Goal: Task Accomplishment & Management: Complete application form

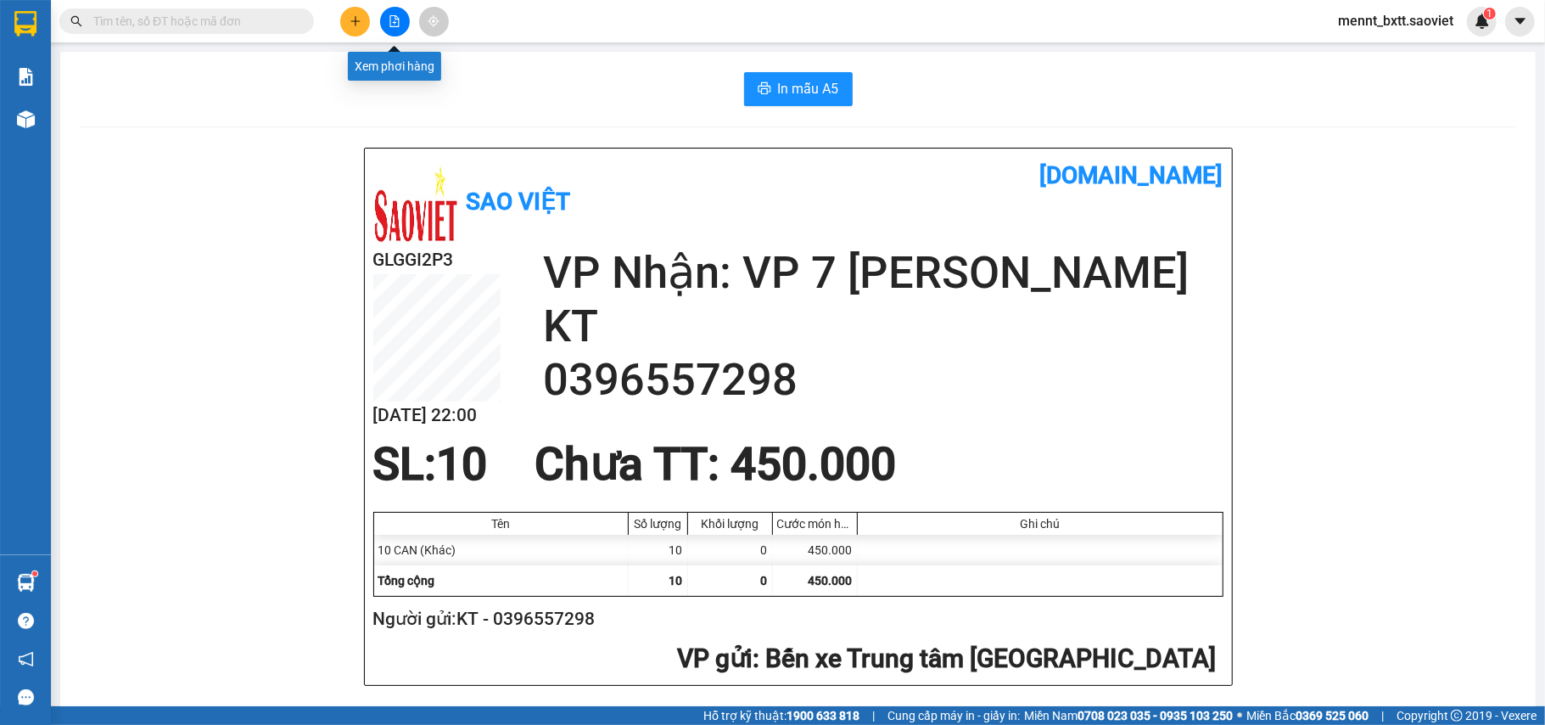
click at [401, 28] on button at bounding box center [395, 22] width 30 height 30
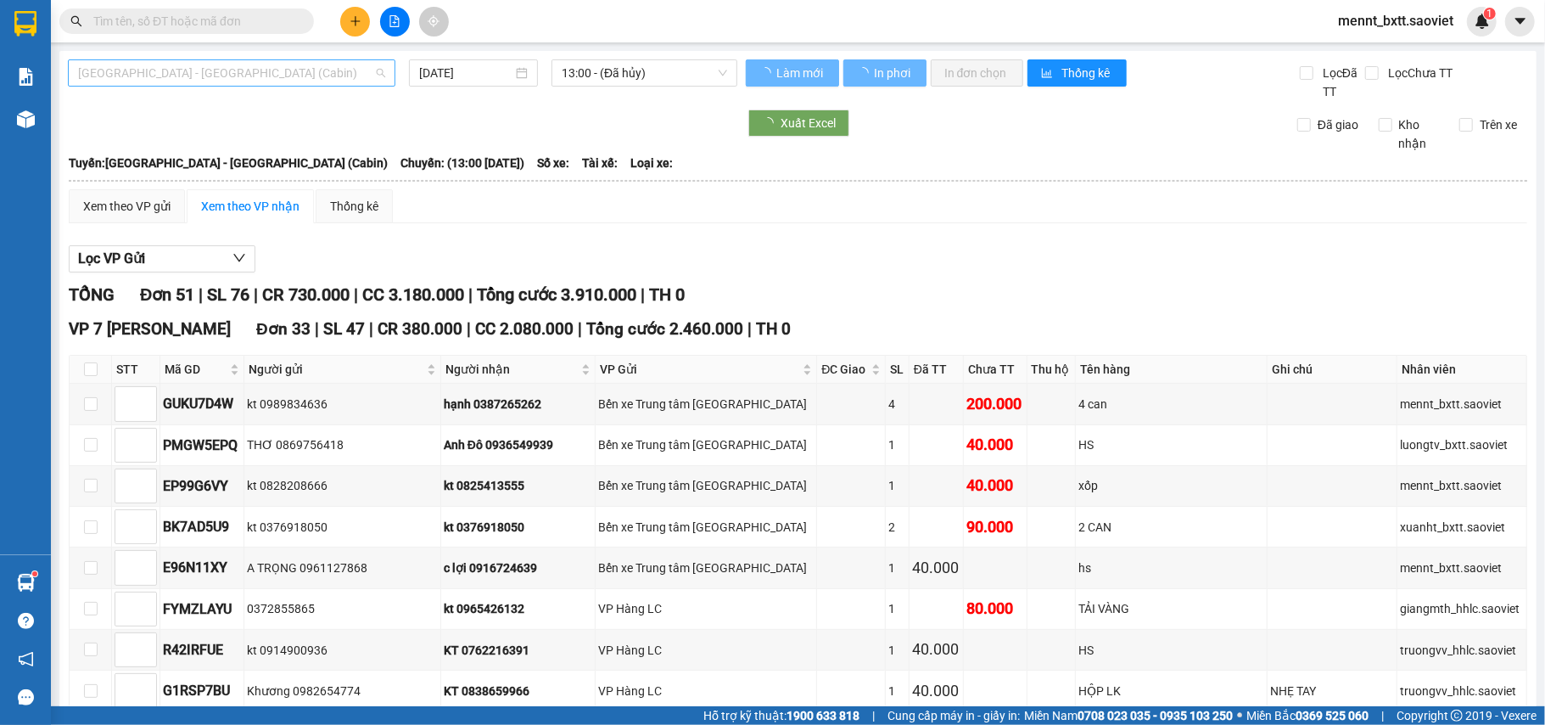
click at [243, 63] on span "[GEOGRAPHIC_DATA] - [GEOGRAPHIC_DATA] (Cabin)" at bounding box center [231, 72] width 307 height 25
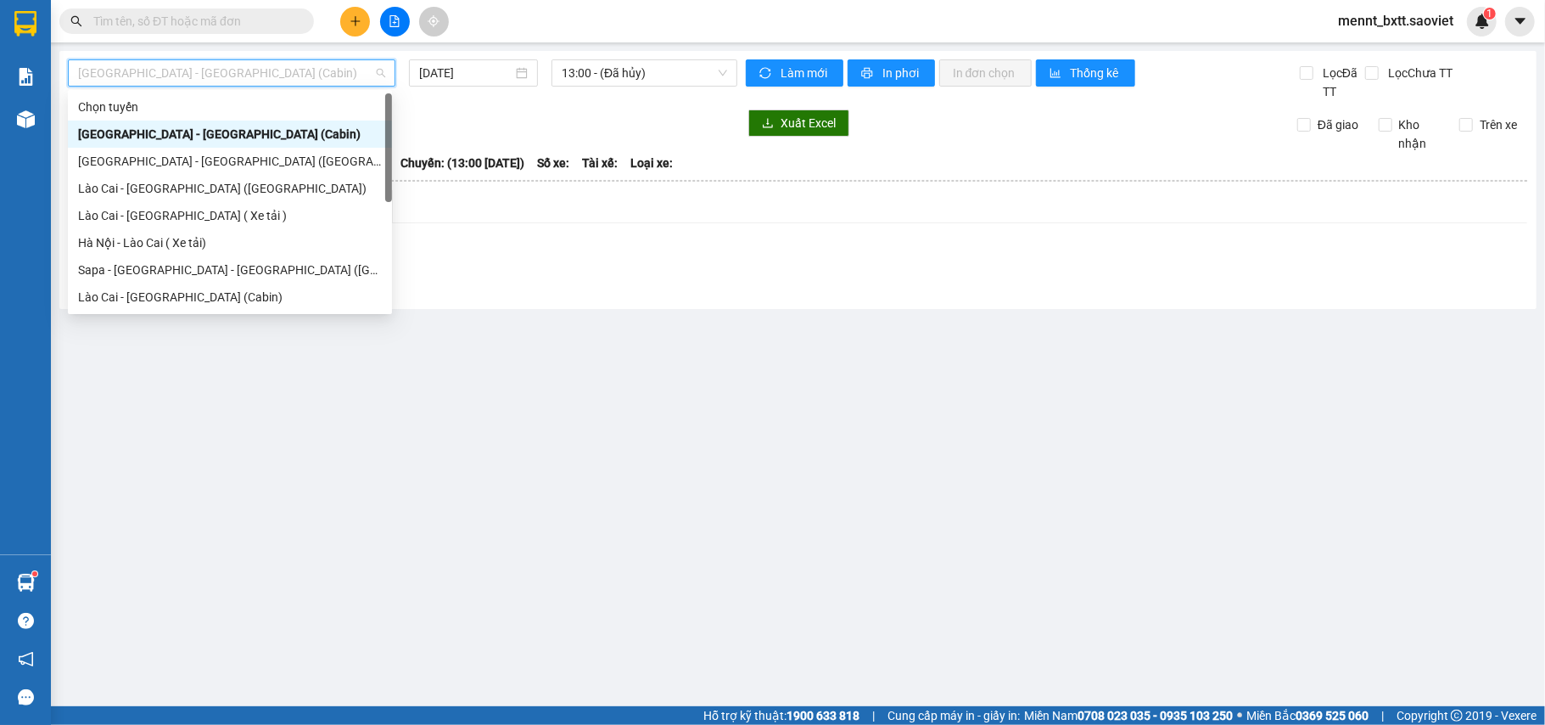
scroll to position [136, 0]
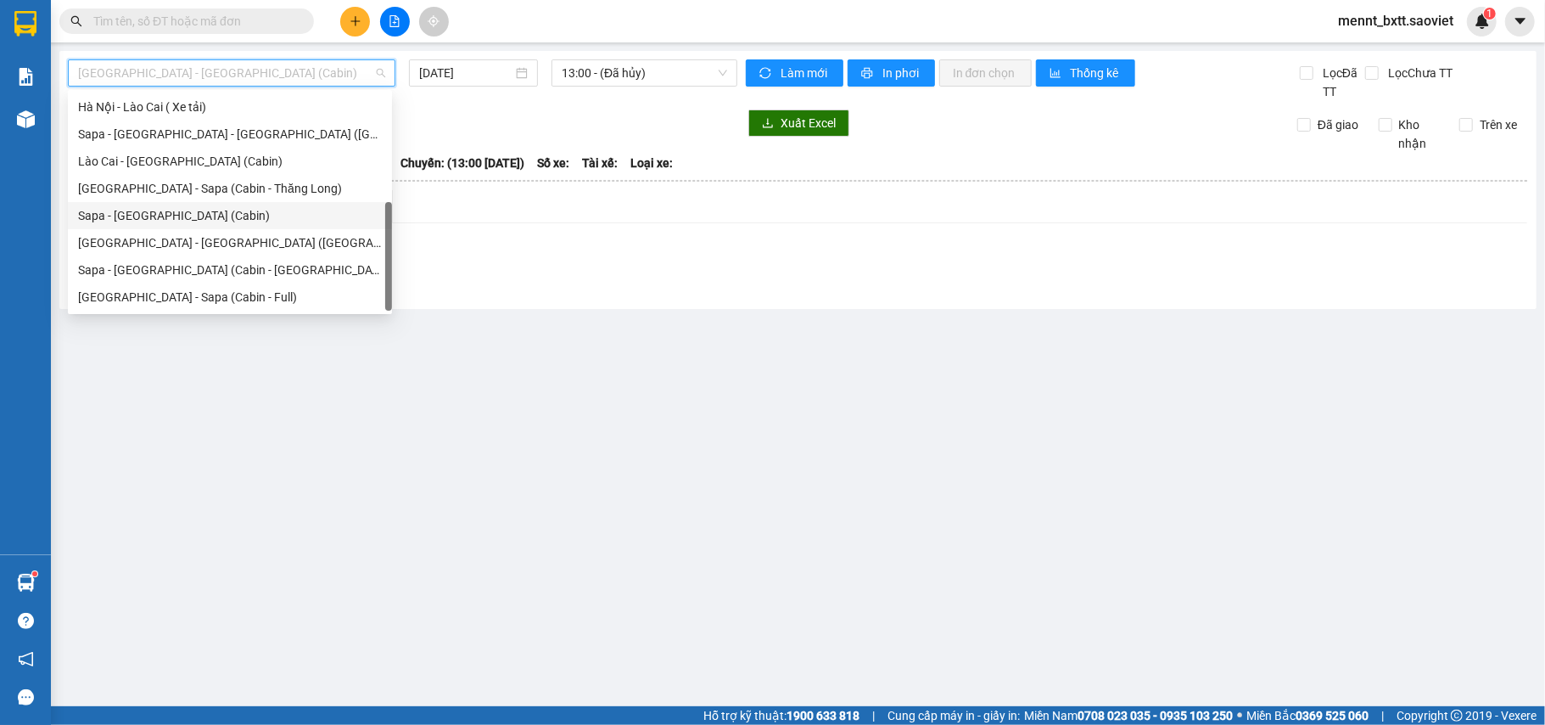
click at [199, 217] on div "Sapa - [GEOGRAPHIC_DATA] (Cabin)" at bounding box center [230, 215] width 304 height 19
type input "[DATE]"
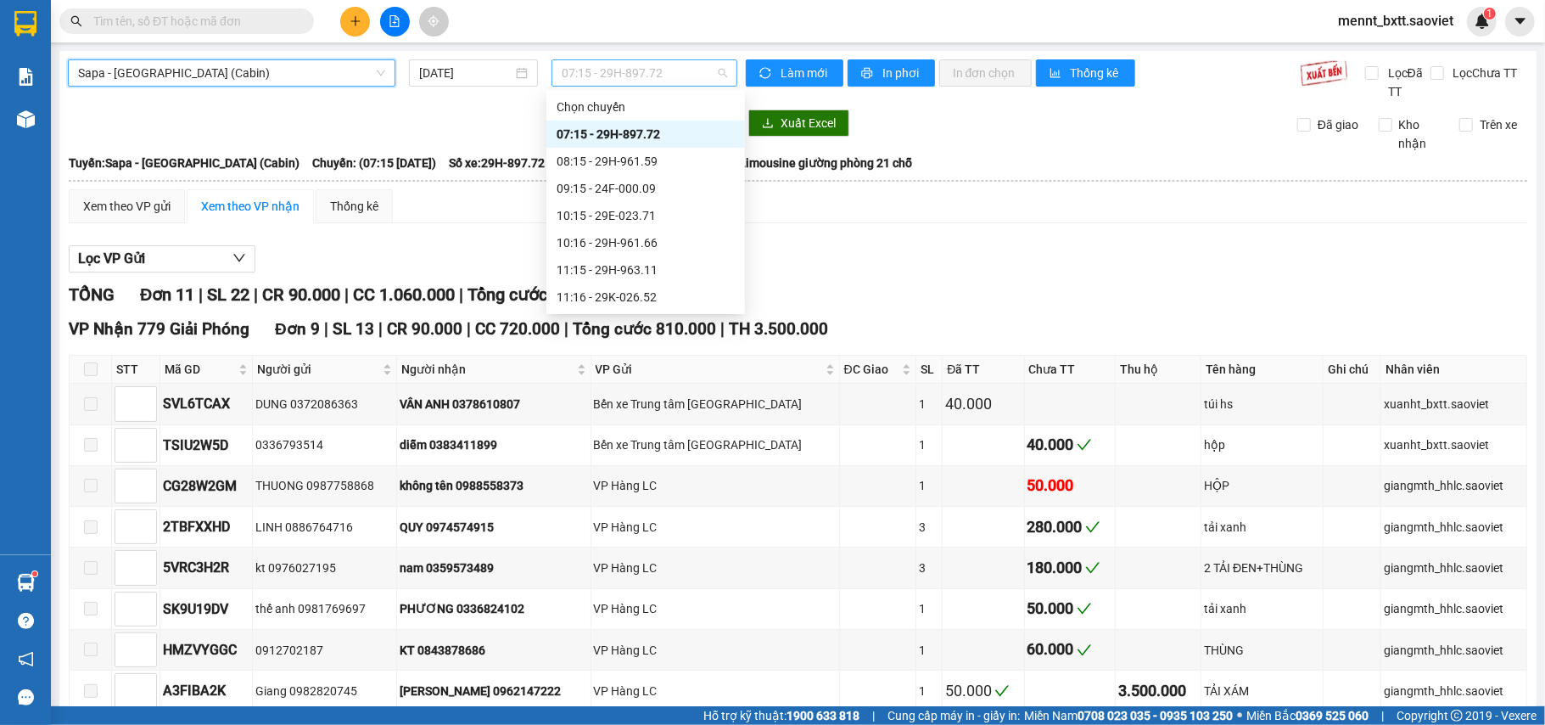
click at [564, 69] on span "07:15 - 29H-897.72" at bounding box center [644, 72] width 165 height 25
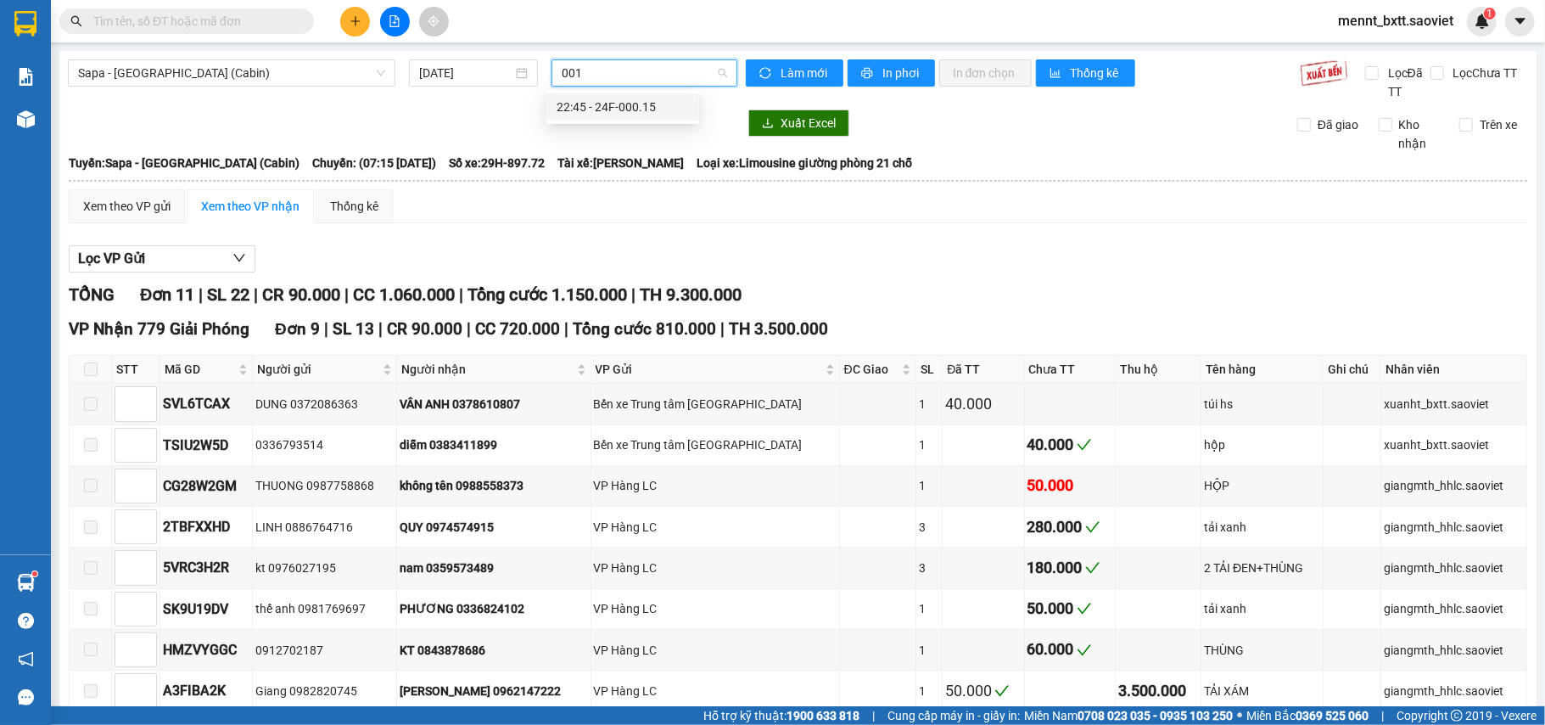
type input "0015"
click at [616, 102] on div "22:45 - 24F-000.15" at bounding box center [623, 107] width 132 height 19
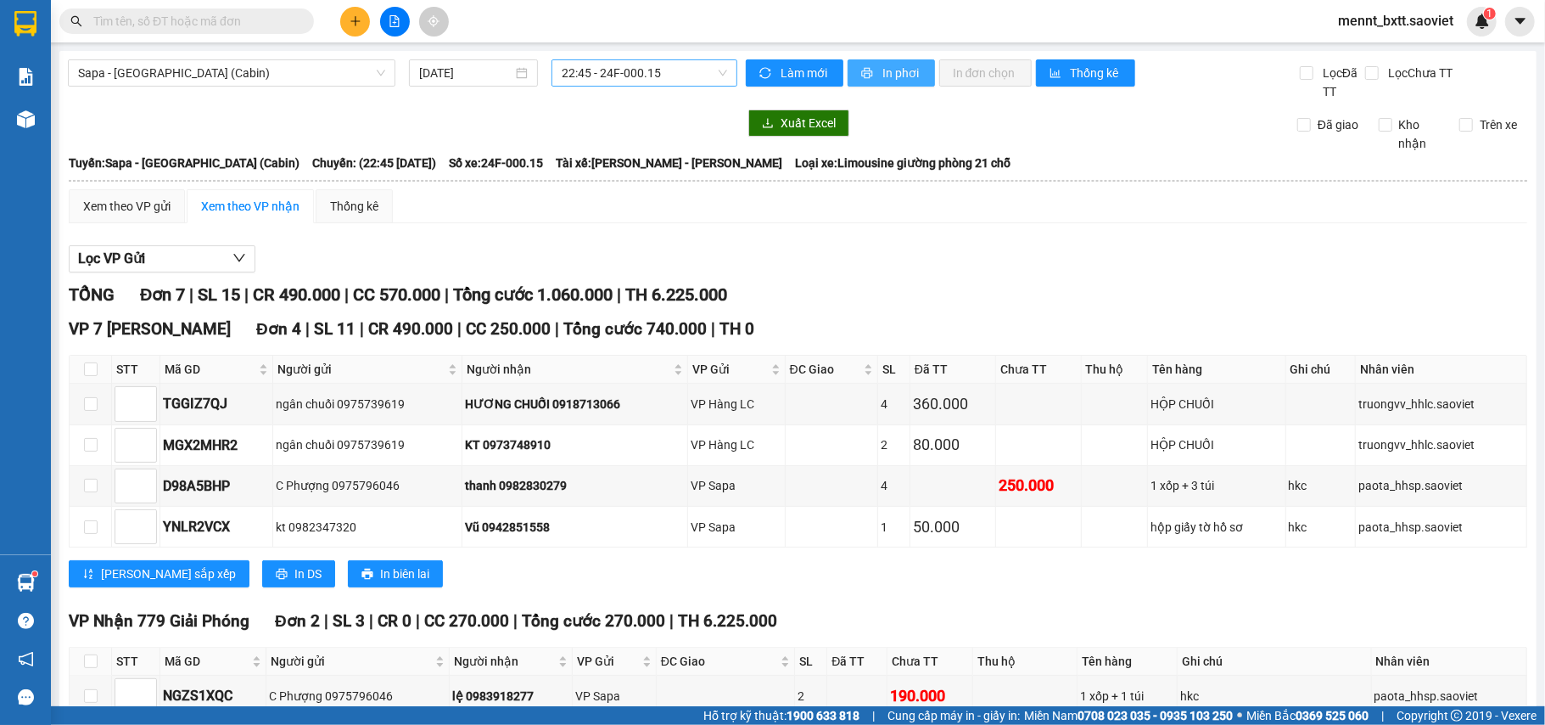
click at [895, 73] on span "In phơi" at bounding box center [902, 73] width 39 height 19
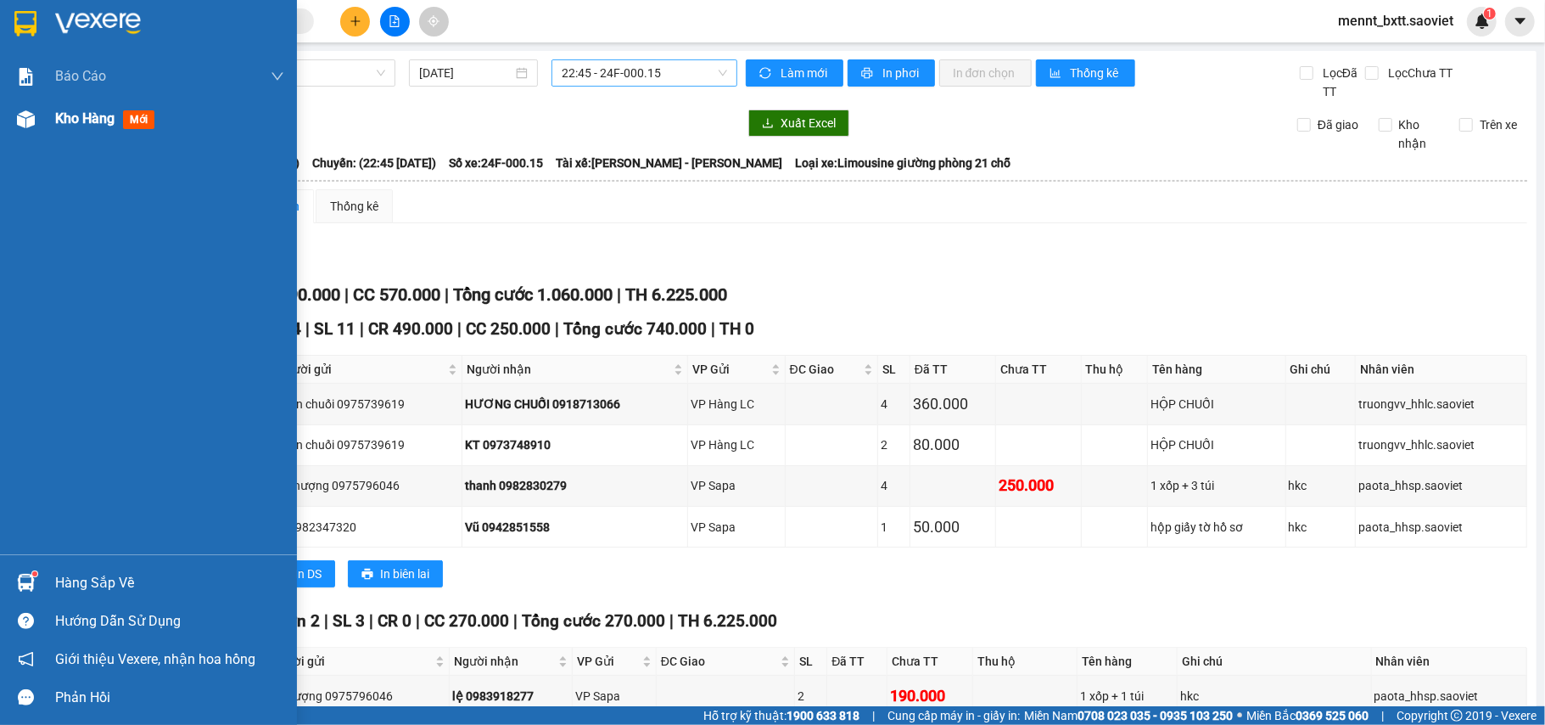
click at [71, 113] on span "Kho hàng" at bounding box center [84, 118] width 59 height 16
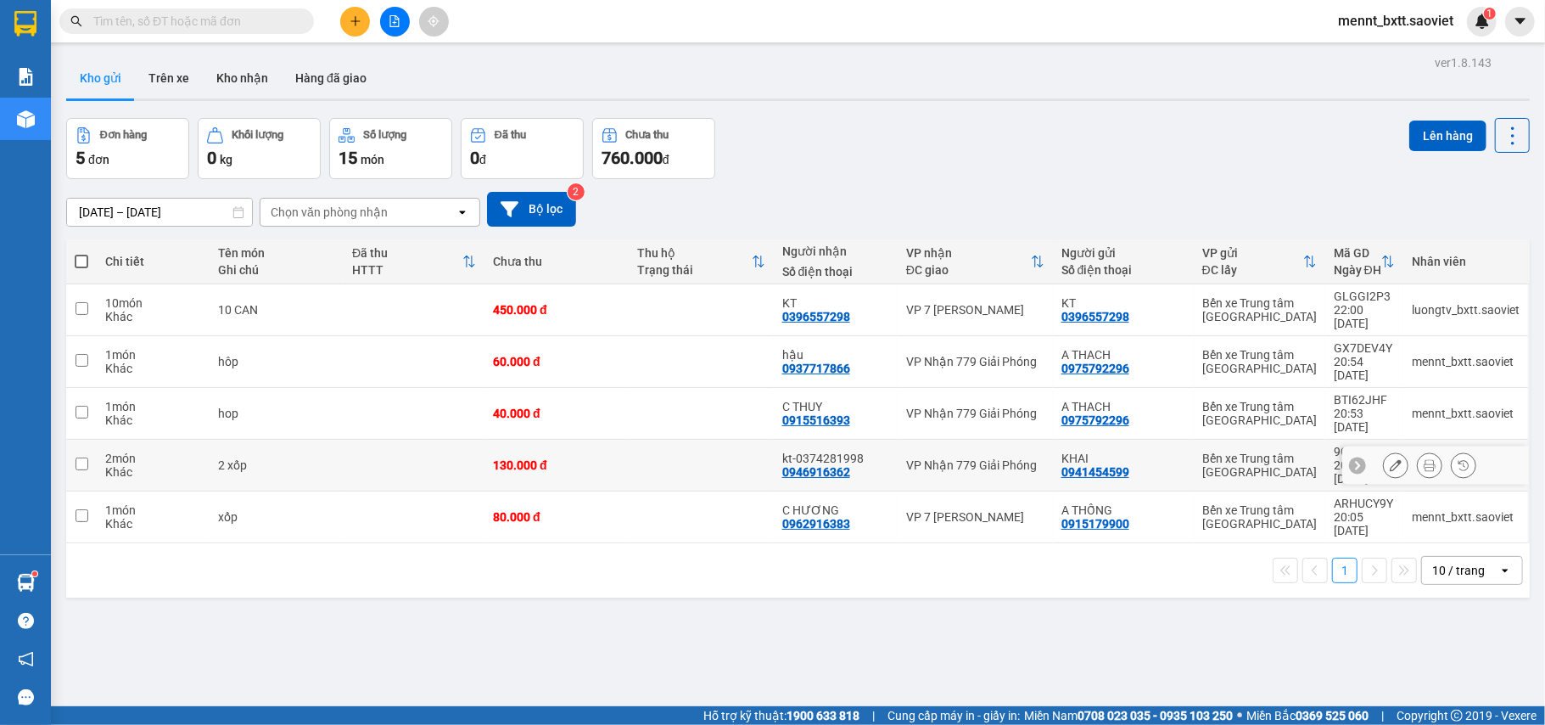
click at [609, 458] on div "130.000 đ" at bounding box center [556, 465] width 127 height 14
checkbox input "true"
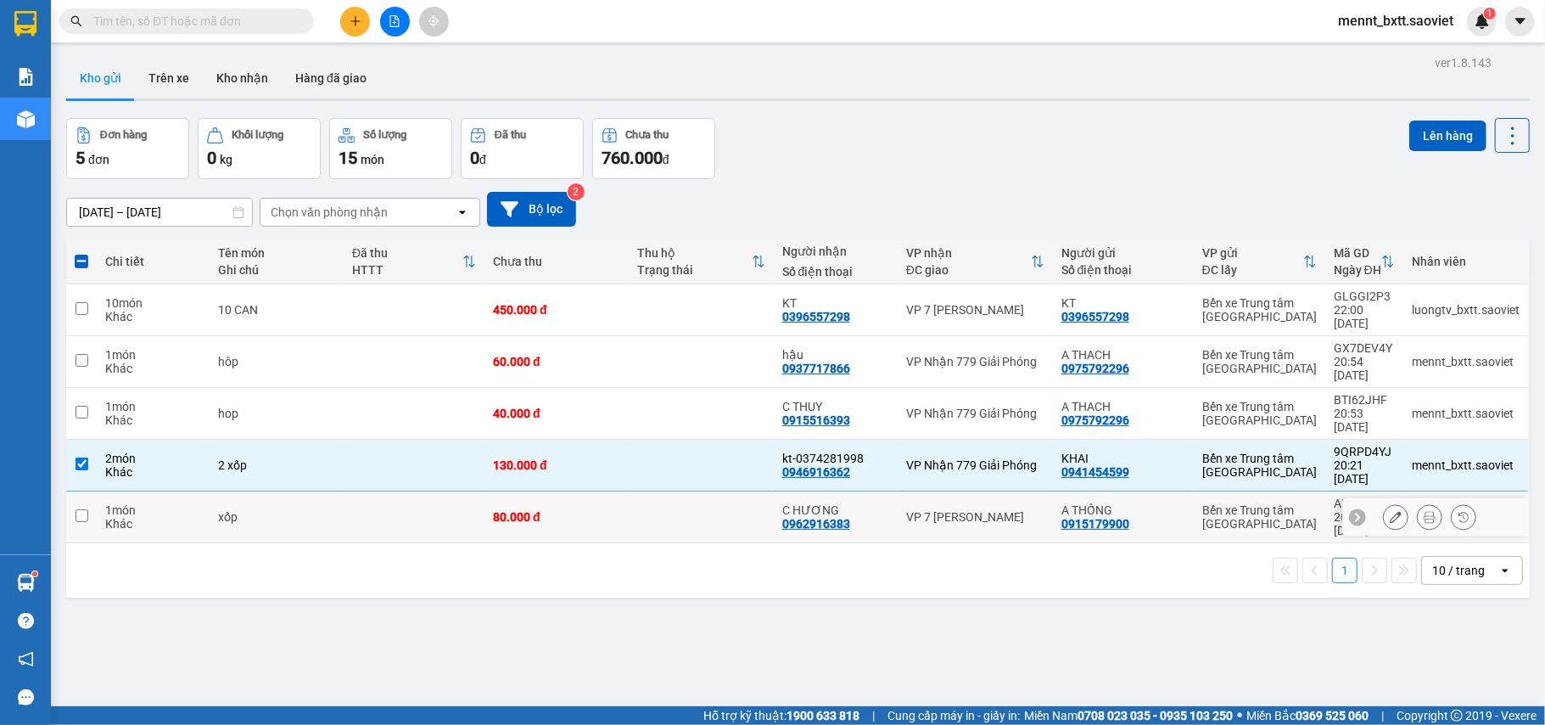
click at [631, 491] on td at bounding box center [701, 517] width 144 height 52
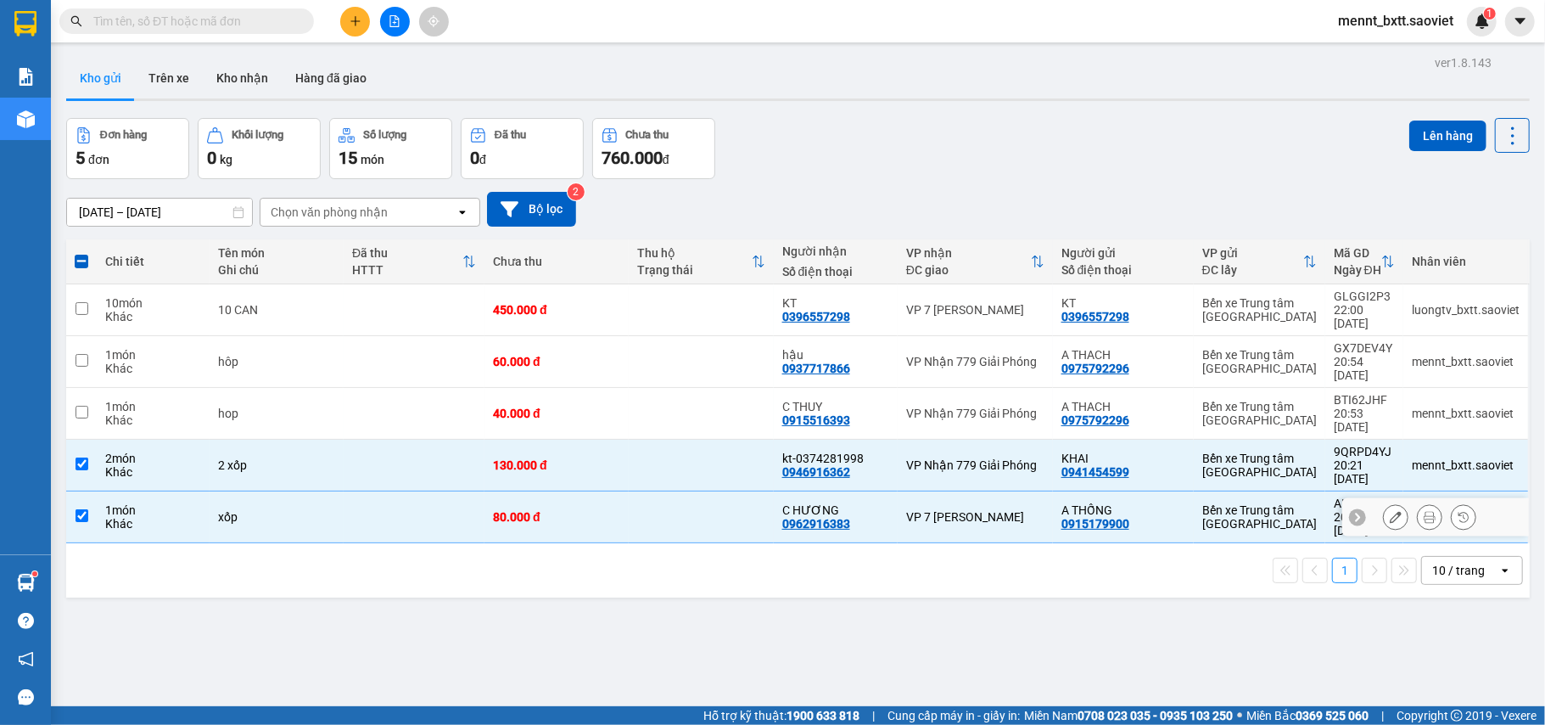
click at [606, 510] on div "80.000 đ" at bounding box center [556, 517] width 127 height 14
checkbox input "false"
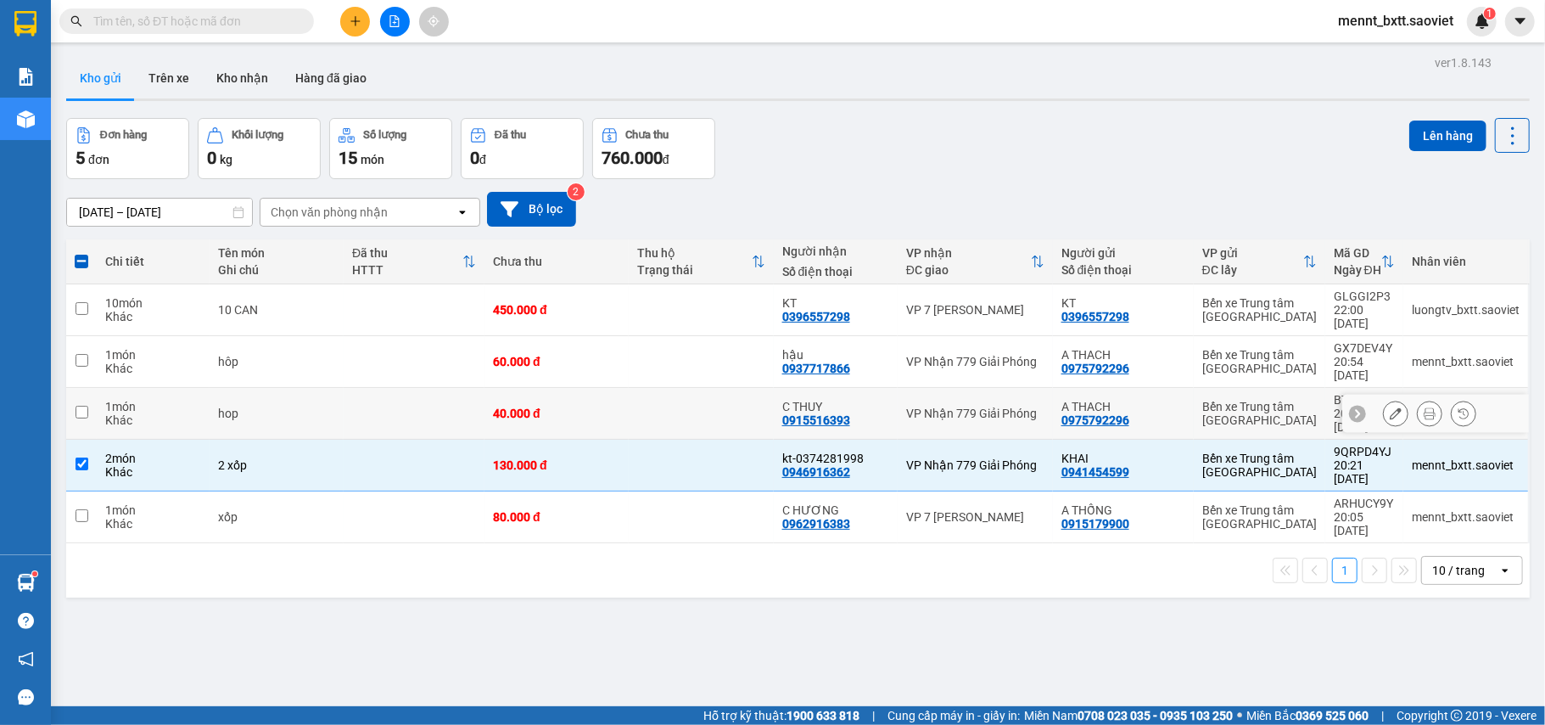
click at [701, 388] on td at bounding box center [701, 414] width 144 height 52
checkbox input "true"
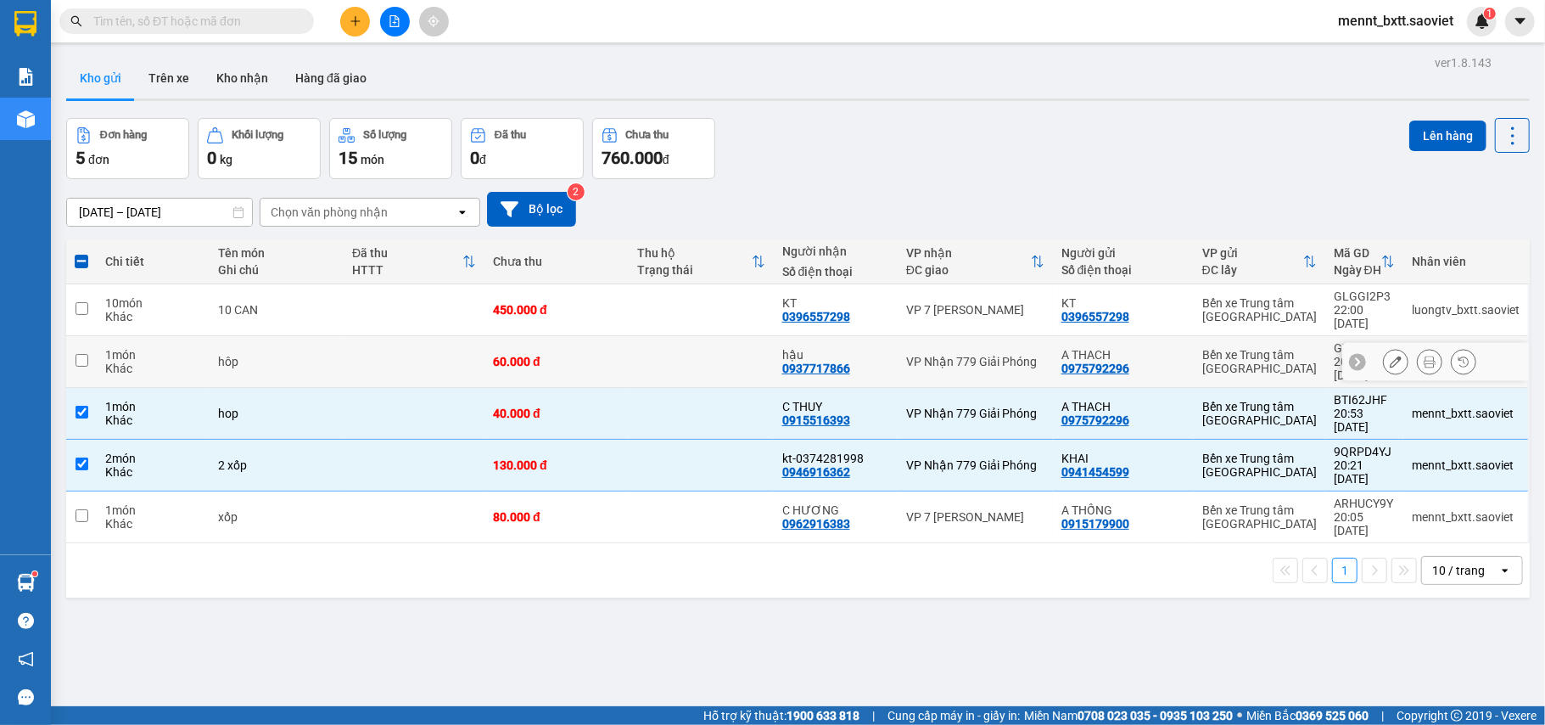
click at [687, 336] on td at bounding box center [701, 362] width 144 height 52
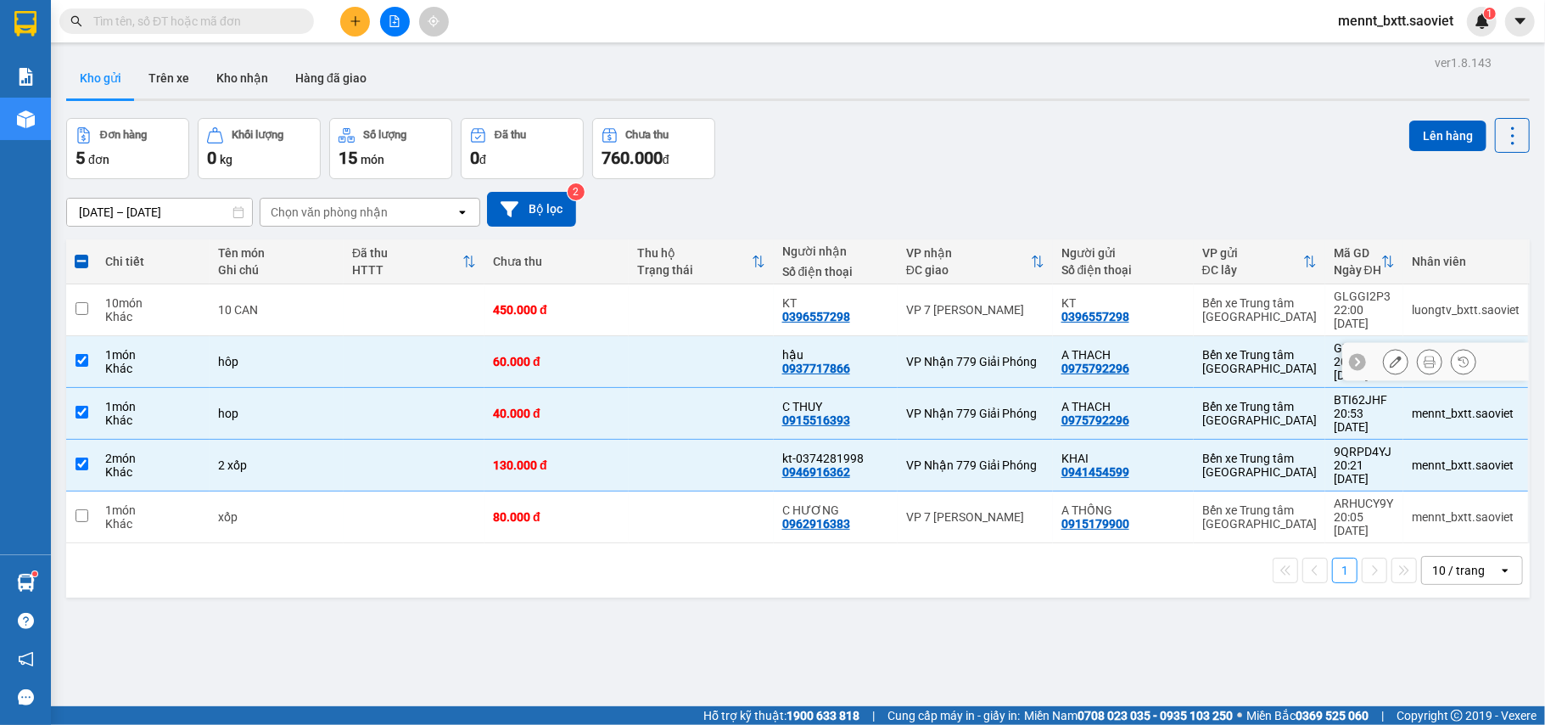
checkbox input "true"
click at [1440, 134] on button "Lên hàng" at bounding box center [1448, 136] width 77 height 31
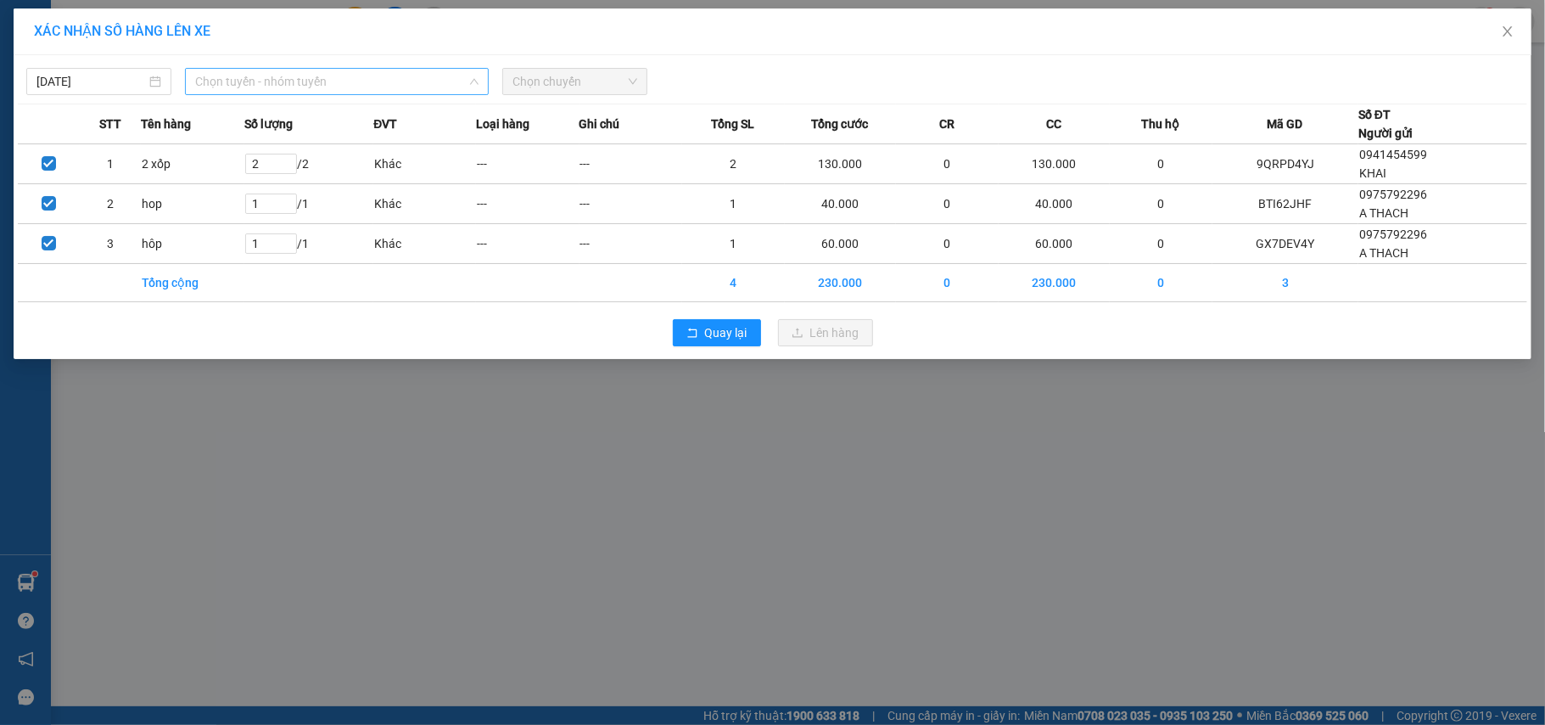
click at [375, 76] on span "Chọn tuyến - nhóm tuyến" at bounding box center [336, 81] width 283 height 25
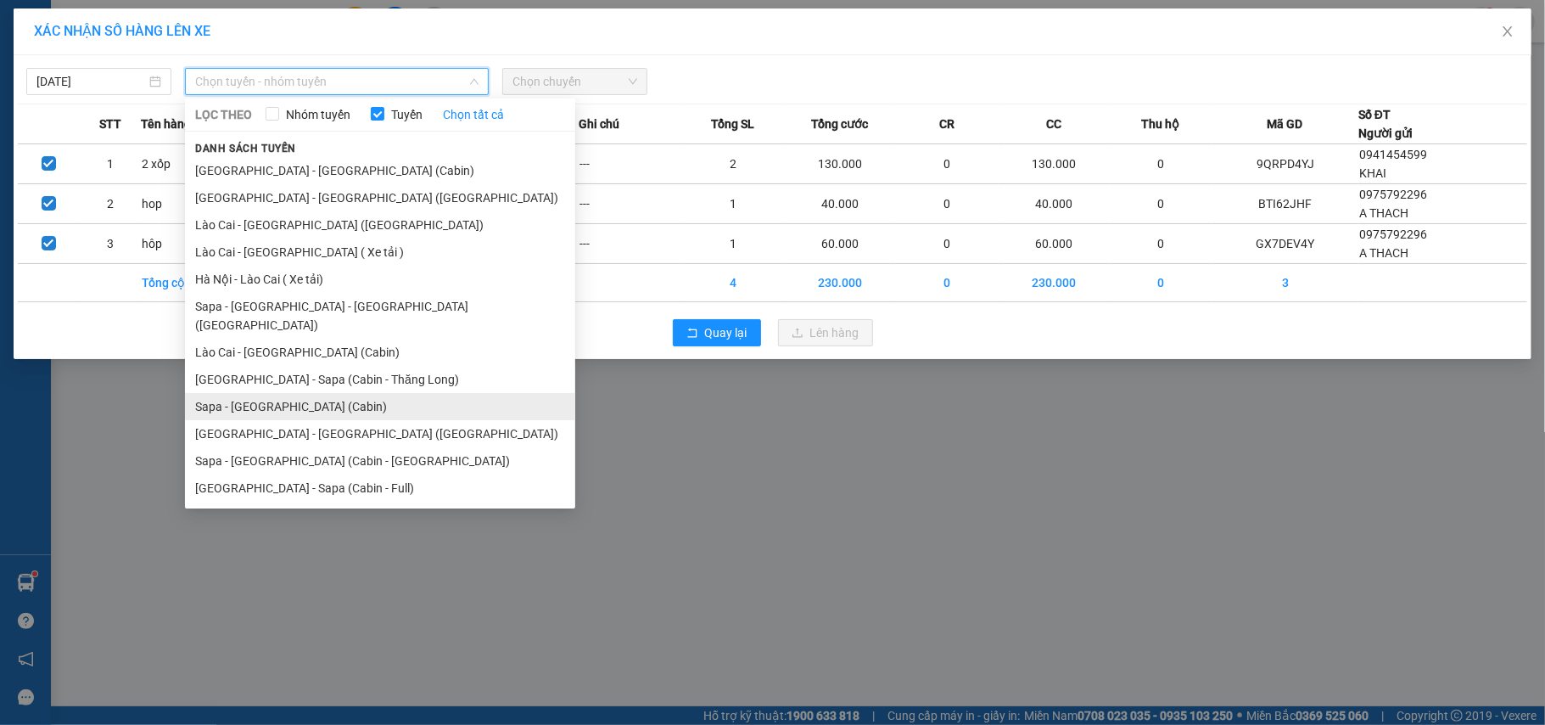
click at [317, 394] on li "Sapa - [GEOGRAPHIC_DATA] (Cabin)" at bounding box center [380, 406] width 390 height 27
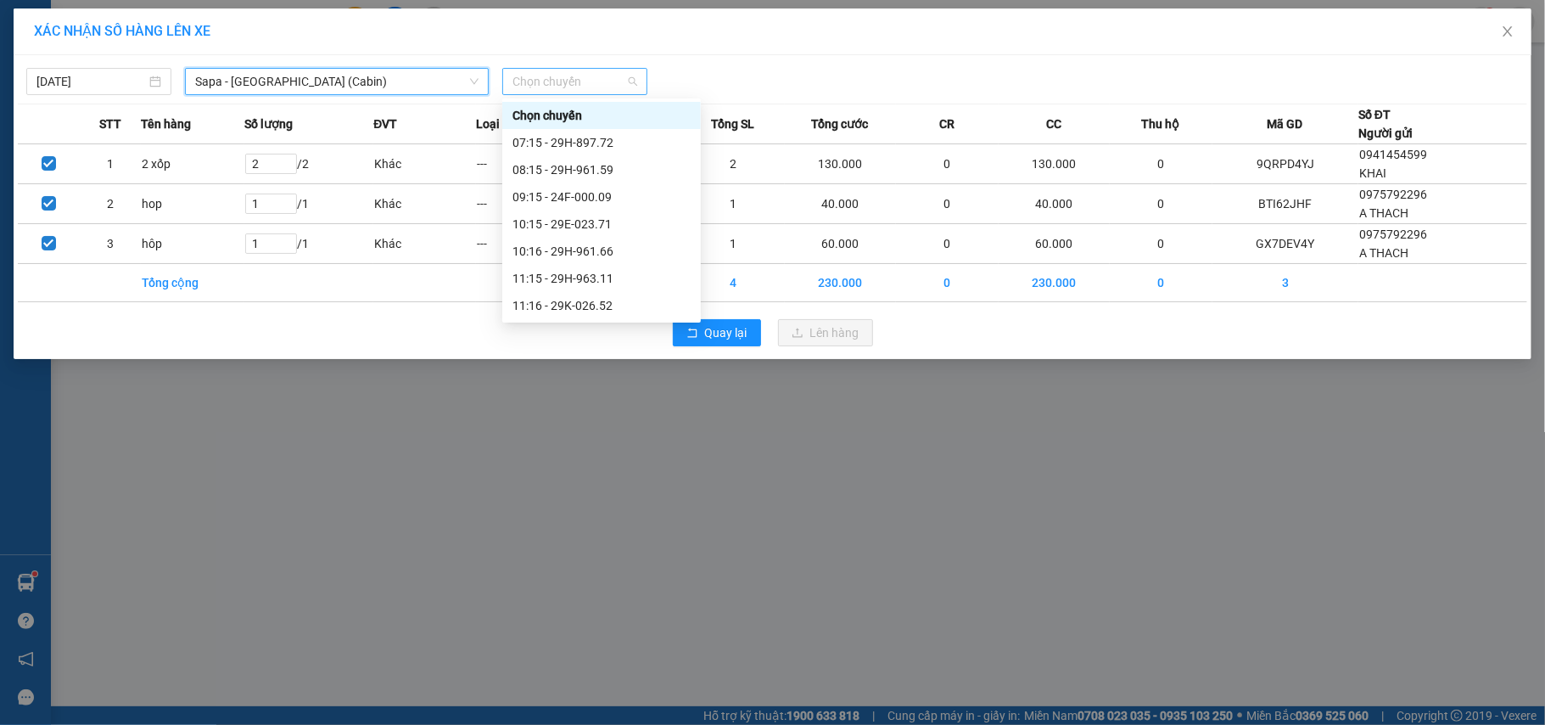
click at [534, 72] on span "Chọn chuyến" at bounding box center [575, 81] width 125 height 25
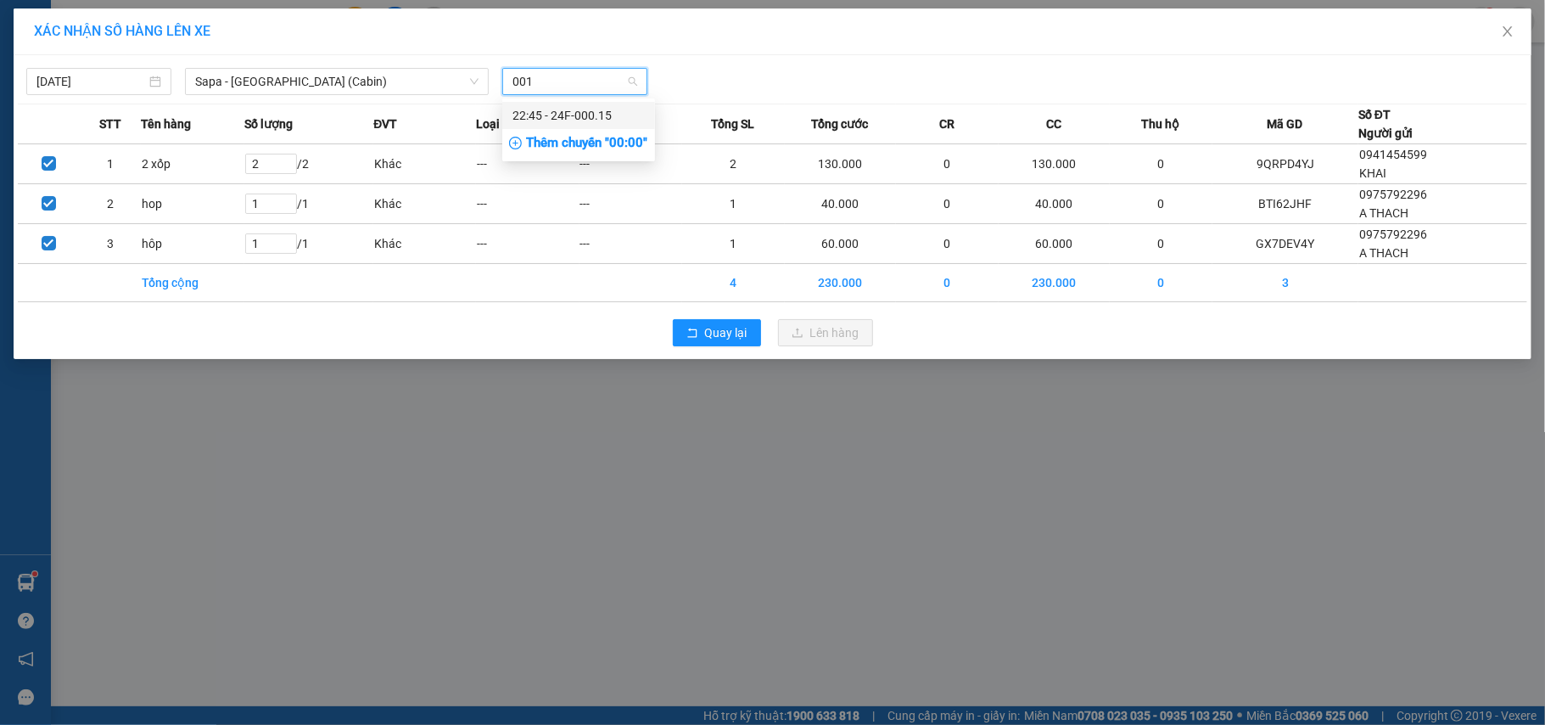
type input "0015"
click at [564, 116] on div "22:45 - 24F-000.15" at bounding box center [579, 115] width 132 height 19
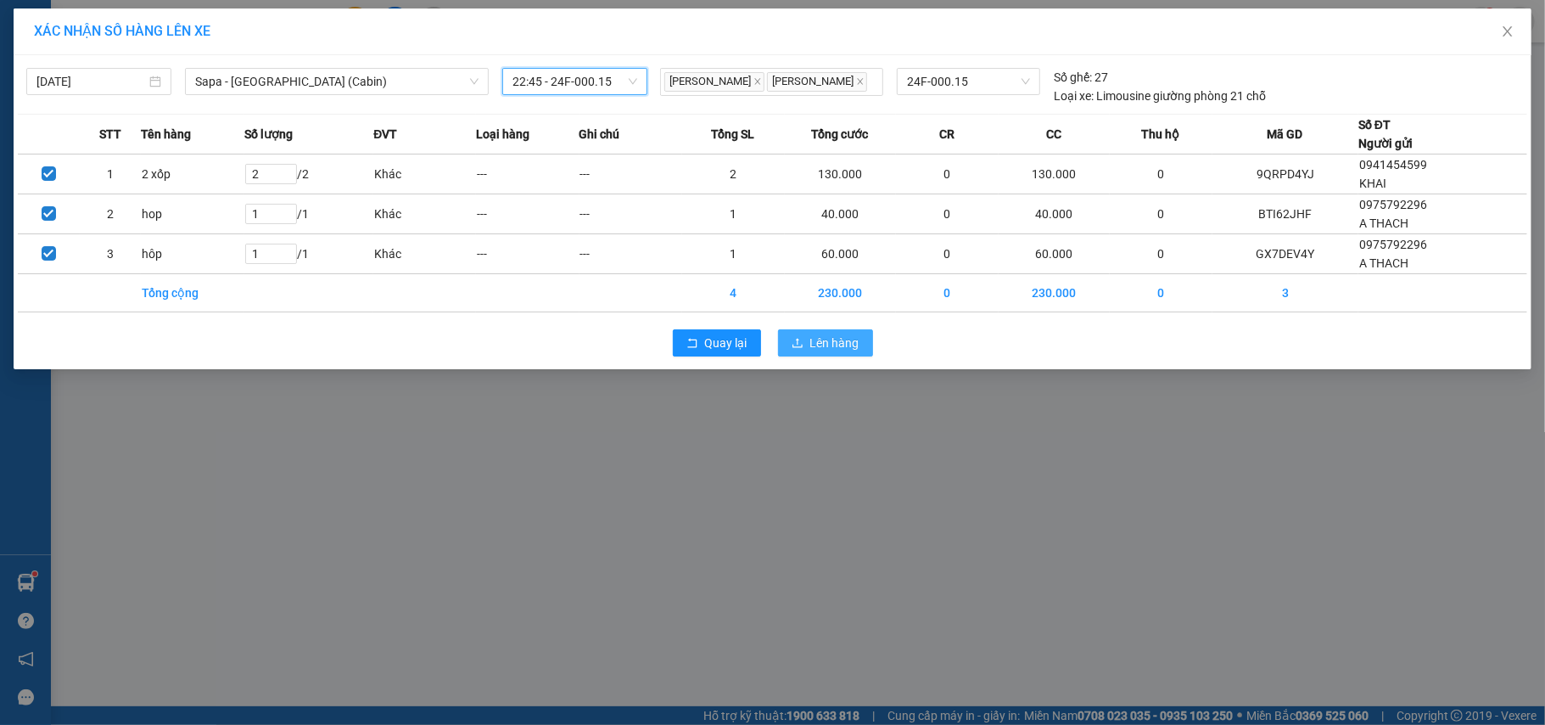
click at [826, 345] on span "Lên hàng" at bounding box center [834, 343] width 49 height 19
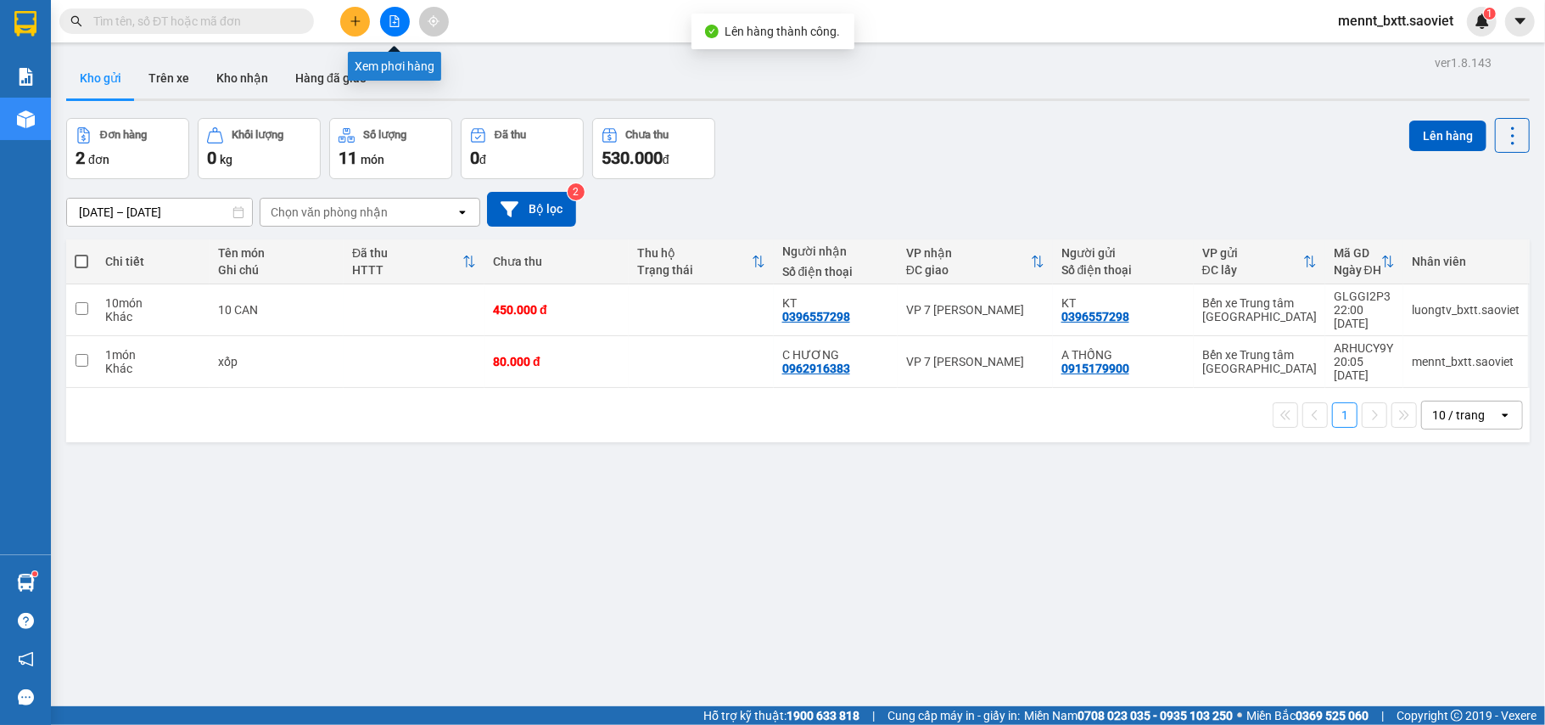
click at [395, 29] on button at bounding box center [395, 22] width 30 height 30
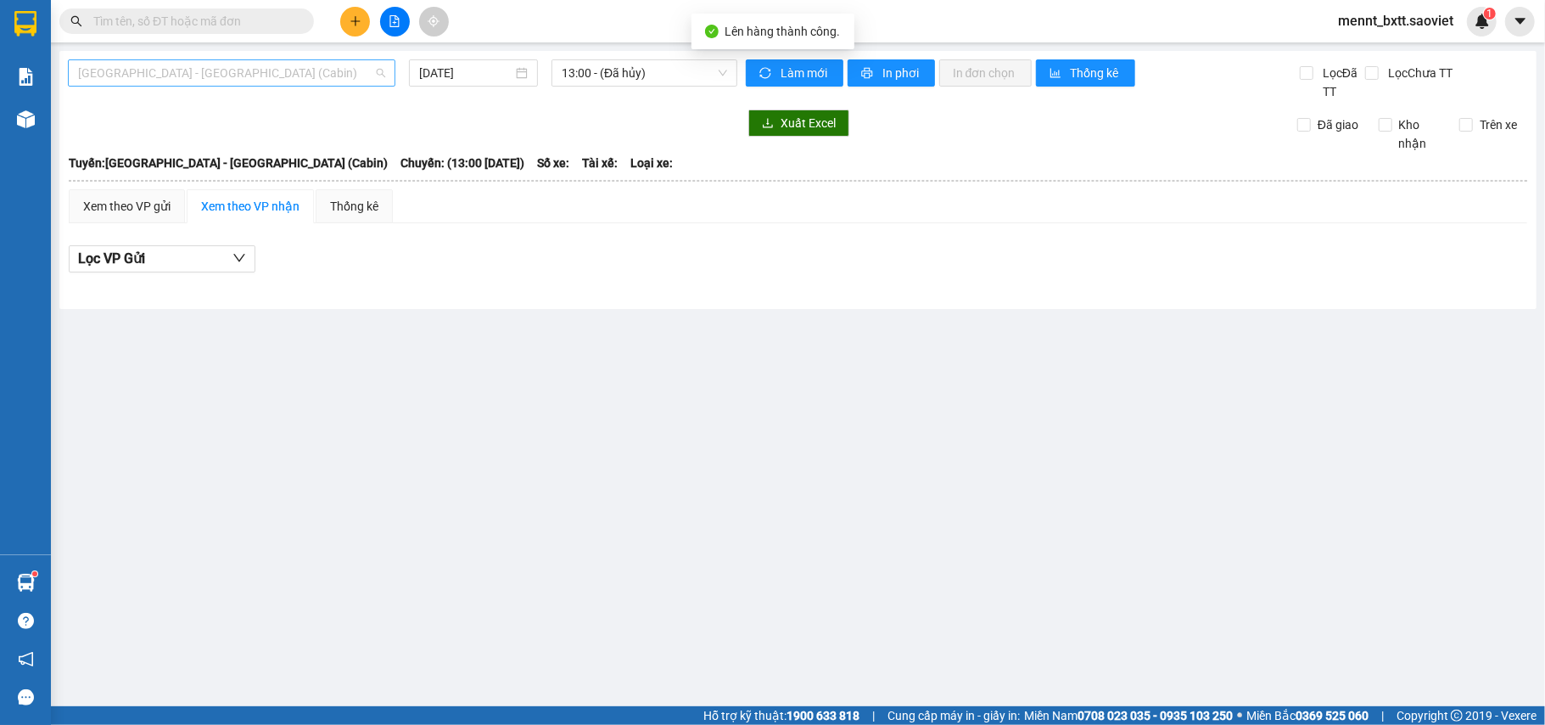
click at [314, 70] on span "[GEOGRAPHIC_DATA] - [GEOGRAPHIC_DATA] (Cabin)" at bounding box center [231, 72] width 307 height 25
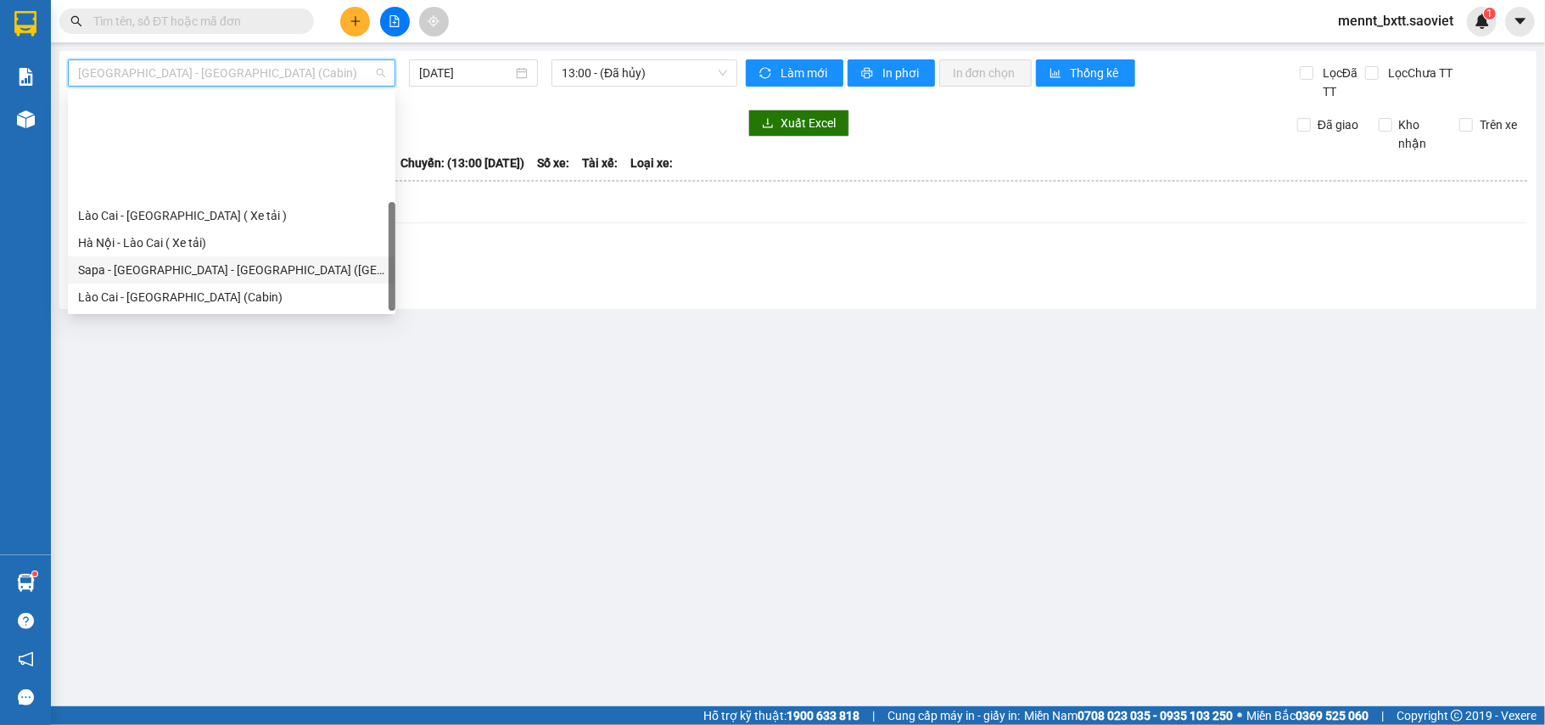
scroll to position [136, 0]
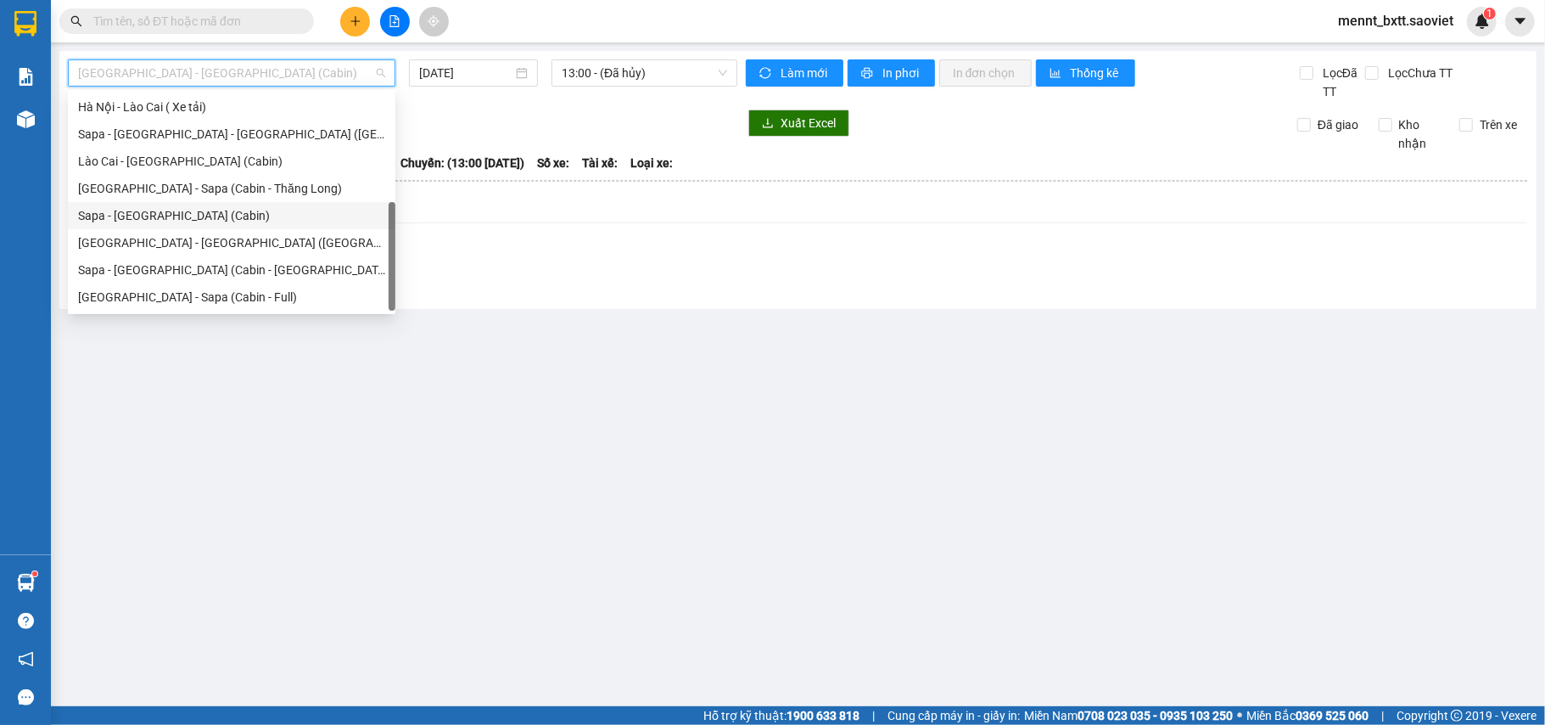
click at [221, 210] on div "Sapa - [GEOGRAPHIC_DATA] (Cabin)" at bounding box center [231, 215] width 307 height 19
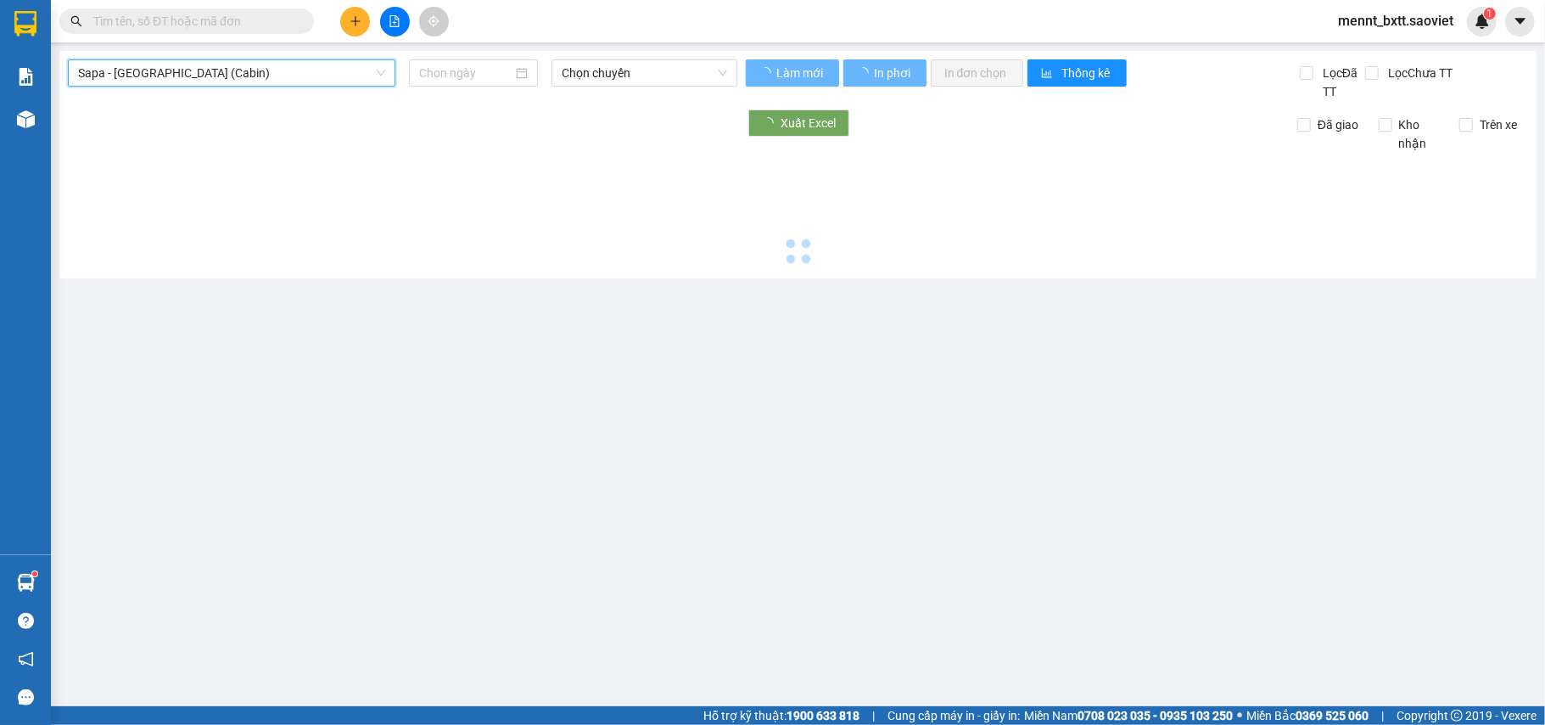
type input "[DATE]"
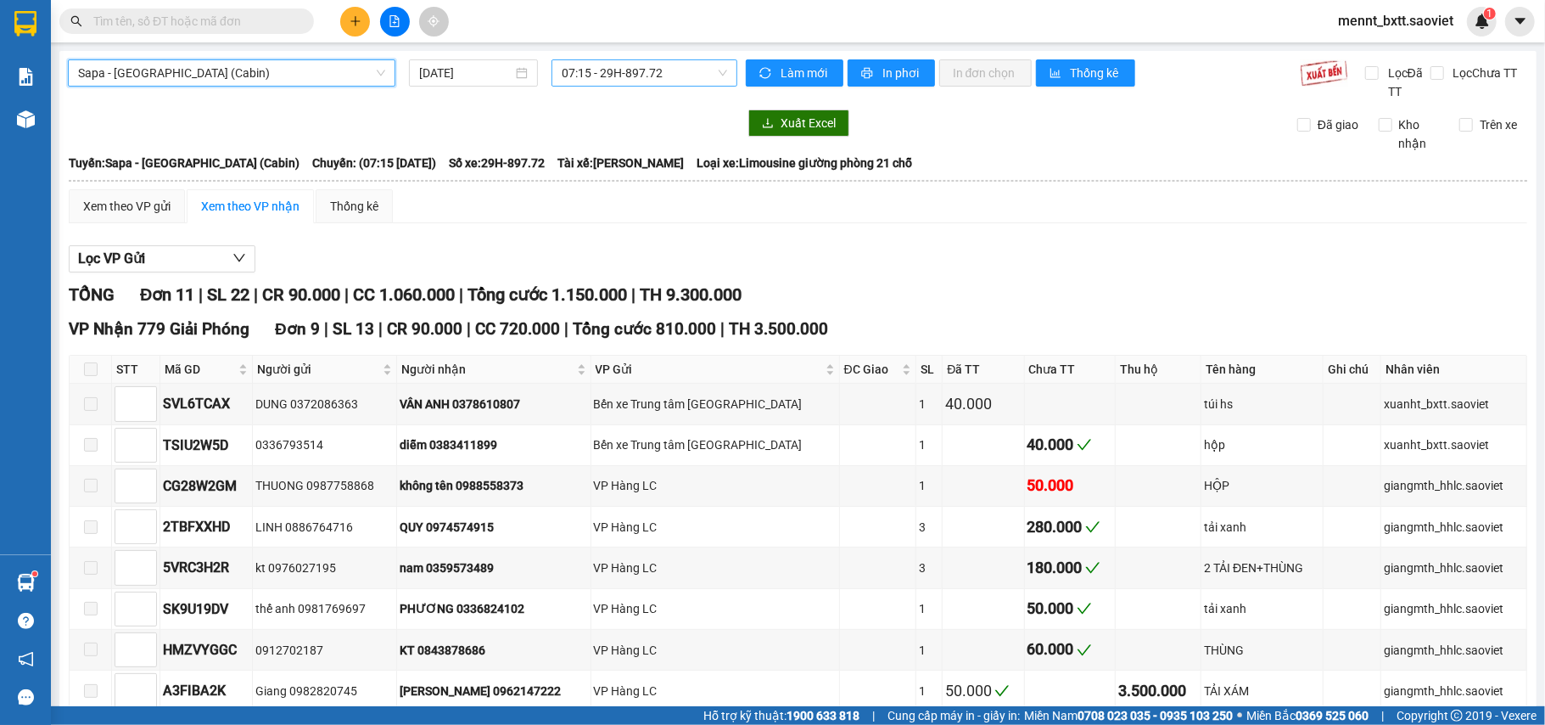
click at [577, 71] on span "07:15 - 29H-897.72" at bounding box center [644, 72] width 165 height 25
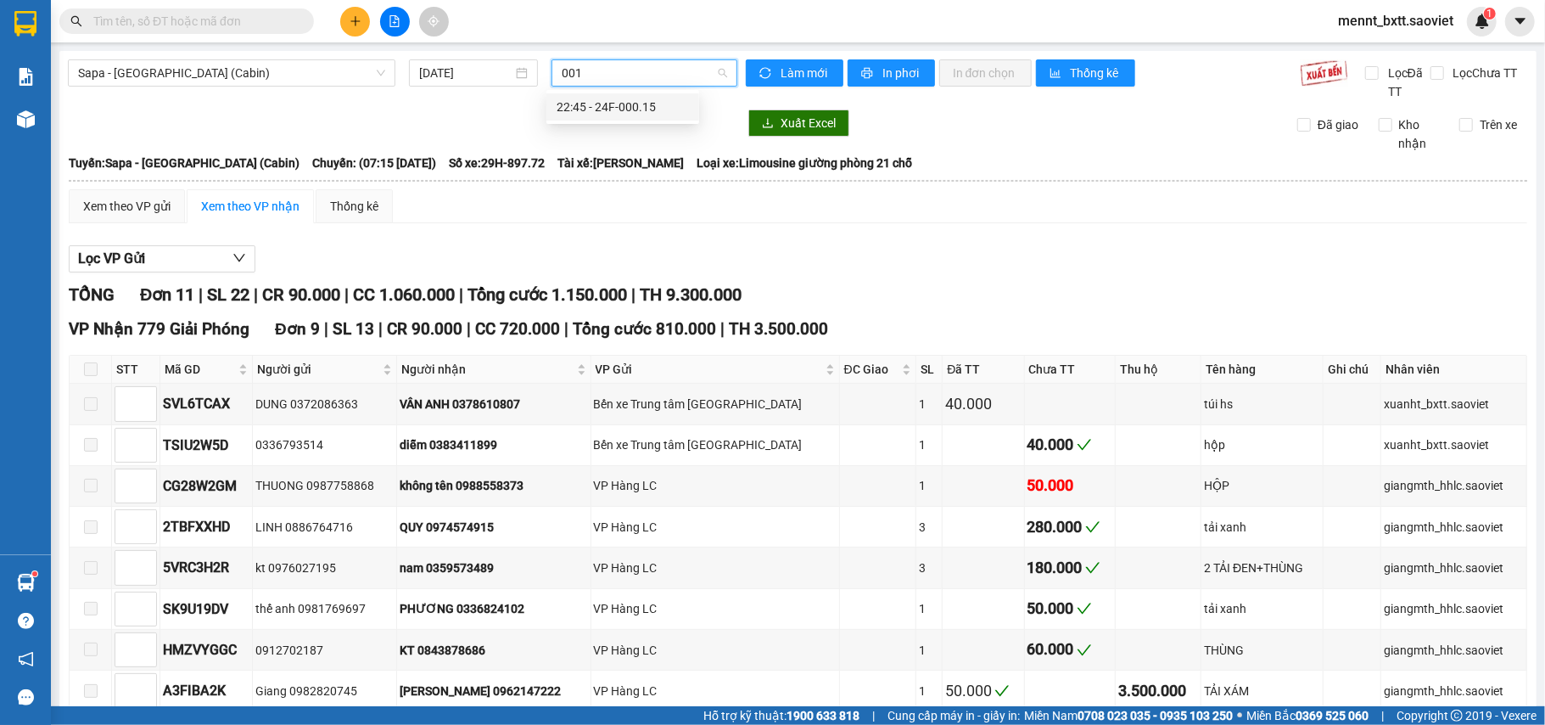
type input "0015"
click at [604, 98] on div "22:45 - 24F-000.15" at bounding box center [623, 107] width 132 height 19
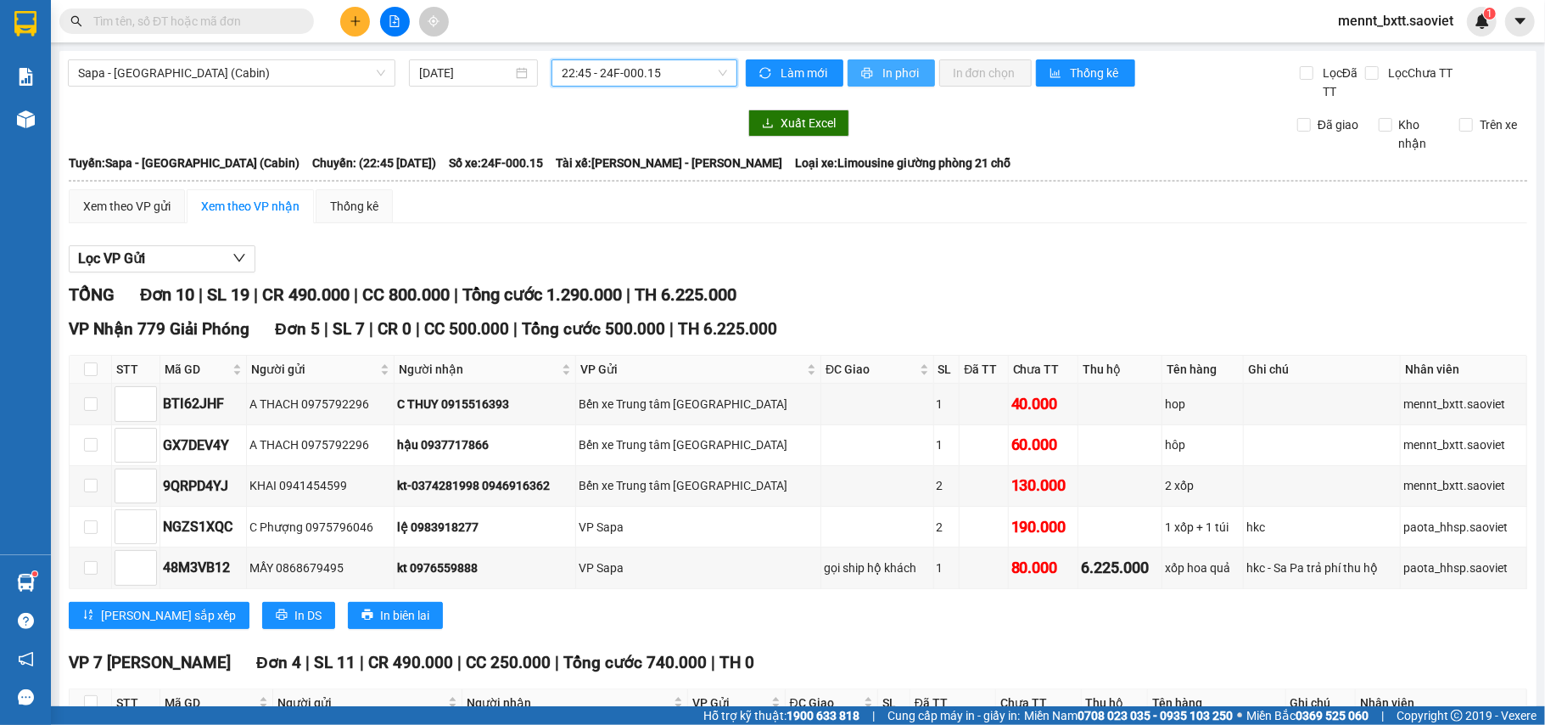
click at [894, 72] on span "In phơi" at bounding box center [902, 73] width 39 height 19
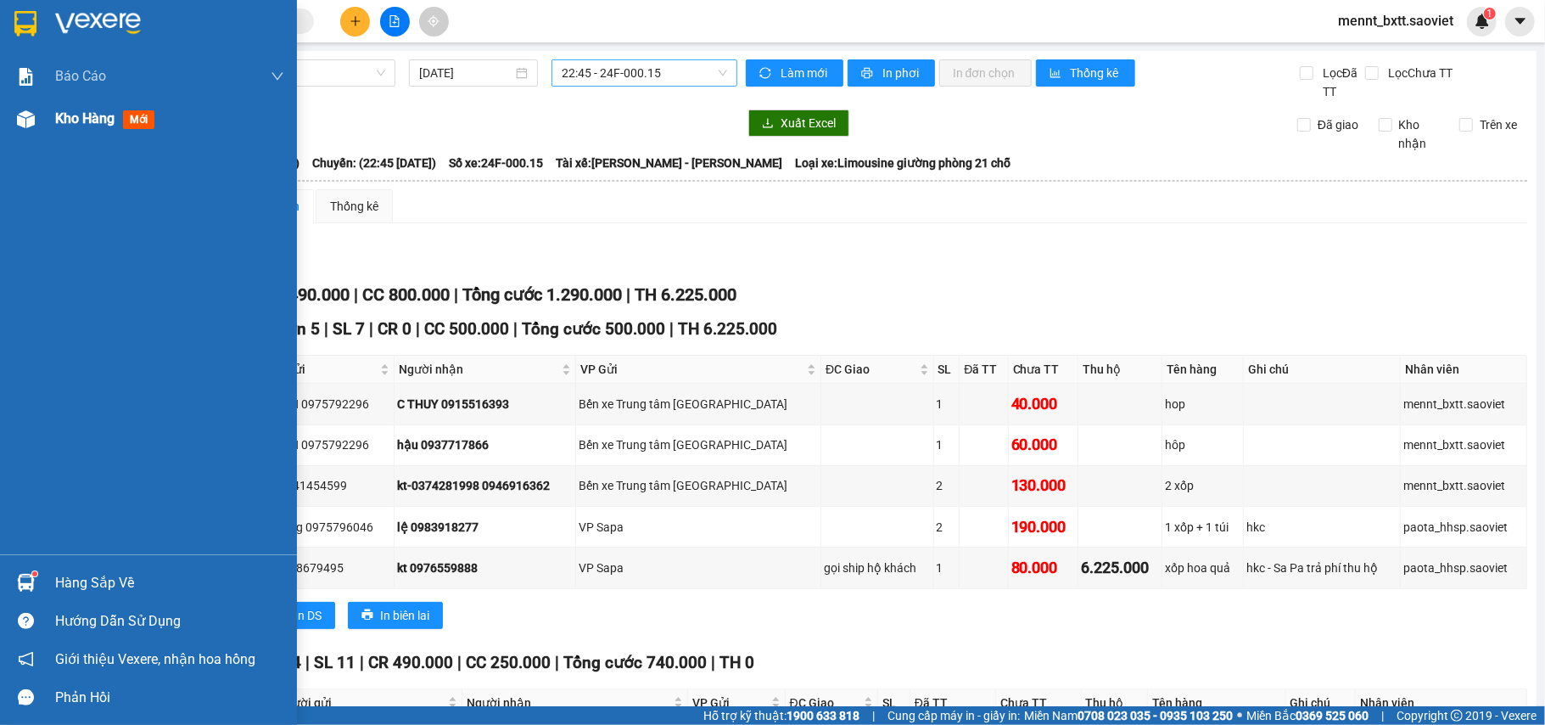
click at [75, 124] on span "Kho hàng" at bounding box center [84, 118] width 59 height 16
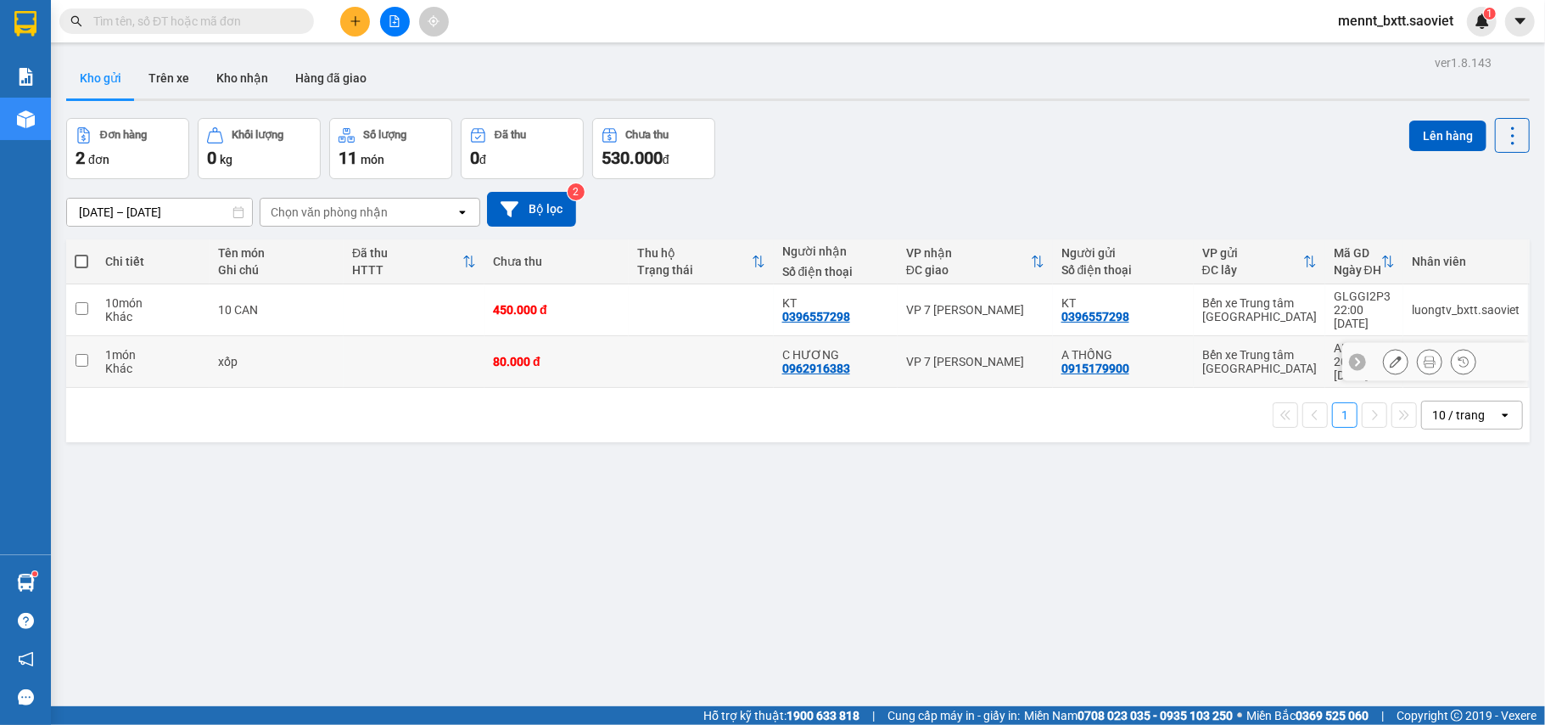
click at [579, 355] on div "80.000 đ" at bounding box center [556, 362] width 127 height 14
checkbox input "true"
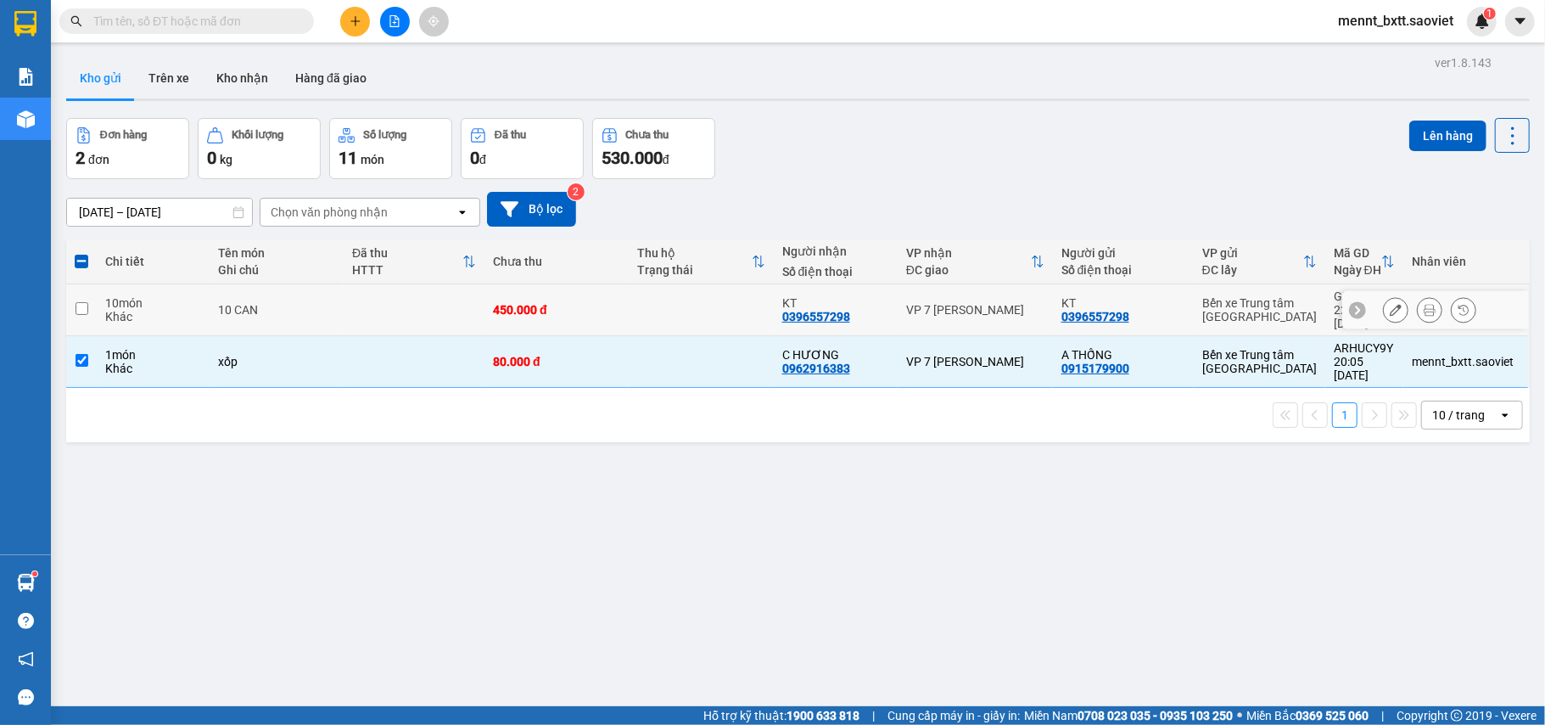
click at [605, 303] on div "450.000 đ" at bounding box center [556, 310] width 127 height 14
checkbox input "true"
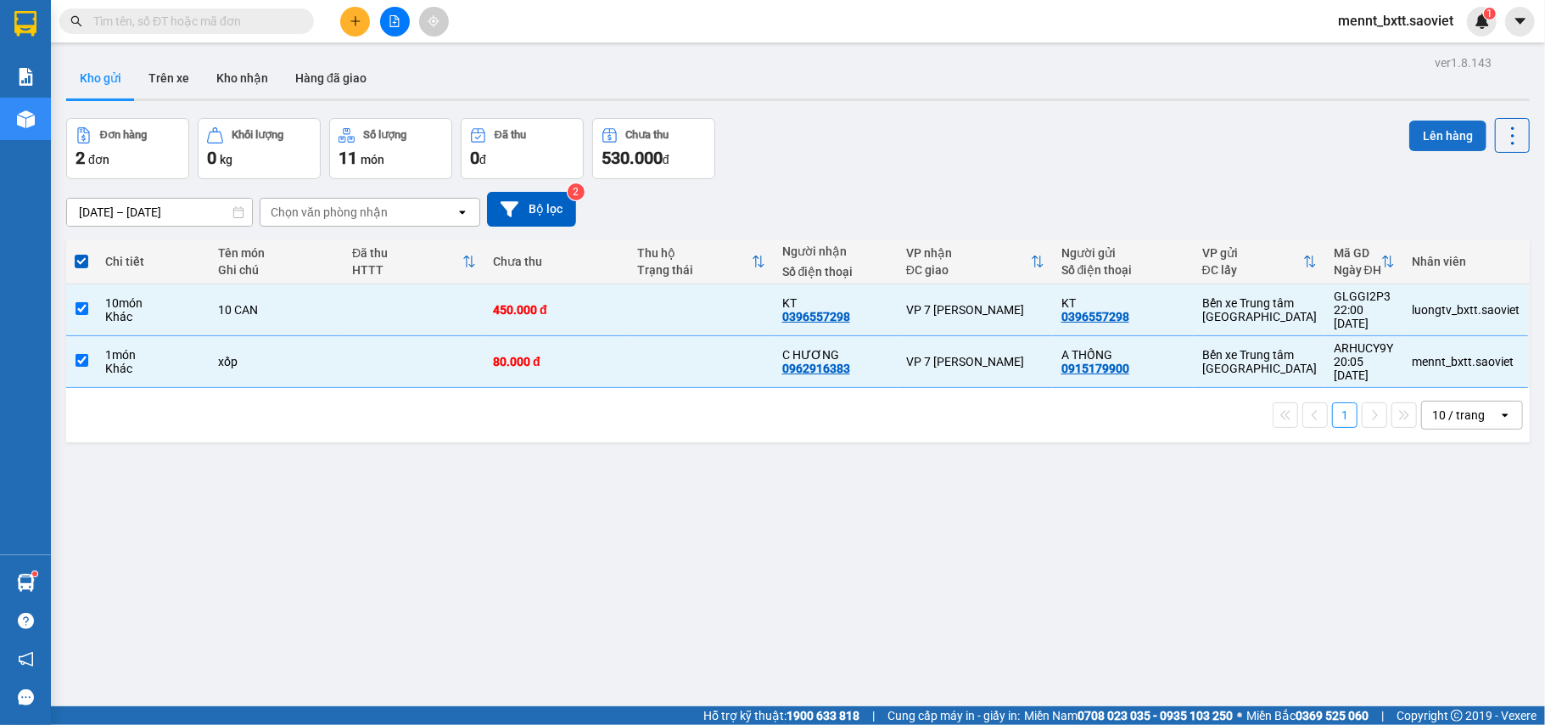
click at [1420, 134] on button "Lên hàng" at bounding box center [1448, 136] width 77 height 31
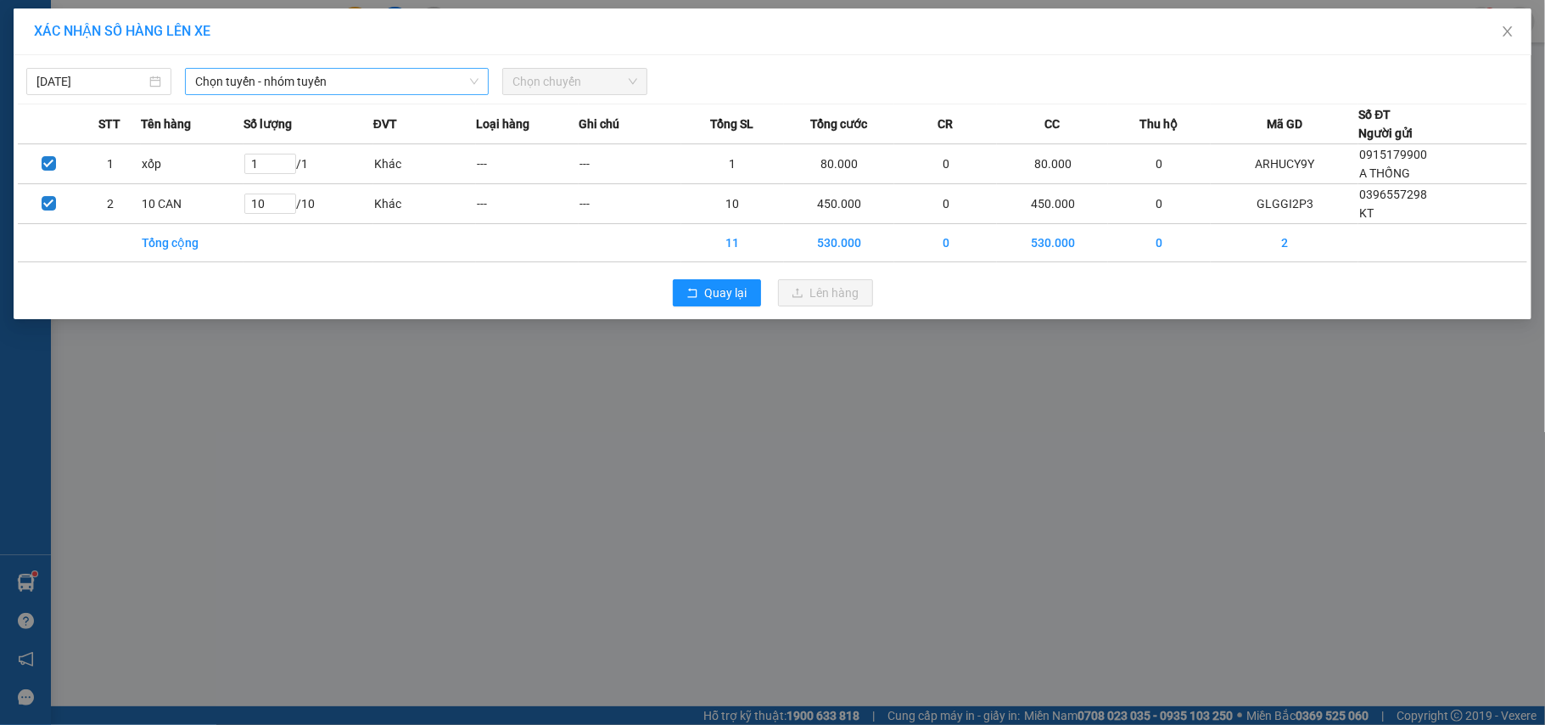
click at [405, 80] on span "Chọn tuyến - nhóm tuyến" at bounding box center [336, 81] width 283 height 25
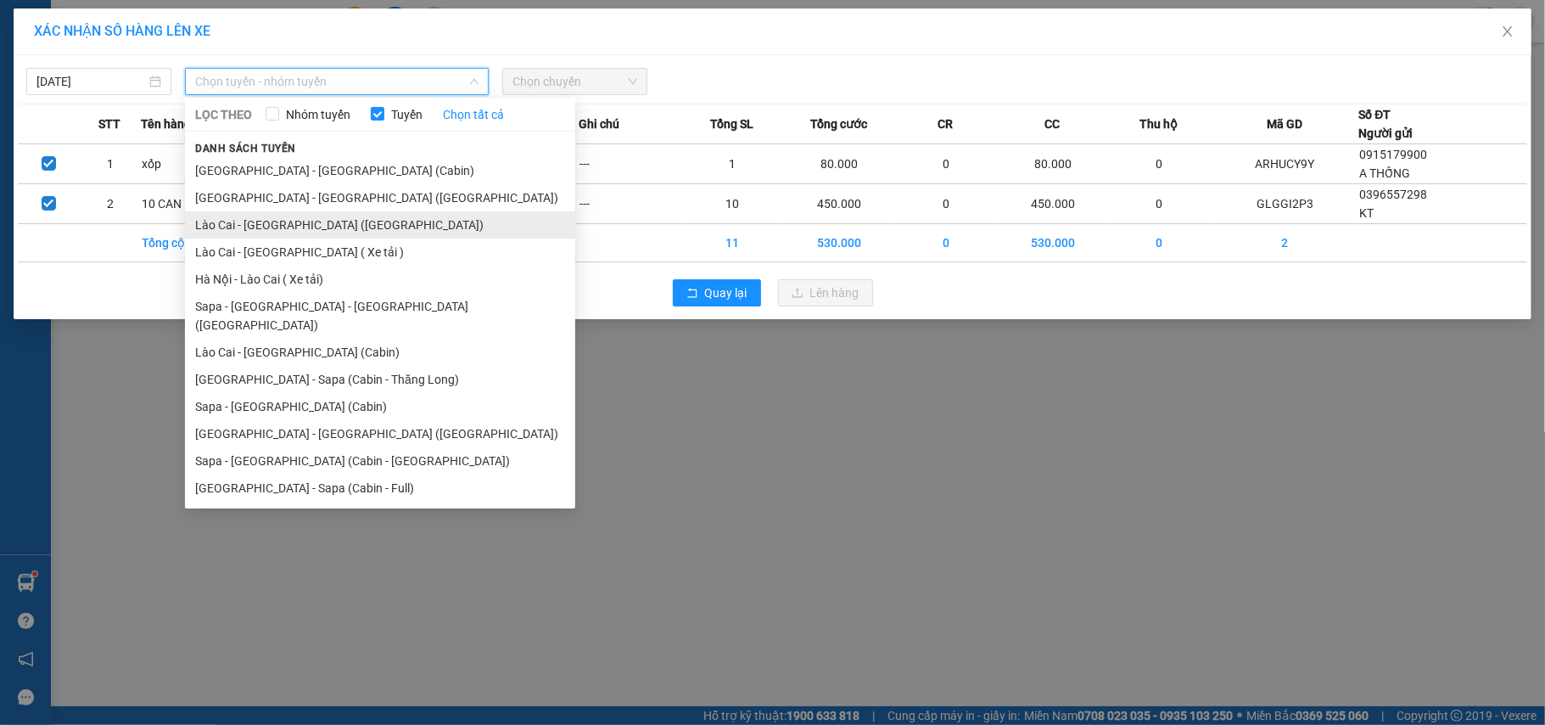
click at [347, 225] on li "Lào Cai - [GEOGRAPHIC_DATA] ([GEOGRAPHIC_DATA])" at bounding box center [380, 224] width 390 height 27
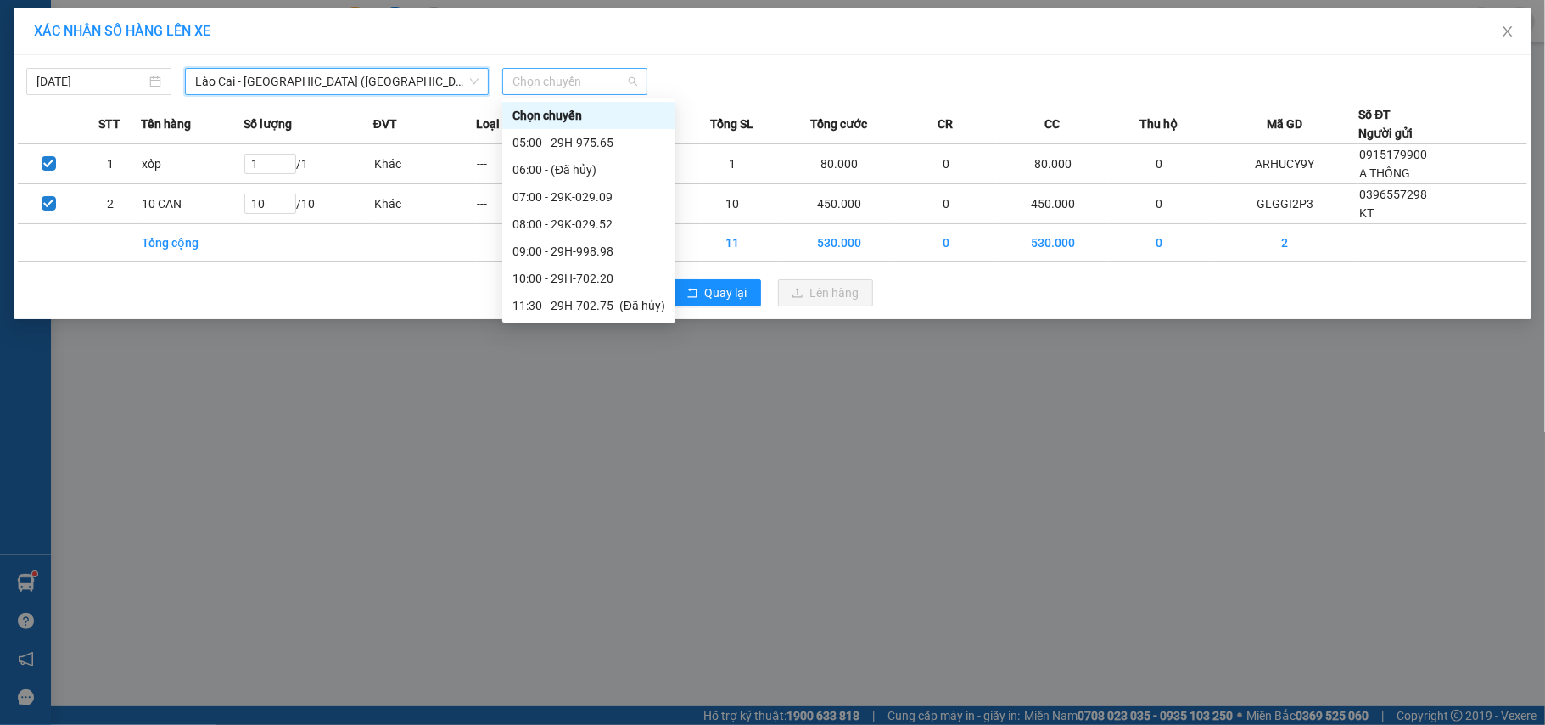
click at [554, 79] on span "Chọn chuyến" at bounding box center [575, 81] width 125 height 25
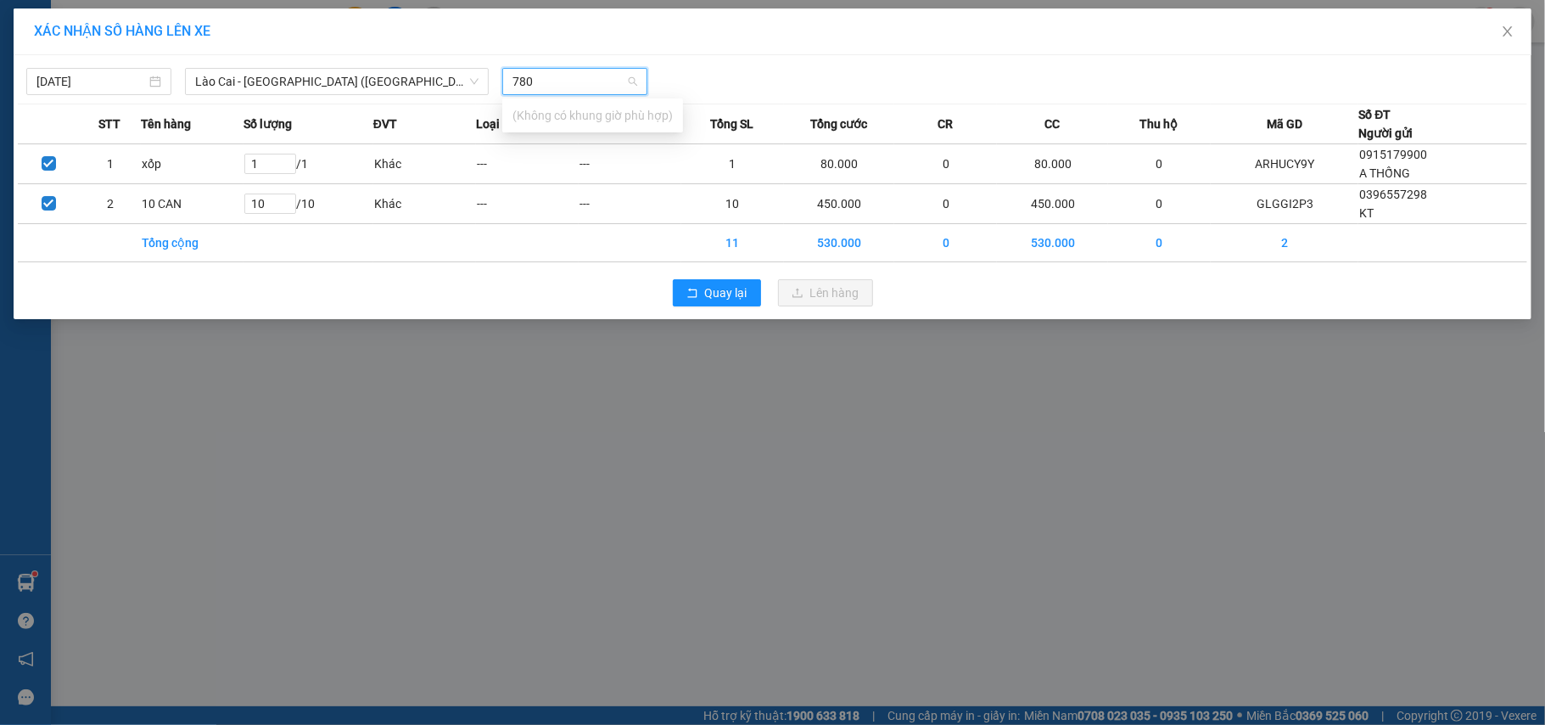
type input "7809"
click at [353, 76] on span "Lào Cai - [GEOGRAPHIC_DATA] ([GEOGRAPHIC_DATA])" at bounding box center [336, 81] width 283 height 25
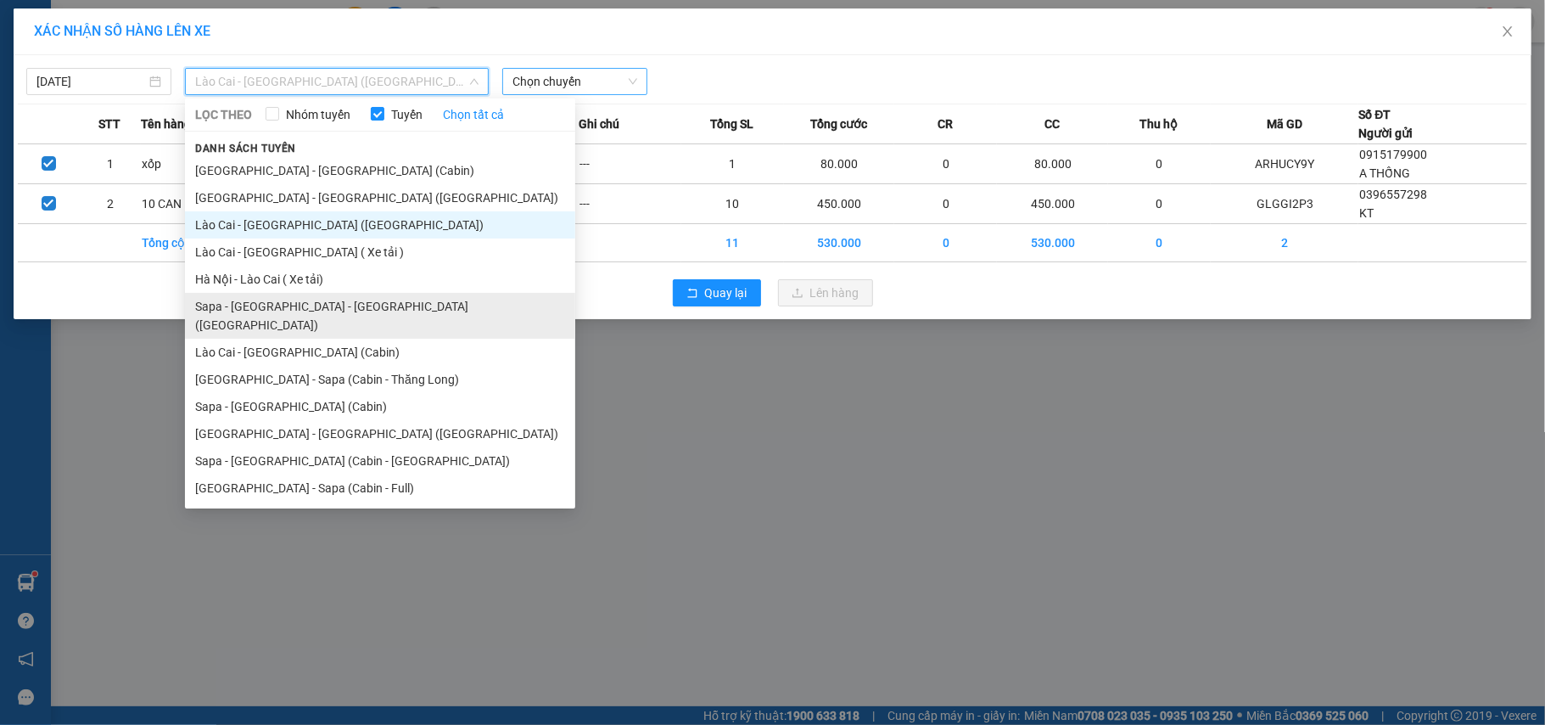
click at [329, 302] on li "Sapa - [GEOGRAPHIC_DATA] - [GEOGRAPHIC_DATA] ([GEOGRAPHIC_DATA])" at bounding box center [380, 316] width 390 height 46
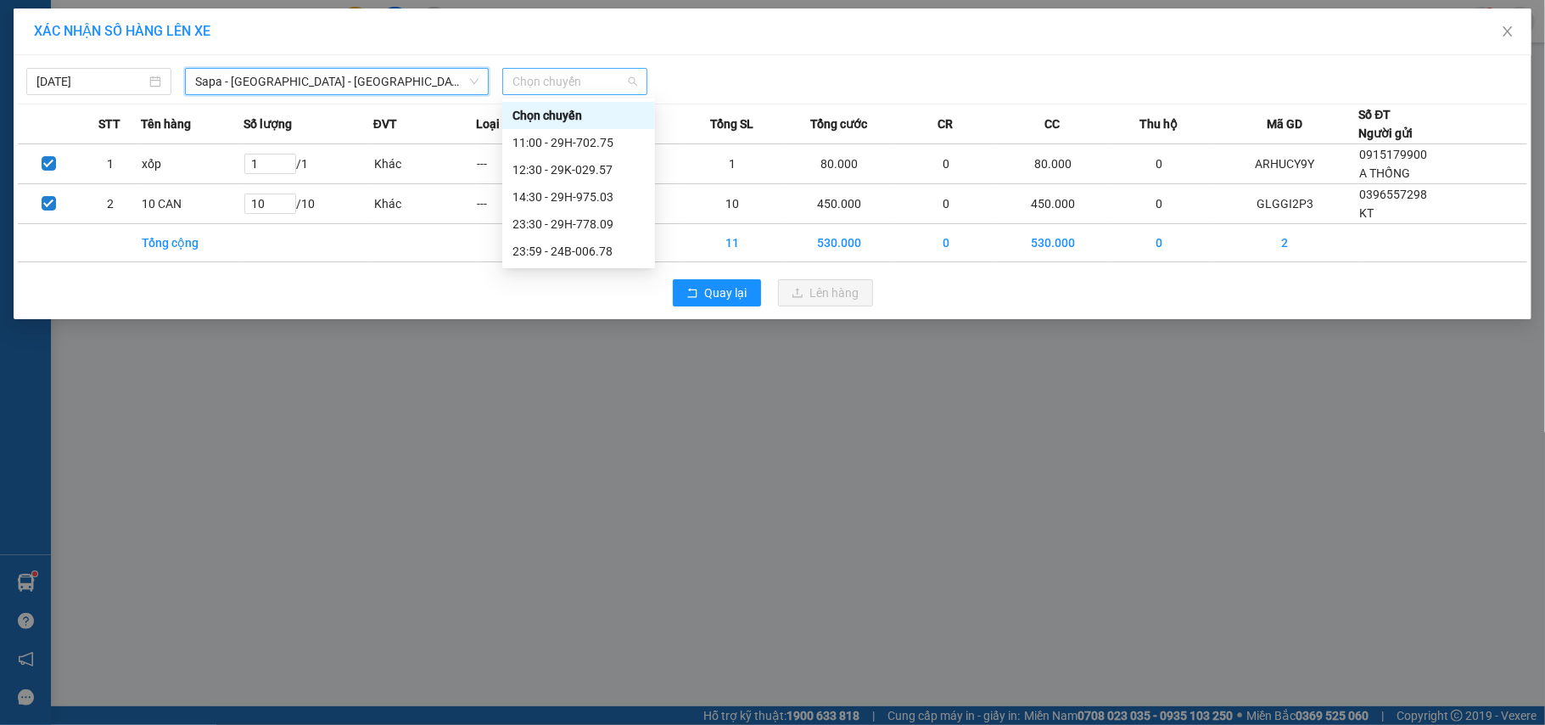
click at [517, 81] on span "Chọn chuyến" at bounding box center [575, 81] width 125 height 25
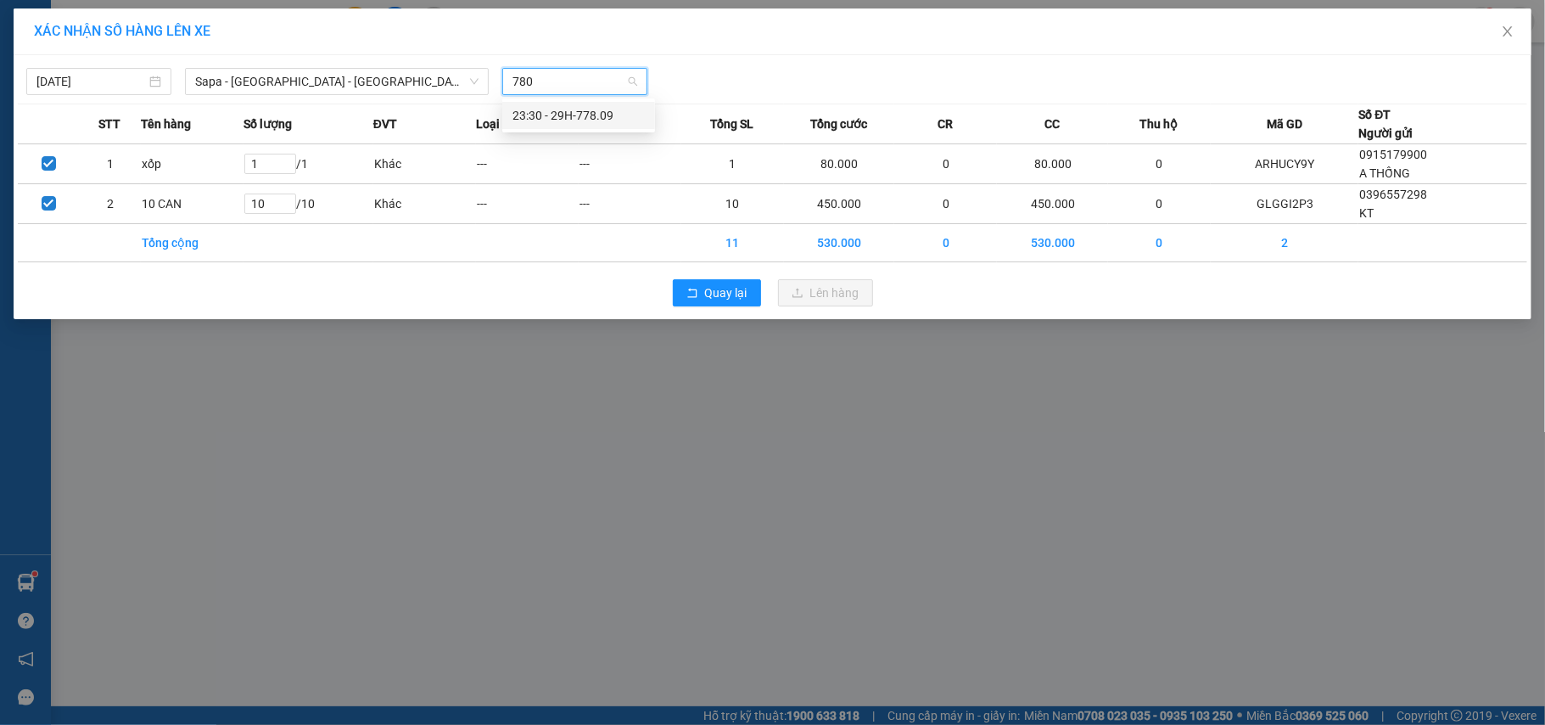
type input "7809"
click at [553, 115] on div "23:30 - 29H-778.09" at bounding box center [579, 115] width 132 height 19
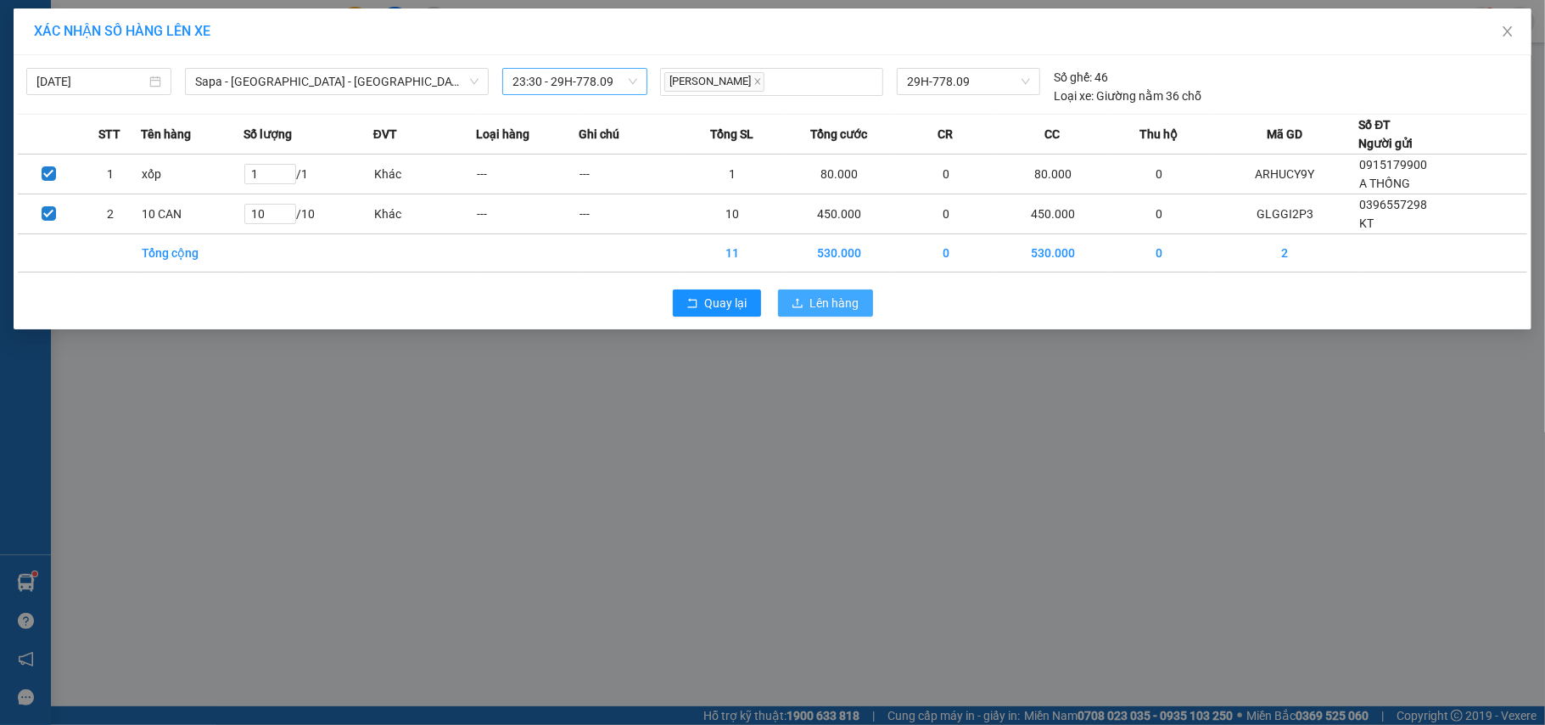
click at [825, 304] on span "Lên hàng" at bounding box center [834, 303] width 49 height 19
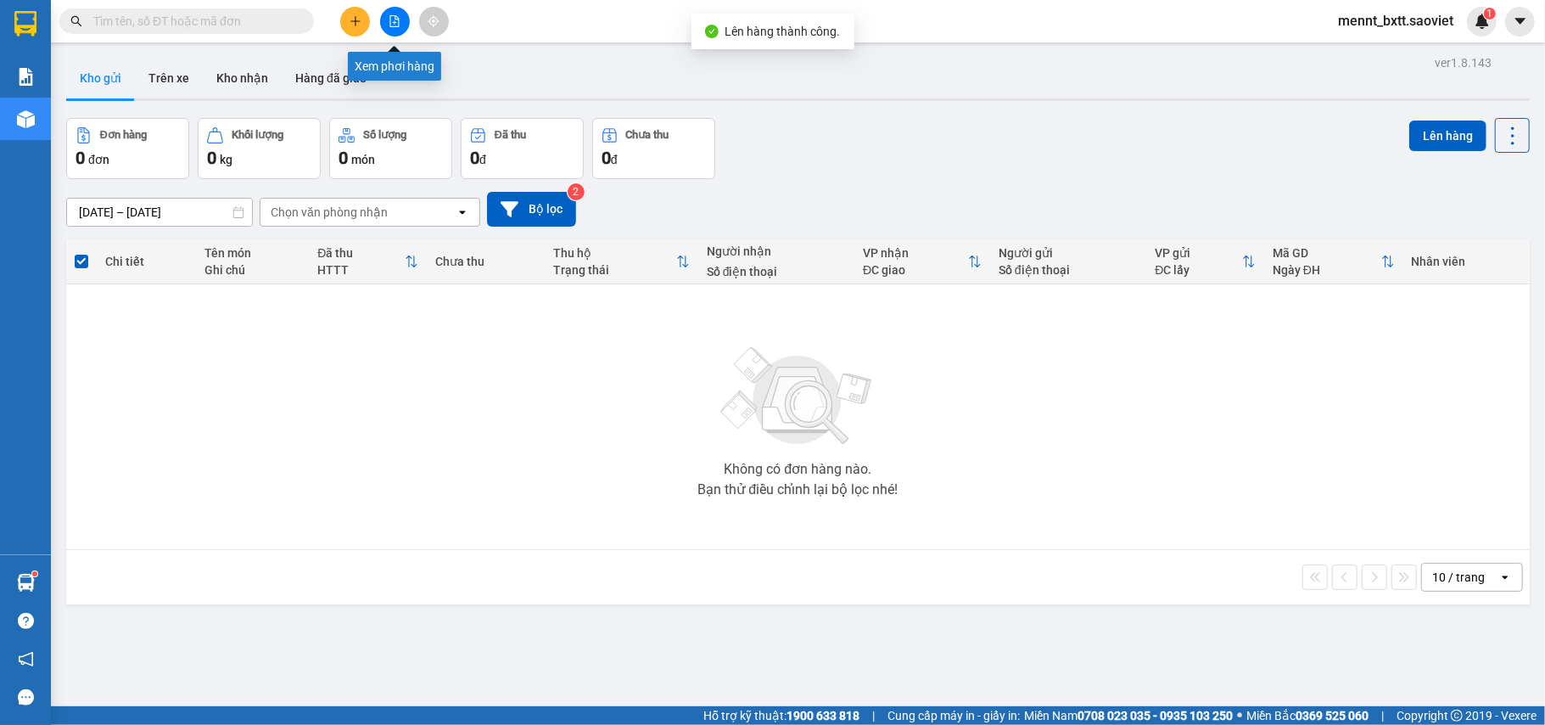
click at [385, 27] on button at bounding box center [395, 22] width 30 height 30
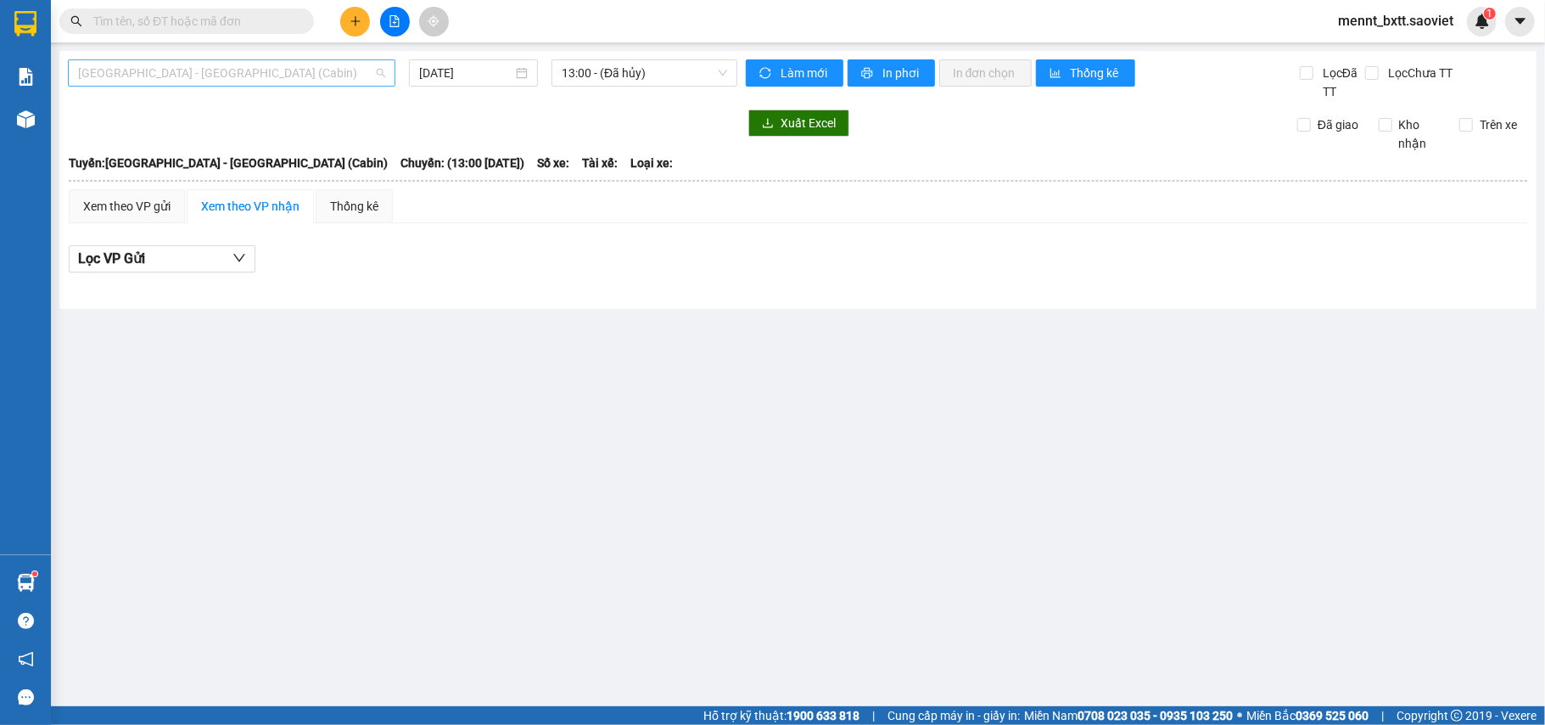
click at [287, 66] on span "[GEOGRAPHIC_DATA] - [GEOGRAPHIC_DATA] (Cabin)" at bounding box center [231, 72] width 307 height 25
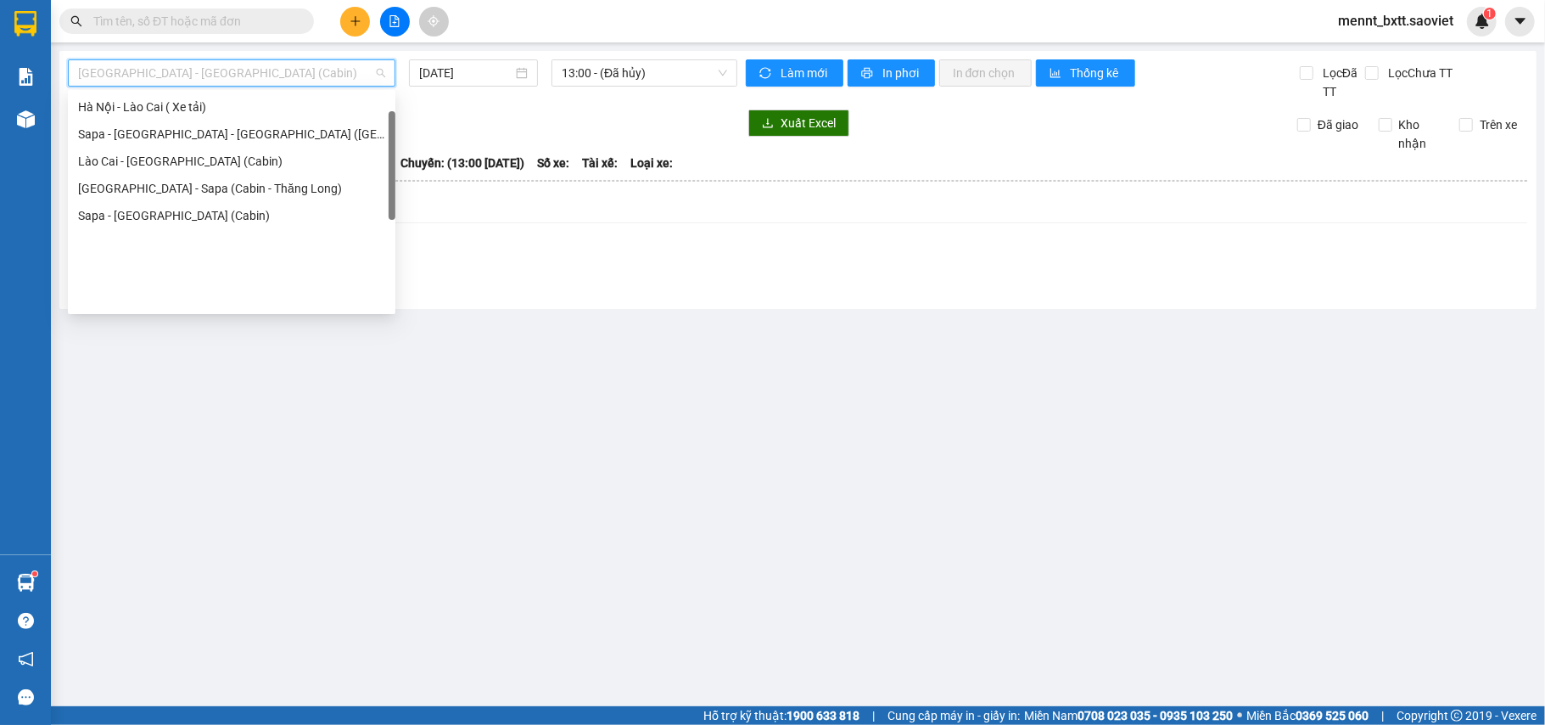
scroll to position [22, 0]
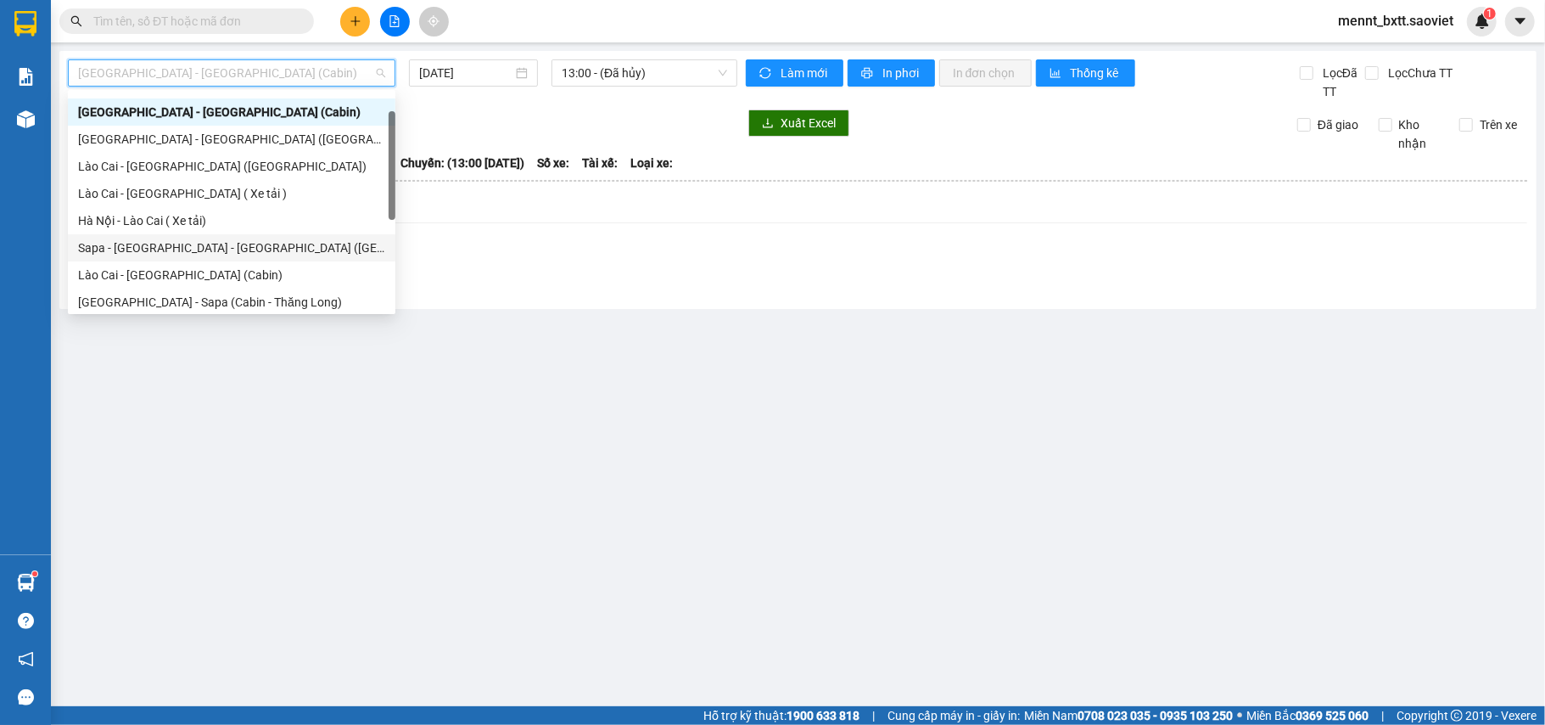
click at [251, 246] on div "Sapa - [GEOGRAPHIC_DATA] - [GEOGRAPHIC_DATA] ([GEOGRAPHIC_DATA])" at bounding box center [231, 247] width 307 height 19
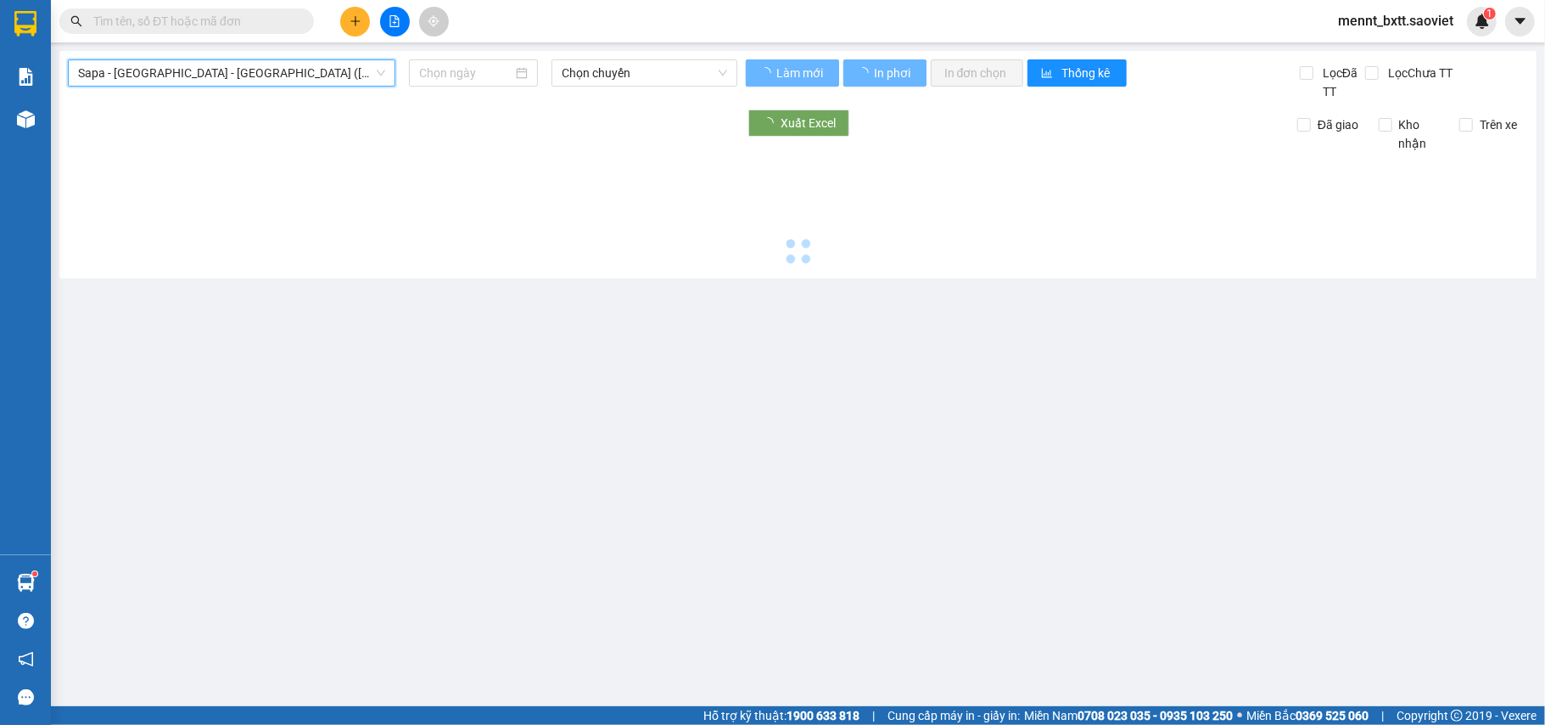
type input "[DATE]"
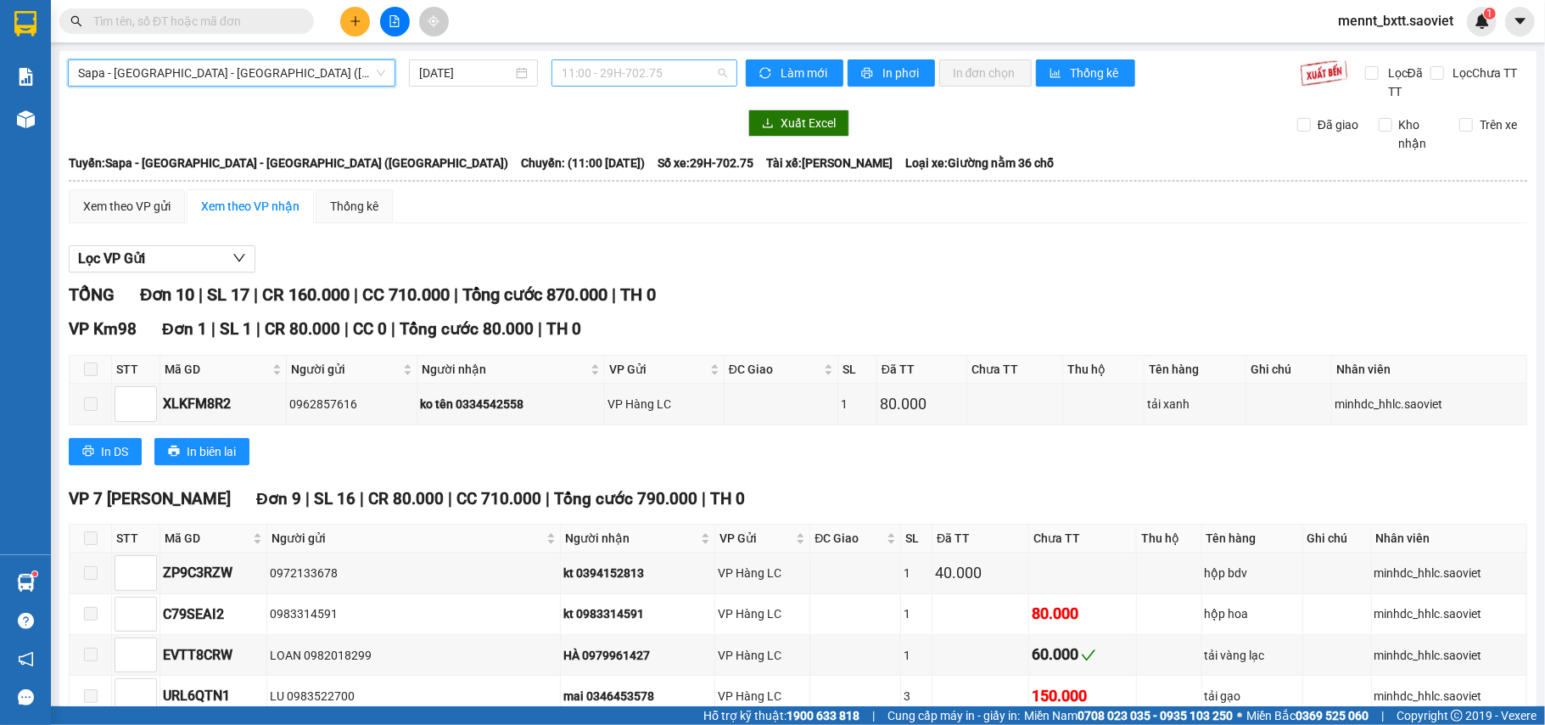
click at [579, 73] on span "11:00 - 29H-702.75" at bounding box center [644, 72] width 165 height 25
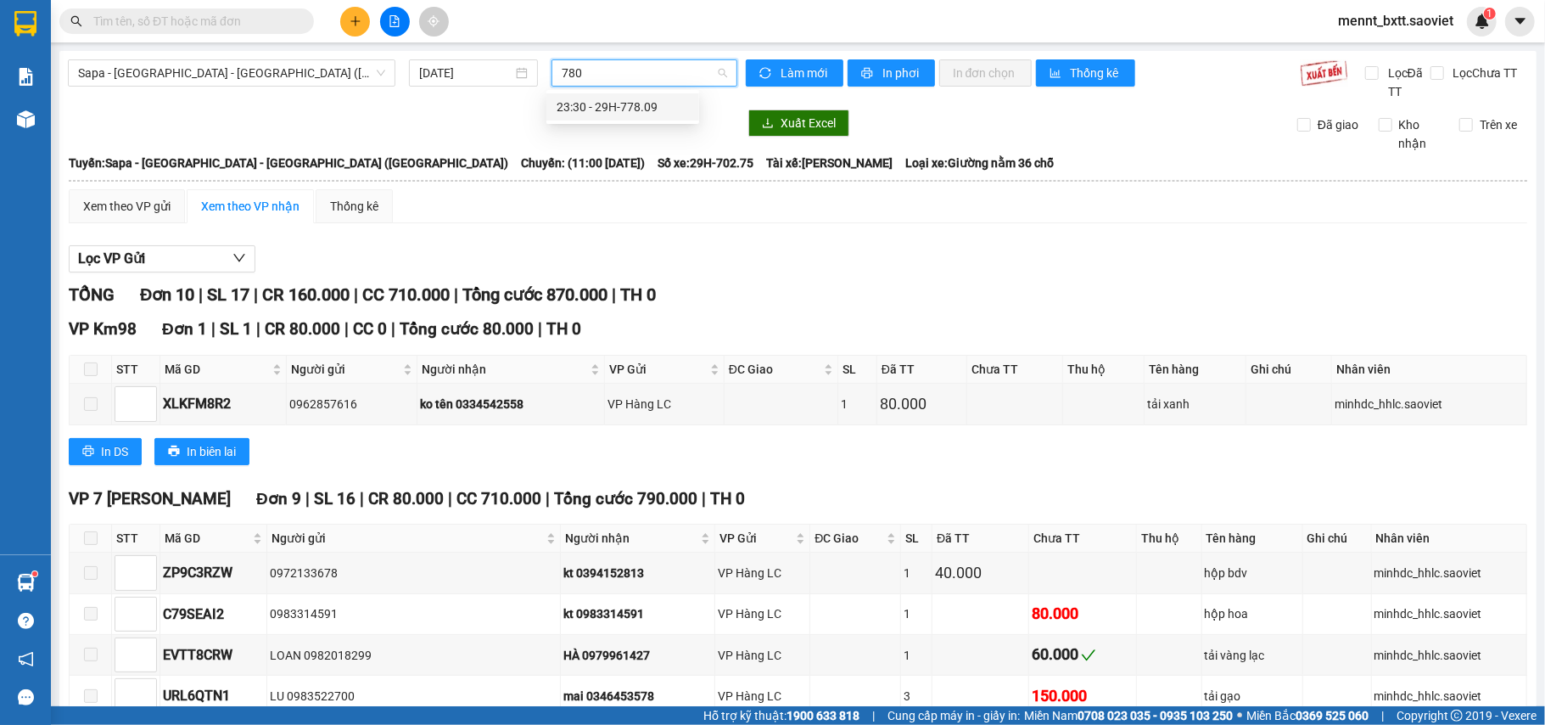
type input "7809"
click at [626, 107] on div "23:30 - 29H-778.09" at bounding box center [623, 107] width 132 height 19
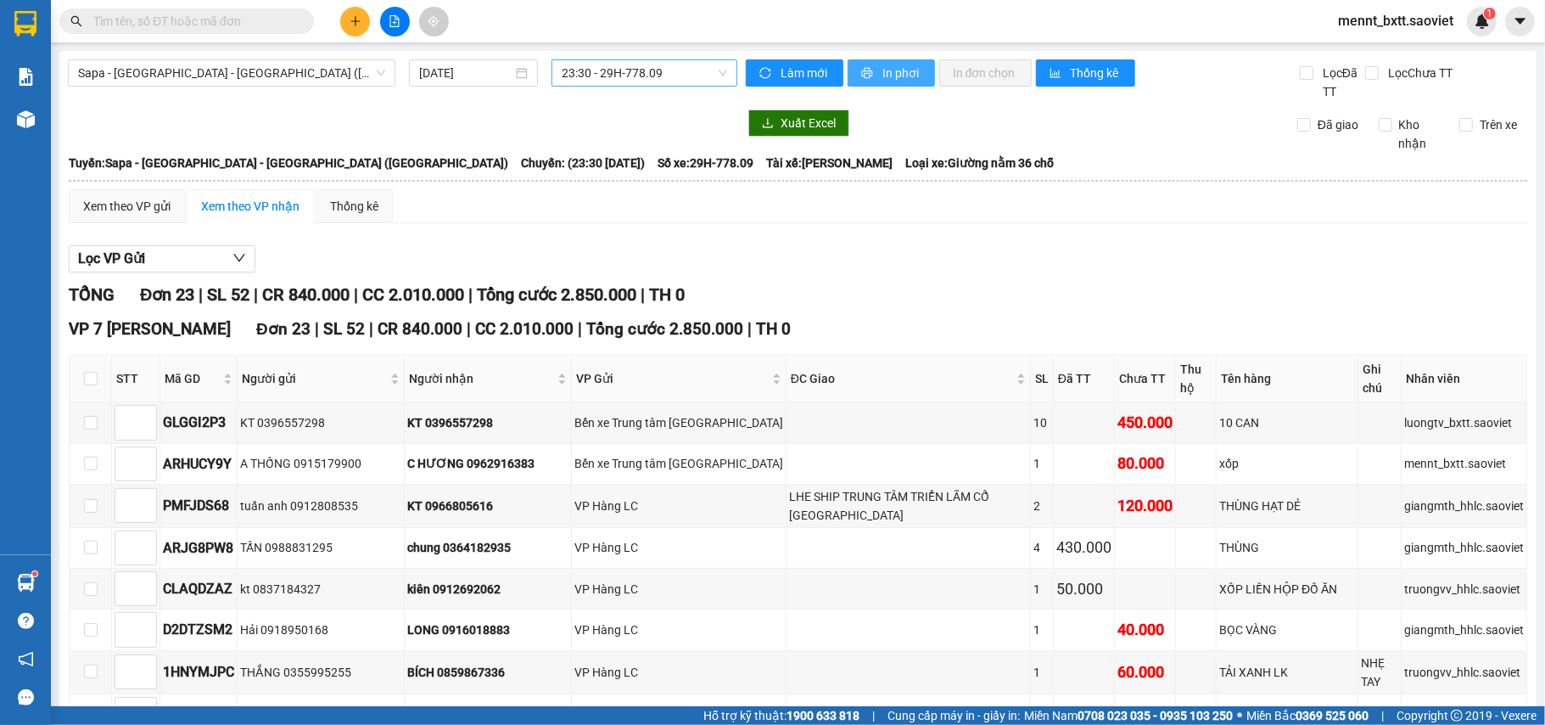
click at [887, 65] on span "In phơi" at bounding box center [902, 73] width 39 height 19
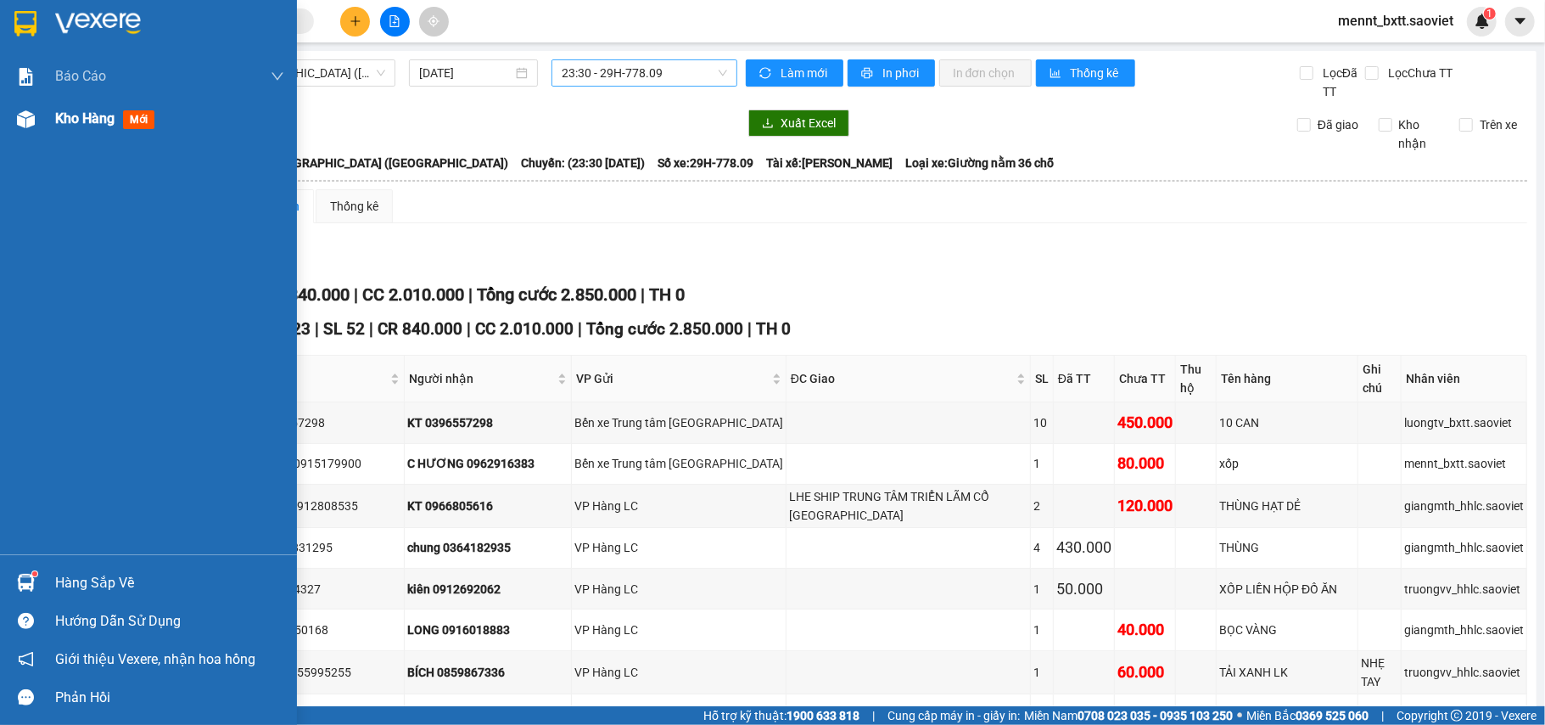
click at [81, 121] on span "Kho hàng" at bounding box center [84, 118] width 59 height 16
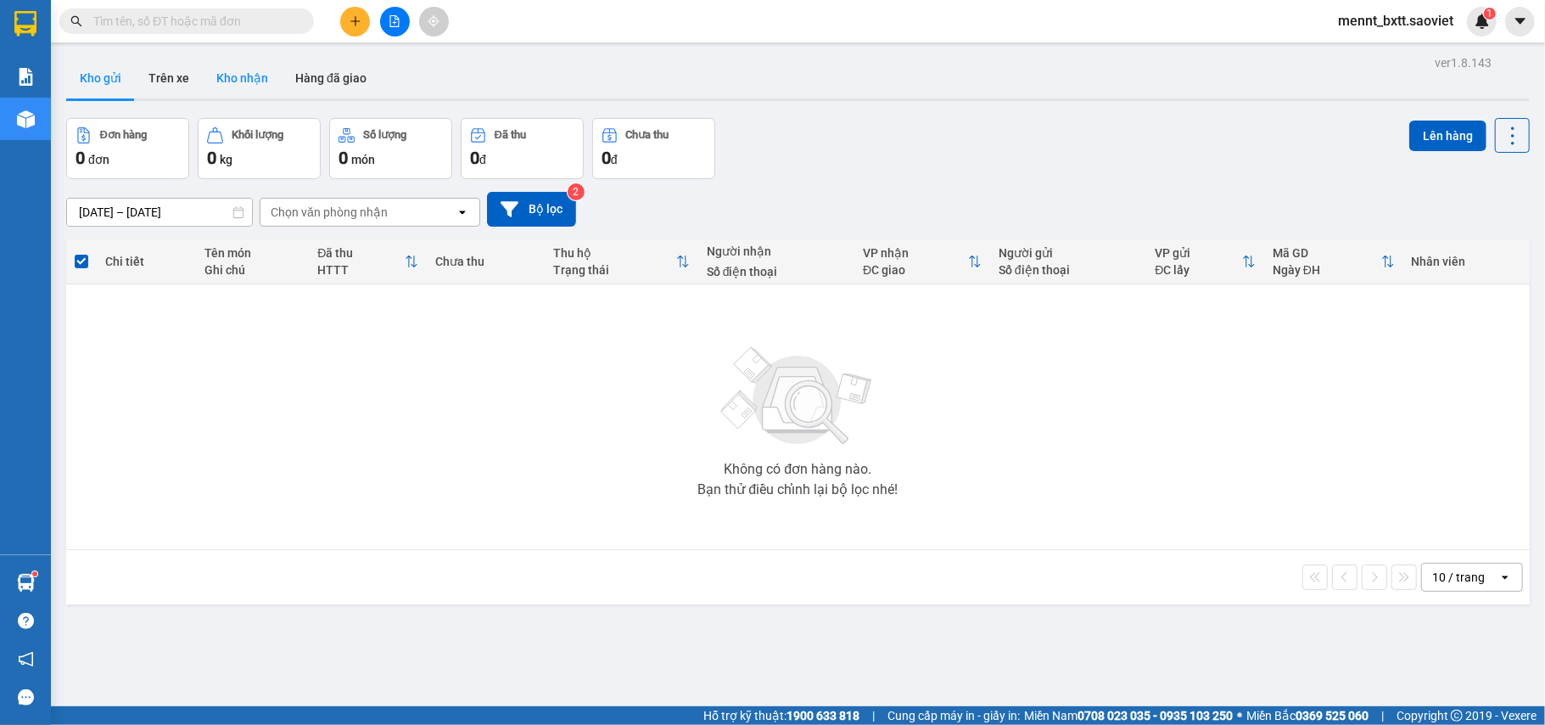
click at [233, 79] on button "Kho nhận" at bounding box center [242, 78] width 79 height 41
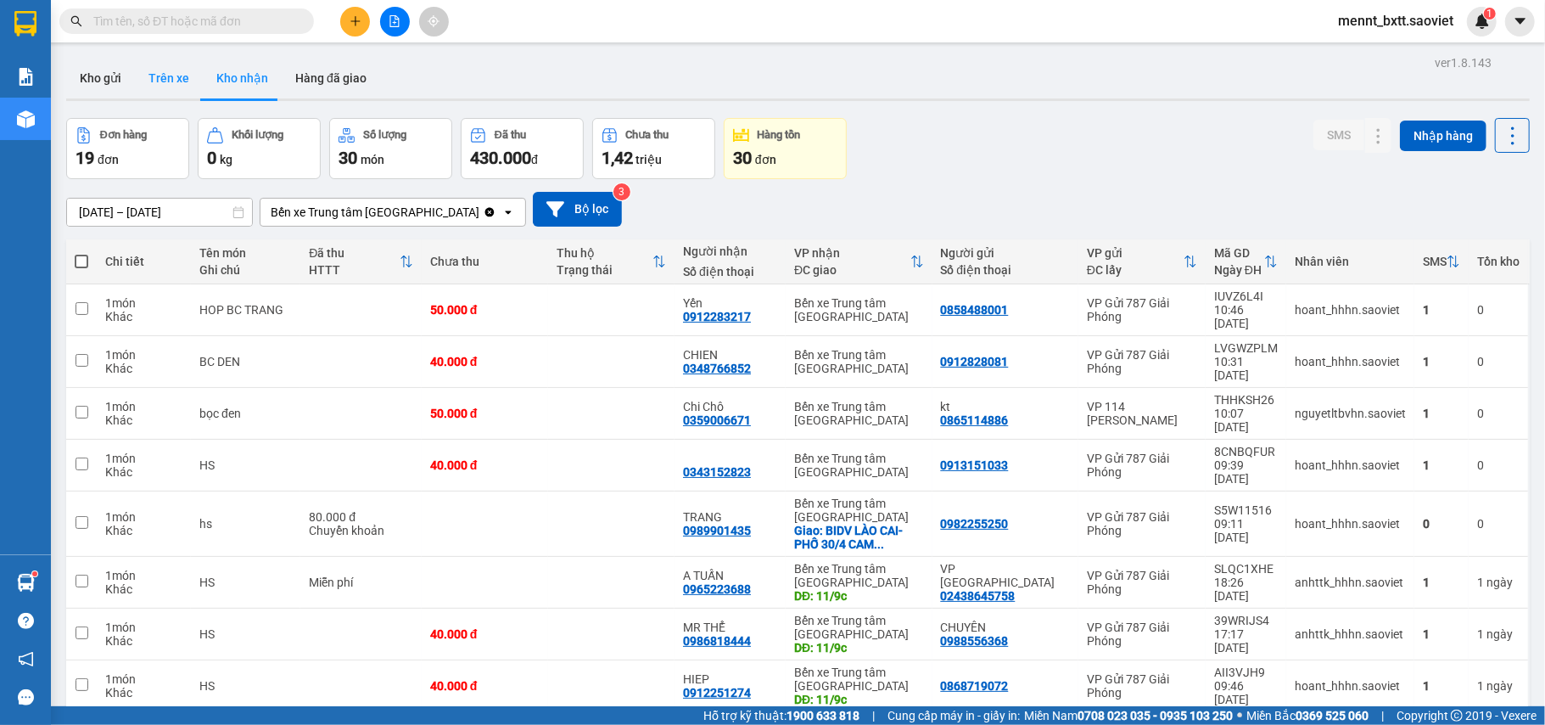
click at [171, 76] on button "Trên xe" at bounding box center [169, 78] width 68 height 41
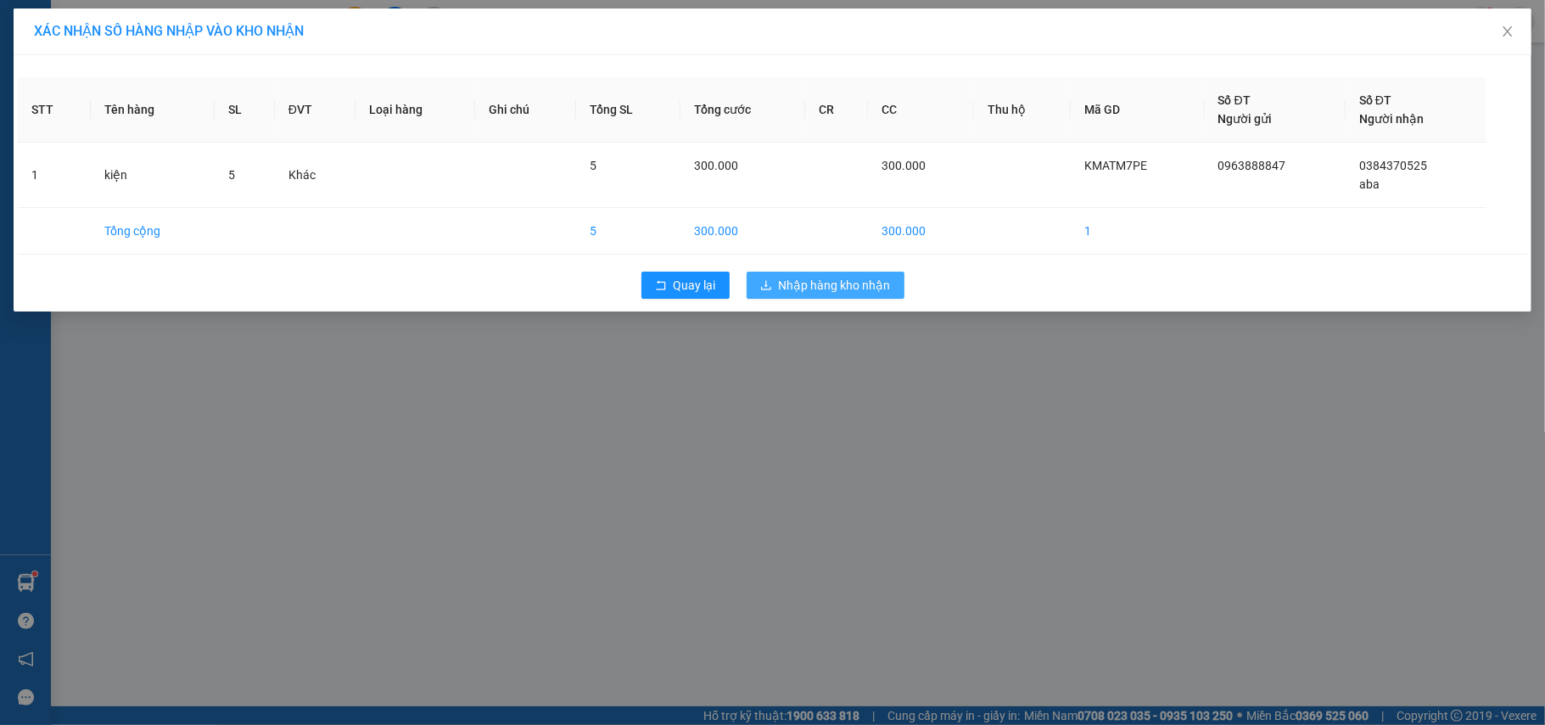
click at [784, 293] on span "Nhập hàng kho nhận" at bounding box center [835, 285] width 112 height 19
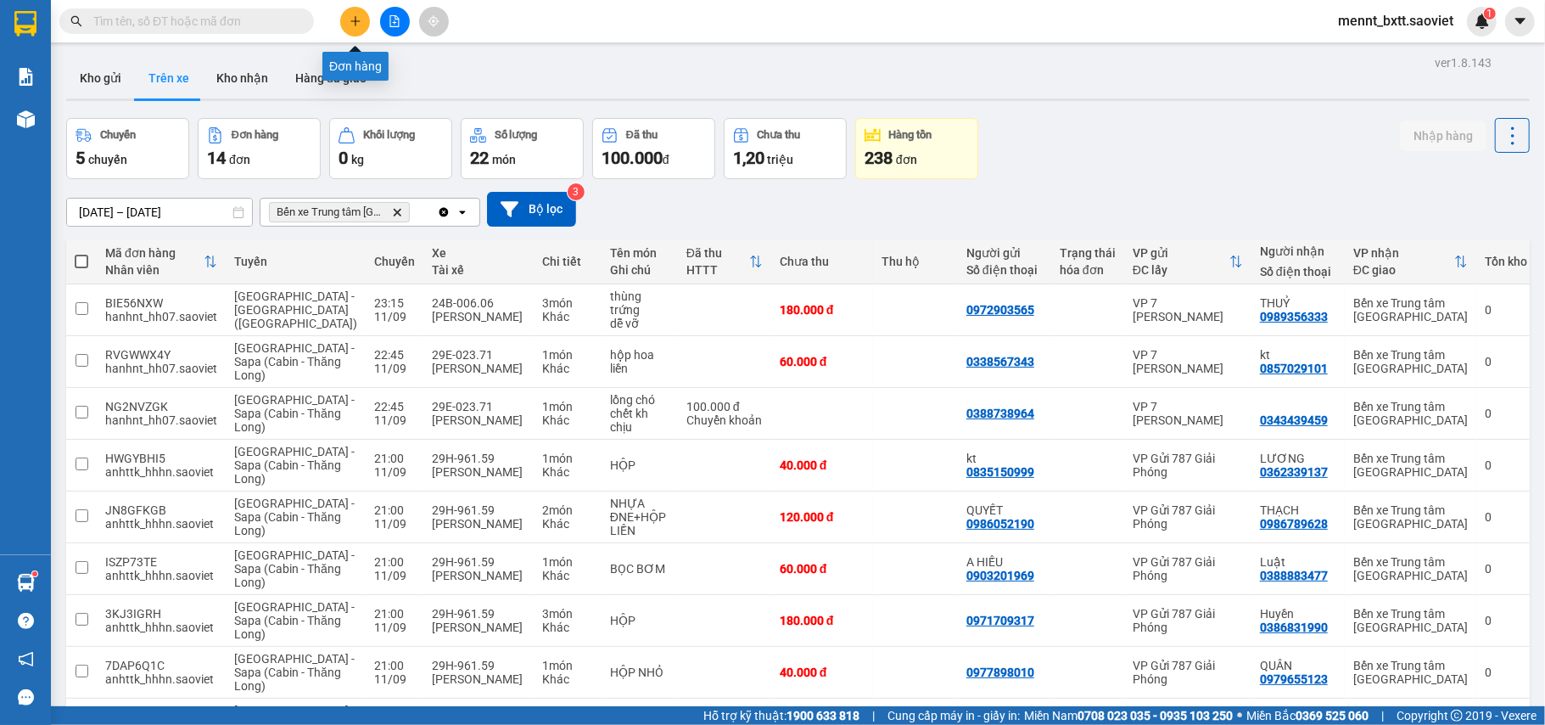
click at [341, 17] on button at bounding box center [355, 22] width 30 height 30
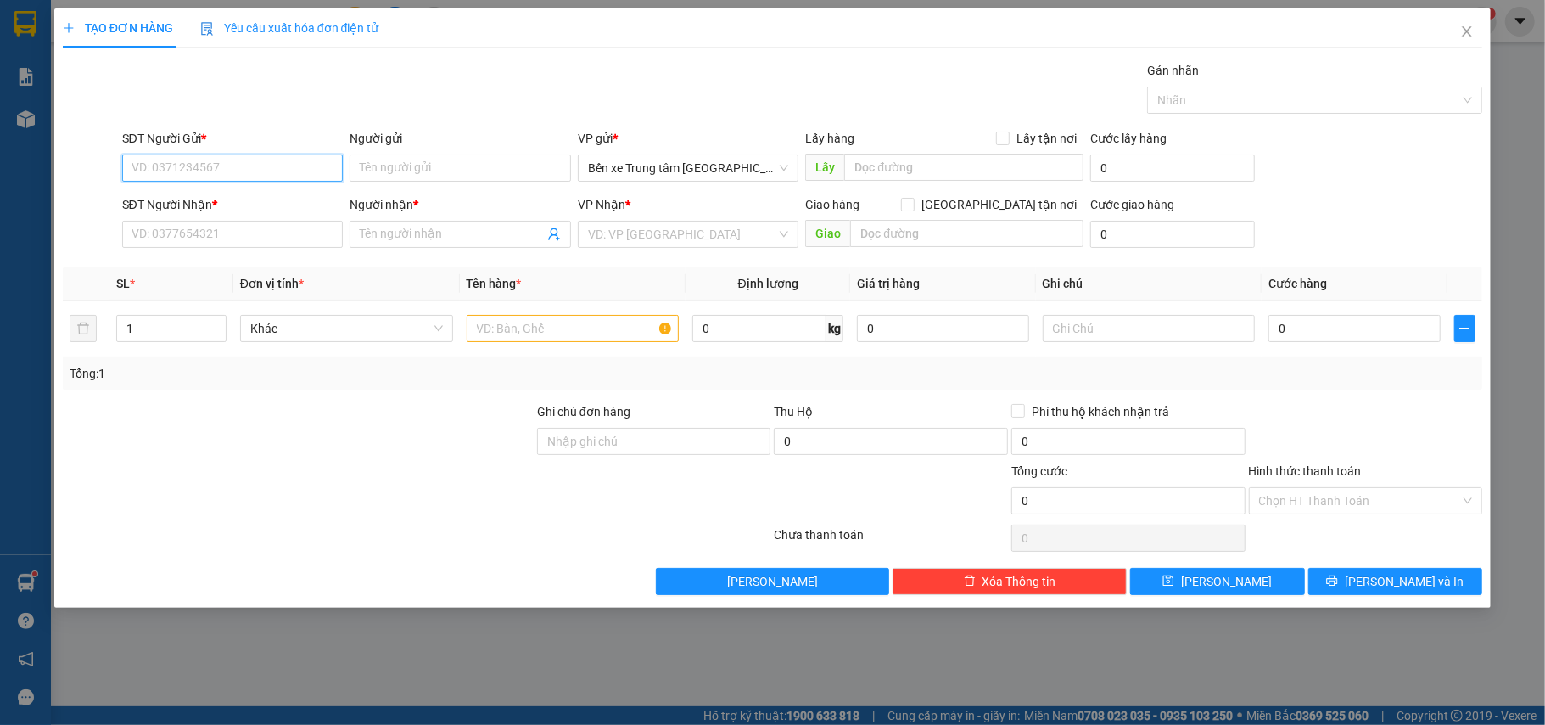
click at [268, 175] on input "SĐT Người Gửi *" at bounding box center [233, 167] width 222 height 27
type input "0775283900"
click at [381, 165] on input "Người gửi" at bounding box center [461, 167] width 222 height 27
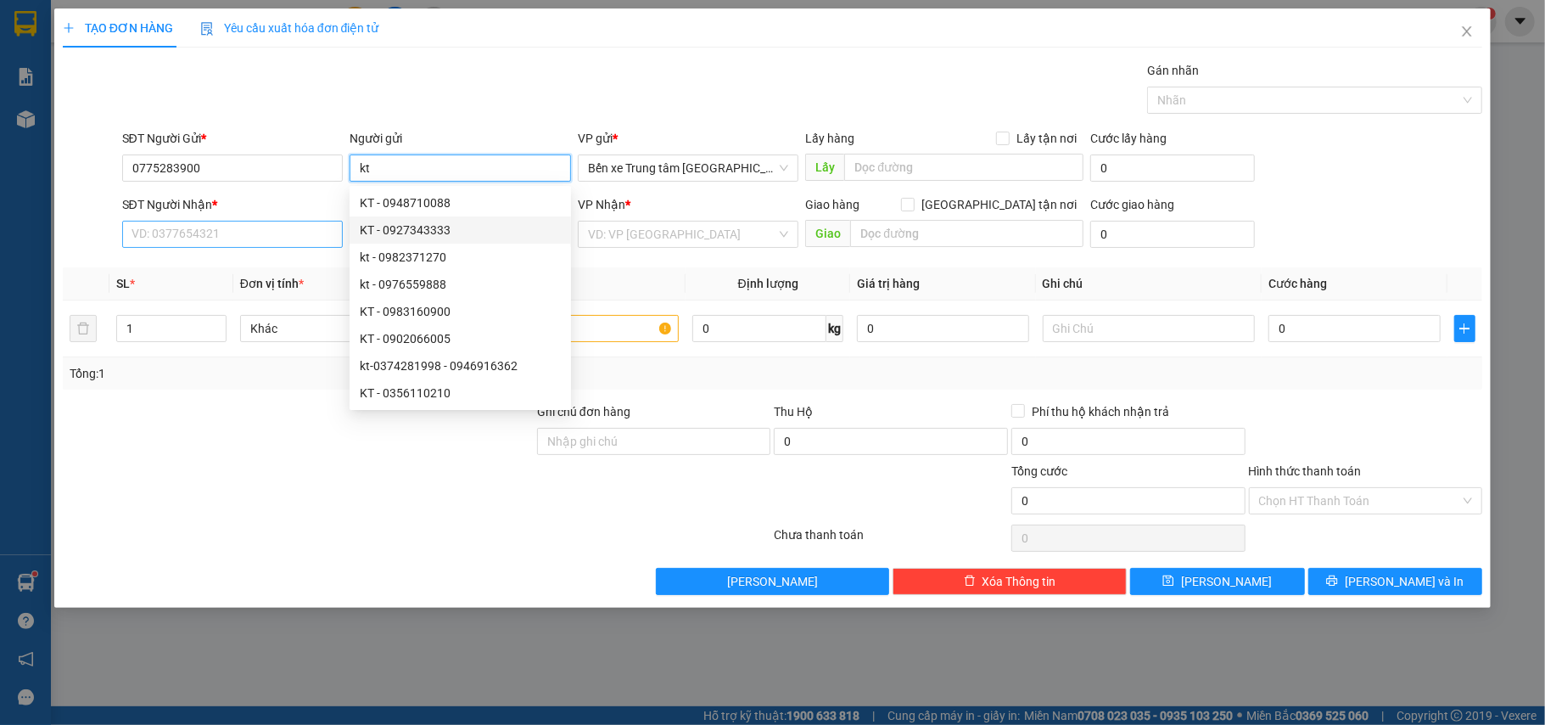
type input "kt"
click at [255, 236] on input "SĐT Người Nhận *" at bounding box center [233, 234] width 222 height 27
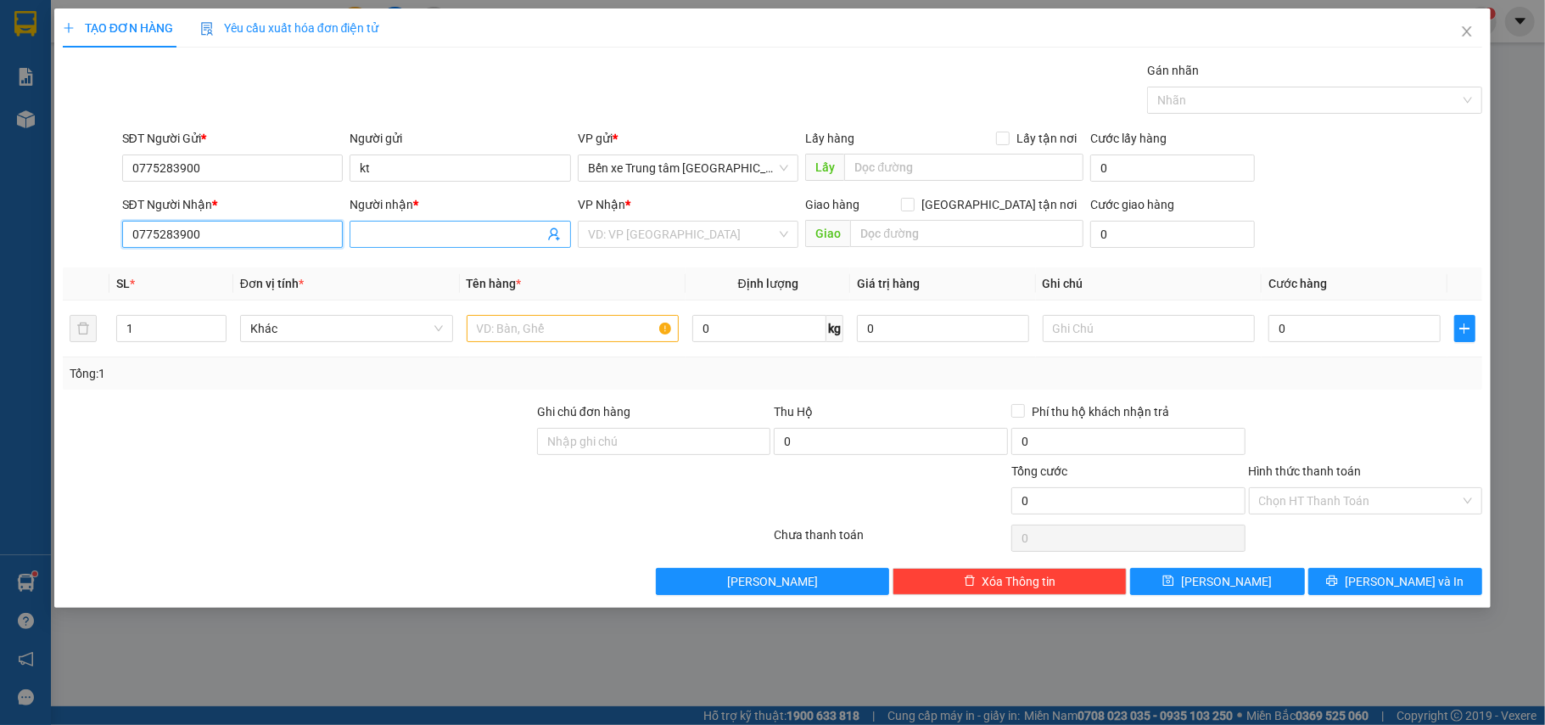
type input "0775283900"
click at [375, 228] on input "Người nhận *" at bounding box center [452, 234] width 184 height 19
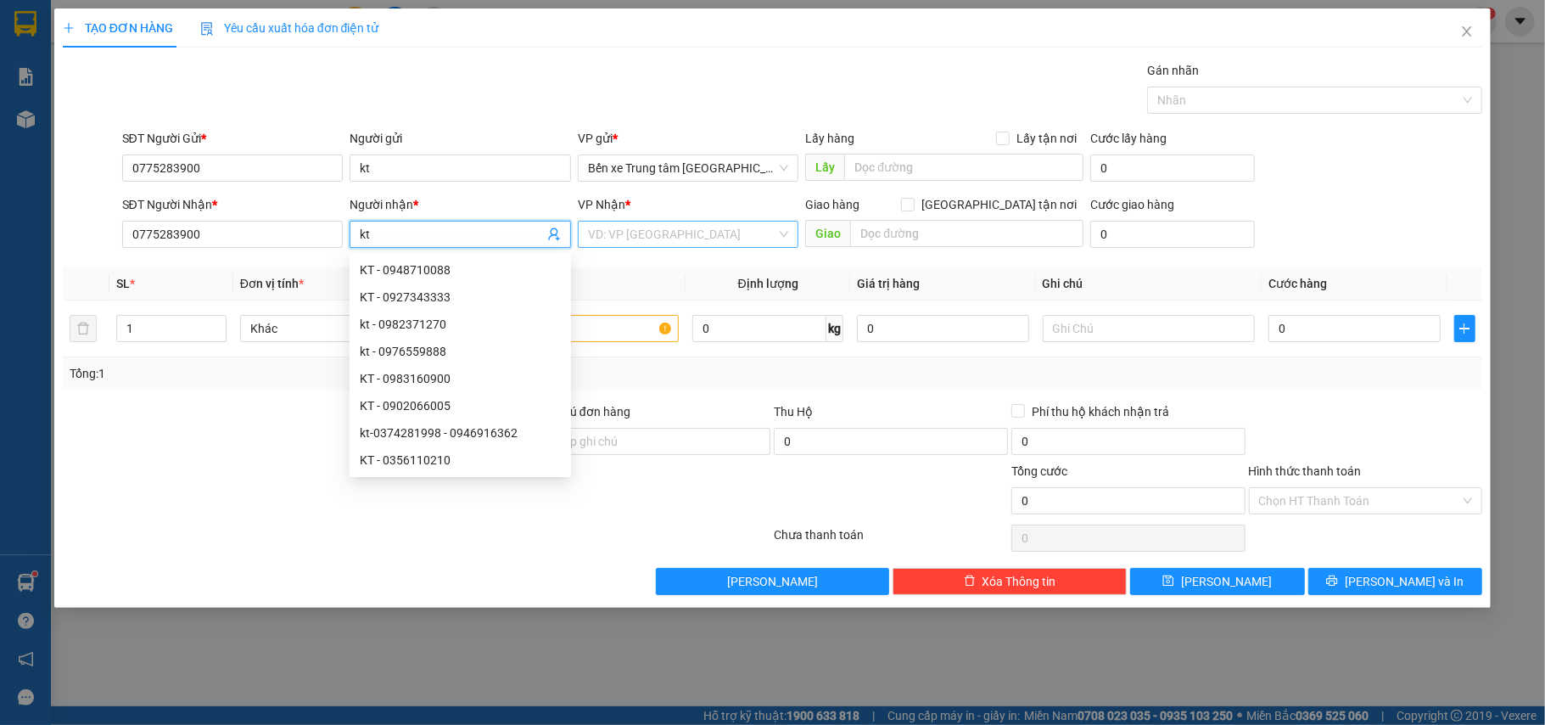
type input "kt"
click at [670, 239] on input "search" at bounding box center [682, 234] width 189 height 25
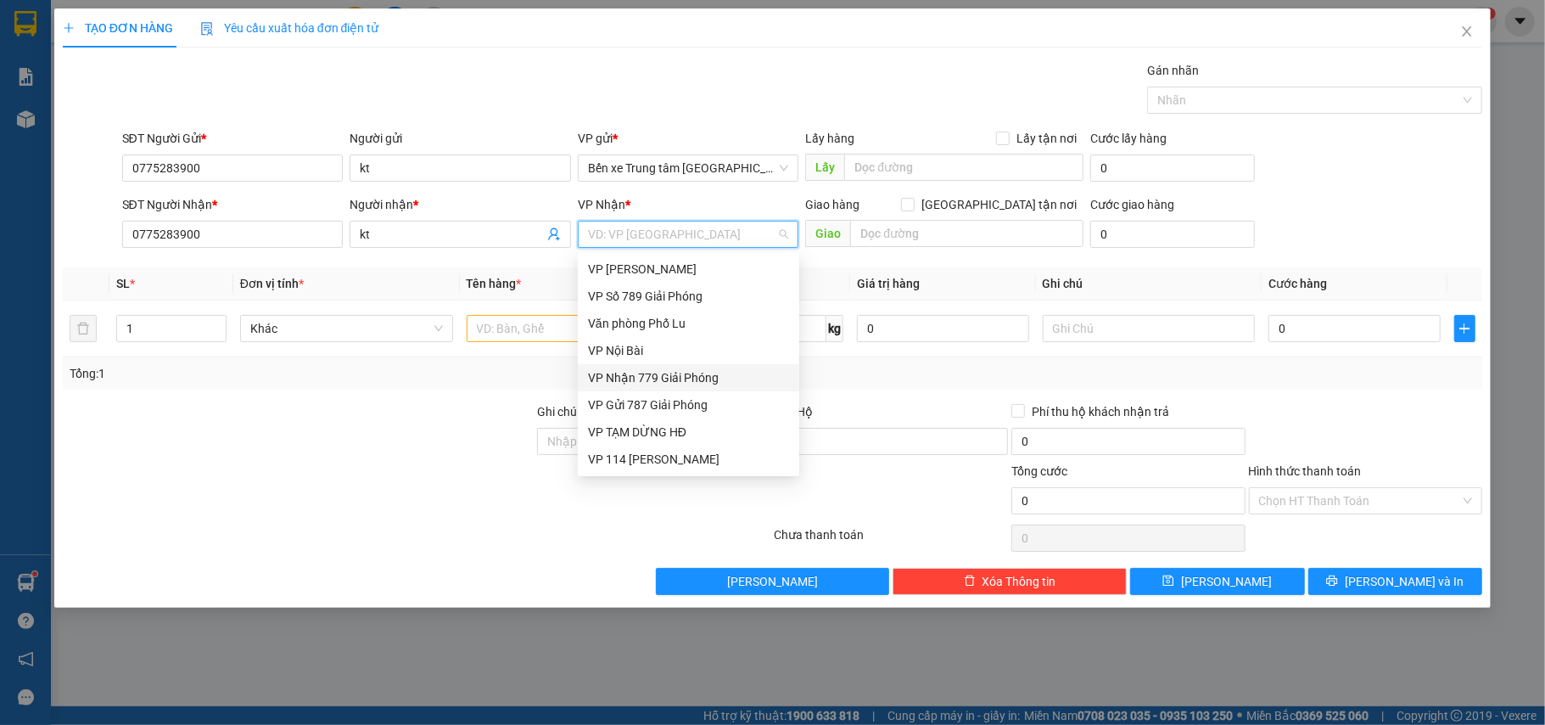
click at [676, 364] on div "VP Nhận 779 Giải Phóng" at bounding box center [689, 377] width 222 height 27
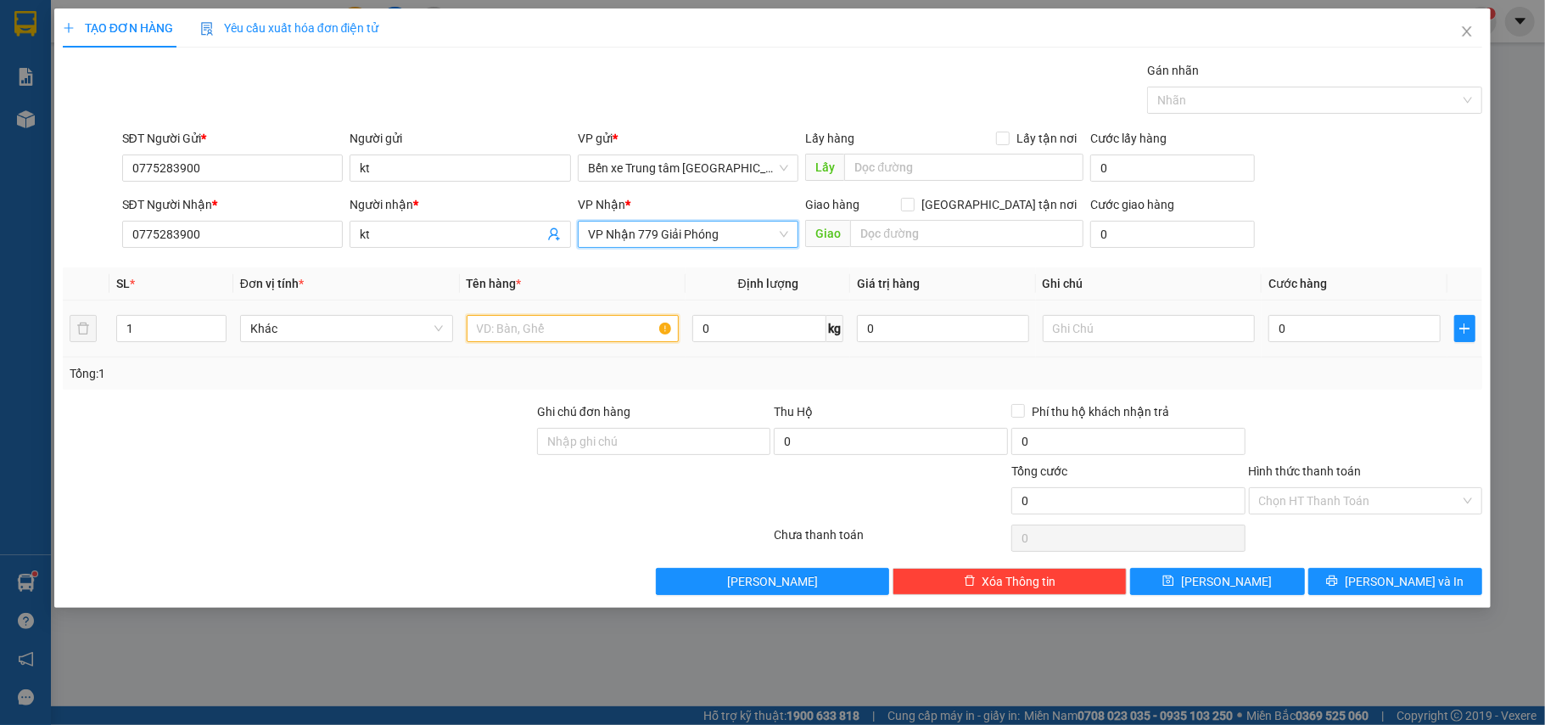
click at [514, 333] on input "text" at bounding box center [573, 328] width 213 height 27
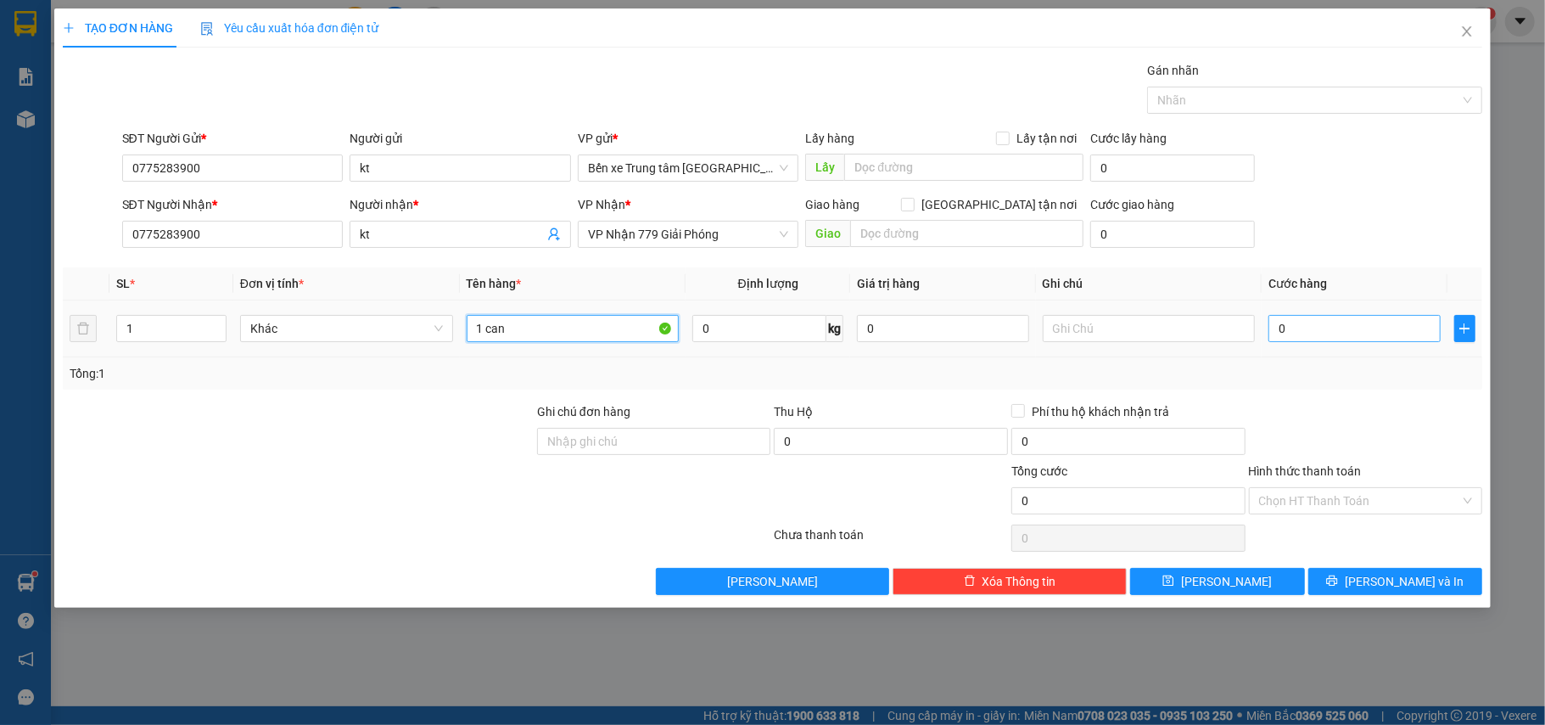
type input "1 can"
click at [1308, 334] on input "0" at bounding box center [1354, 328] width 171 height 27
type input "5"
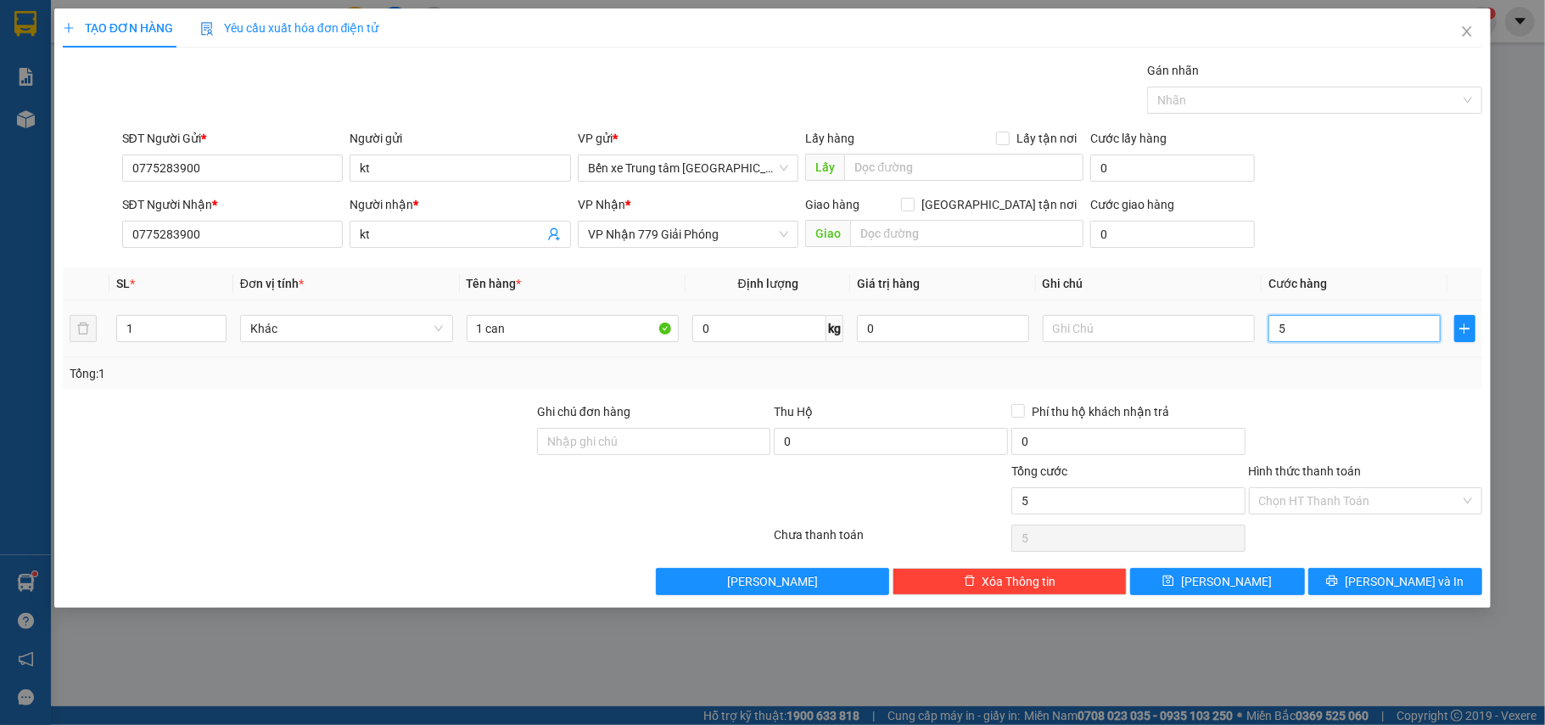
type input "50"
type input "50.000"
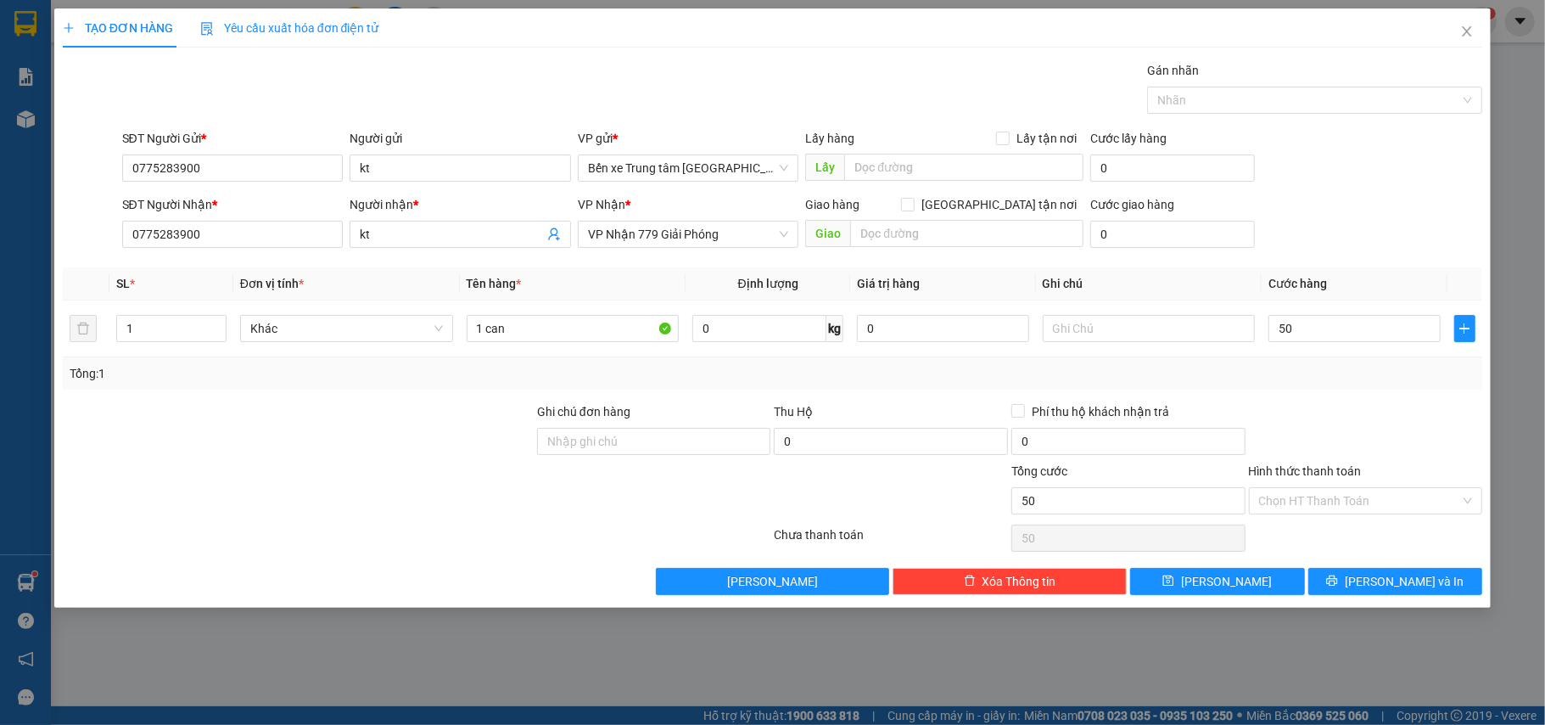
type input "50.000"
click at [1375, 202] on div "SĐT Người Nhận * 0775283900 Người nhận * kt VP Nhận * VP Nhận 779 Giải Phóng Gi…" at bounding box center [803, 224] width 1368 height 59
click at [1412, 585] on span "[PERSON_NAME] và In" at bounding box center [1404, 581] width 119 height 19
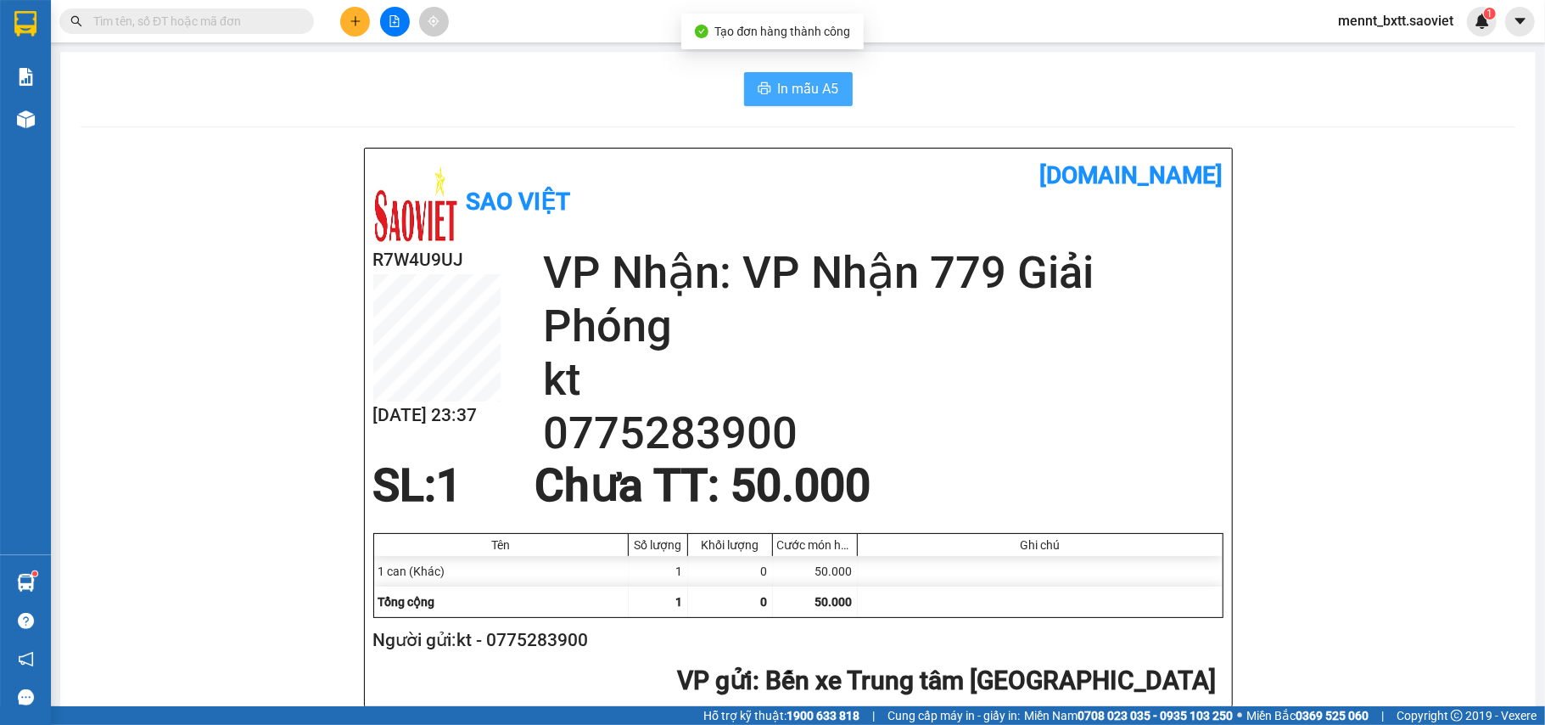
click at [825, 90] on span "In mẫu A5" at bounding box center [808, 88] width 61 height 21
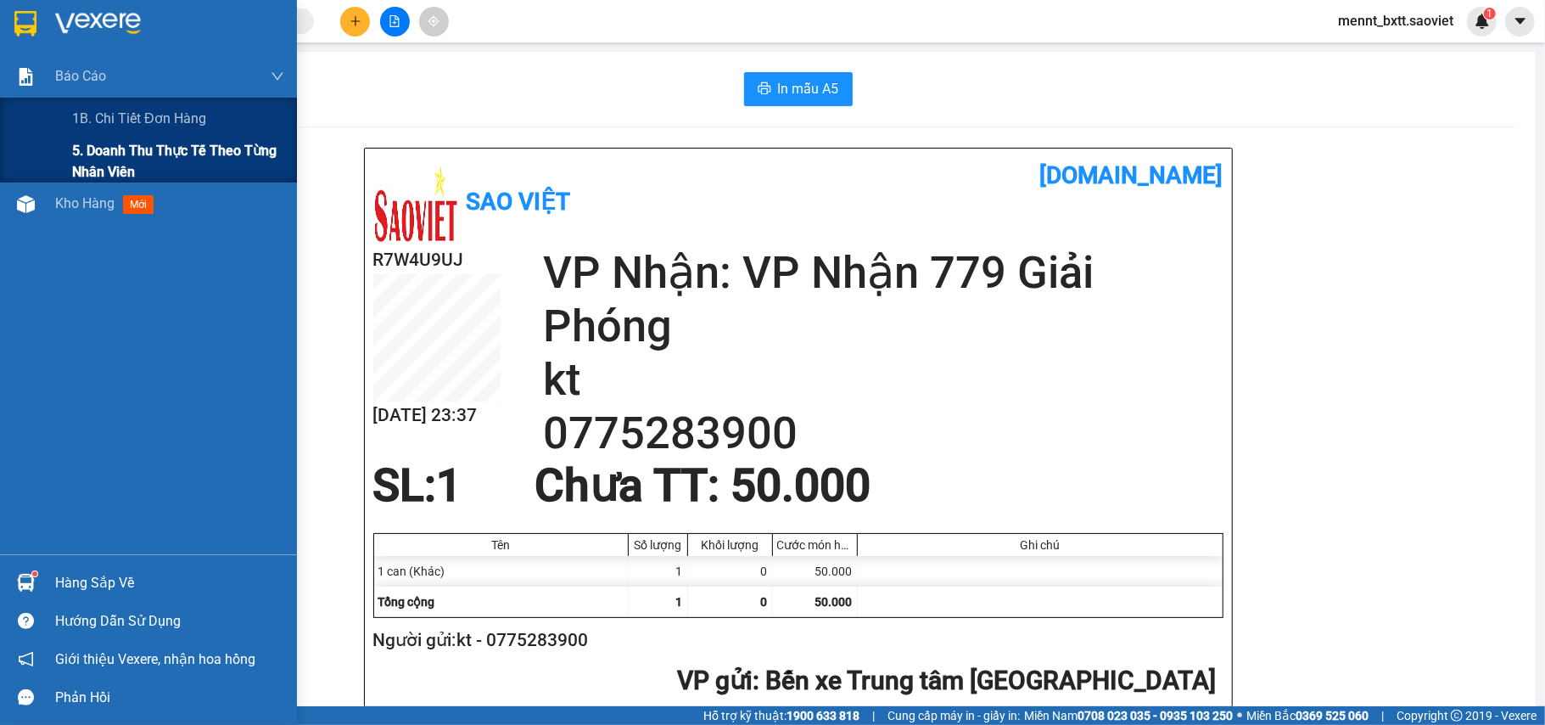
click at [120, 143] on span "5. Doanh thu thực tế theo từng nhân viên" at bounding box center [178, 161] width 212 height 42
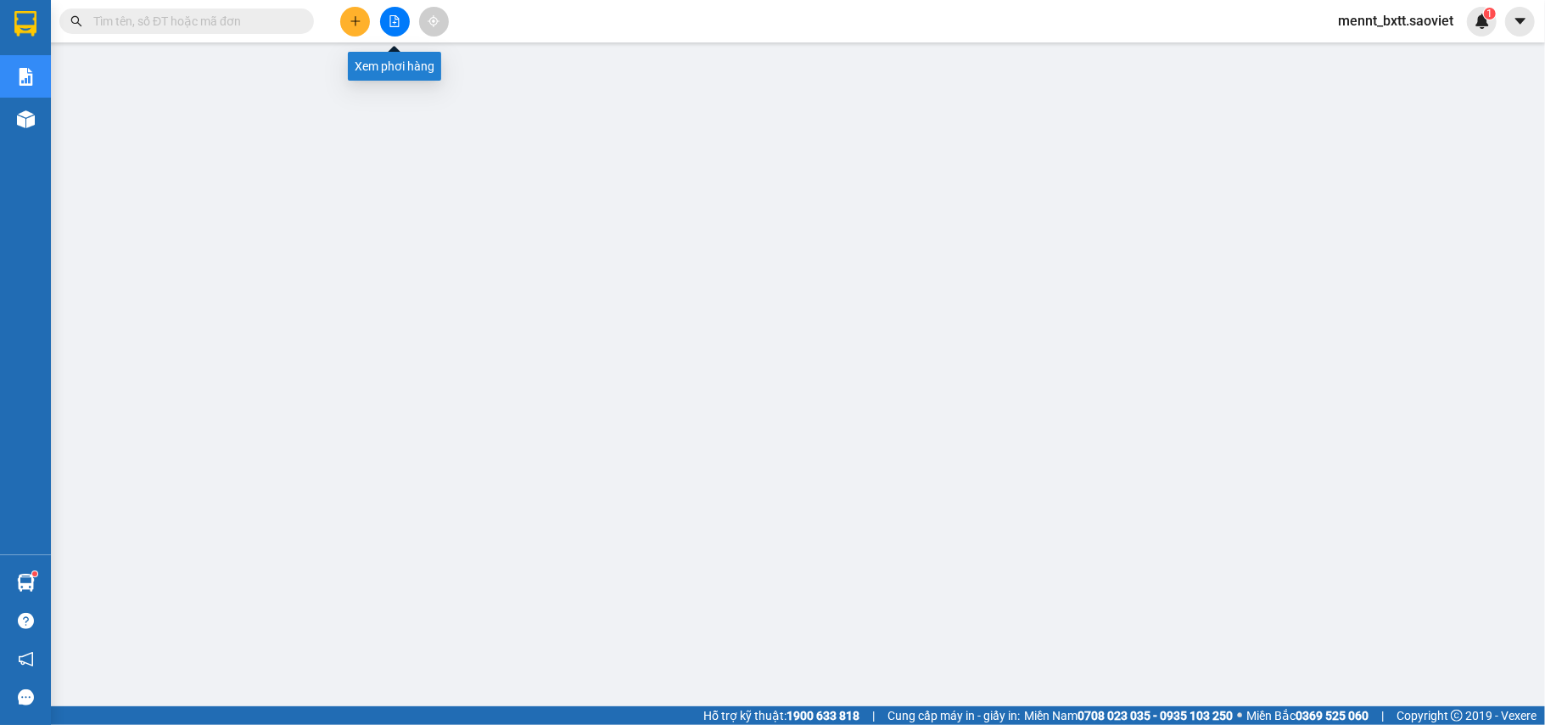
click at [395, 19] on icon "file-add" at bounding box center [395, 21] width 12 height 12
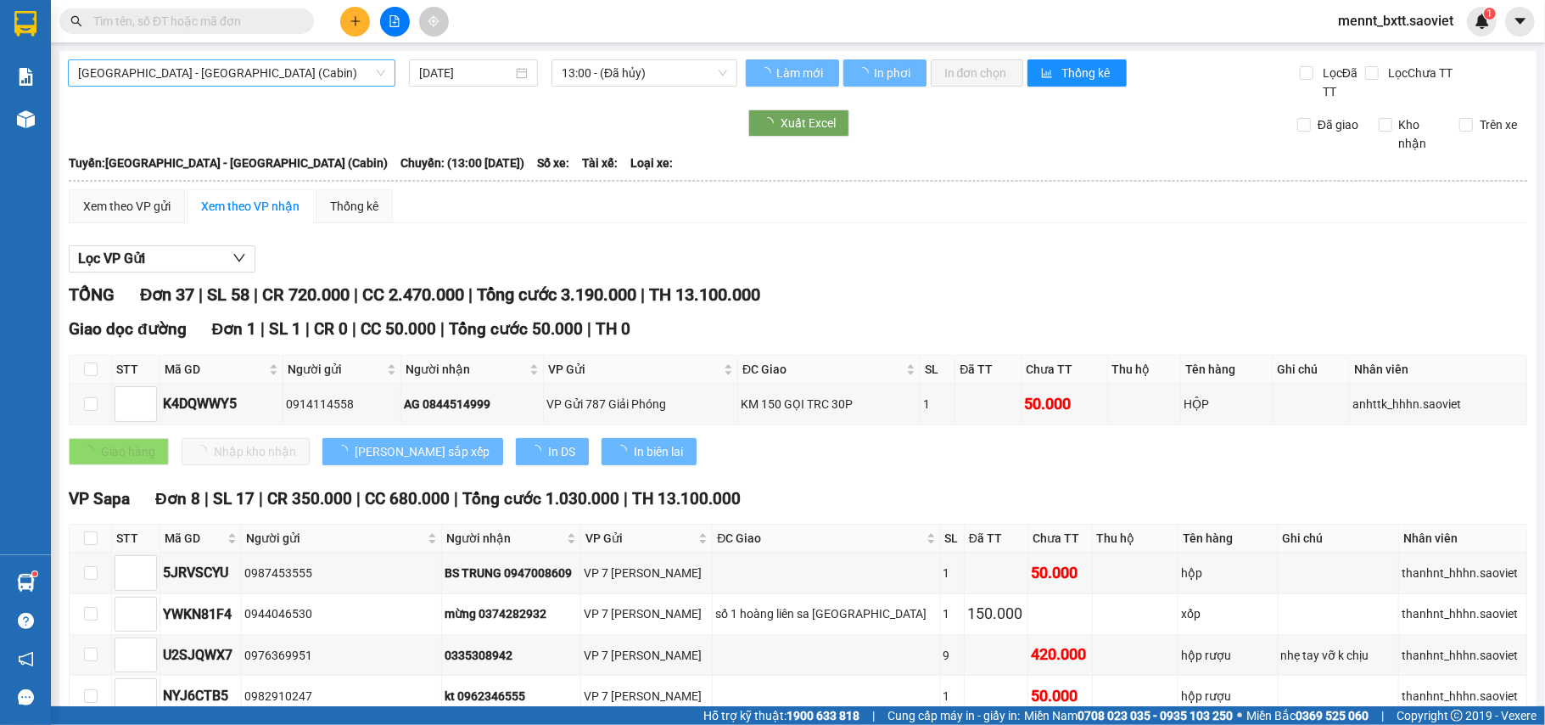
click at [280, 70] on span "[GEOGRAPHIC_DATA] - [GEOGRAPHIC_DATA] (Cabin)" at bounding box center [231, 72] width 307 height 25
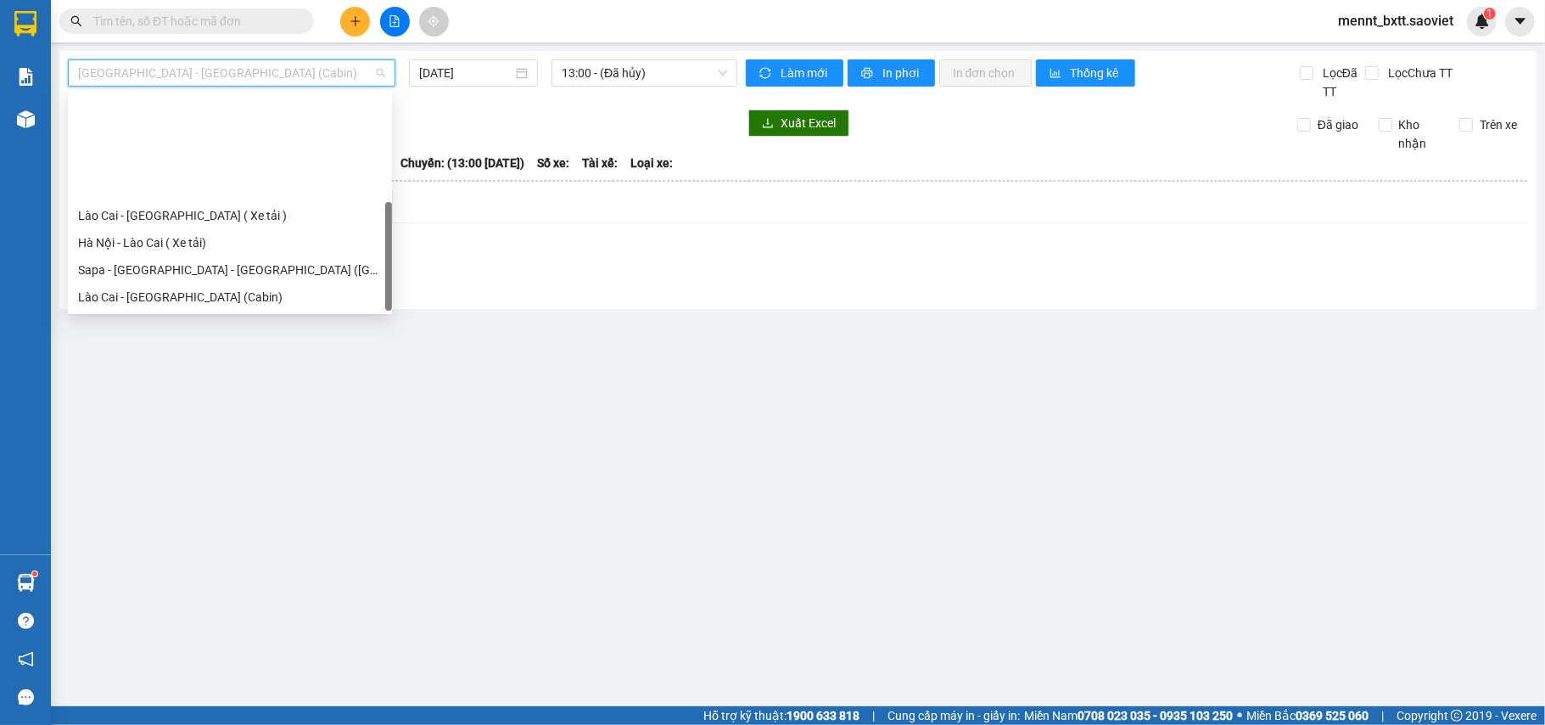
click at [205, 338] on div "Sapa - [GEOGRAPHIC_DATA] (Cabin)" at bounding box center [230, 351] width 324 height 27
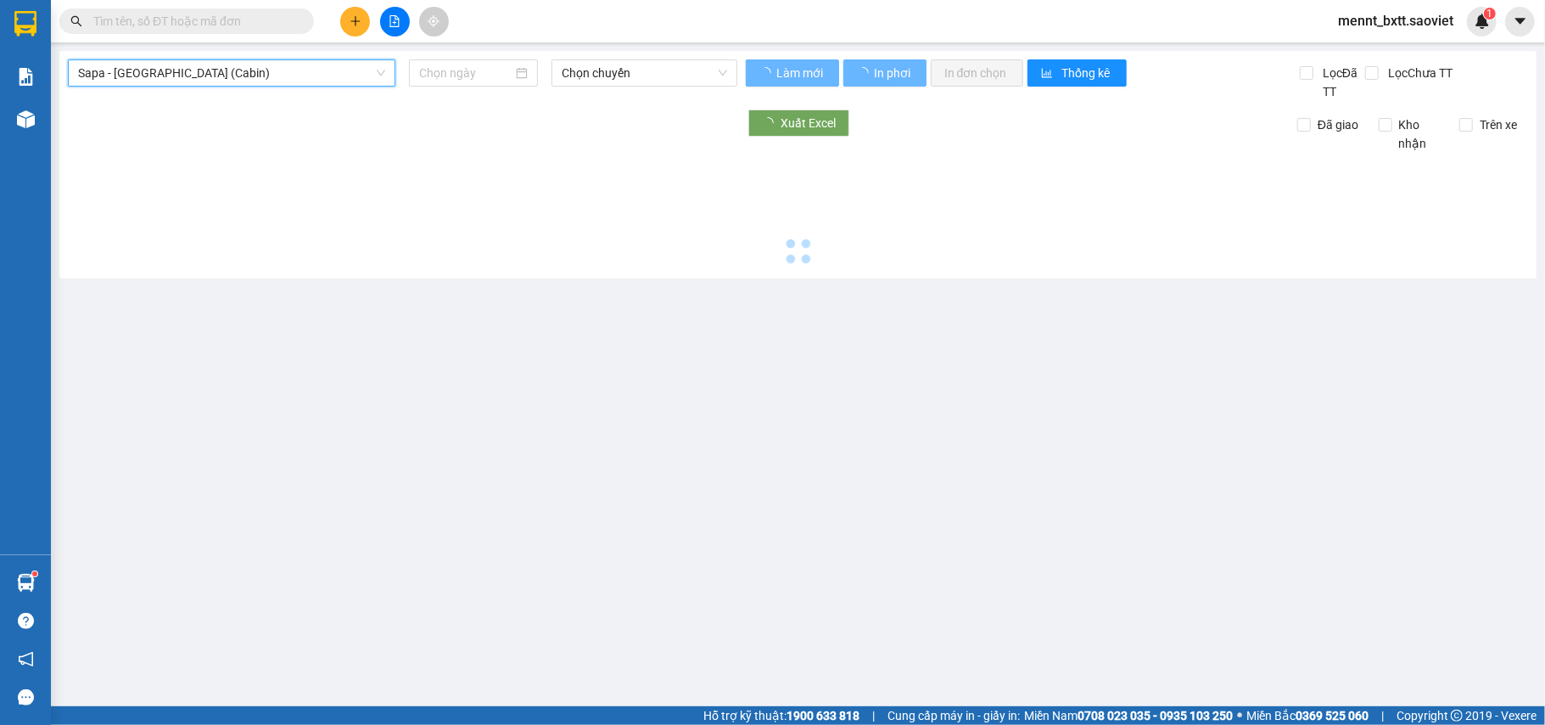
type input "[DATE]"
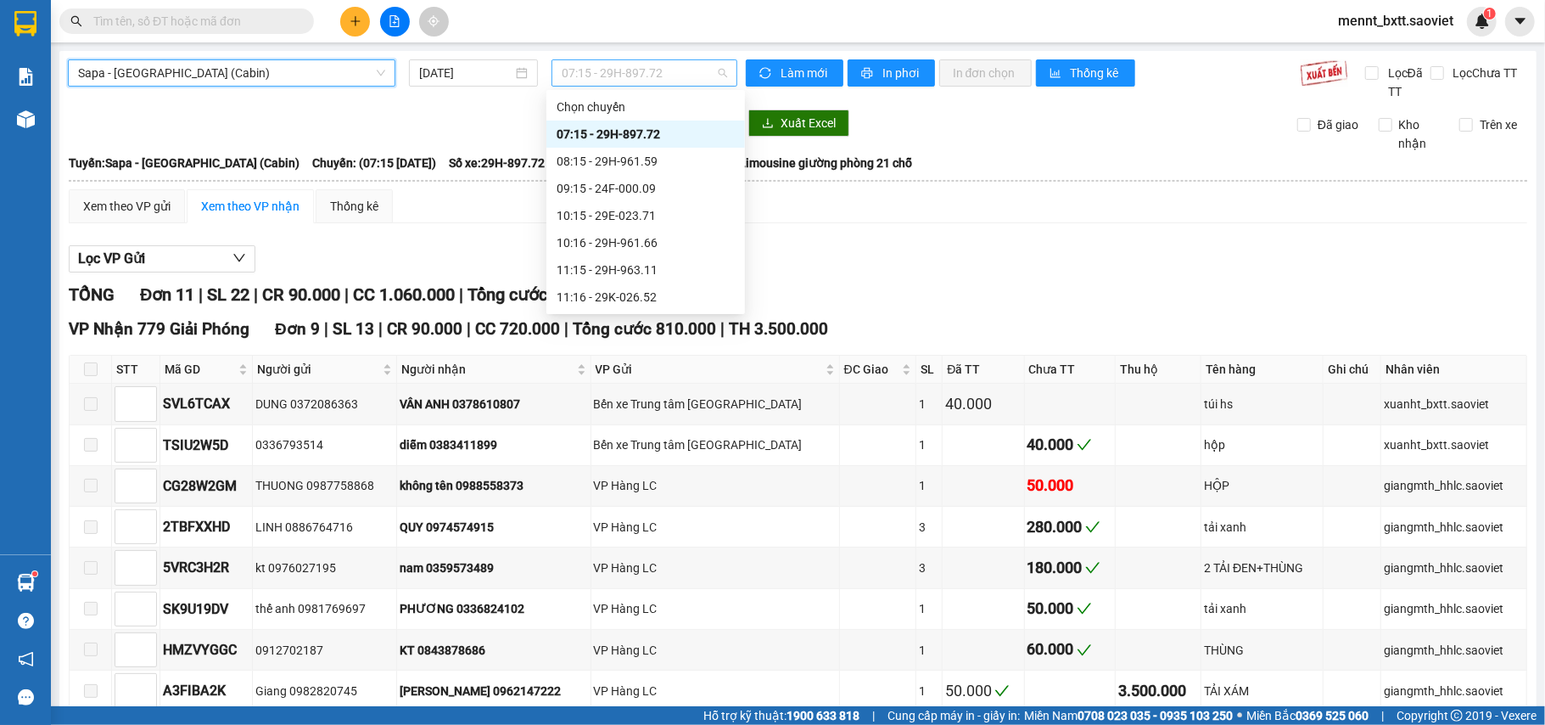
click at [580, 76] on span "07:15 - 29H-897.72" at bounding box center [644, 72] width 165 height 25
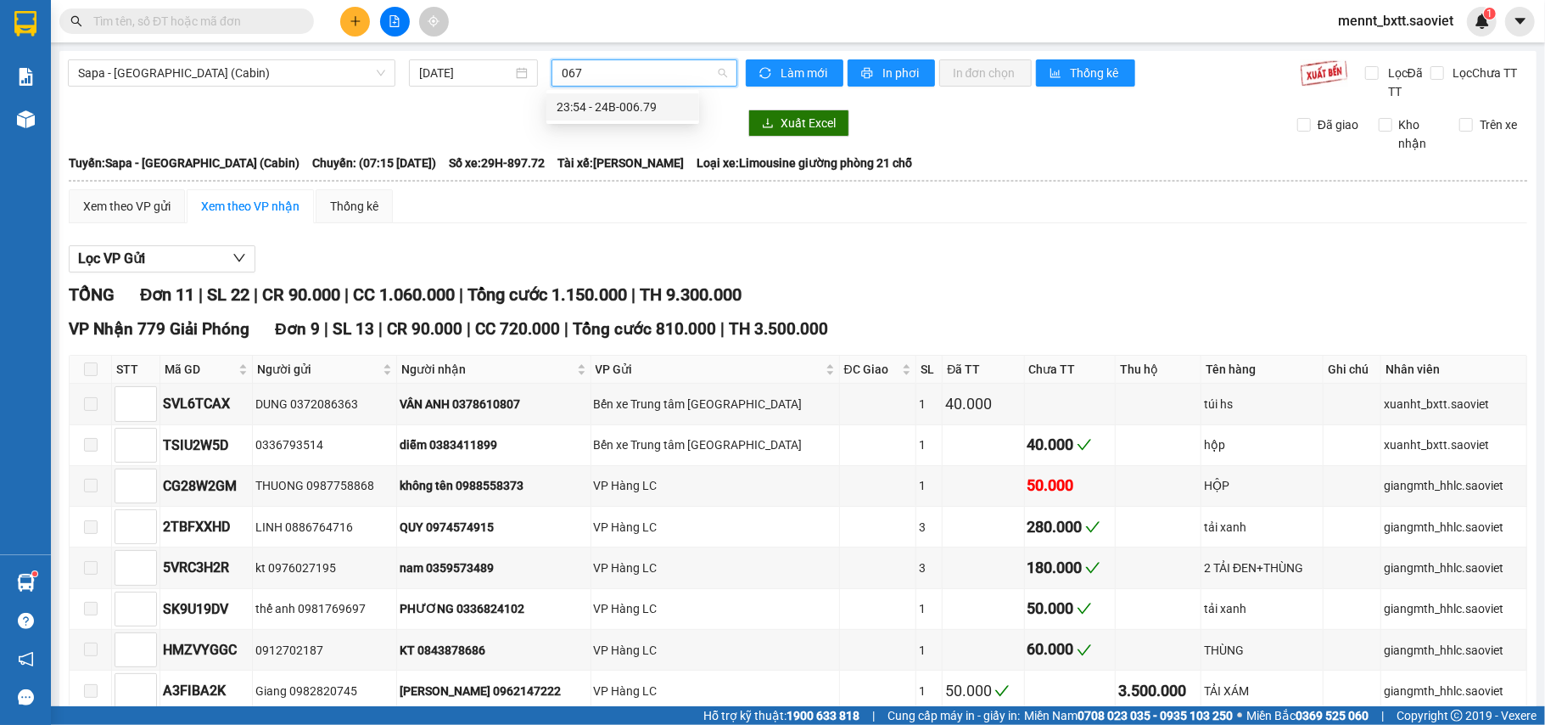
type input "0679"
click at [625, 106] on div "23:54 - 24B-006.79" at bounding box center [623, 107] width 132 height 19
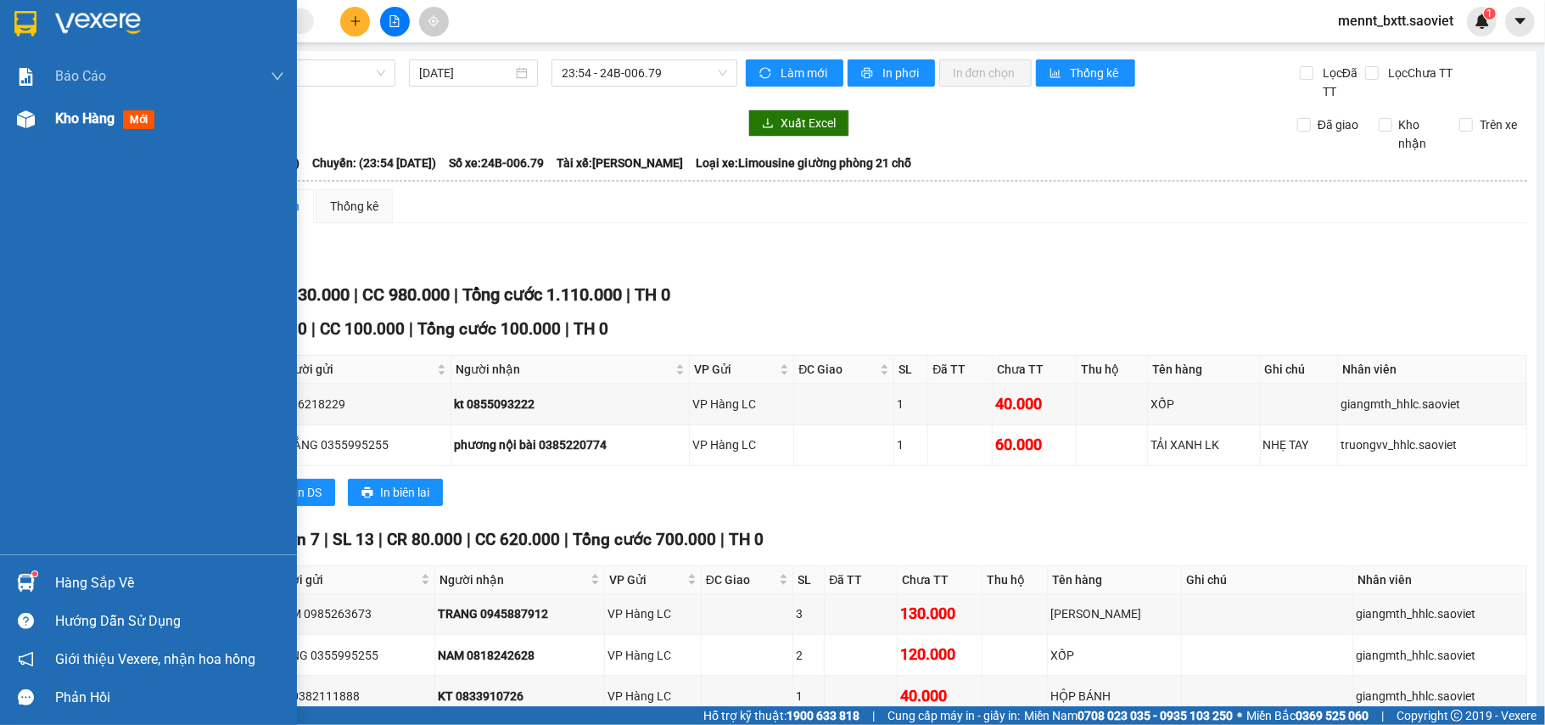
click at [85, 117] on span "Kho hàng" at bounding box center [84, 118] width 59 height 16
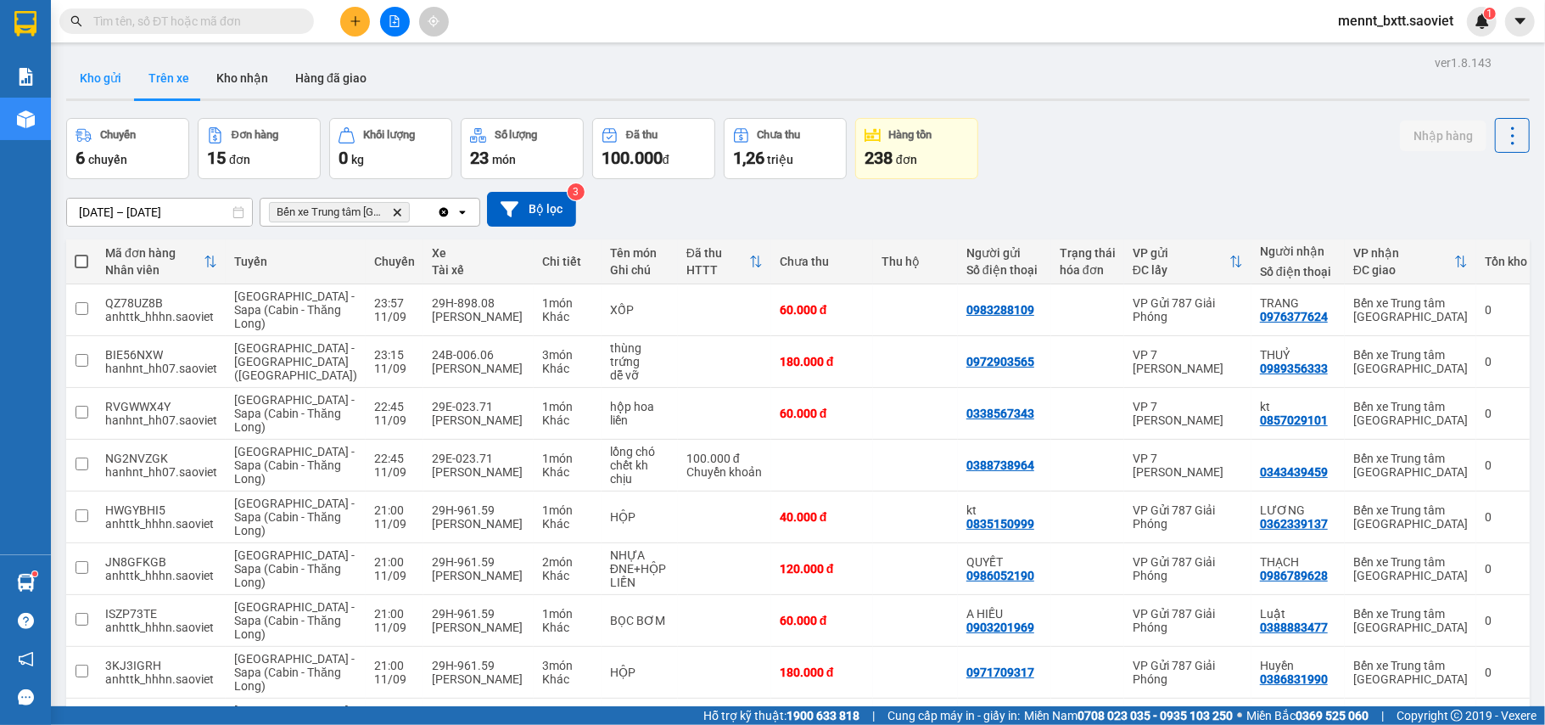
click at [90, 76] on button "Kho gửi" at bounding box center [100, 78] width 69 height 41
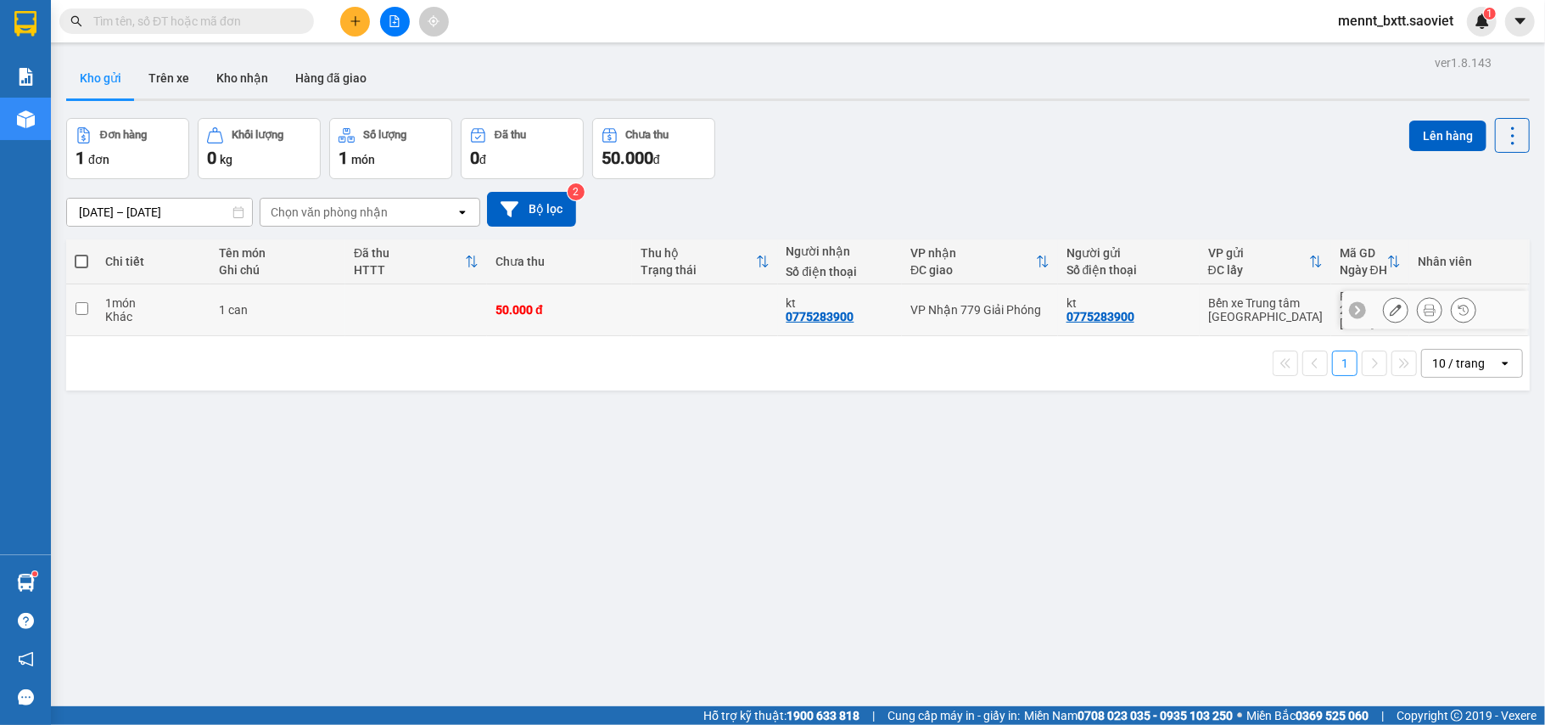
click at [609, 306] on div "50.000 đ" at bounding box center [560, 310] width 128 height 14
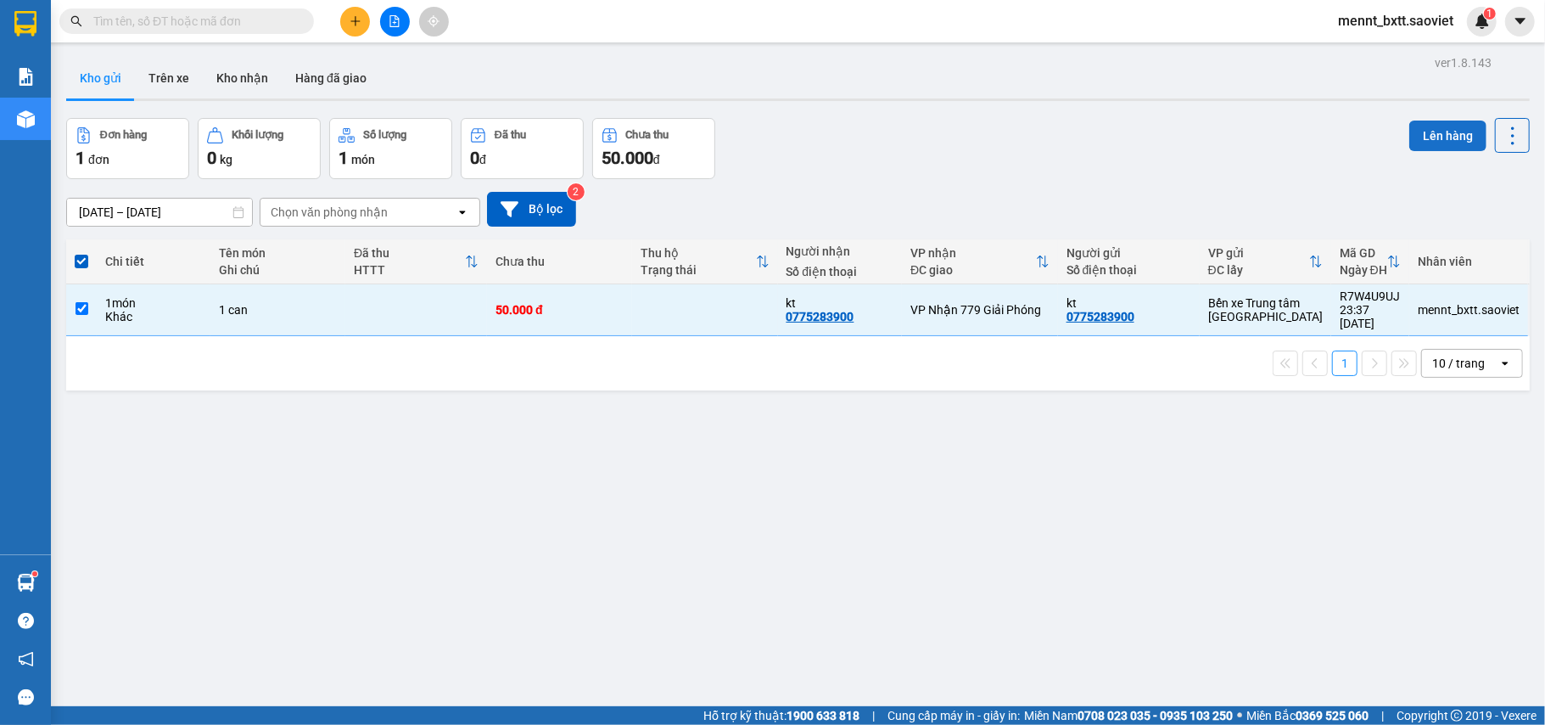
click at [1430, 134] on button "Lên hàng" at bounding box center [1448, 136] width 77 height 31
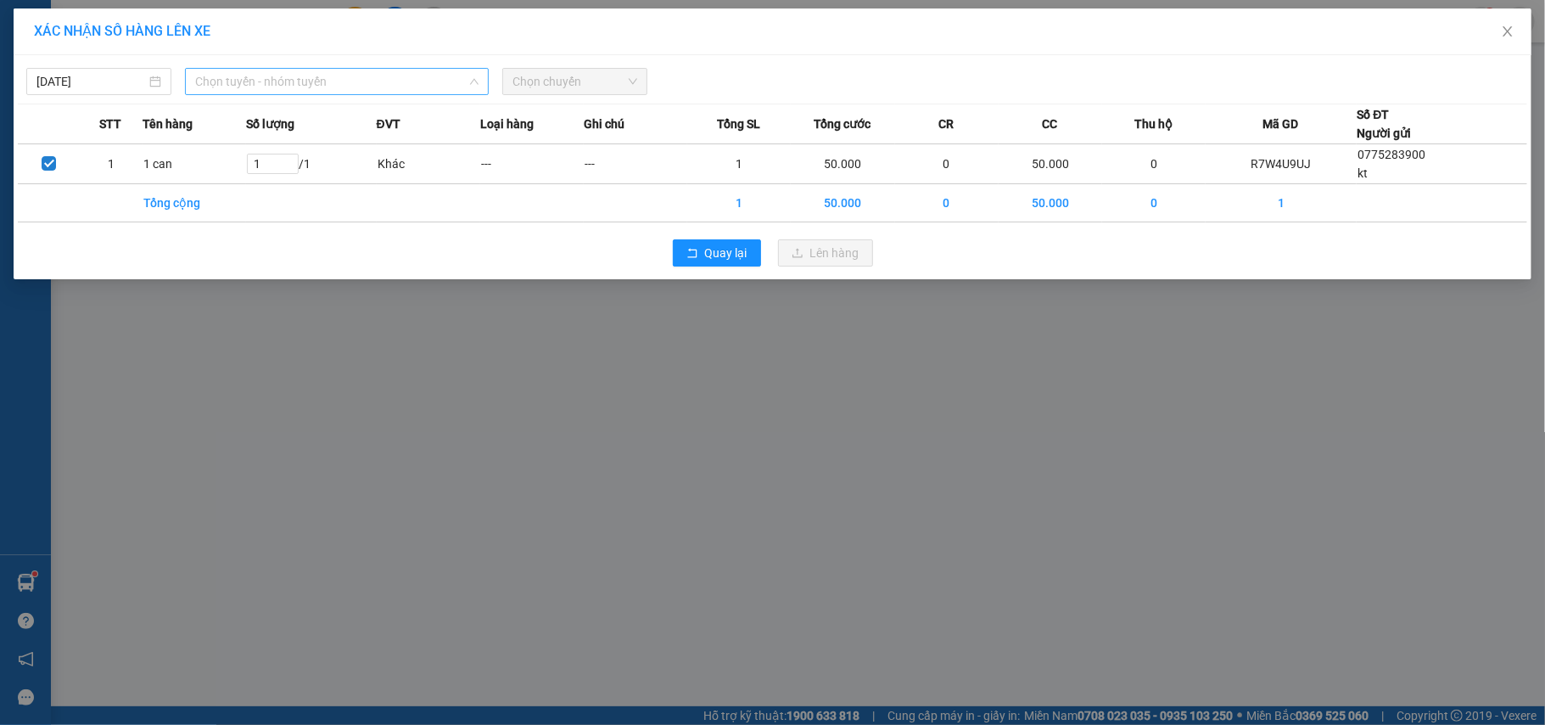
click at [372, 86] on span "Chọn tuyến - nhóm tuyến" at bounding box center [336, 81] width 283 height 25
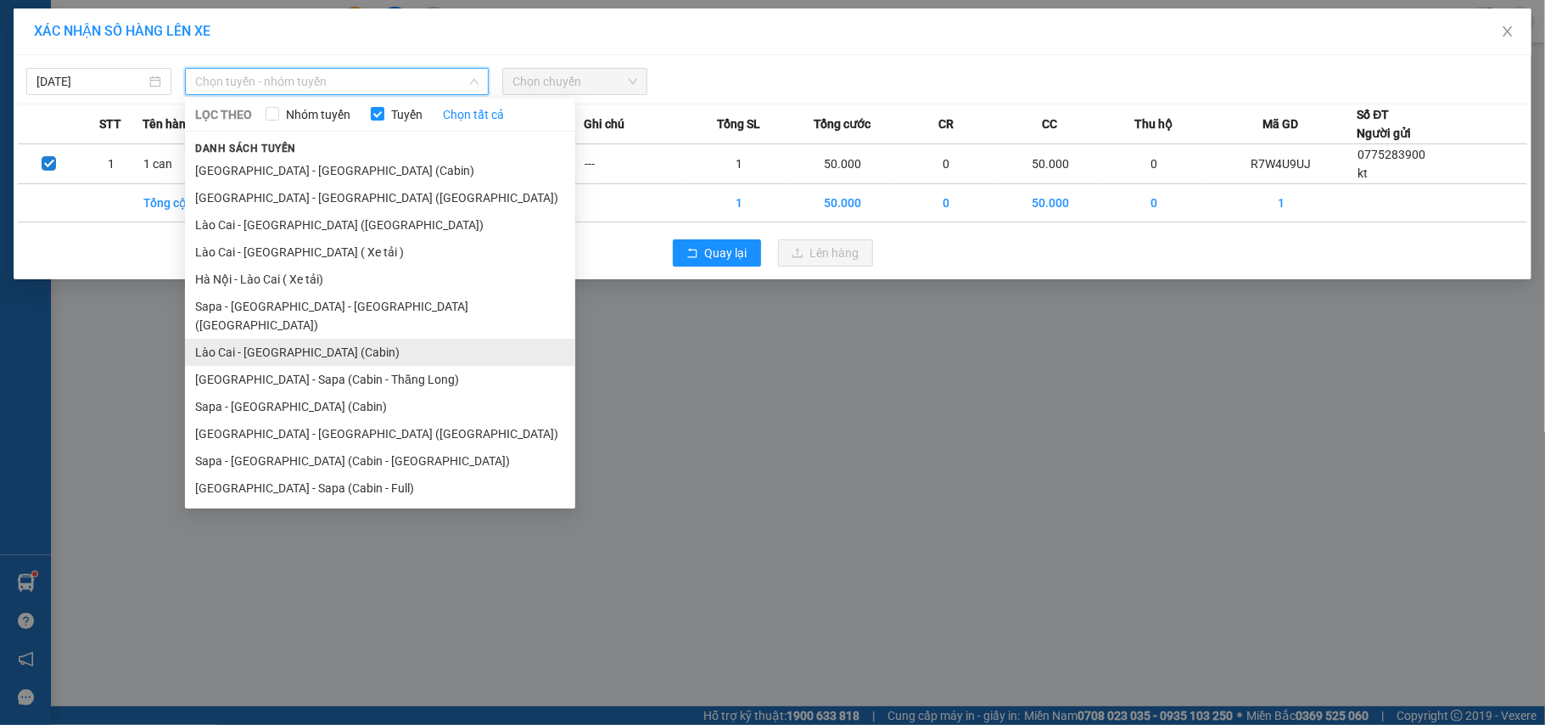
click at [361, 339] on li "Lào Cai - [GEOGRAPHIC_DATA] (Cabin)" at bounding box center [380, 352] width 390 height 27
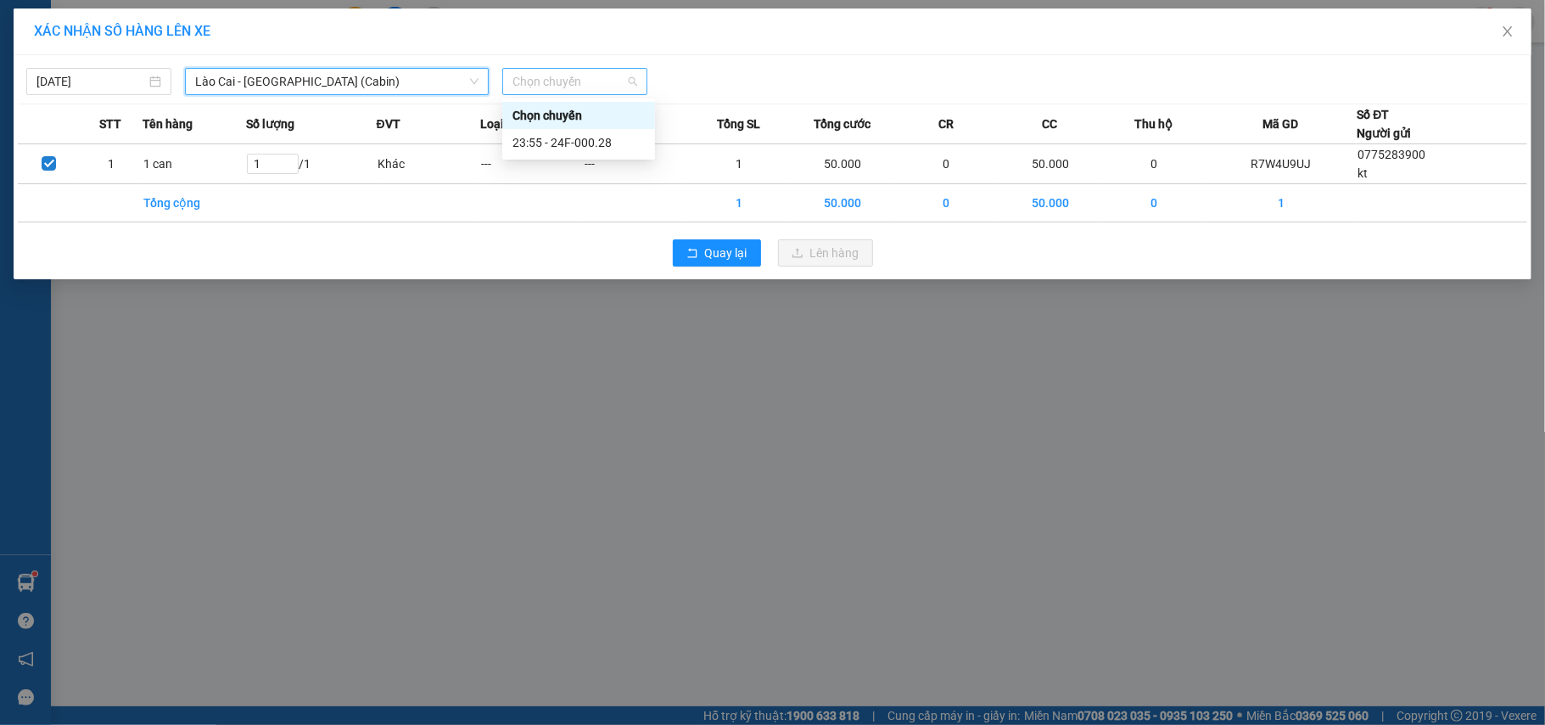
click at [552, 76] on span "Chọn chuyến" at bounding box center [575, 81] width 125 height 25
type input "0679"
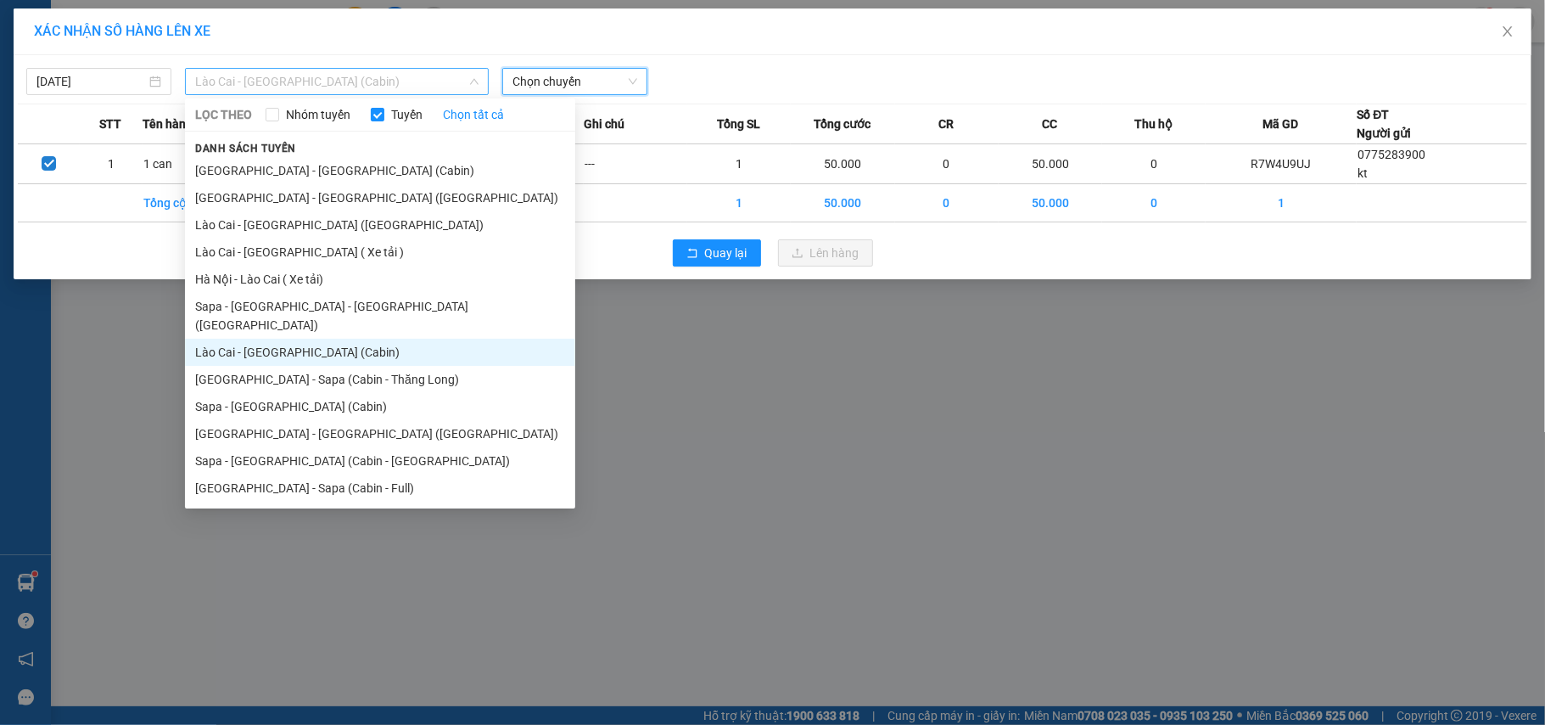
click at [351, 81] on span "Lào Cai - [GEOGRAPHIC_DATA] (Cabin)" at bounding box center [336, 81] width 283 height 25
click at [333, 393] on li "Sapa - [GEOGRAPHIC_DATA] (Cabin)" at bounding box center [380, 406] width 390 height 27
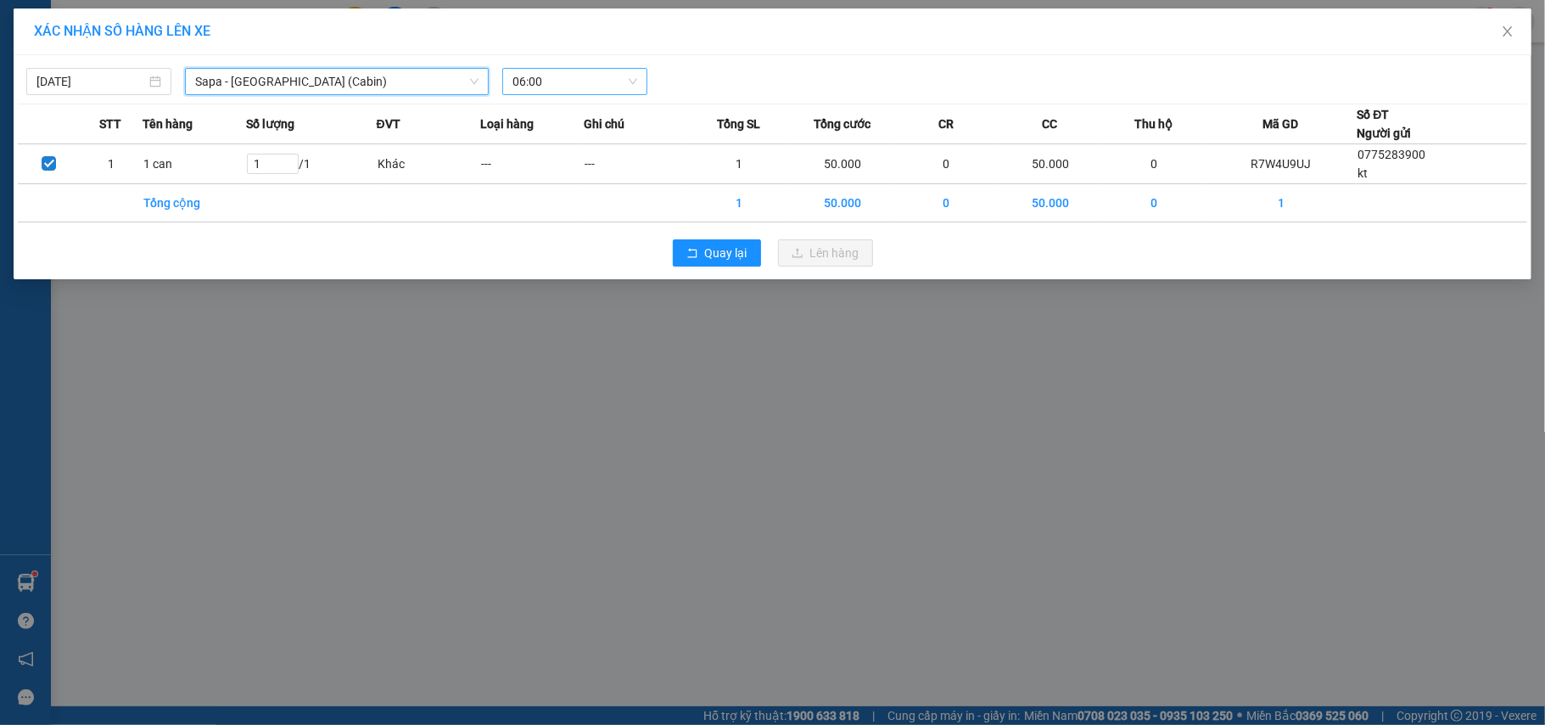
click at [550, 85] on span "06:00" at bounding box center [575, 81] width 125 height 25
type input "0679"
click at [586, 113] on div "23:54 - 24B-006.79" at bounding box center [579, 115] width 132 height 19
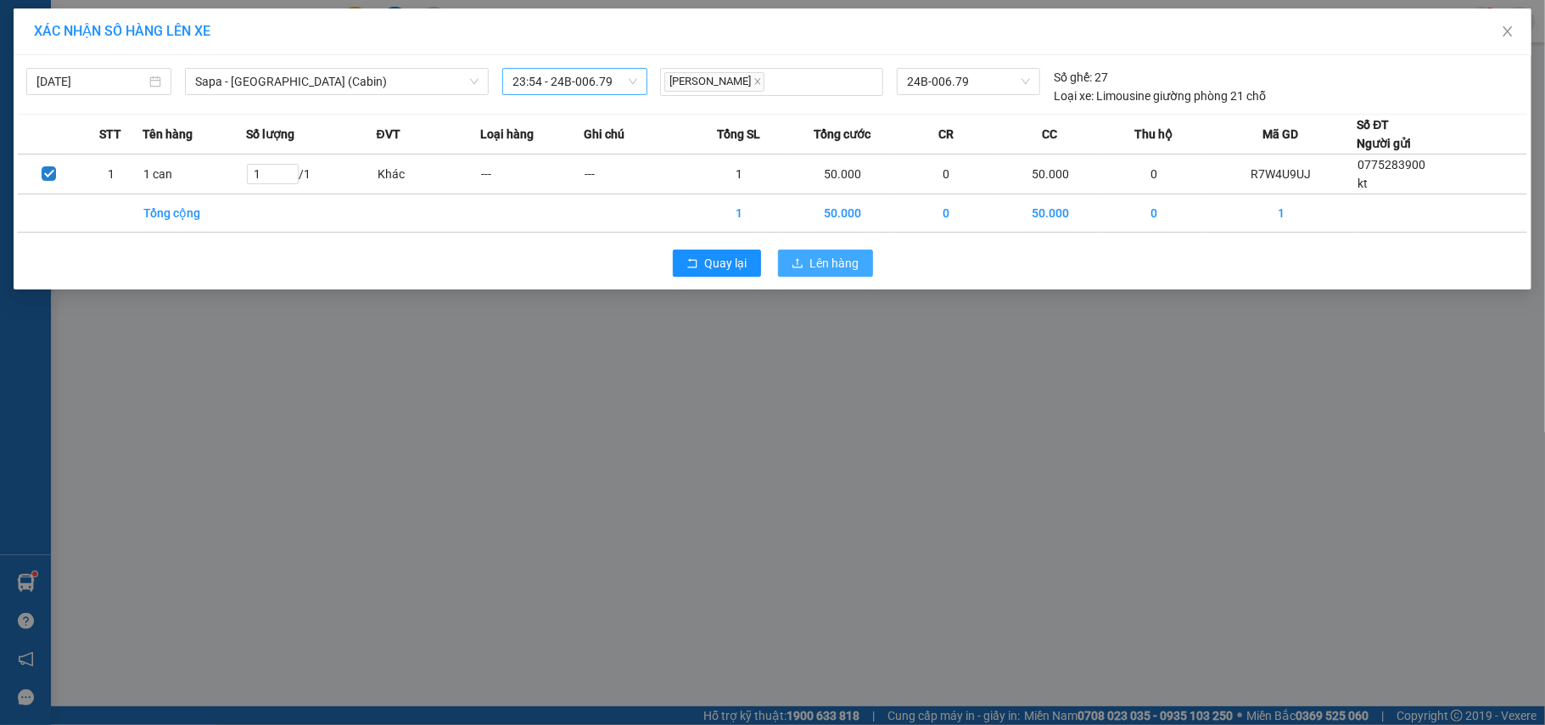
click at [829, 266] on span "Lên hàng" at bounding box center [834, 263] width 49 height 19
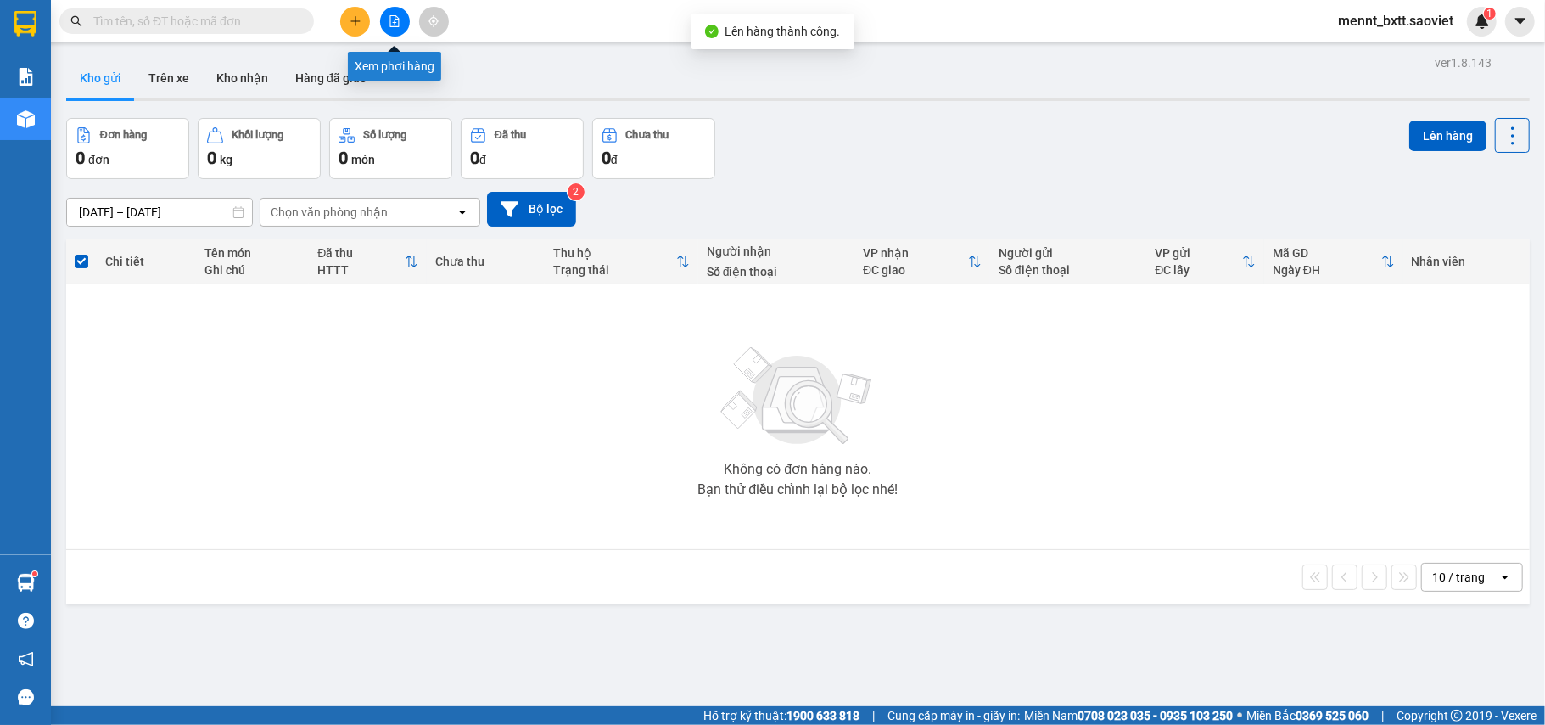
click at [395, 24] on icon "file-add" at bounding box center [395, 21] width 12 height 12
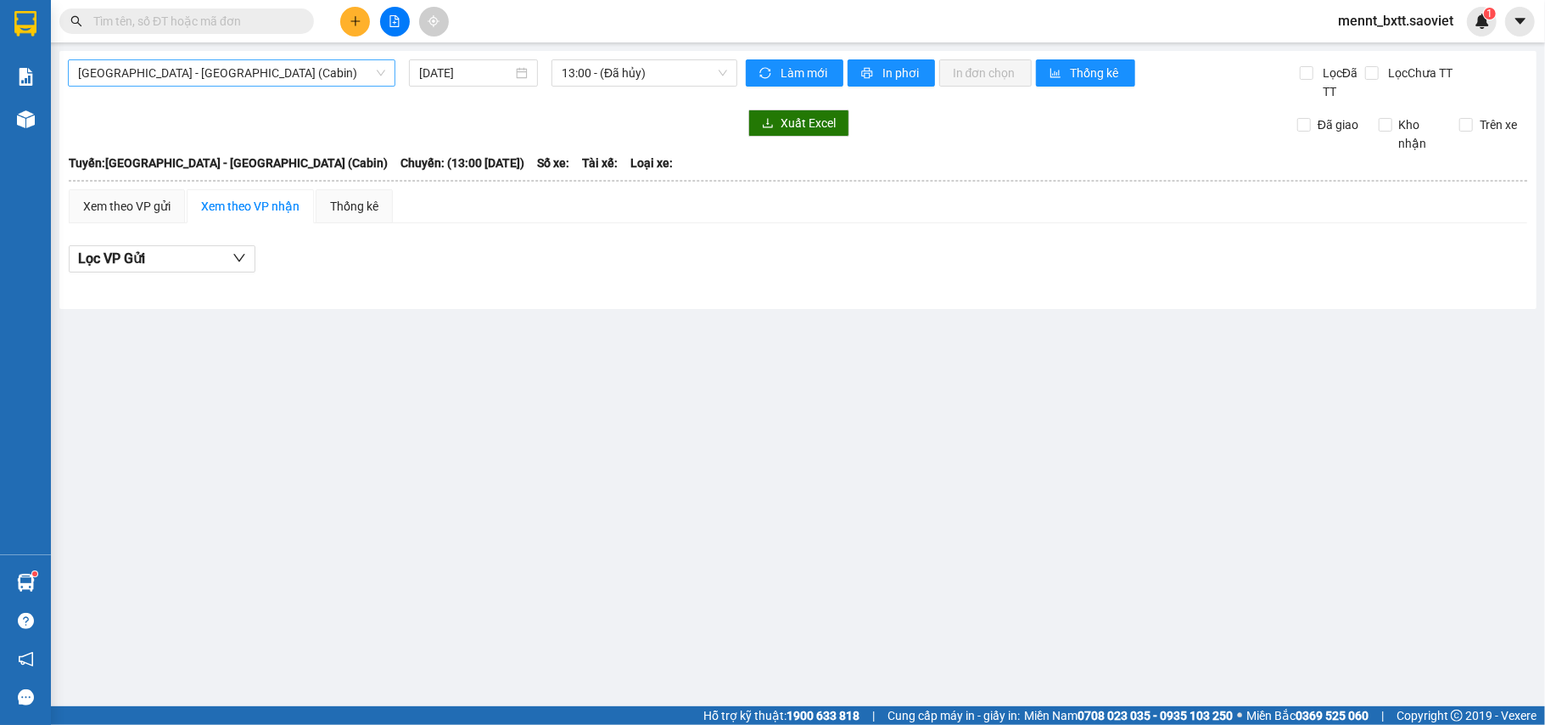
click at [323, 76] on span "[GEOGRAPHIC_DATA] - [GEOGRAPHIC_DATA] (Cabin)" at bounding box center [231, 72] width 307 height 25
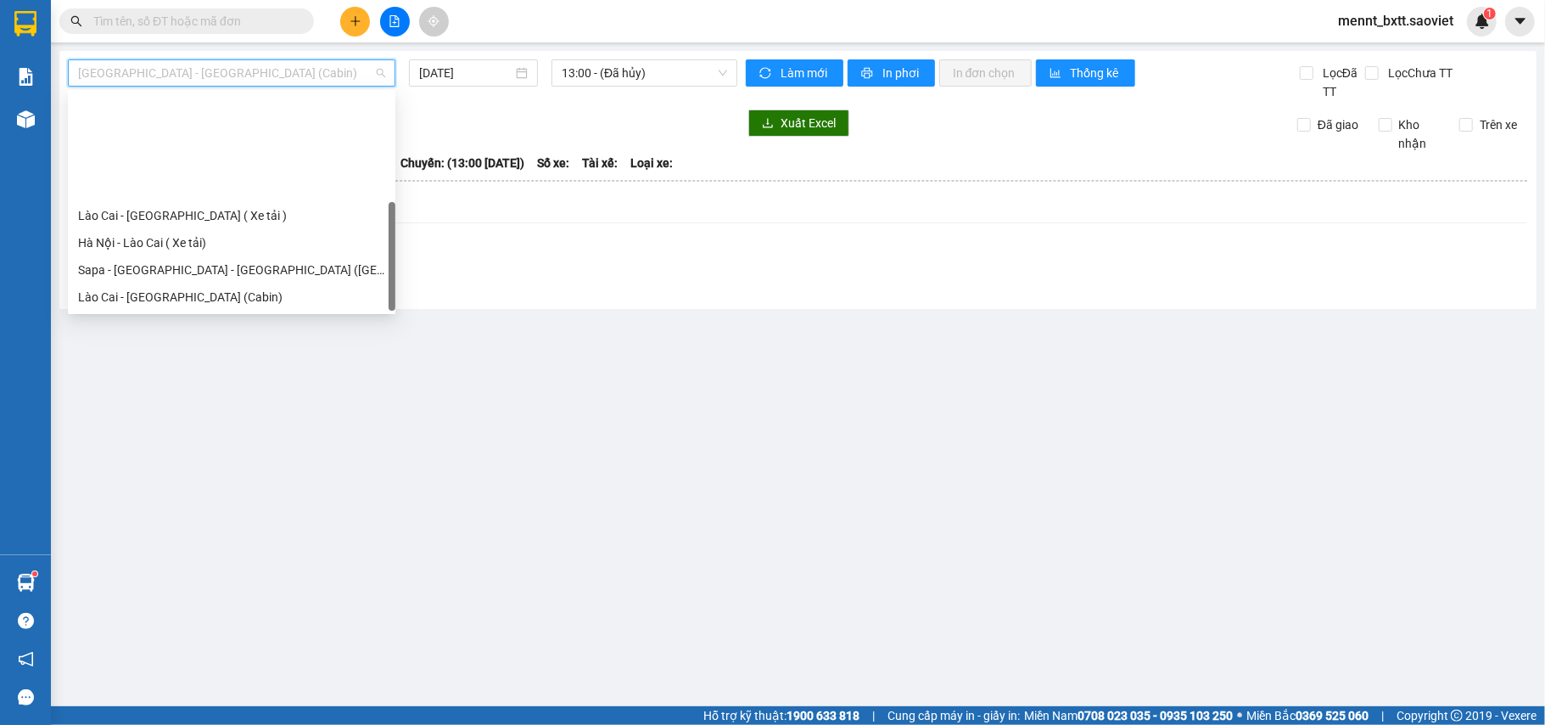
click at [255, 342] on div "Sapa - [GEOGRAPHIC_DATA] (Cabin)" at bounding box center [231, 351] width 307 height 19
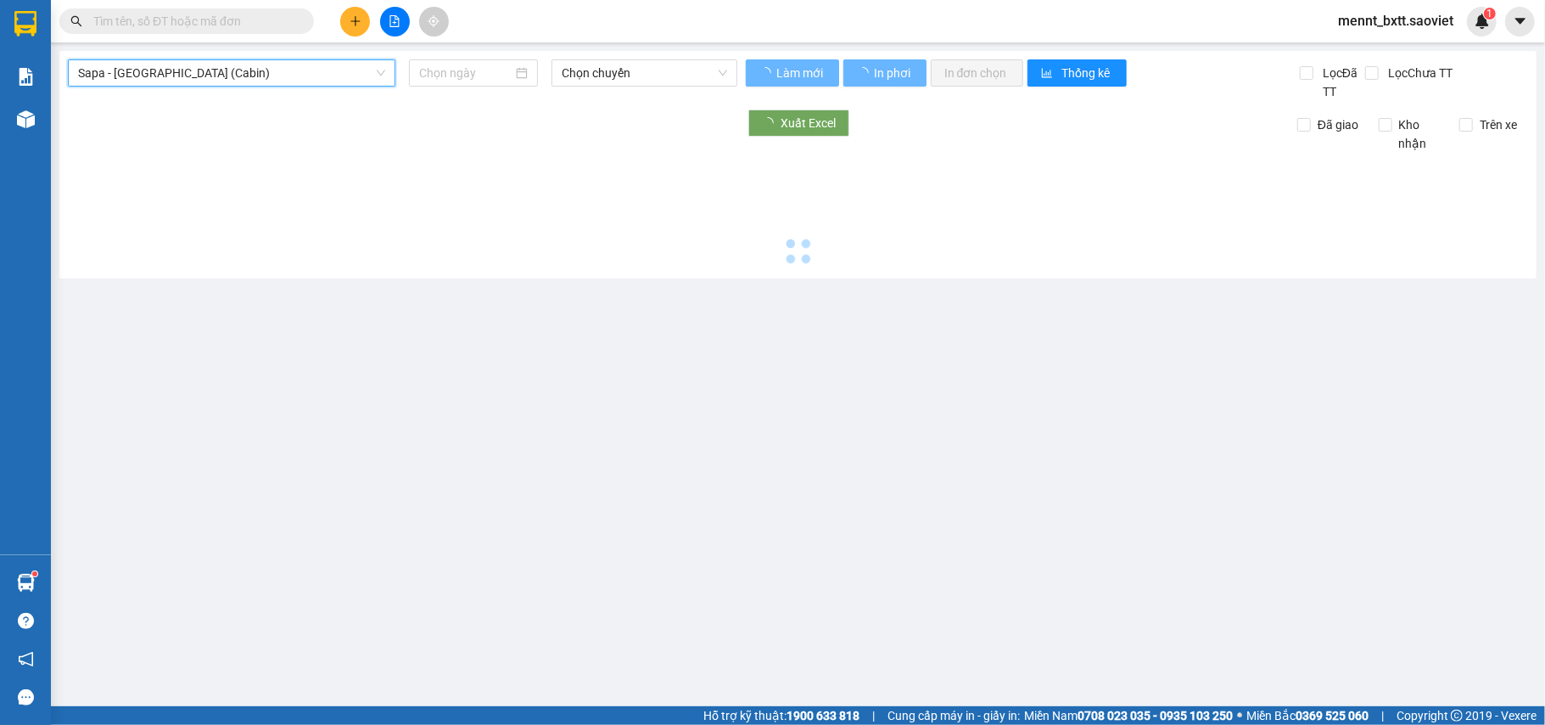
type input "[DATE]"
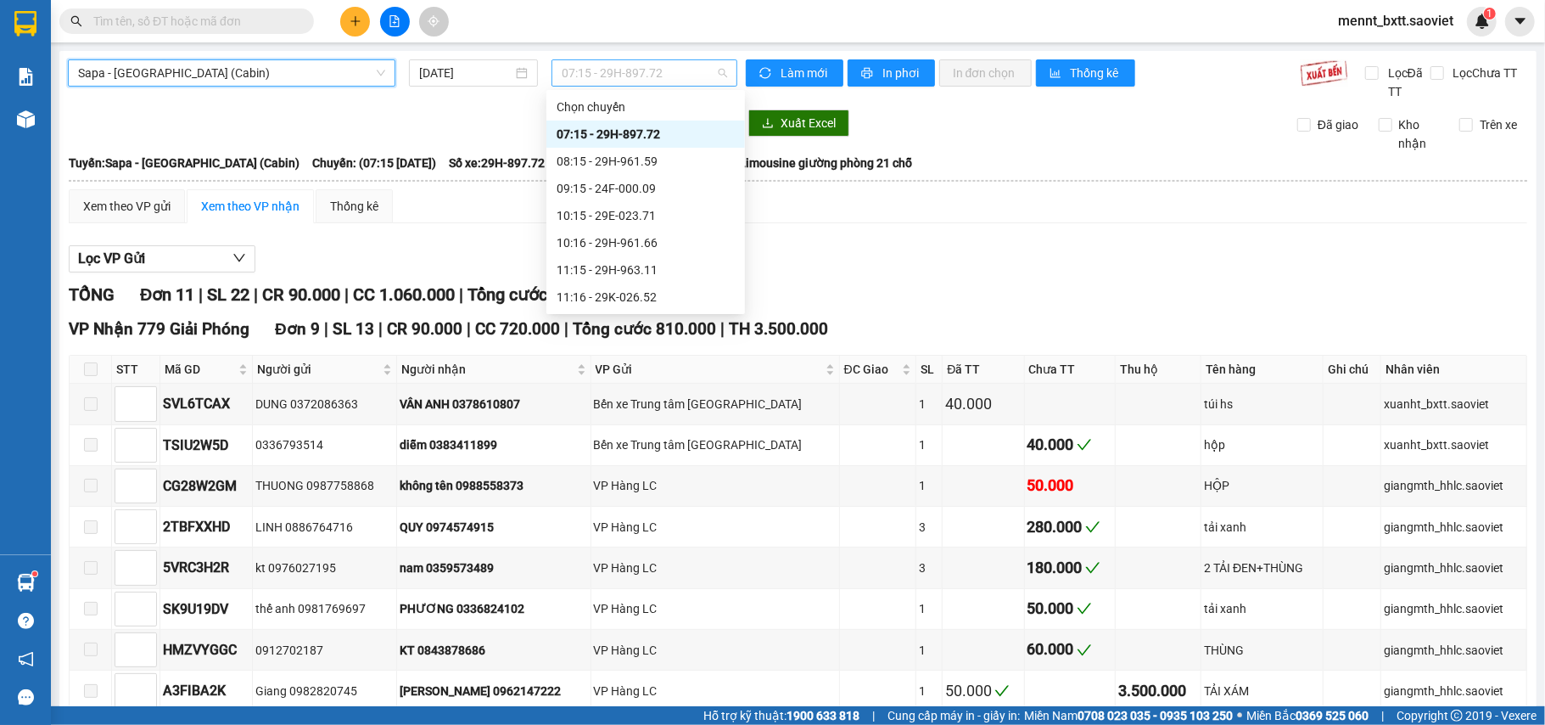
click at [568, 68] on span "07:15 - 29H-897.72" at bounding box center [644, 72] width 165 height 25
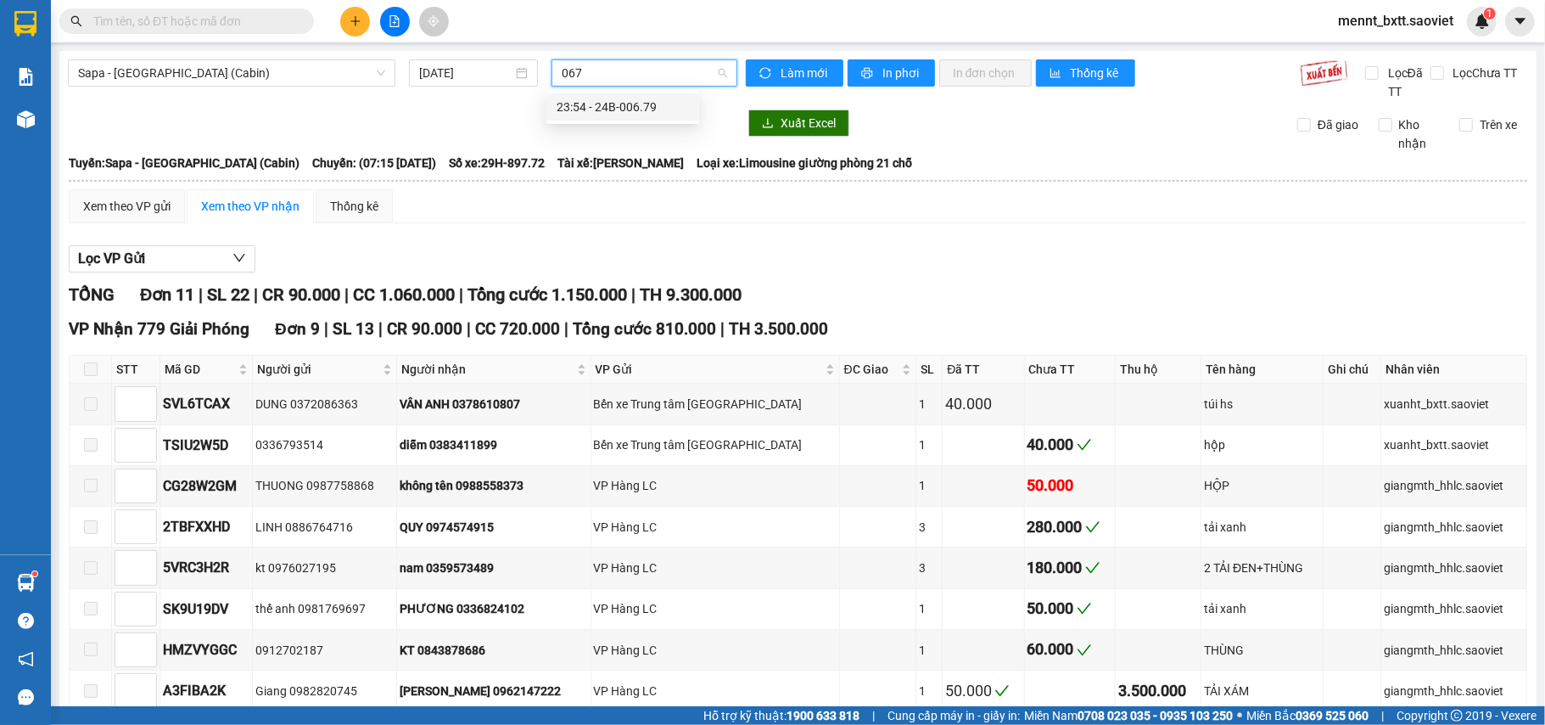
type input "0679"
click at [625, 105] on div "23:54 - 24B-006.79" at bounding box center [623, 107] width 132 height 19
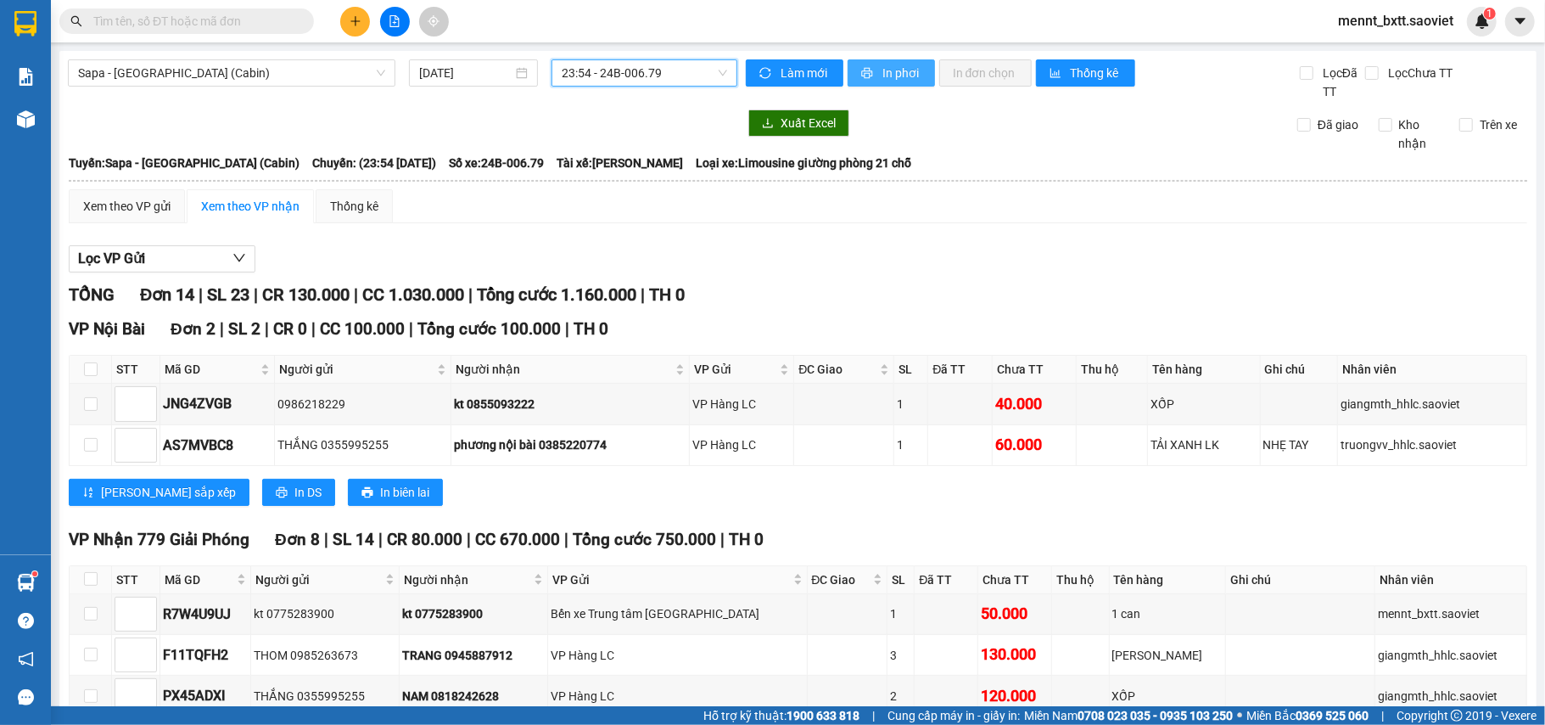
click at [883, 72] on span "In phơi" at bounding box center [902, 73] width 39 height 19
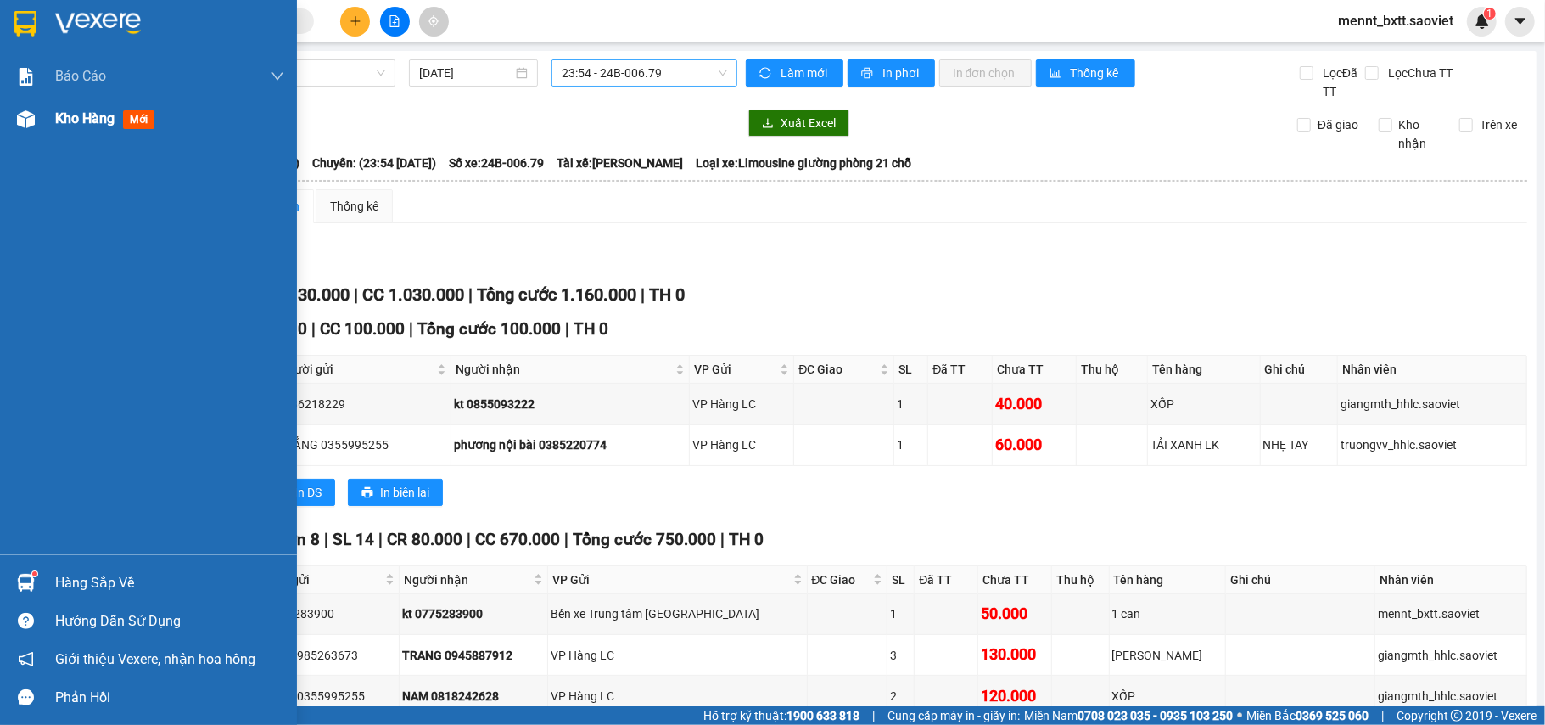
click at [66, 120] on span "Kho hàng" at bounding box center [84, 118] width 59 height 16
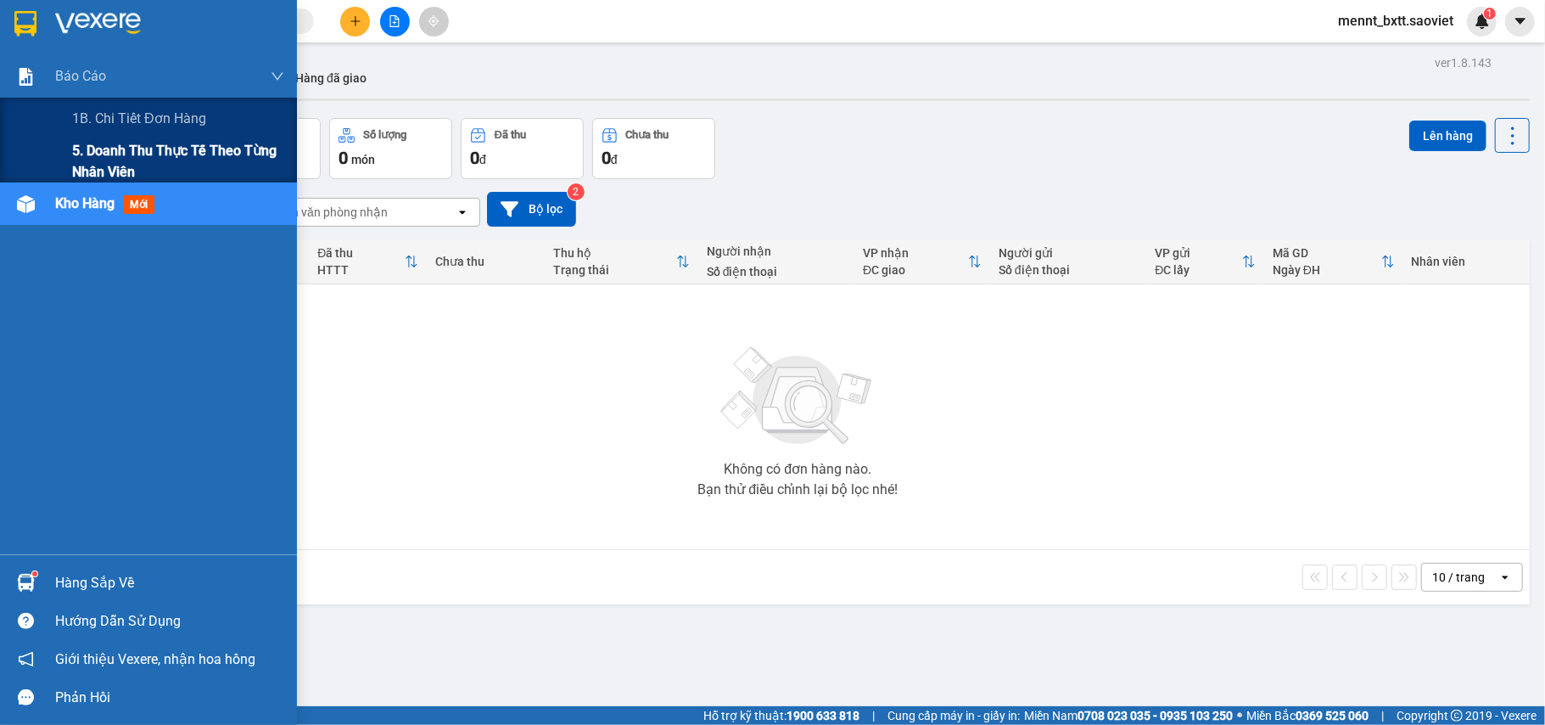
click at [112, 150] on span "5. Doanh thu thực tế theo từng nhân viên" at bounding box center [178, 161] width 212 height 42
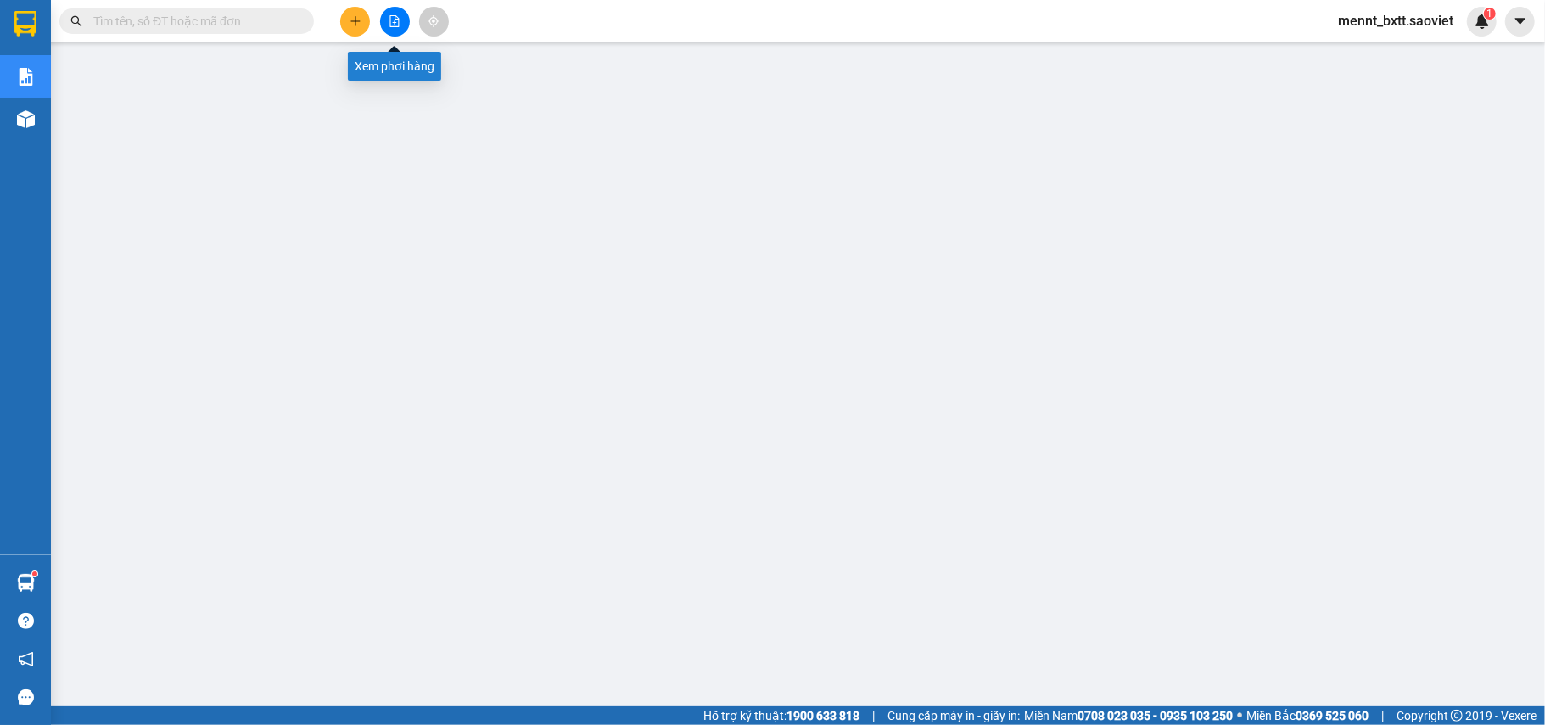
click at [405, 25] on button at bounding box center [395, 22] width 30 height 30
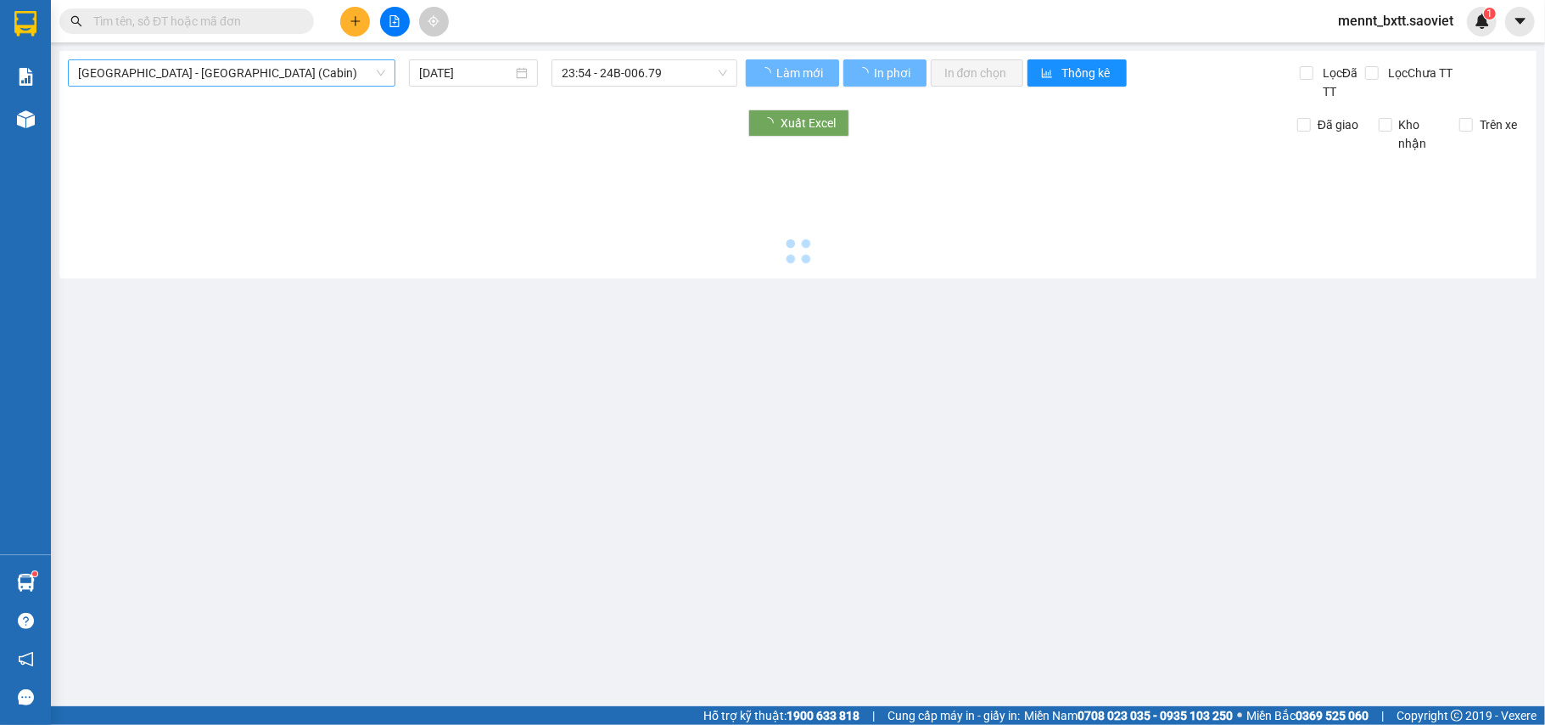
type input "[DATE]"
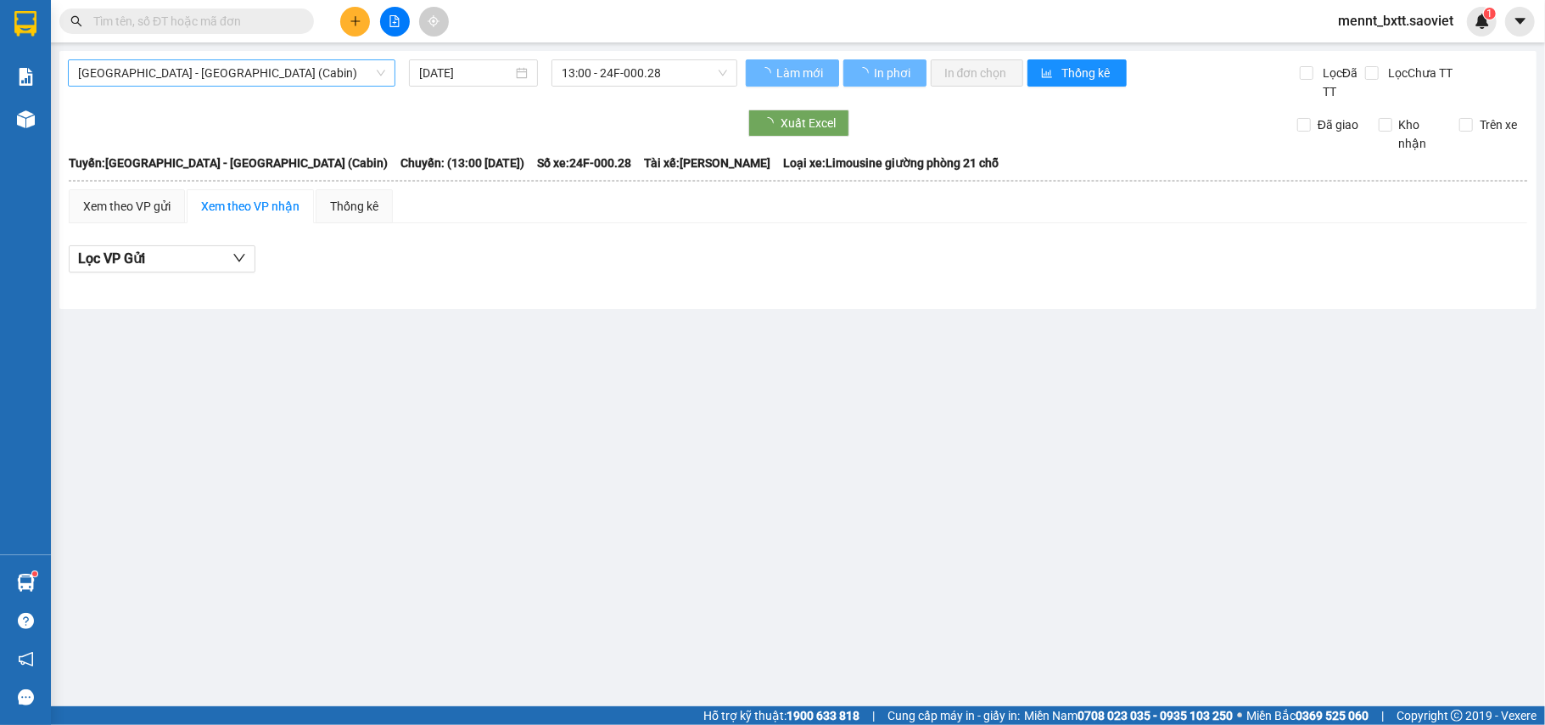
click at [278, 70] on span "[GEOGRAPHIC_DATA] - [GEOGRAPHIC_DATA] (Cabin)" at bounding box center [231, 72] width 307 height 25
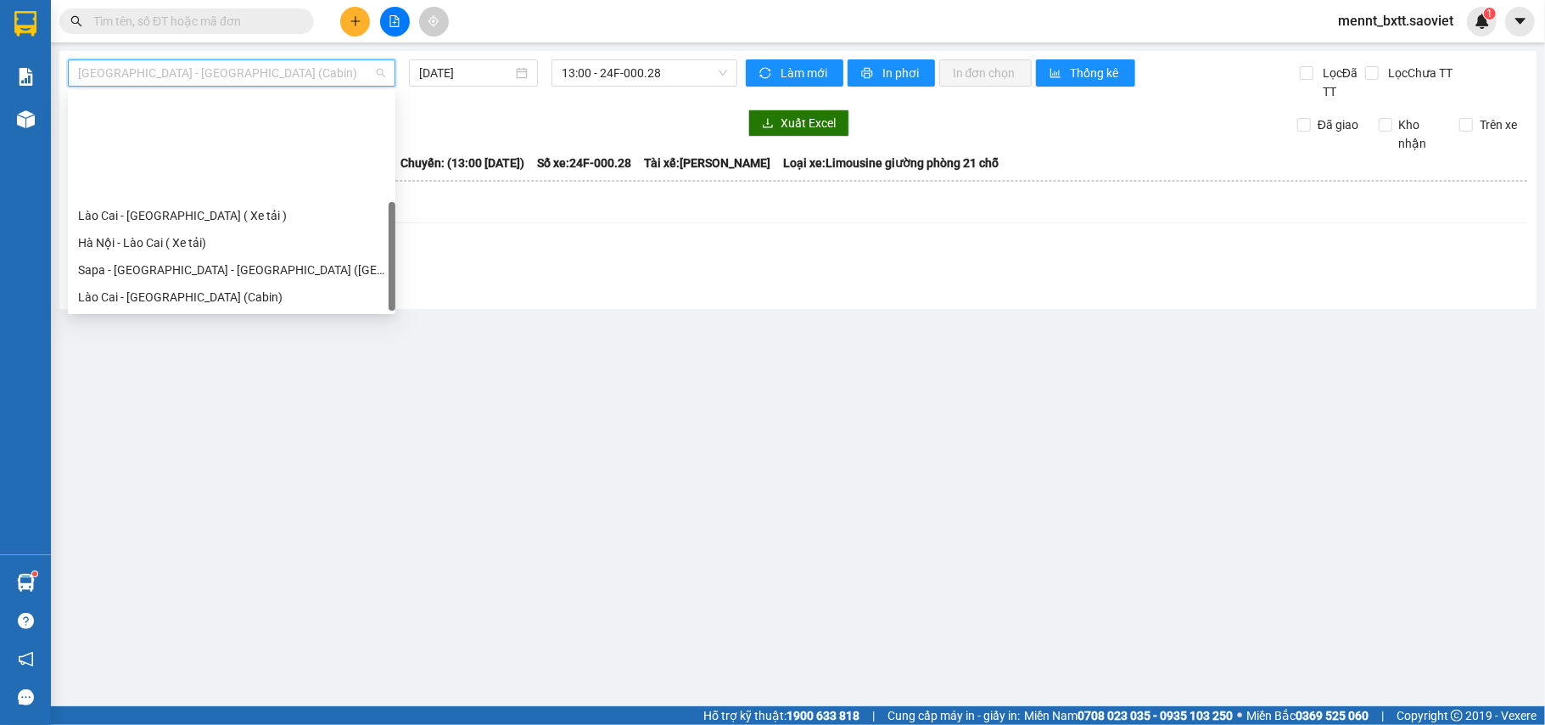
click at [236, 342] on div "Sapa - [GEOGRAPHIC_DATA] (Cabin)" at bounding box center [231, 351] width 307 height 19
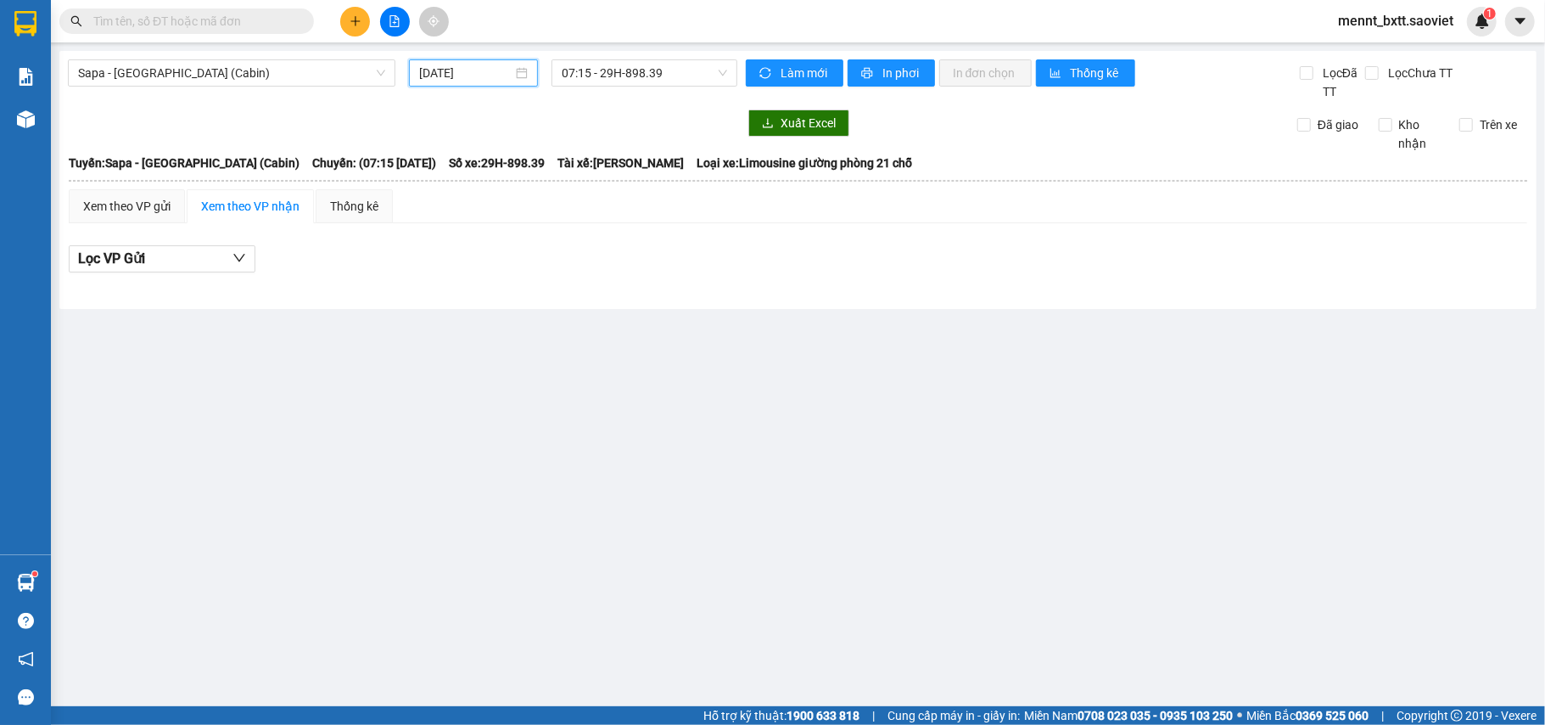
click at [429, 70] on input "[DATE]" at bounding box center [465, 73] width 93 height 19
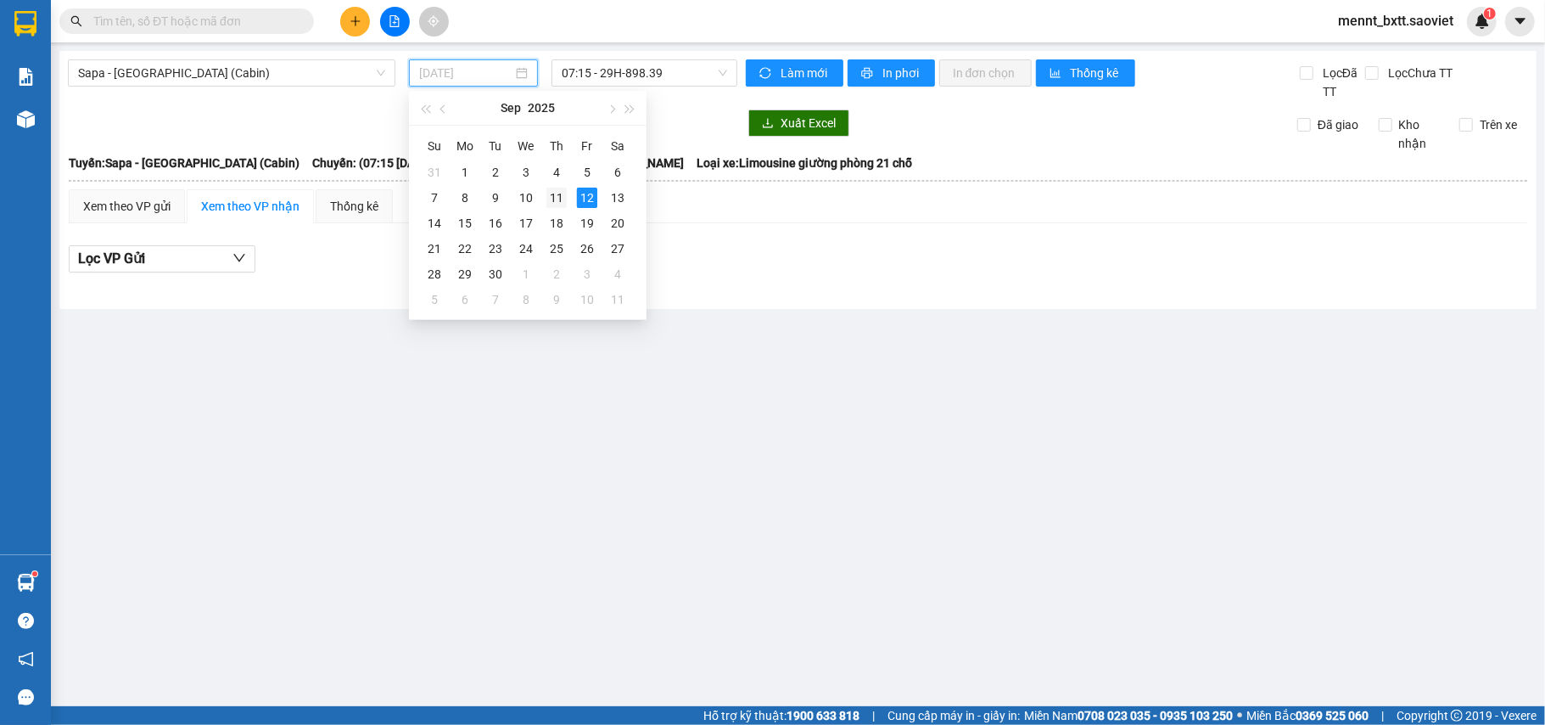
click at [550, 191] on div "11" at bounding box center [557, 198] width 20 height 20
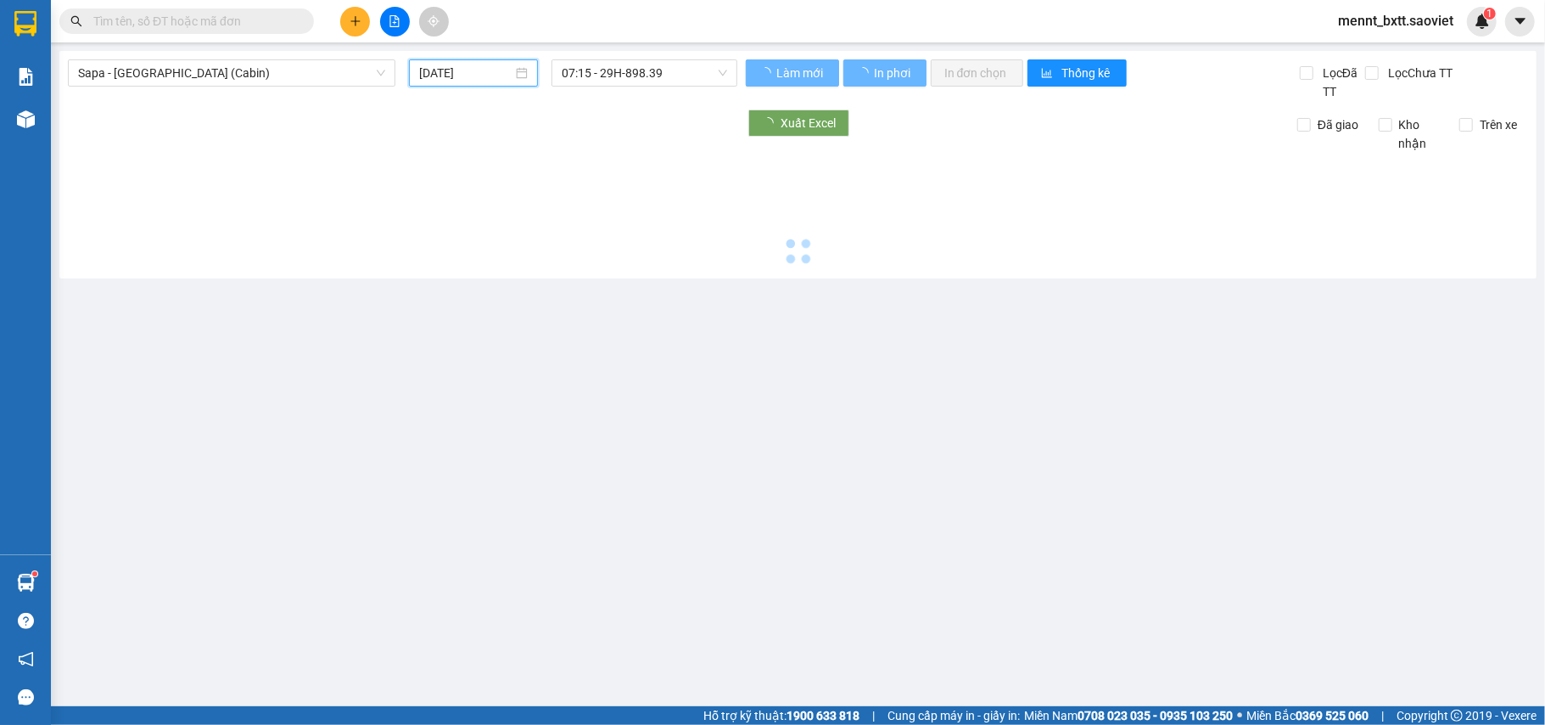
type input "[DATE]"
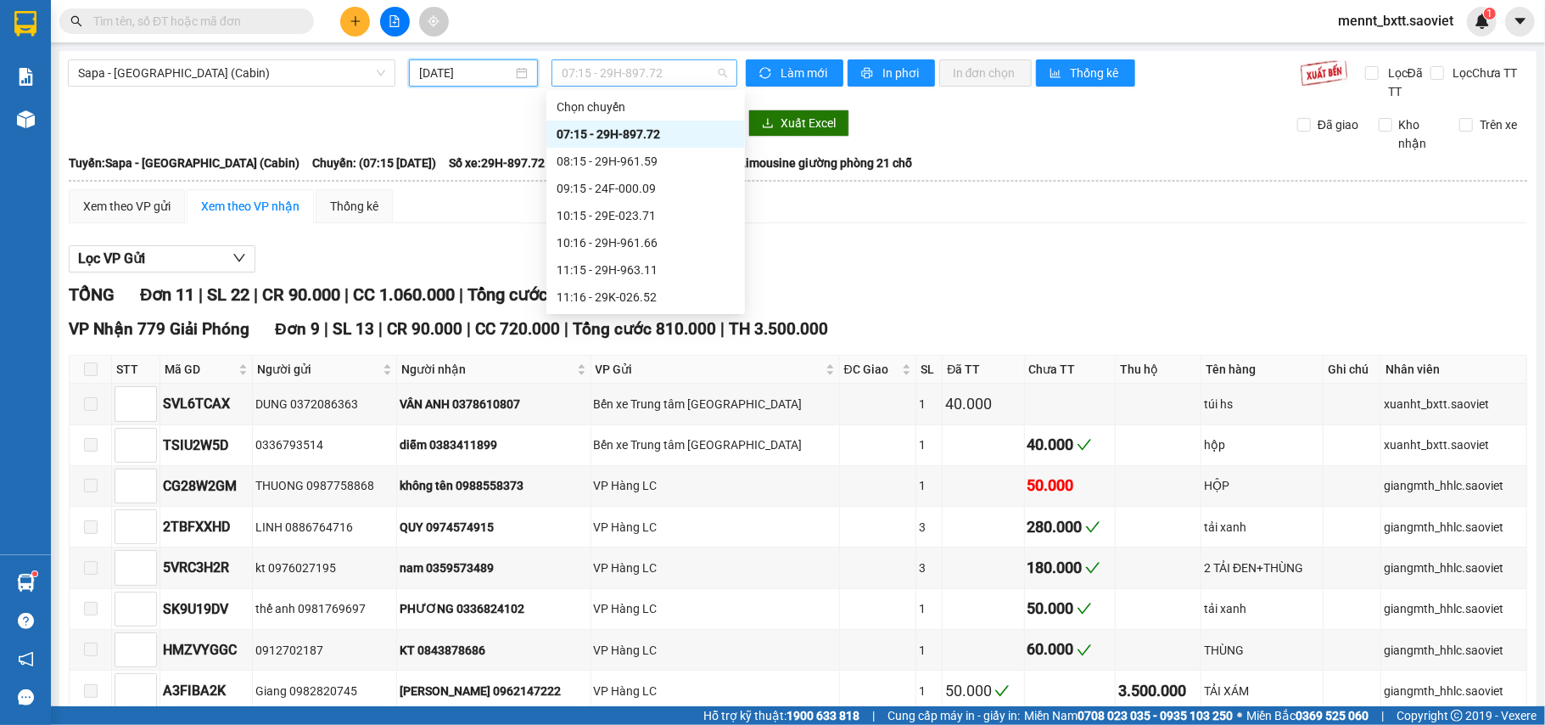
click at [581, 73] on span "07:15 - 29H-897.72" at bounding box center [644, 72] width 165 height 25
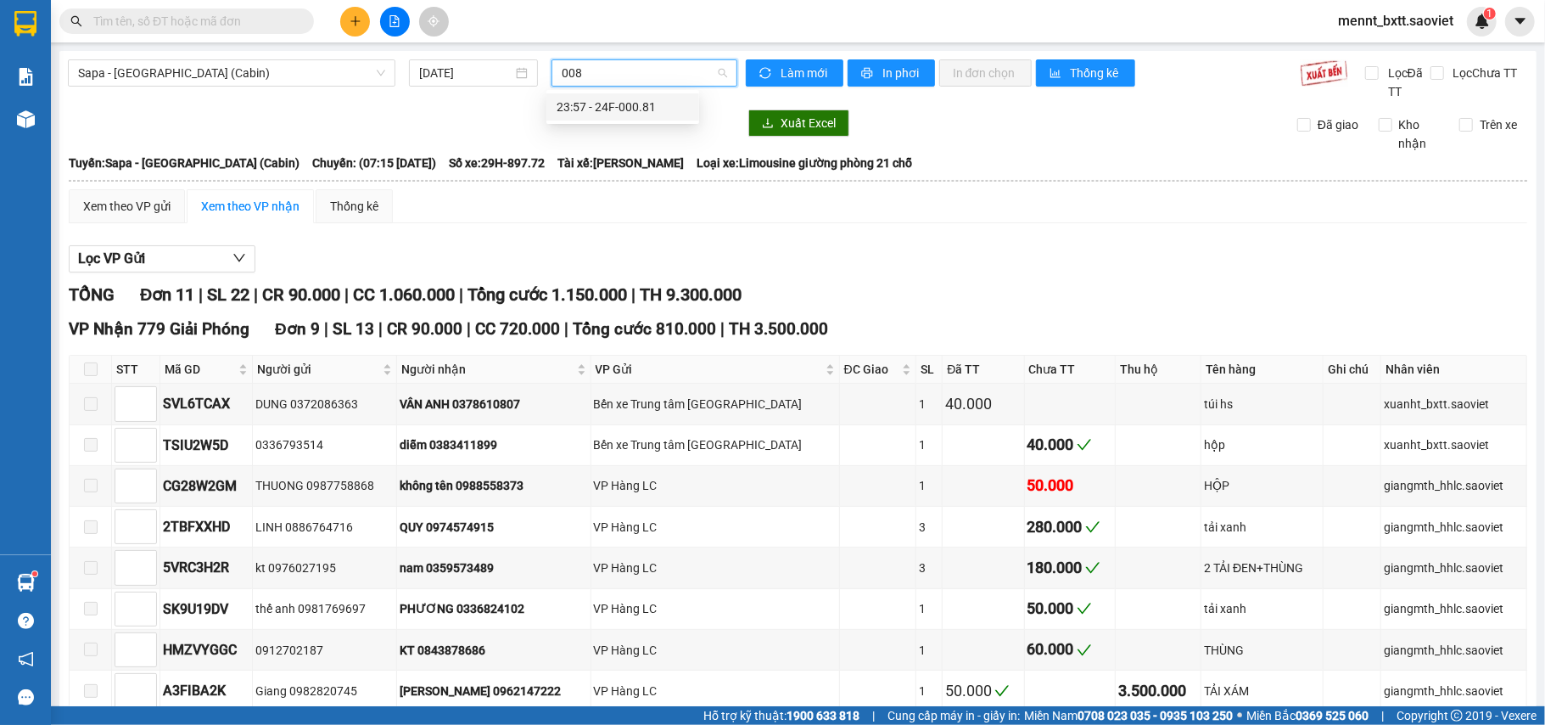
type input "0081"
click at [608, 110] on div "23:57 - 24F-000.81" at bounding box center [623, 107] width 132 height 19
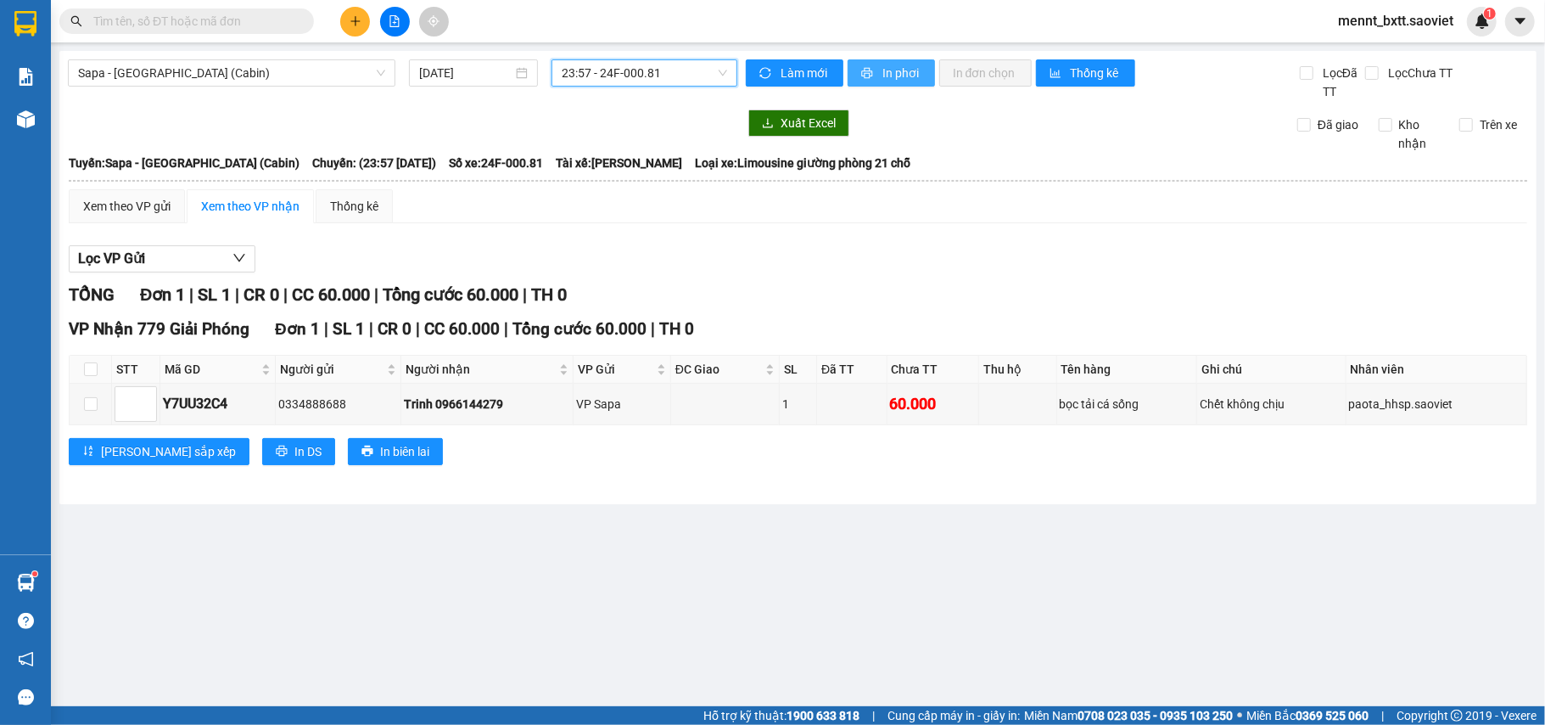
click at [900, 70] on span "In phơi" at bounding box center [902, 73] width 39 height 19
click at [399, 25] on icon "file-add" at bounding box center [395, 21] width 12 height 12
click at [260, 72] on span "Sapa - [GEOGRAPHIC_DATA] (Cabin)" at bounding box center [231, 72] width 307 height 25
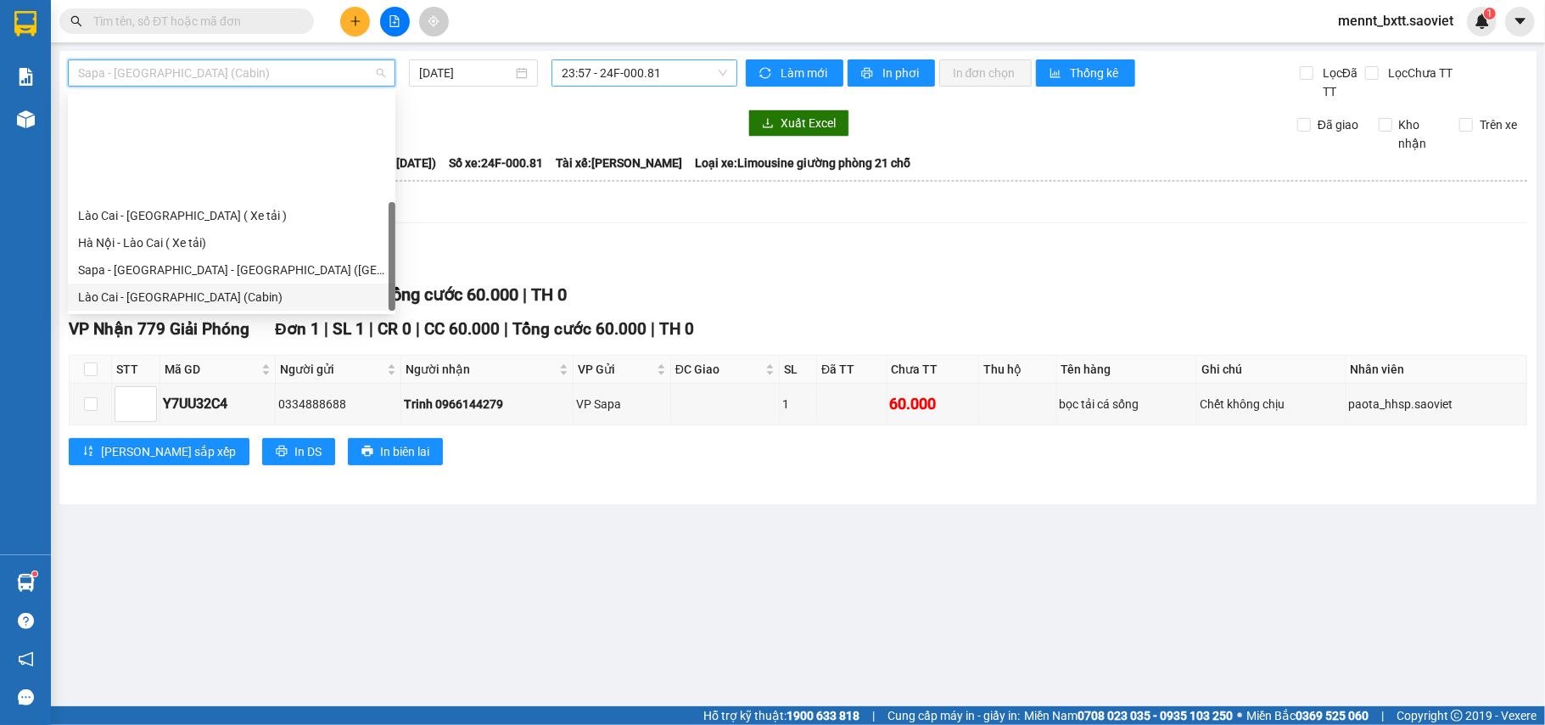
click at [221, 288] on div "Lào Cai - [GEOGRAPHIC_DATA] (Cabin)" at bounding box center [231, 297] width 307 height 19
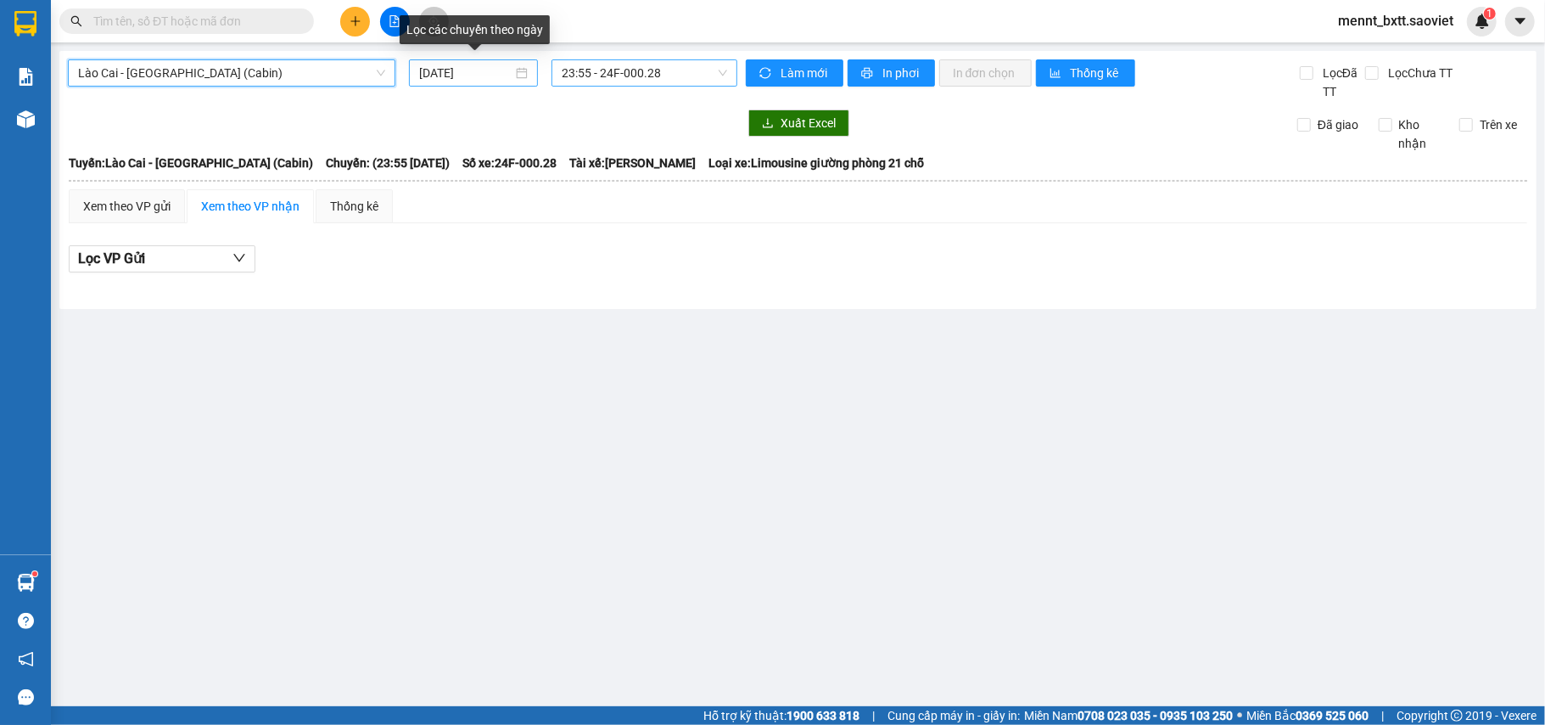
click at [463, 71] on input "[DATE]" at bounding box center [465, 73] width 93 height 19
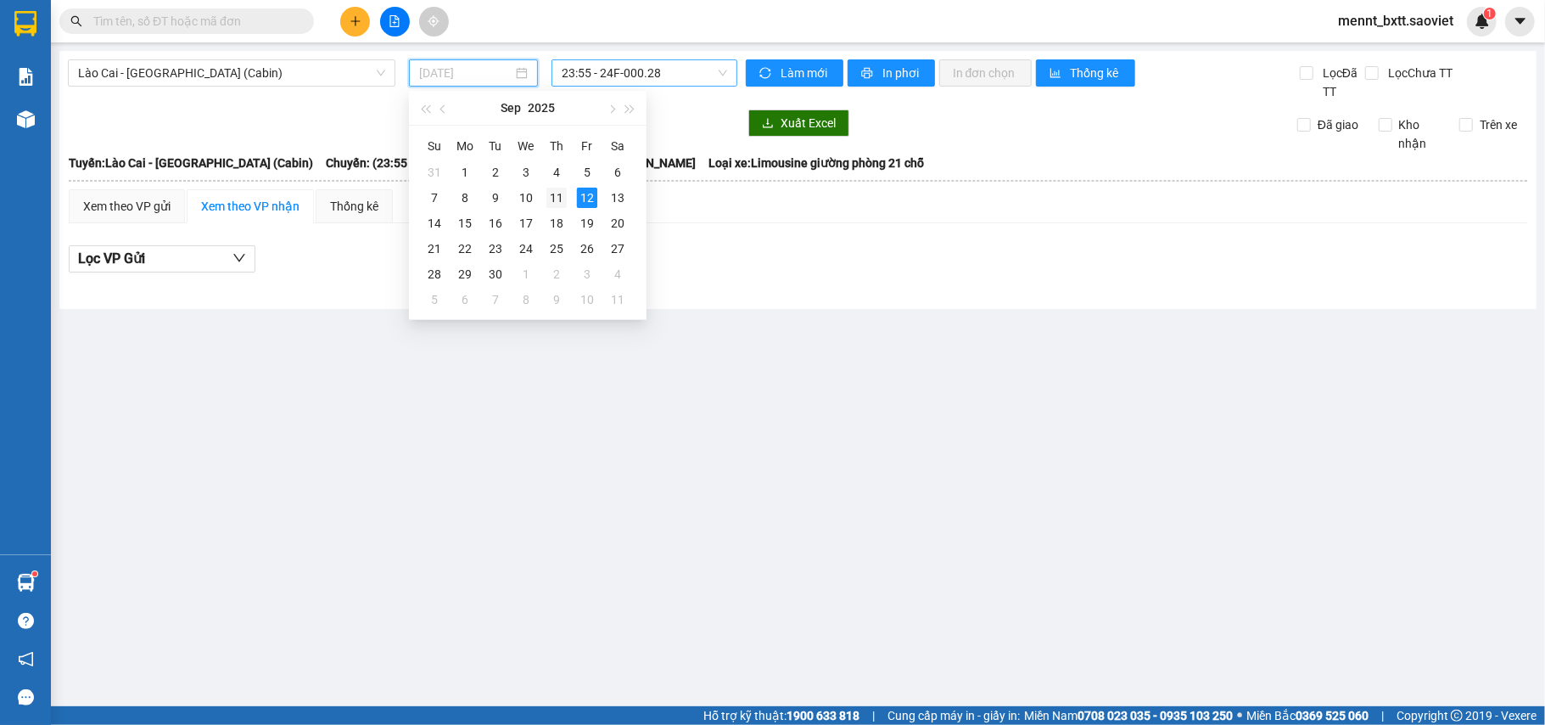
click at [548, 195] on div "11" at bounding box center [557, 198] width 20 height 20
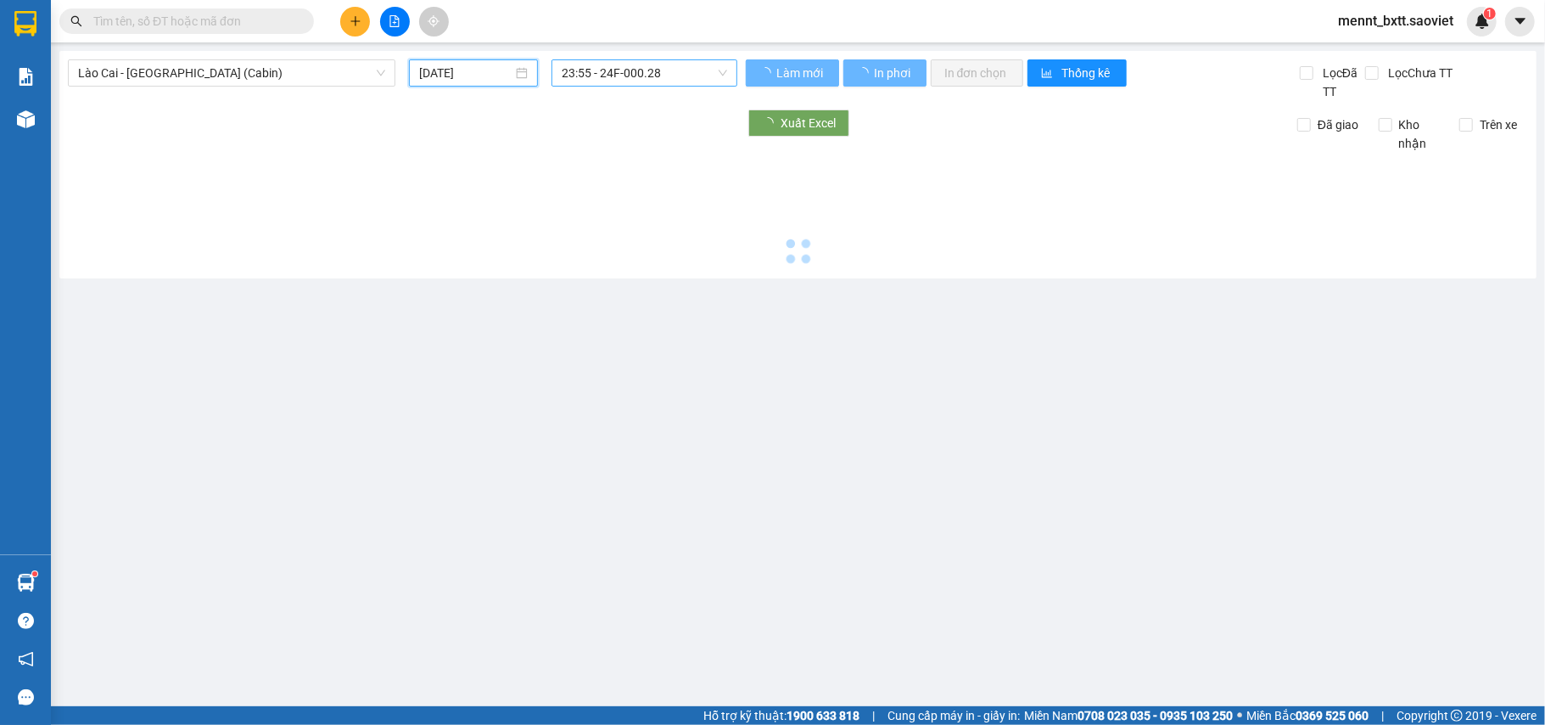
type input "[DATE]"
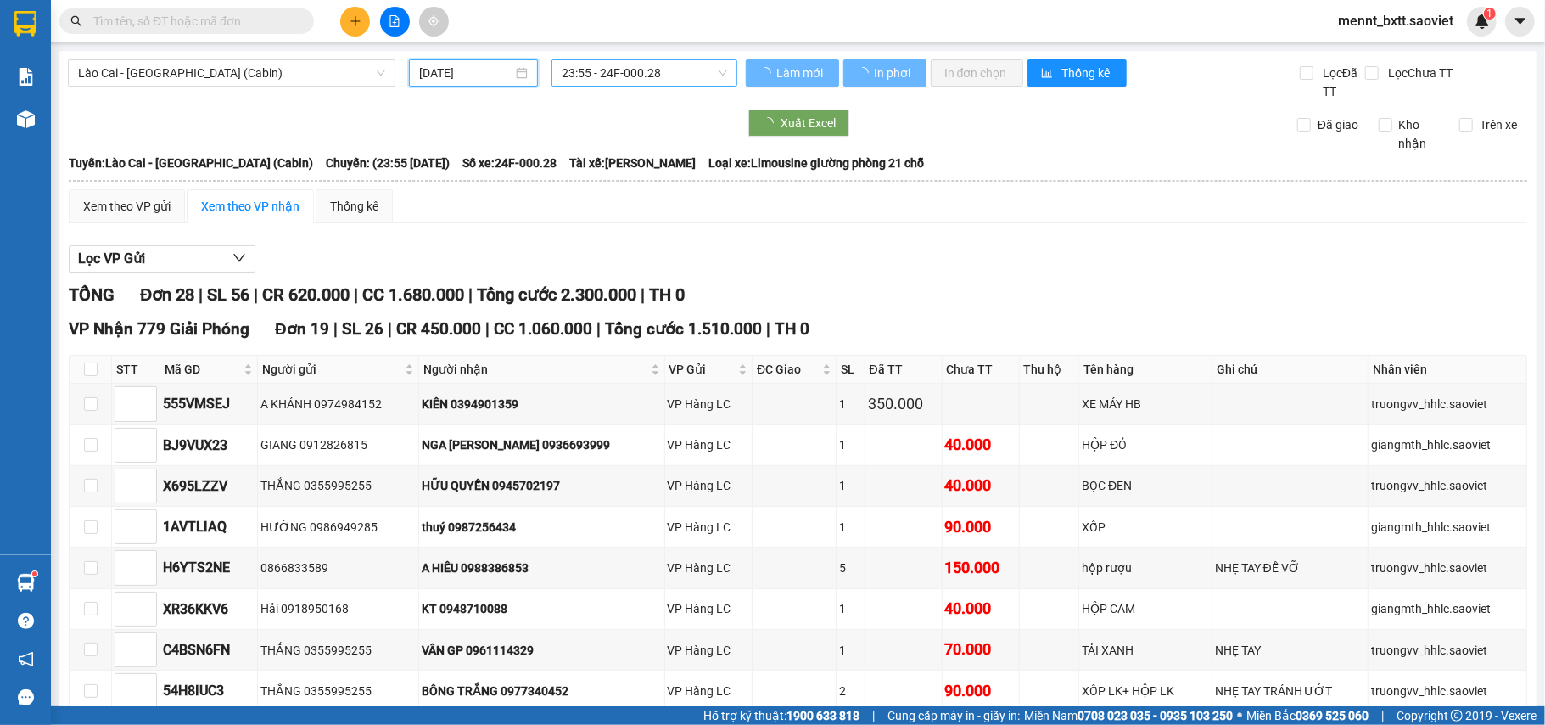
click at [581, 71] on span "23:55 - 24F-000.28" at bounding box center [644, 72] width 165 height 25
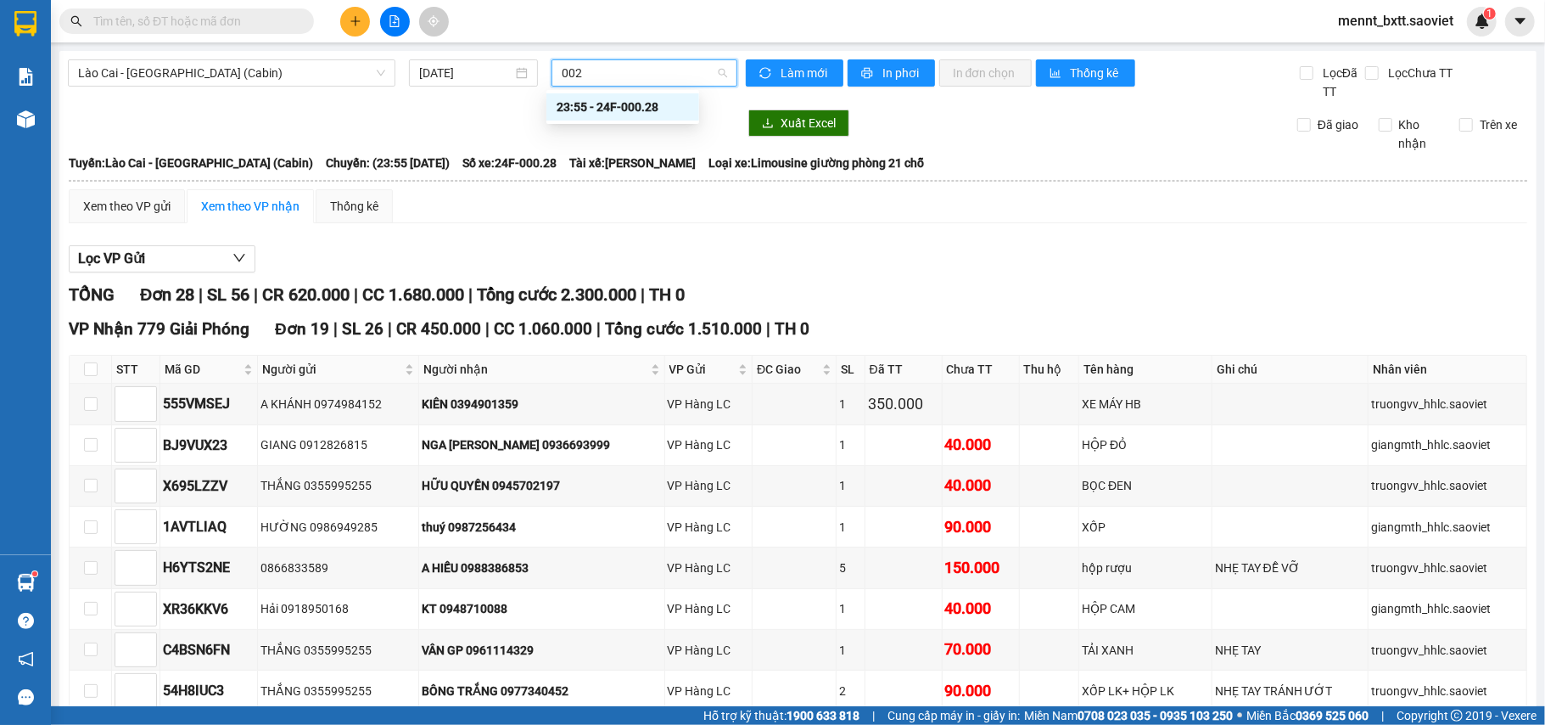
type input "0028"
click at [642, 99] on div "23:55 - 24F-000.28" at bounding box center [623, 107] width 132 height 19
click at [863, 67] on icon "printer" at bounding box center [867, 73] width 12 height 12
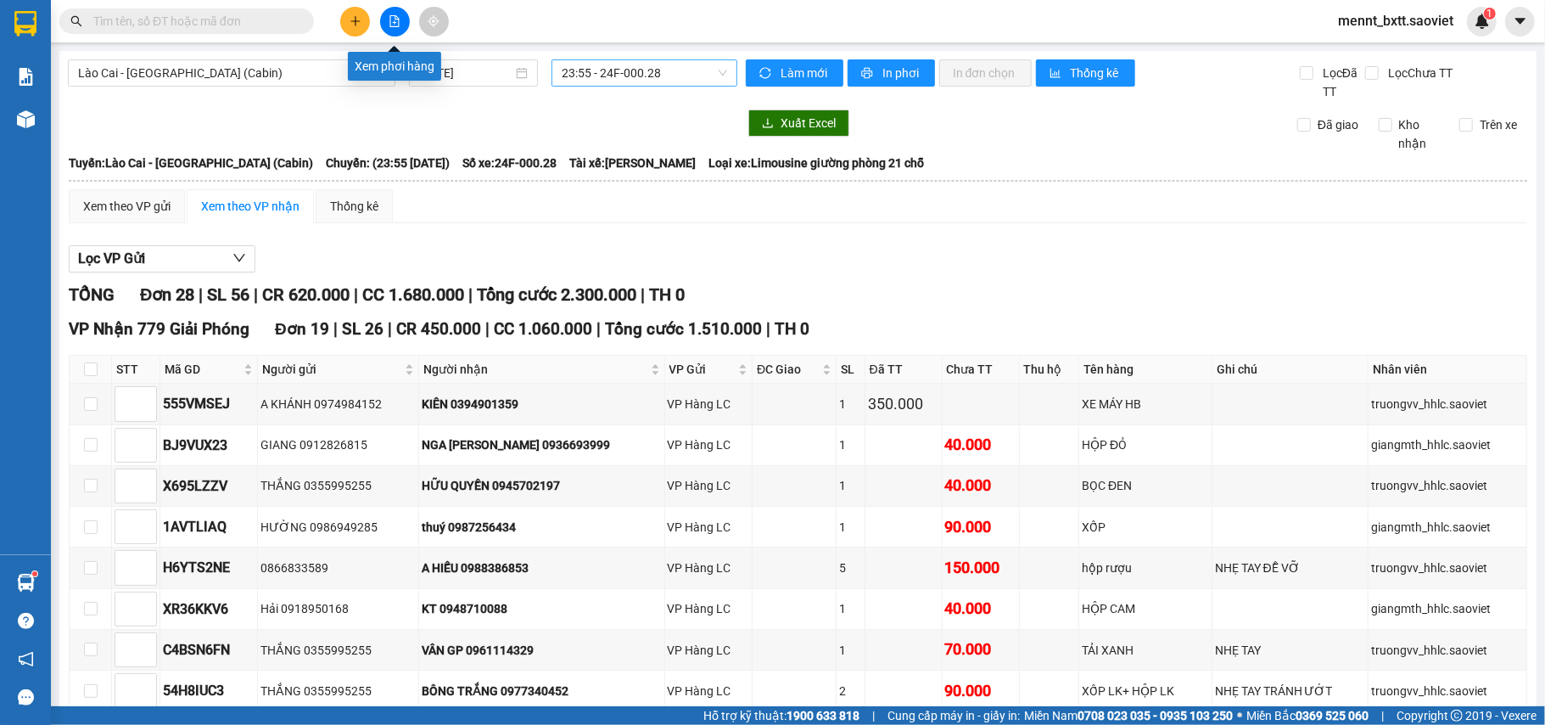
click at [389, 20] on icon "file-add" at bounding box center [395, 21] width 12 height 12
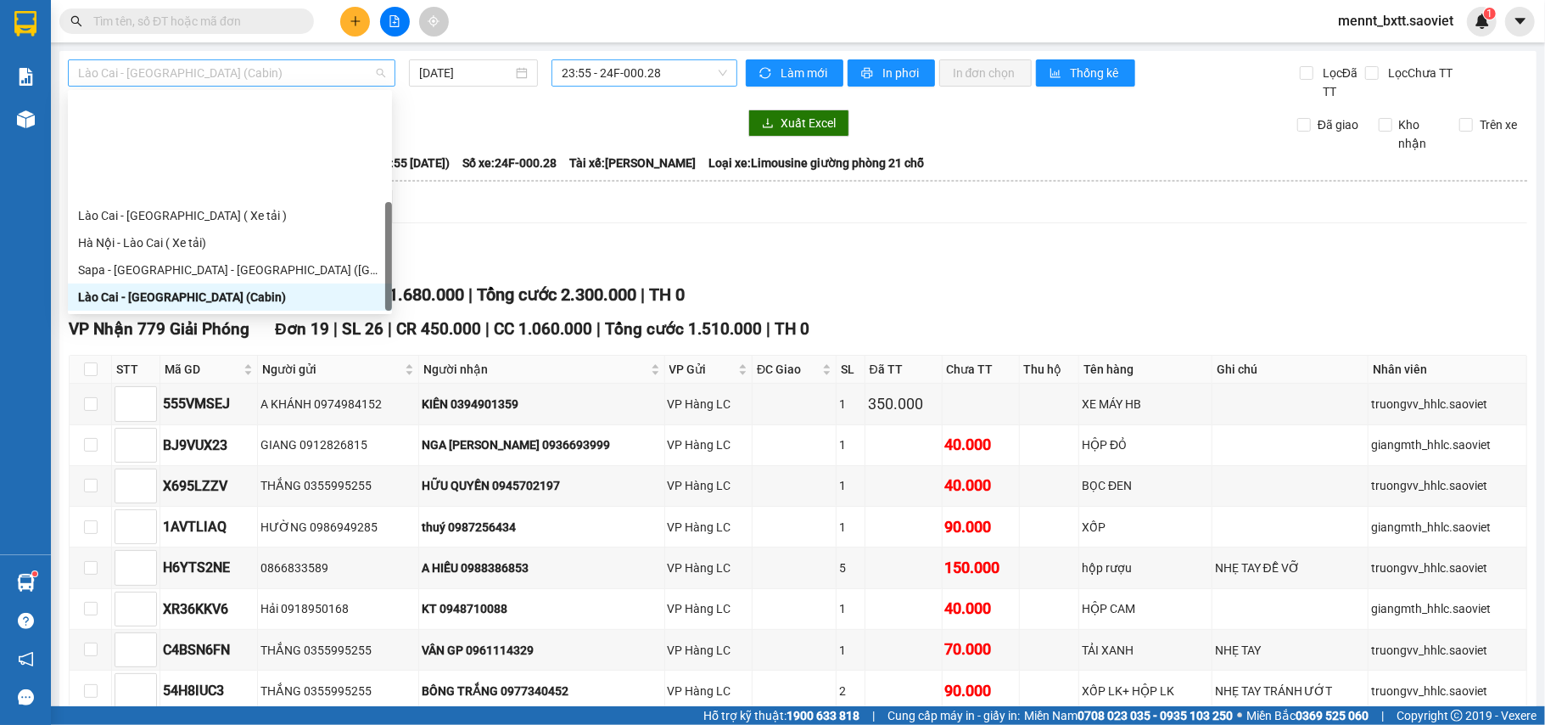
click at [289, 64] on span "Lào Cai - [GEOGRAPHIC_DATA] (Cabin)" at bounding box center [231, 72] width 307 height 25
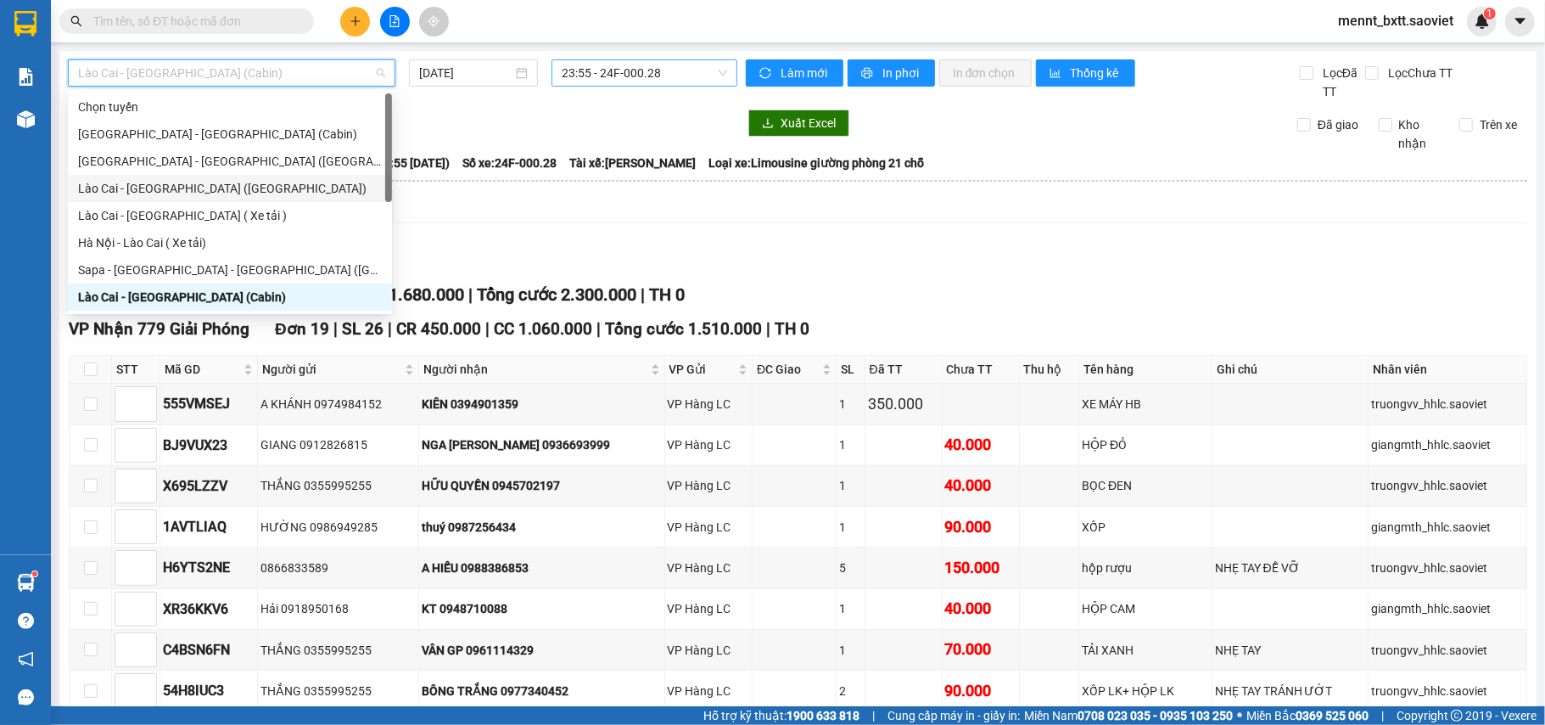
click at [222, 188] on div "Lào Cai - [GEOGRAPHIC_DATA] ([GEOGRAPHIC_DATA])" at bounding box center [230, 188] width 304 height 19
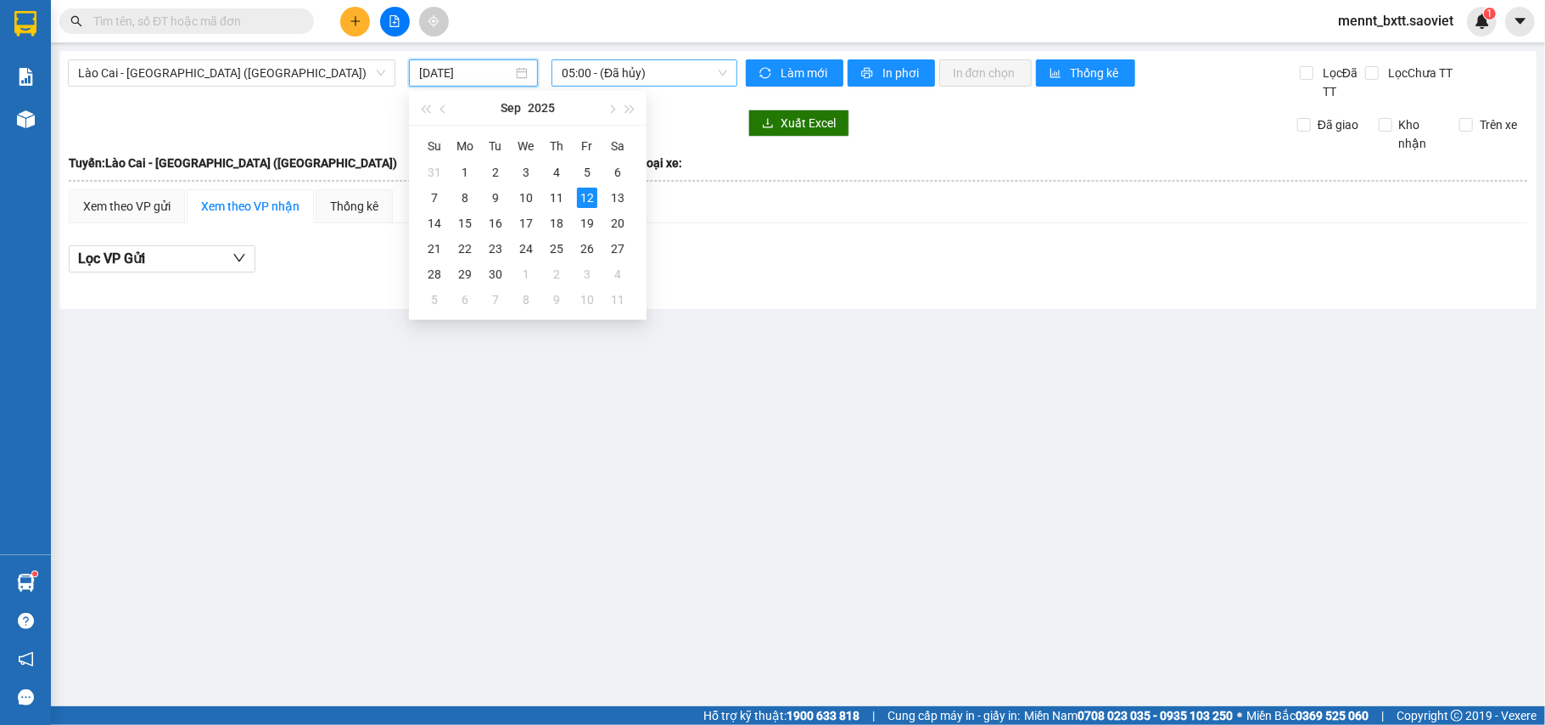
click at [429, 71] on input "[DATE]" at bounding box center [465, 73] width 93 height 19
click at [554, 193] on div "11" at bounding box center [557, 198] width 20 height 20
type input "[DATE]"
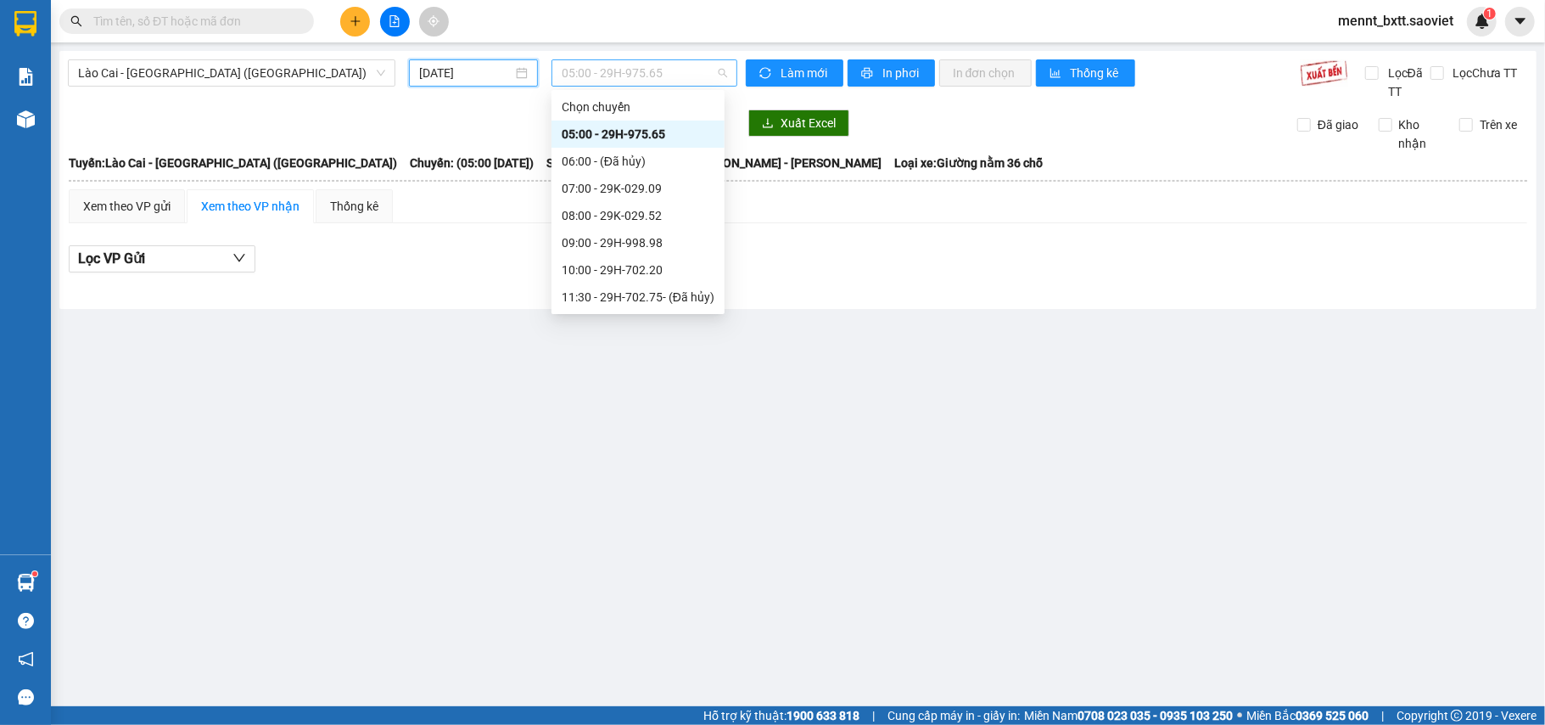
click at [574, 71] on span "05:00 - 29H-975.65" at bounding box center [644, 72] width 165 height 25
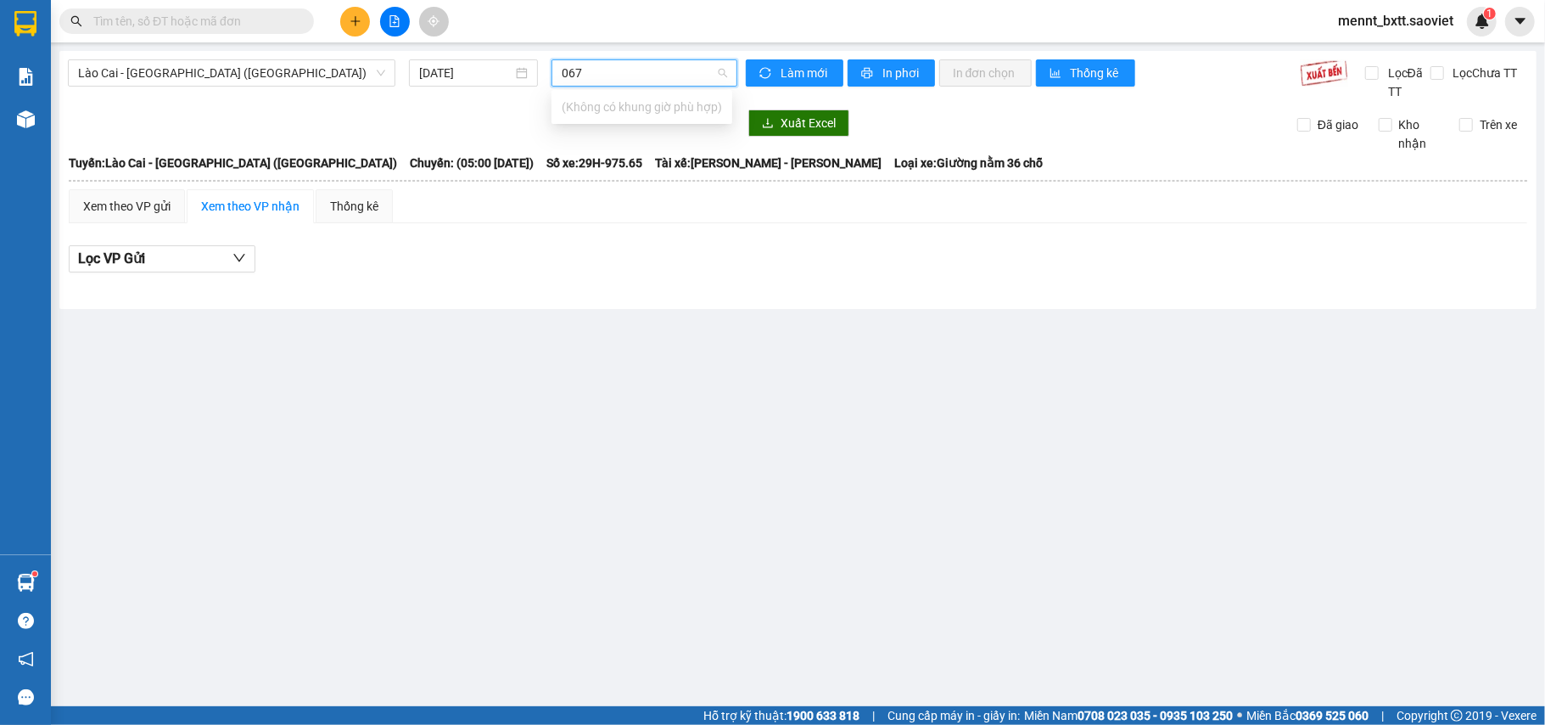
type input "0678"
click at [302, 72] on span "Lào Cai - [GEOGRAPHIC_DATA] ([GEOGRAPHIC_DATA])" at bounding box center [231, 72] width 307 height 25
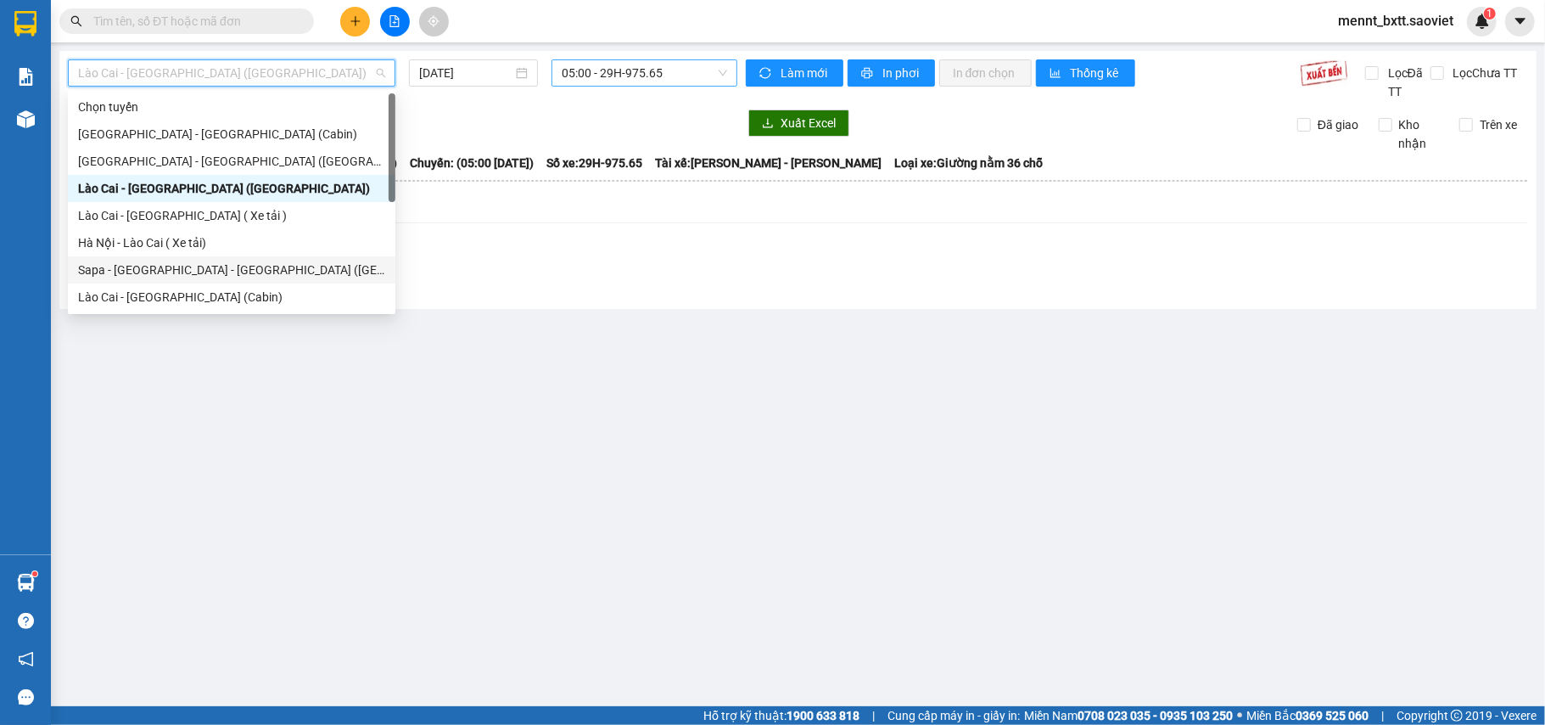
click at [231, 273] on div "Sapa - [GEOGRAPHIC_DATA] - [GEOGRAPHIC_DATA] ([GEOGRAPHIC_DATA])" at bounding box center [231, 270] width 307 height 19
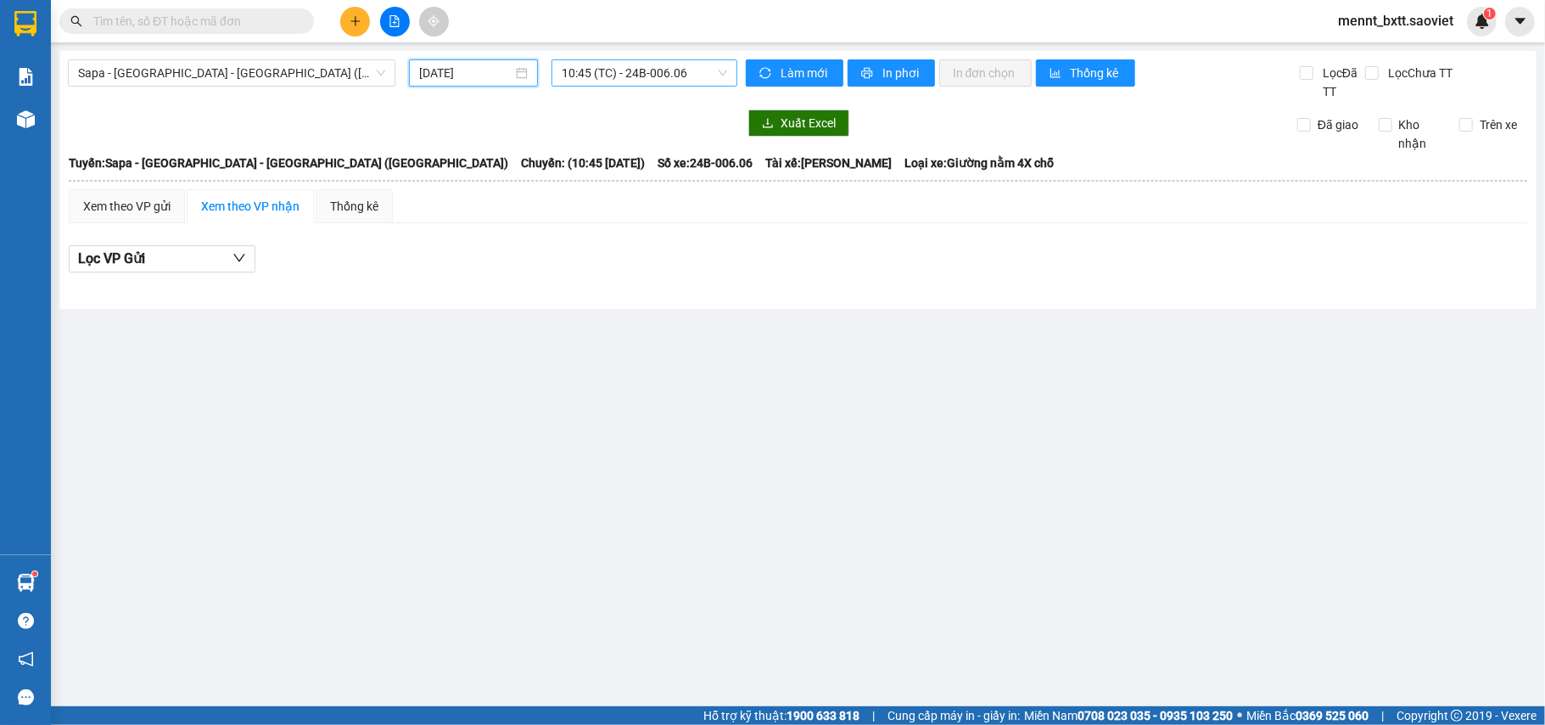
click at [446, 72] on input "[DATE]" at bounding box center [465, 73] width 93 height 19
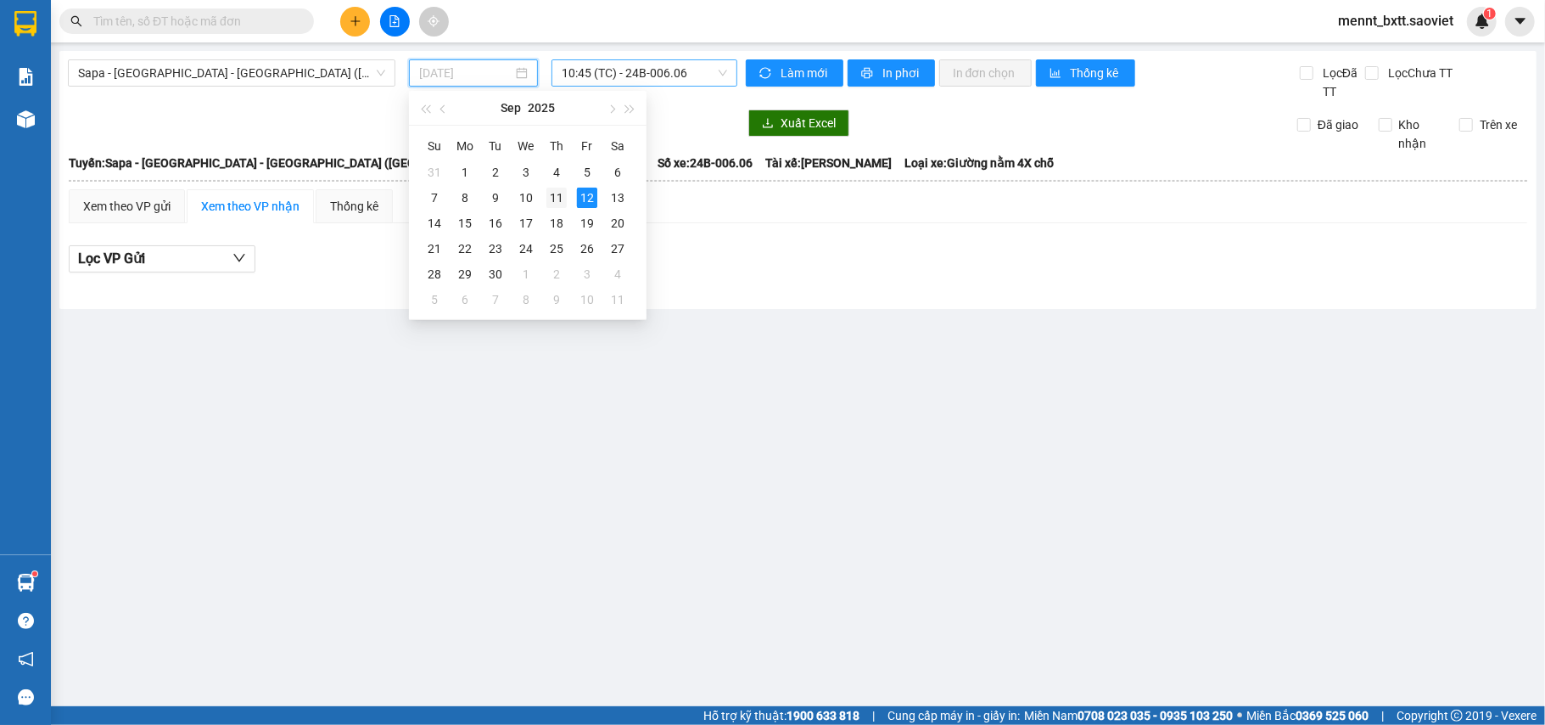
click at [554, 200] on div "11" at bounding box center [557, 198] width 20 height 20
type input "[DATE]"
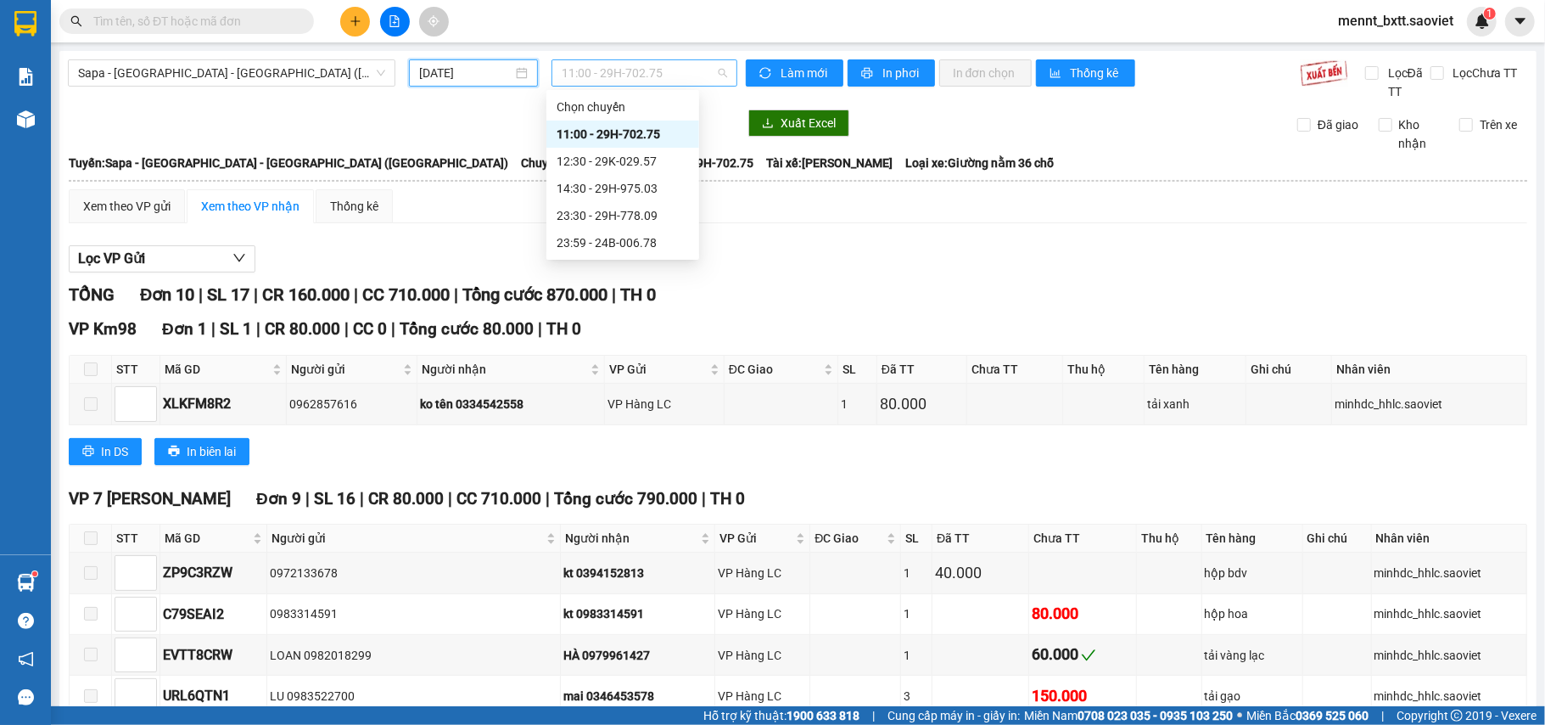
click at [575, 76] on span "11:00 - 29H-702.75" at bounding box center [644, 72] width 165 height 25
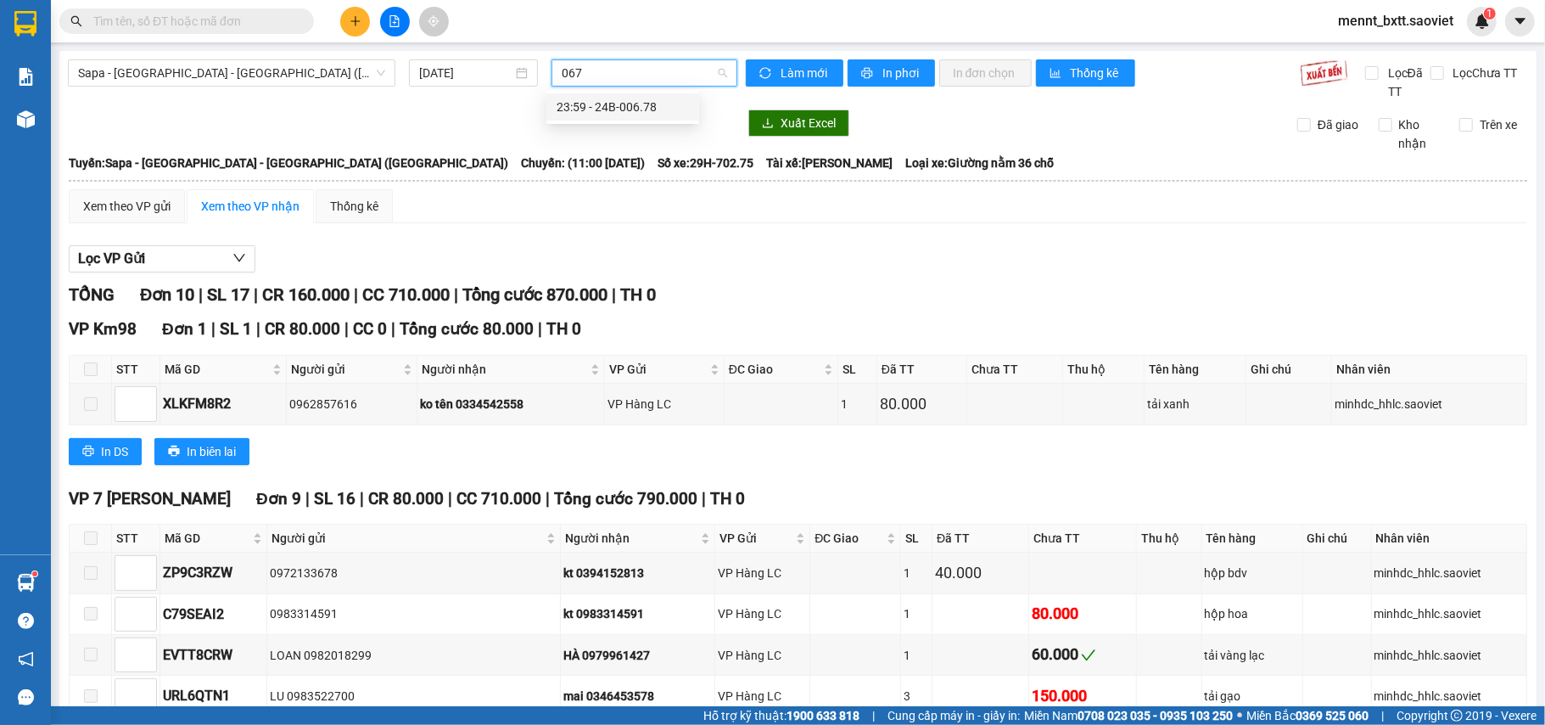
type input "0678"
click at [613, 115] on div "23:59 - 24B-006.78" at bounding box center [623, 107] width 132 height 19
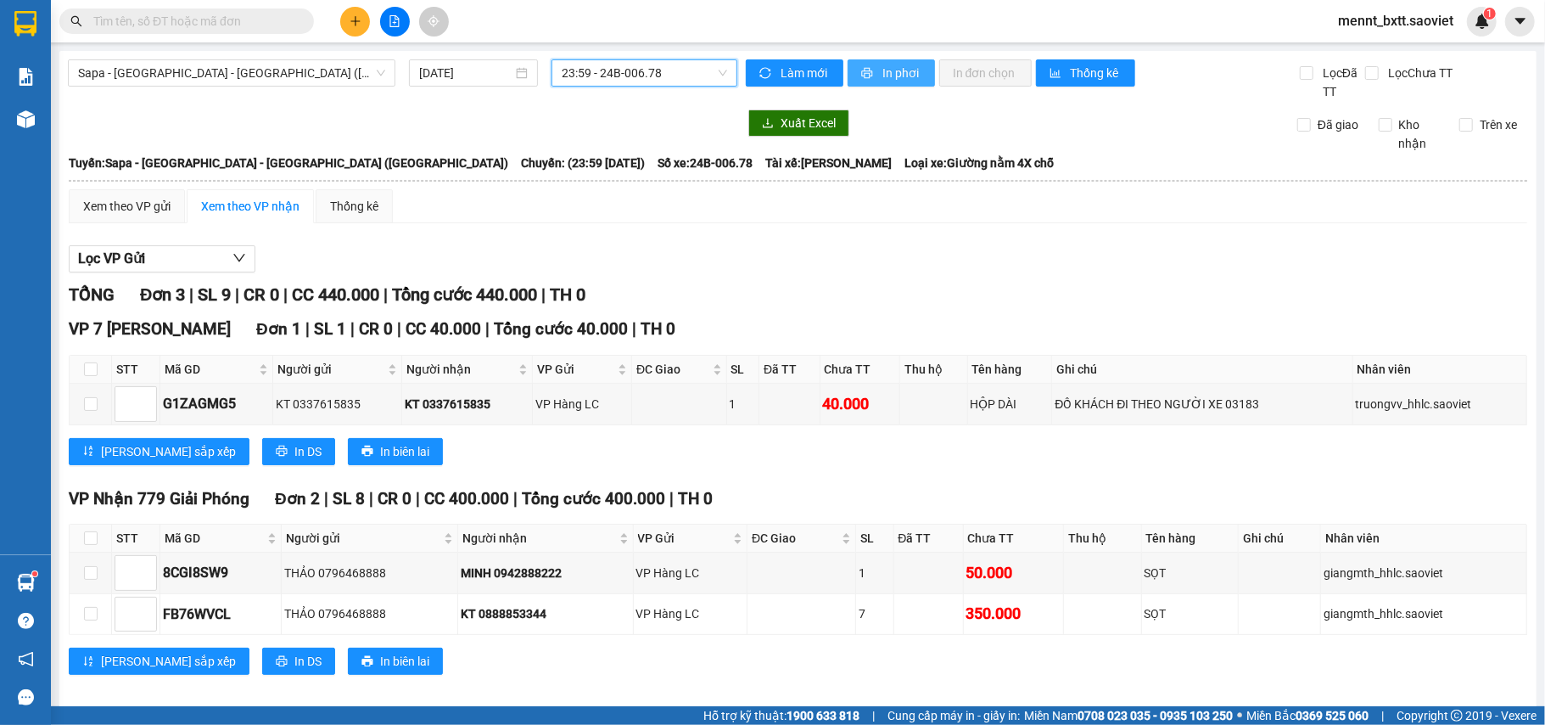
click at [900, 80] on span "In phơi" at bounding box center [902, 73] width 39 height 19
click at [304, 76] on span "Sapa - [GEOGRAPHIC_DATA] - [GEOGRAPHIC_DATA] ([GEOGRAPHIC_DATA])" at bounding box center [231, 72] width 307 height 25
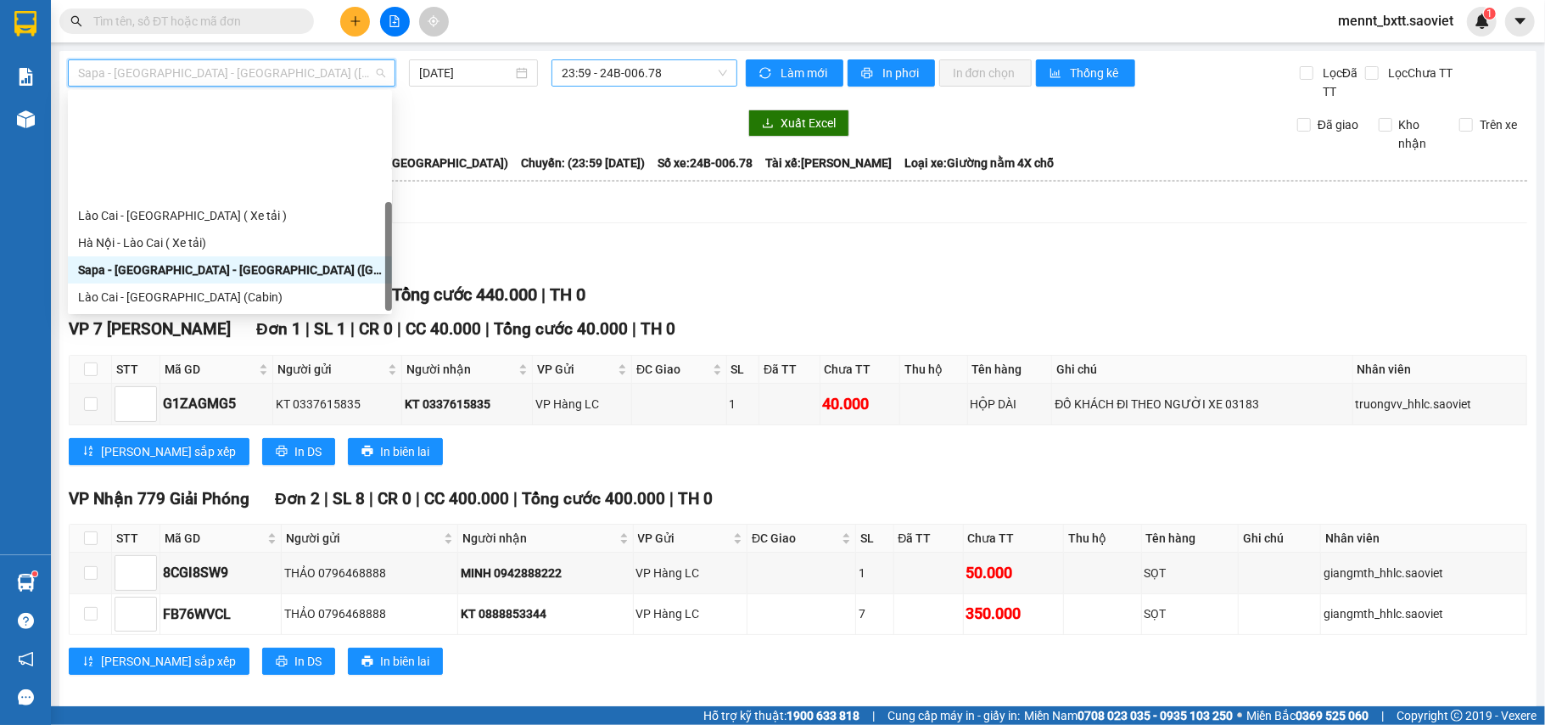
click at [232, 342] on div "Sapa - [GEOGRAPHIC_DATA] (Cabin)" at bounding box center [230, 351] width 304 height 19
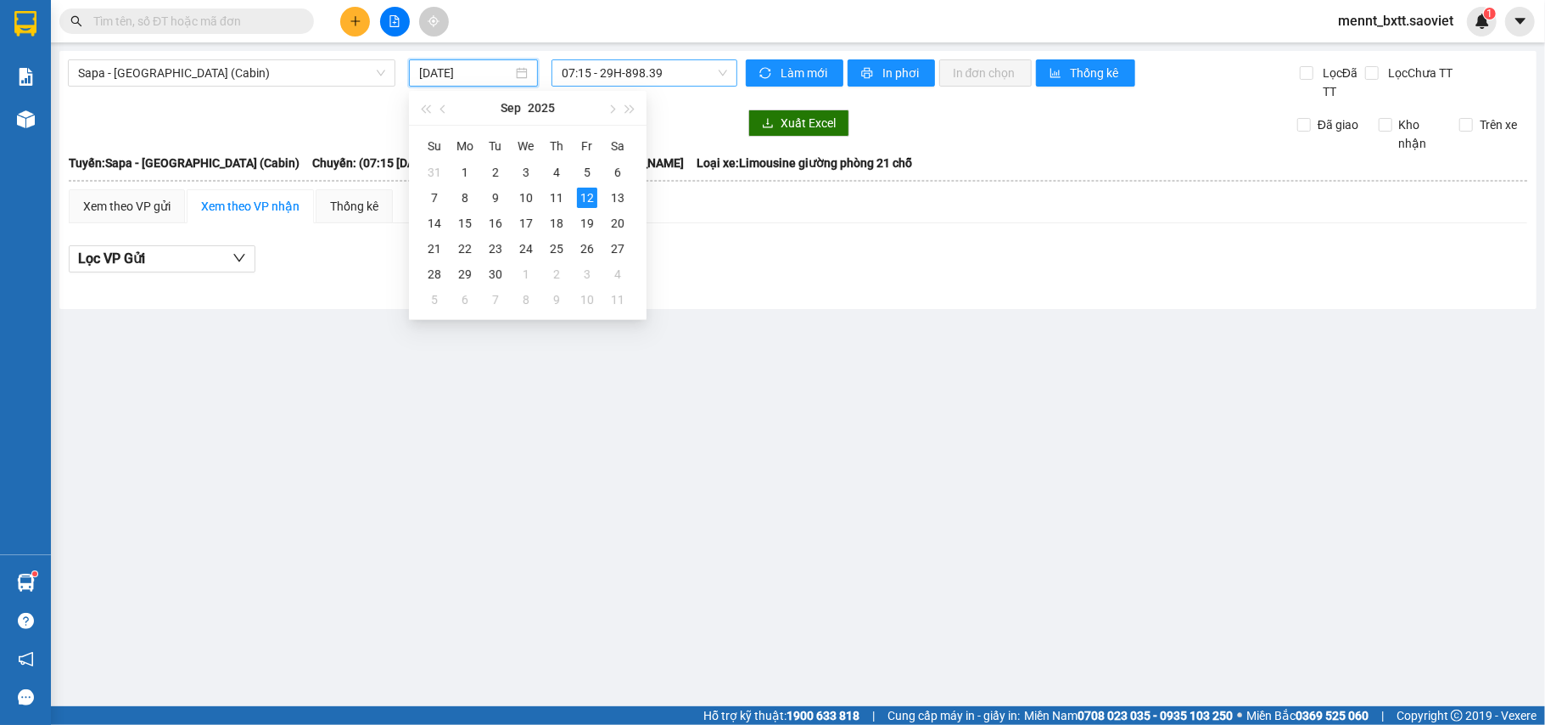
click at [435, 71] on input "[DATE]" at bounding box center [465, 73] width 93 height 19
click at [548, 200] on div "11" at bounding box center [557, 198] width 20 height 20
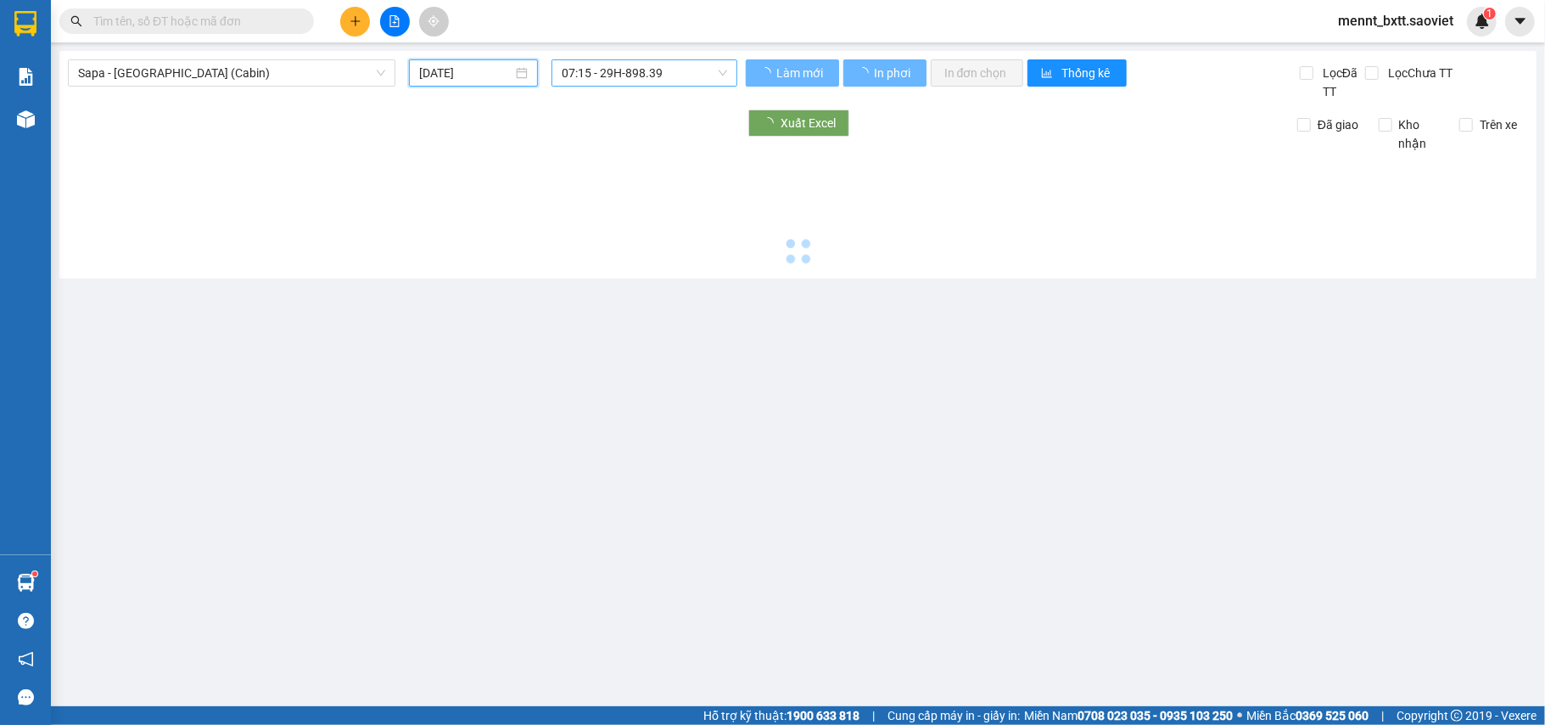
type input "[DATE]"
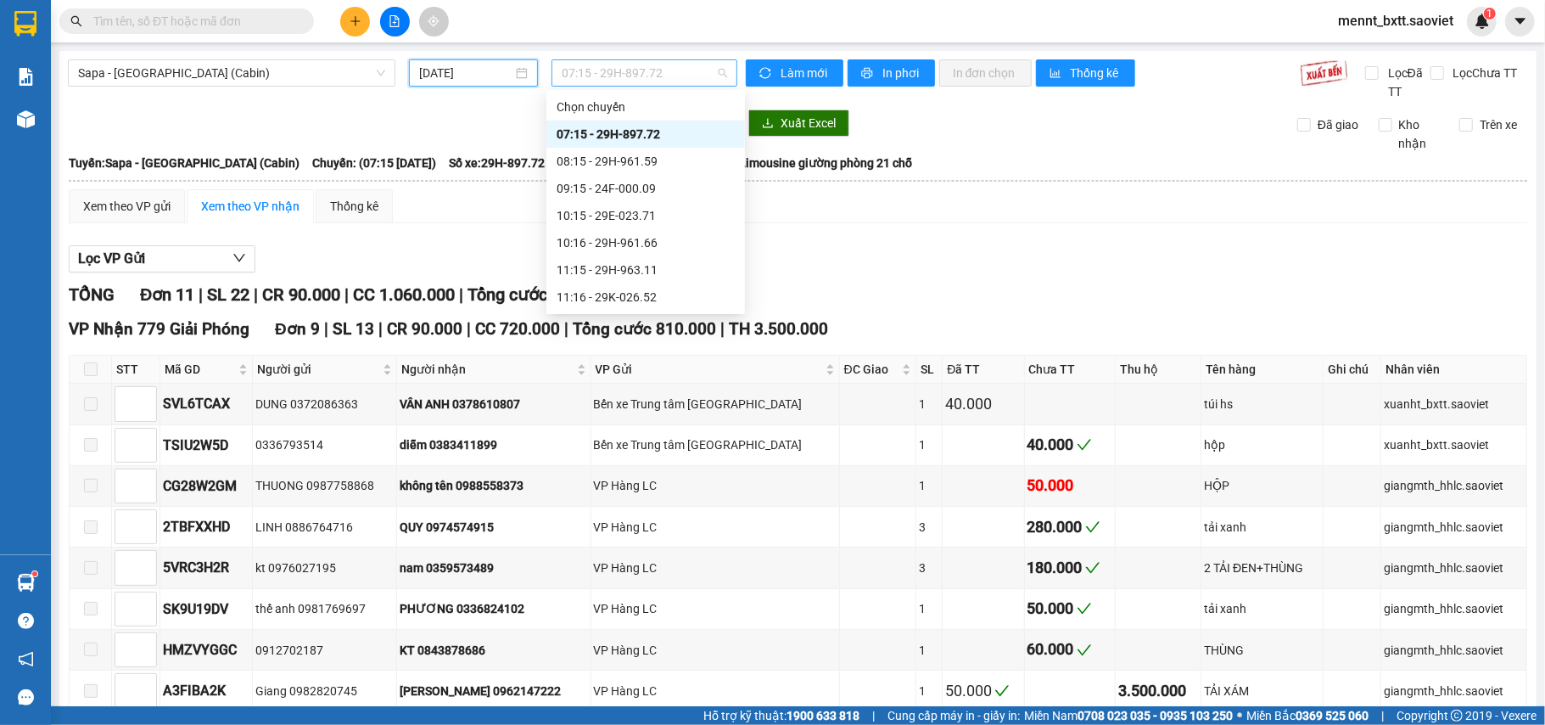
click at [586, 75] on span "07:15 - 29H-897.72" at bounding box center [644, 72] width 165 height 25
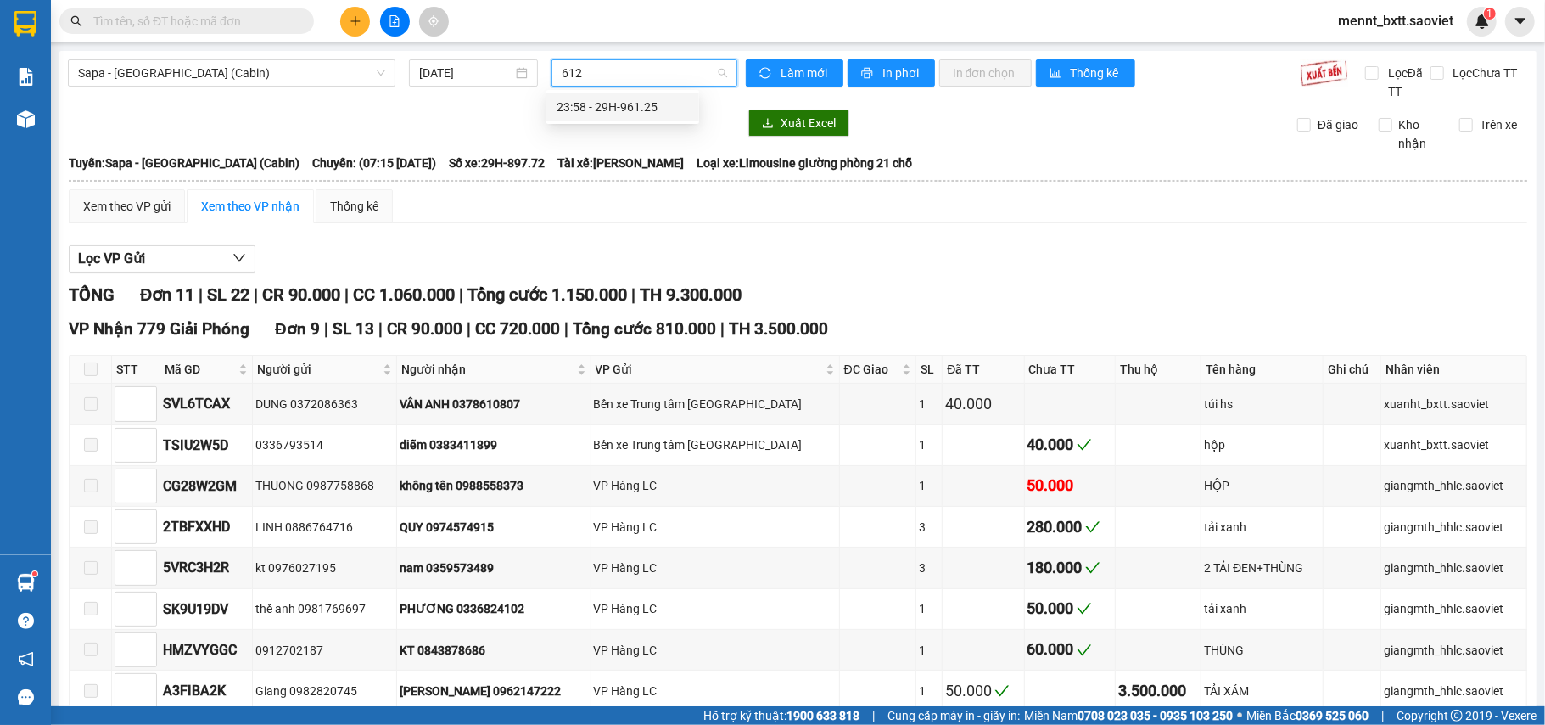
type input "6125"
click at [630, 109] on div "23:58 - 29H-961.25" at bounding box center [623, 107] width 132 height 19
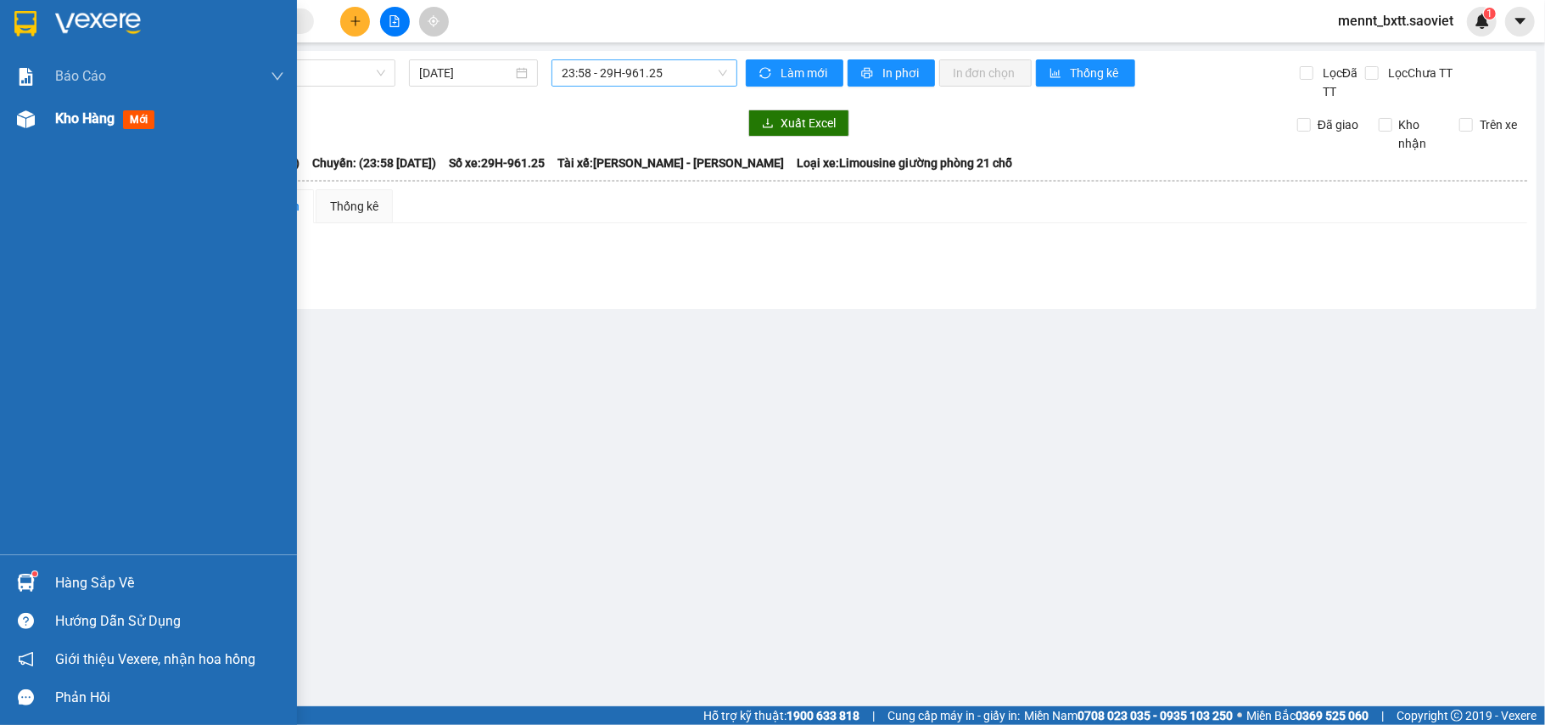
click at [76, 113] on span "Kho hàng" at bounding box center [84, 118] width 59 height 16
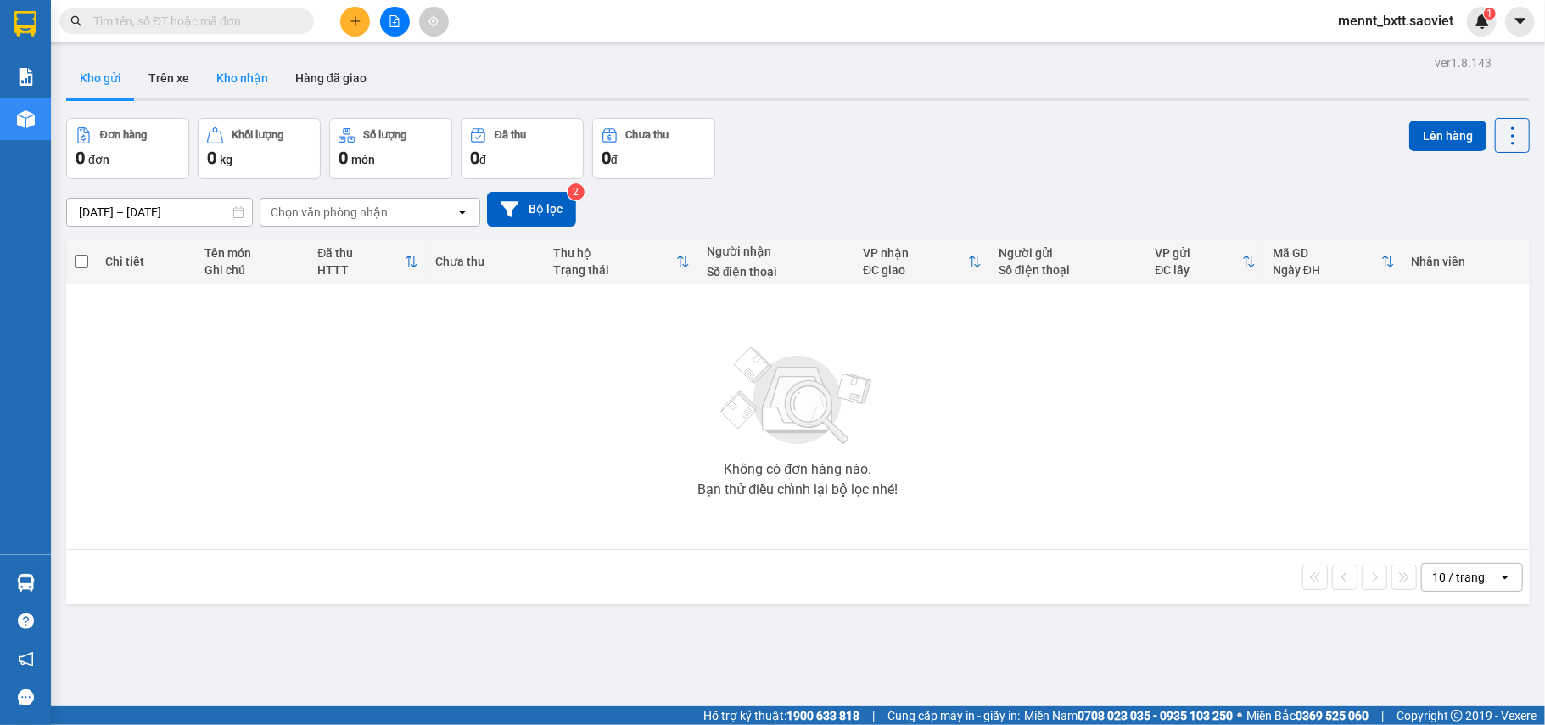
click at [233, 75] on button "Kho nhận" at bounding box center [242, 78] width 79 height 41
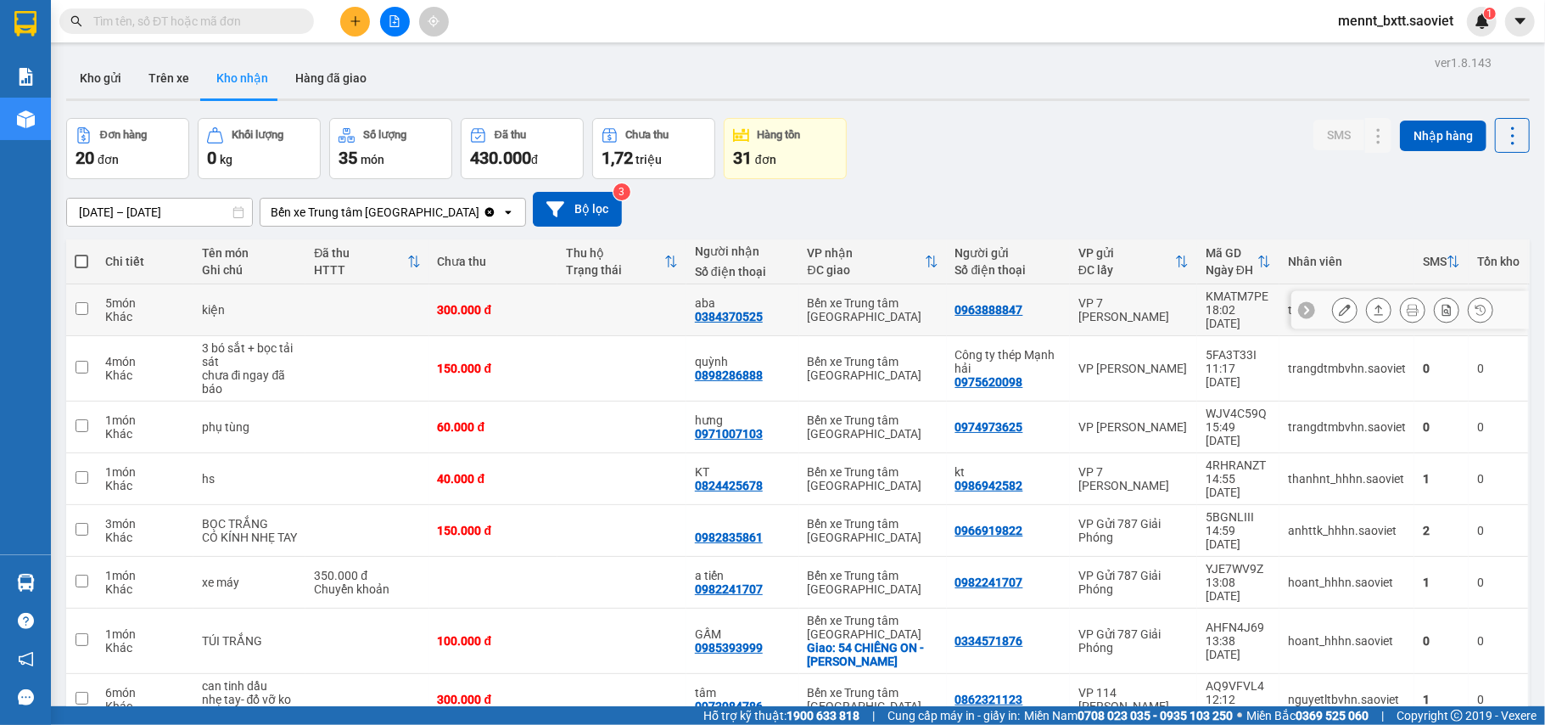
scroll to position [115, 0]
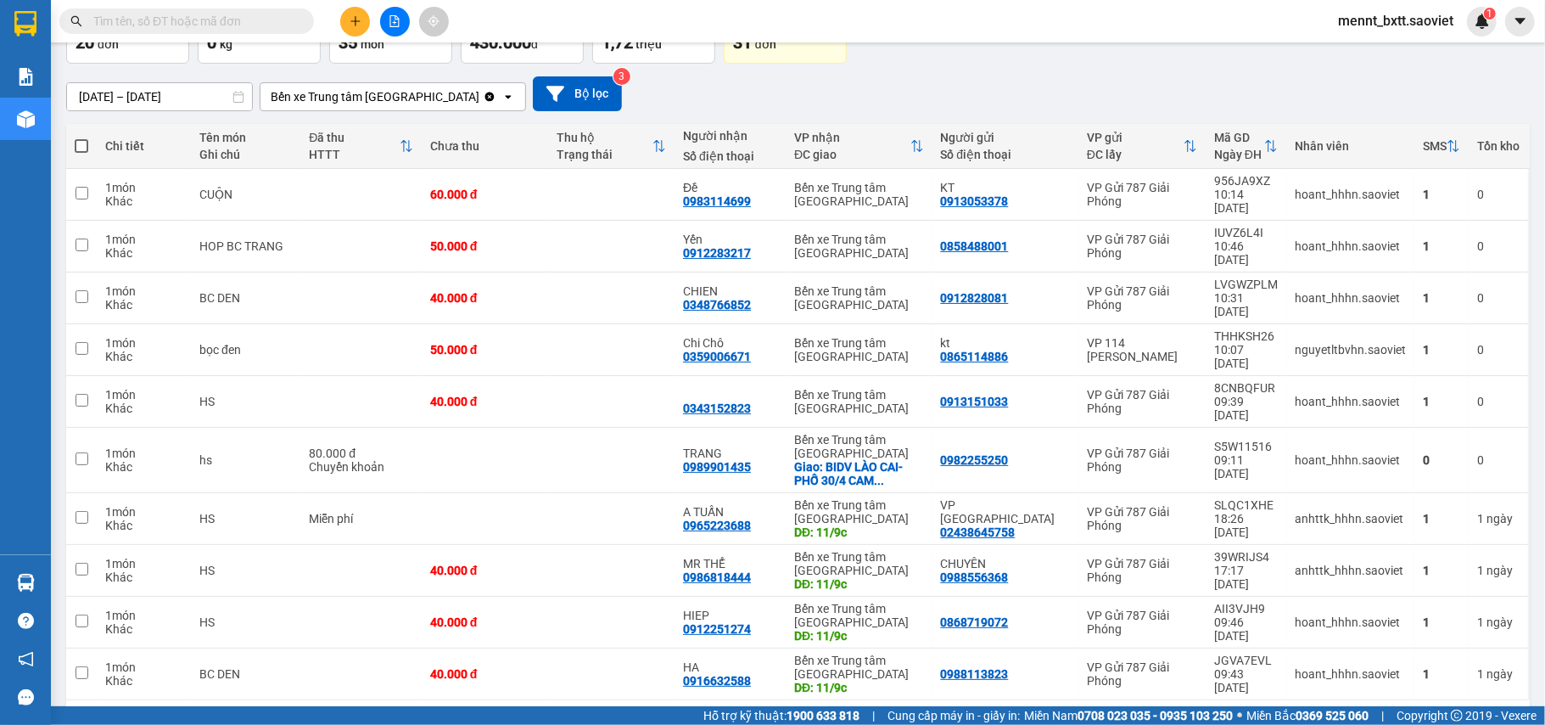
click at [1399, 11] on span "mennt_bxtt.saoviet" at bounding box center [1396, 20] width 143 height 21
click at [1376, 53] on span "Đăng xuất" at bounding box center [1403, 52] width 107 height 19
